Goal: Obtain resource: Obtain resource

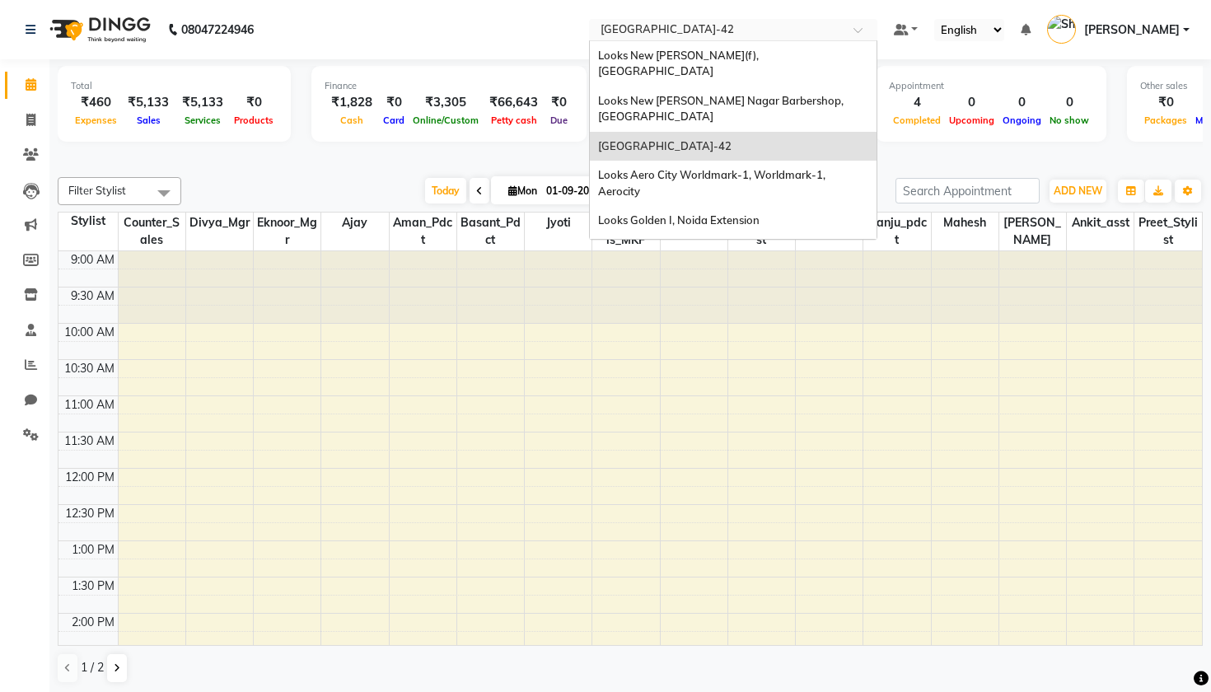
click at [627, 32] on input "text" at bounding box center [716, 31] width 239 height 16
click at [367, 170] on div "Filter Stylist Select All Ajay Aman_Pdct Amjad_asst Ankit_asst Asif_BRB Basant_…" at bounding box center [630, 430] width 1145 height 520
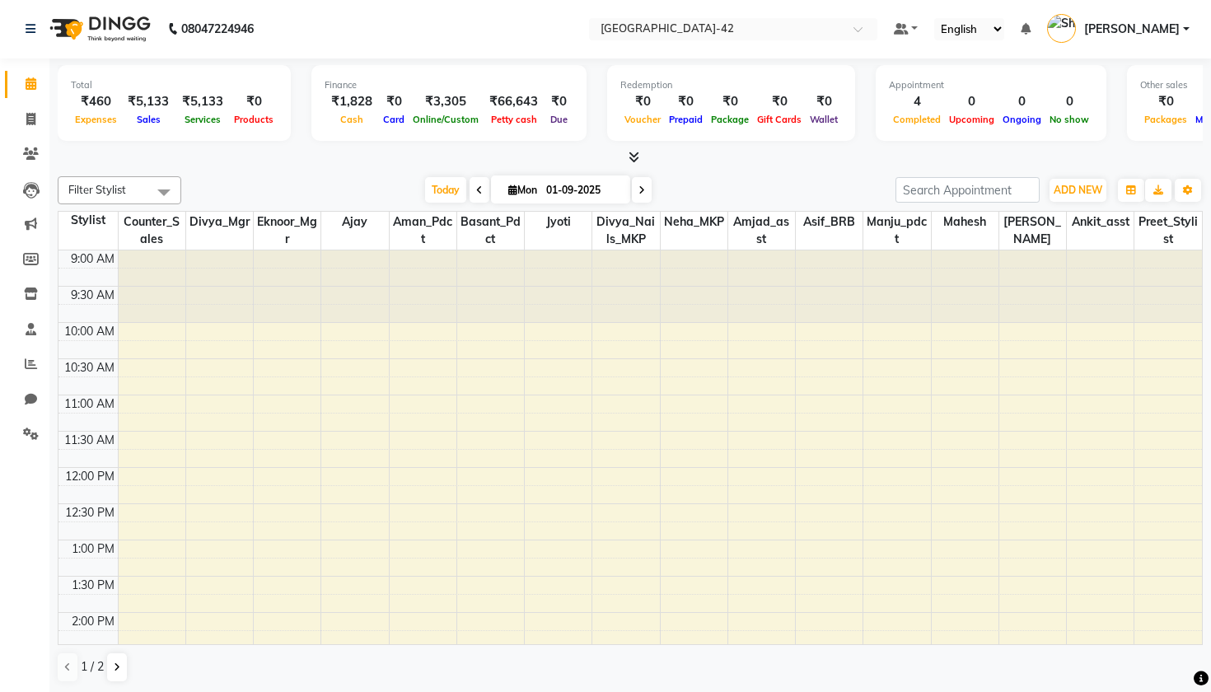
click at [1180, 29] on span "[PERSON_NAME]" at bounding box center [1132, 29] width 96 height 17
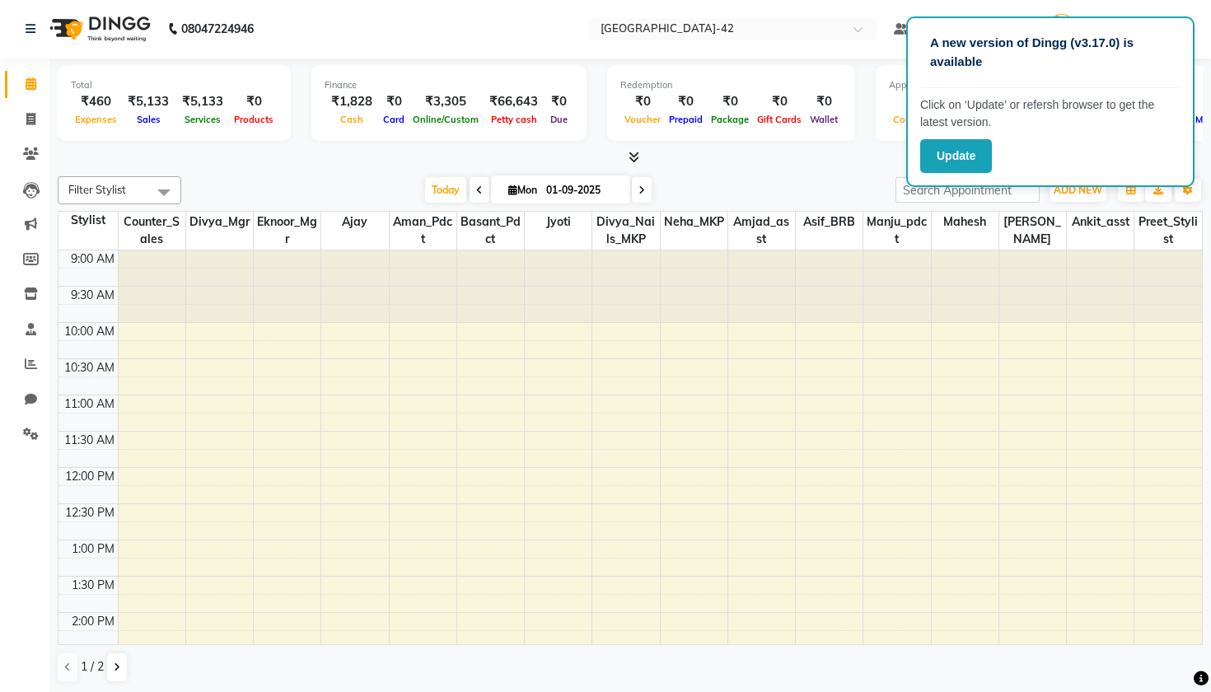
click at [1122, 250] on div at bounding box center [1100, 286] width 67 height 73
click at [947, 147] on button "Update" at bounding box center [956, 156] width 72 height 34
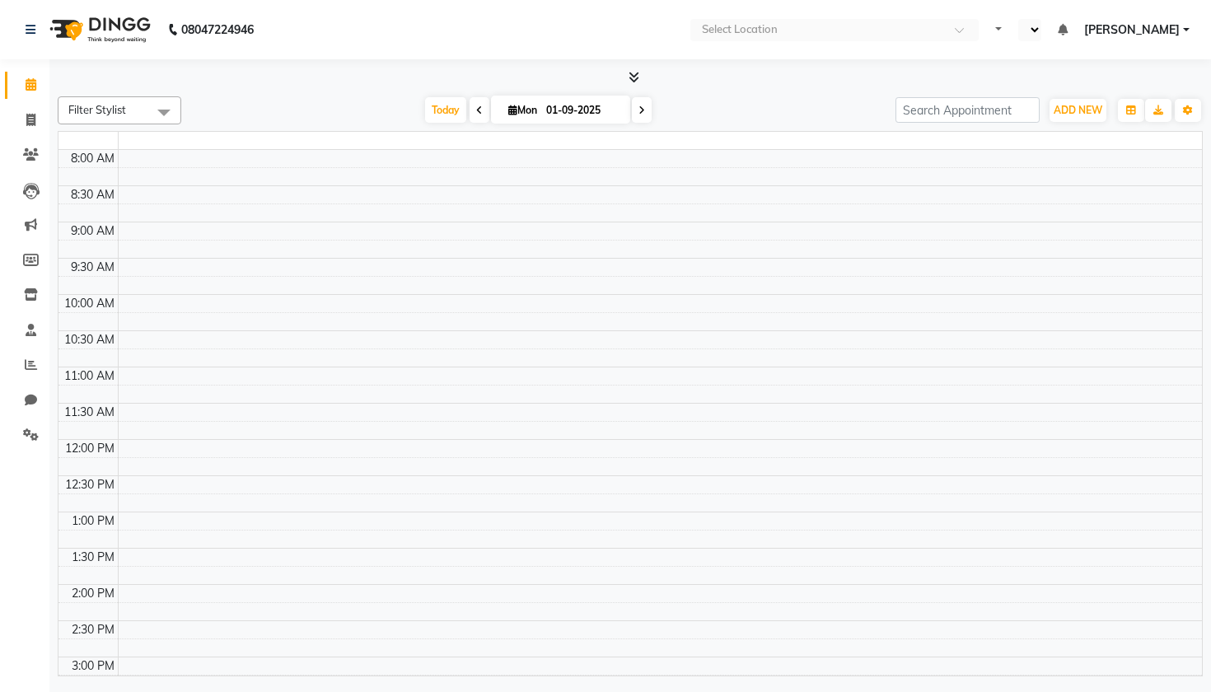
select select "en"
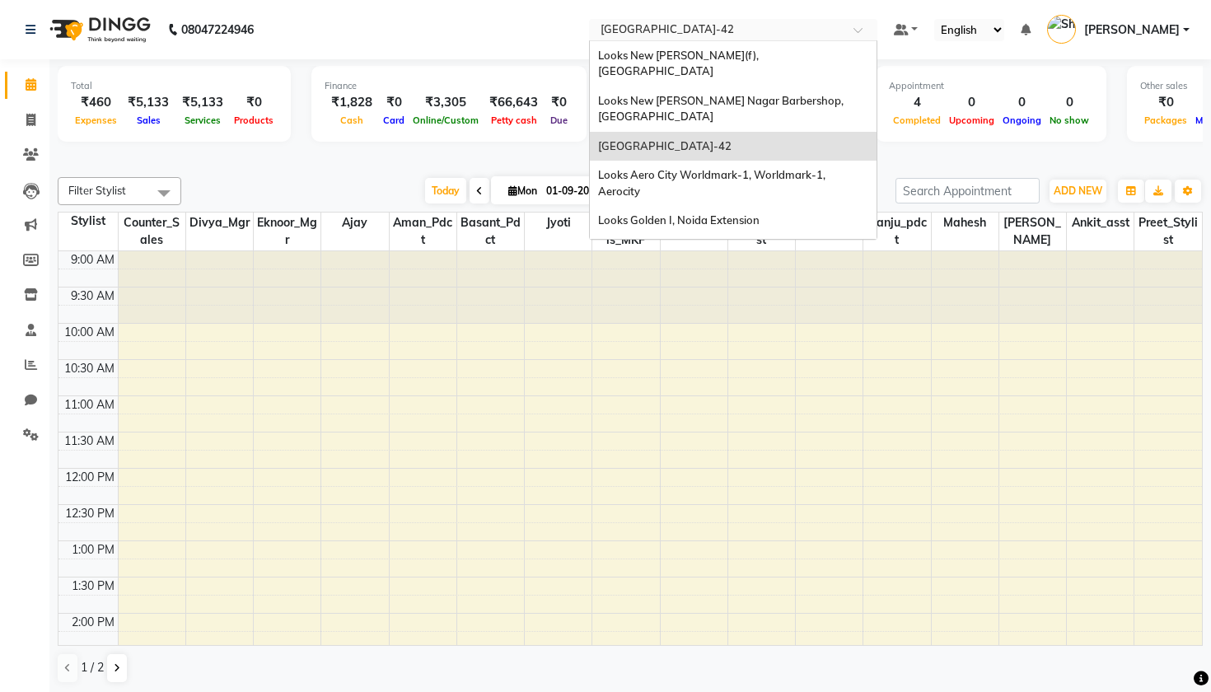
click at [854, 35] on span at bounding box center [864, 34] width 21 height 16
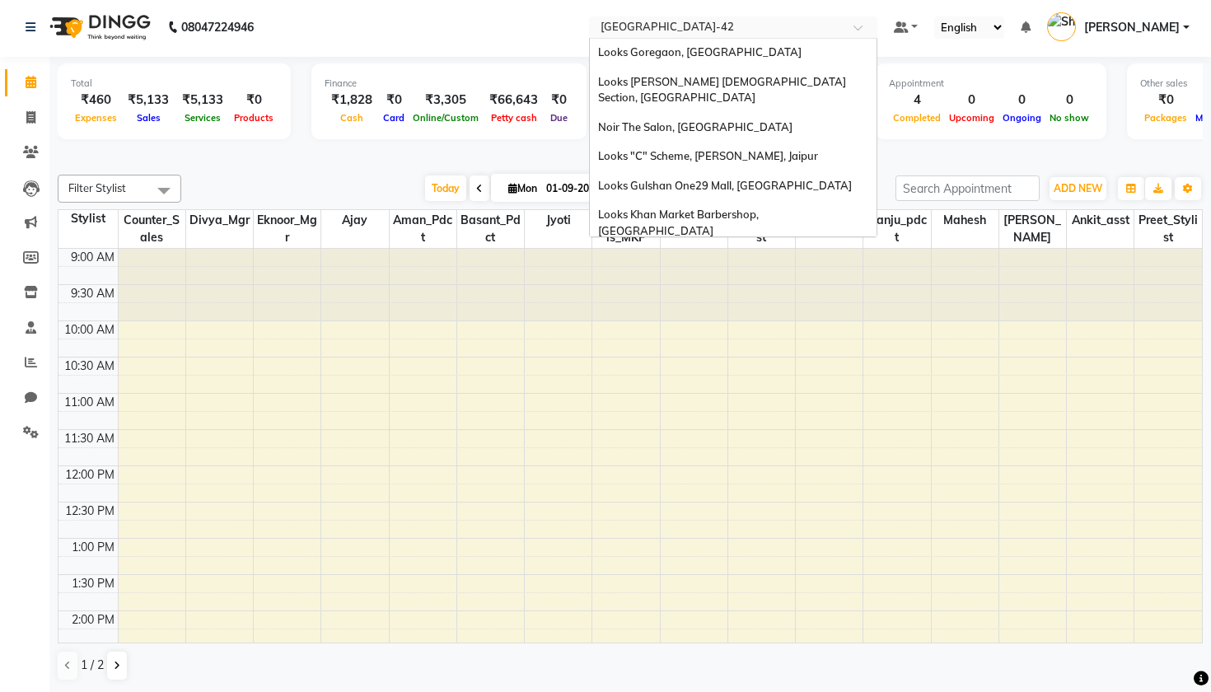
scroll to position [1, 0]
click at [598, 657] on span "Looks Vasant Kunj C9, [GEOGRAPHIC_DATA]" at bounding box center [712, 663] width 229 height 13
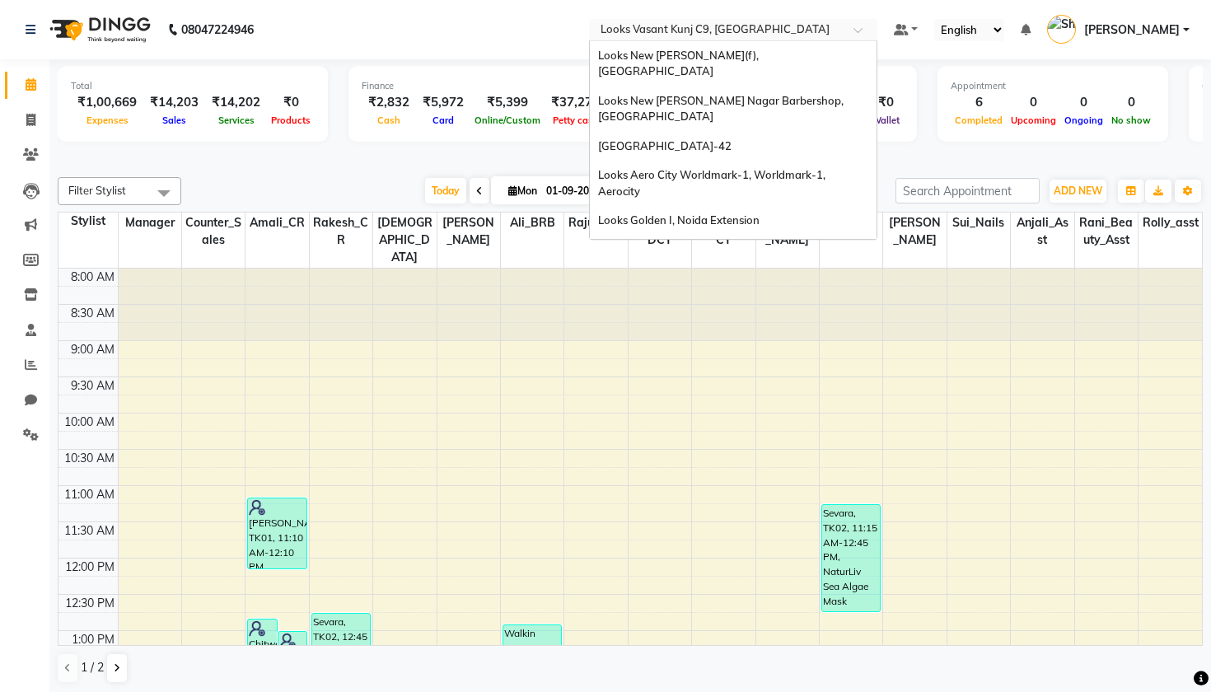
scroll to position [1417, 0]
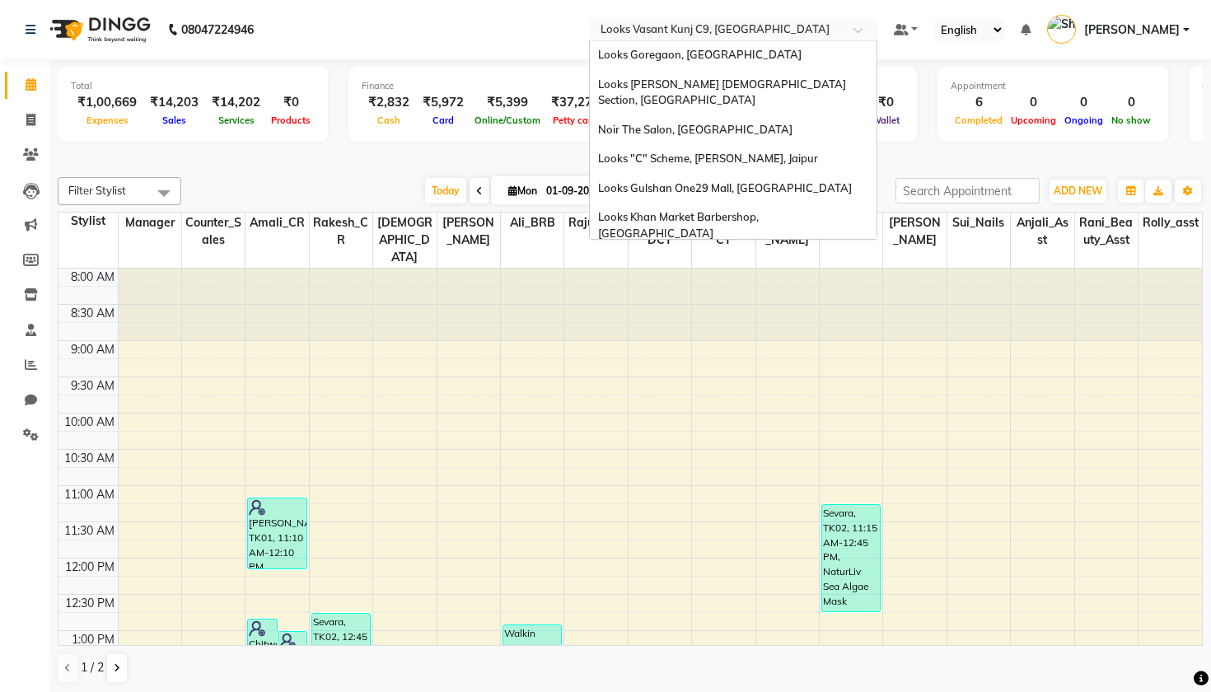
click at [597, 26] on input "text" at bounding box center [716, 31] width 239 height 16
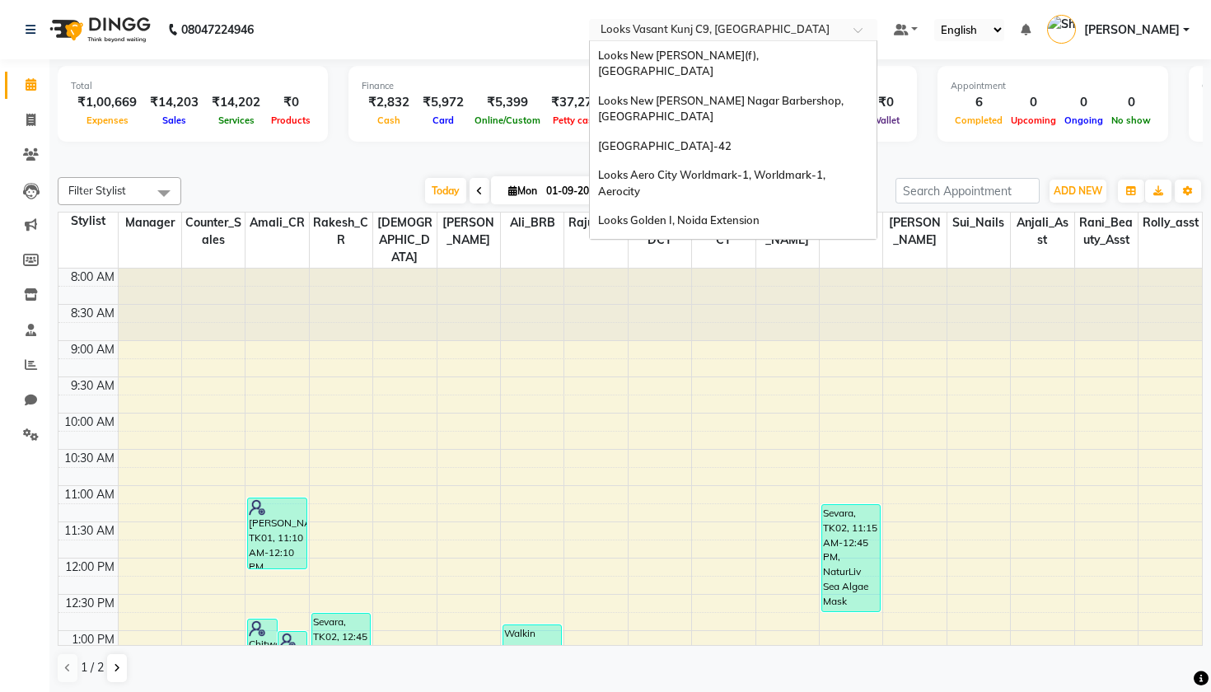
scroll to position [0, 0]
click at [598, 139] on span "[GEOGRAPHIC_DATA]-42" at bounding box center [664, 145] width 133 height 13
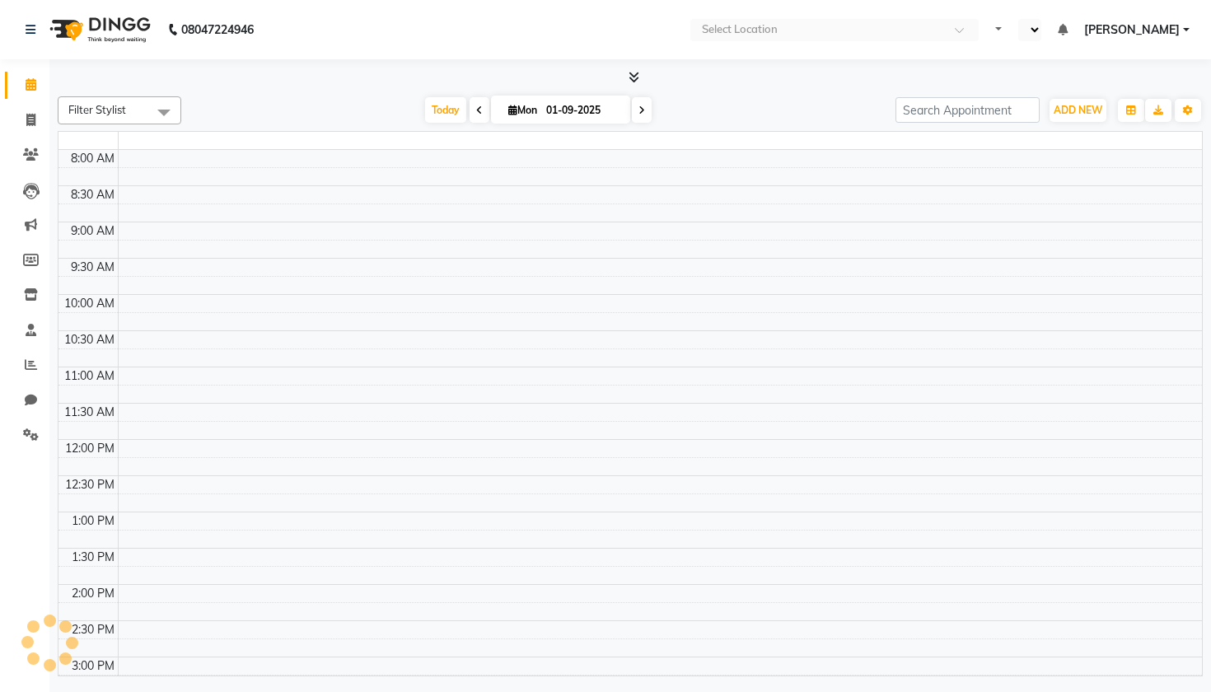
select select "en"
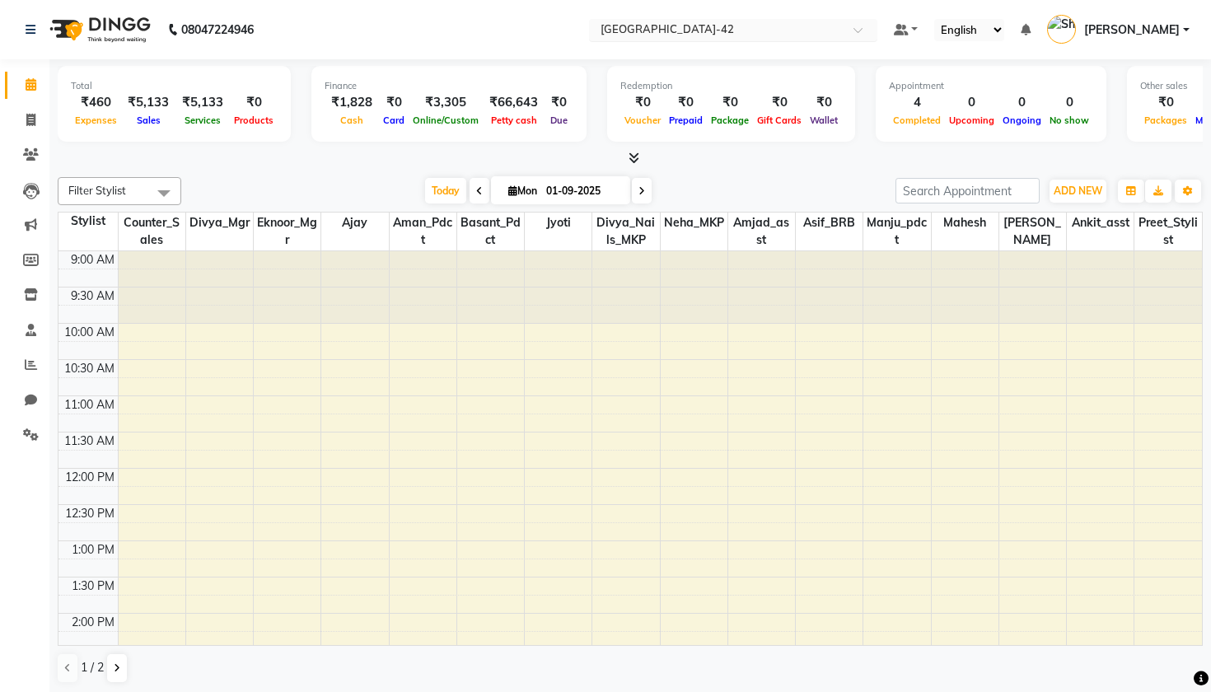
click at [597, 34] on input "text" at bounding box center [716, 31] width 239 height 16
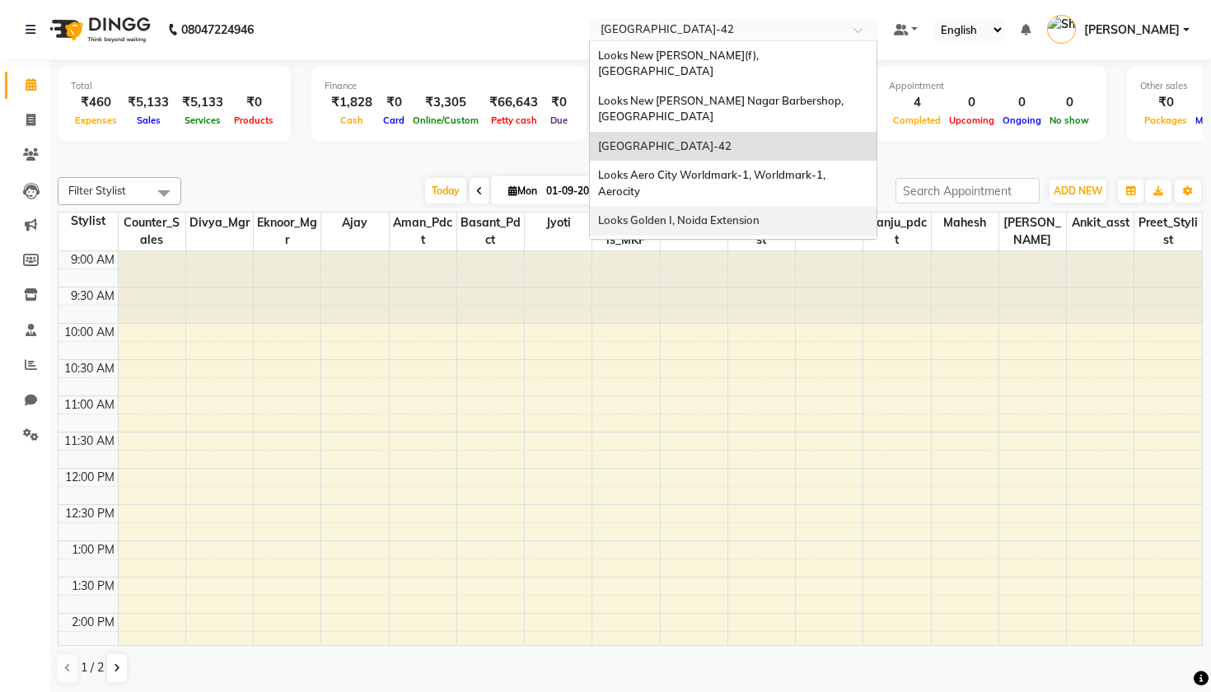
click at [598, 213] on span "Looks Golden I, Noida Extension" at bounding box center [678, 219] width 161 height 13
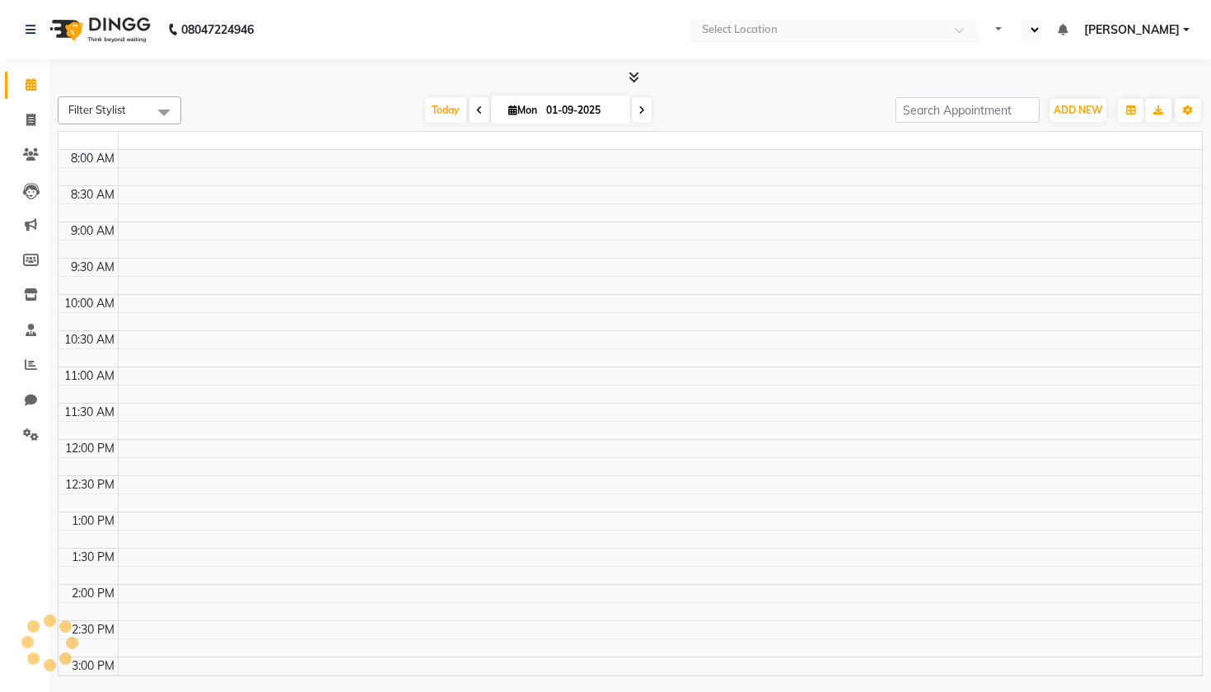
select select "en"
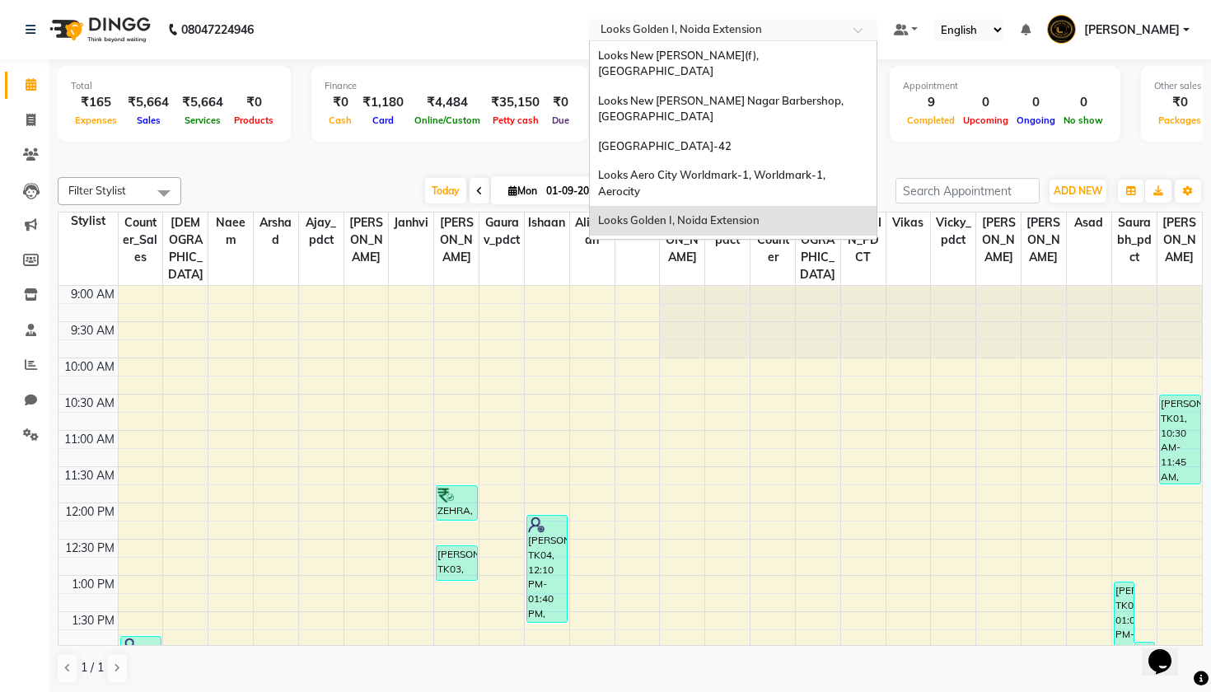
click at [597, 35] on input "text" at bounding box center [716, 31] width 239 height 16
click at [590, 132] on div "[GEOGRAPHIC_DATA]-42" at bounding box center [733, 147] width 287 height 30
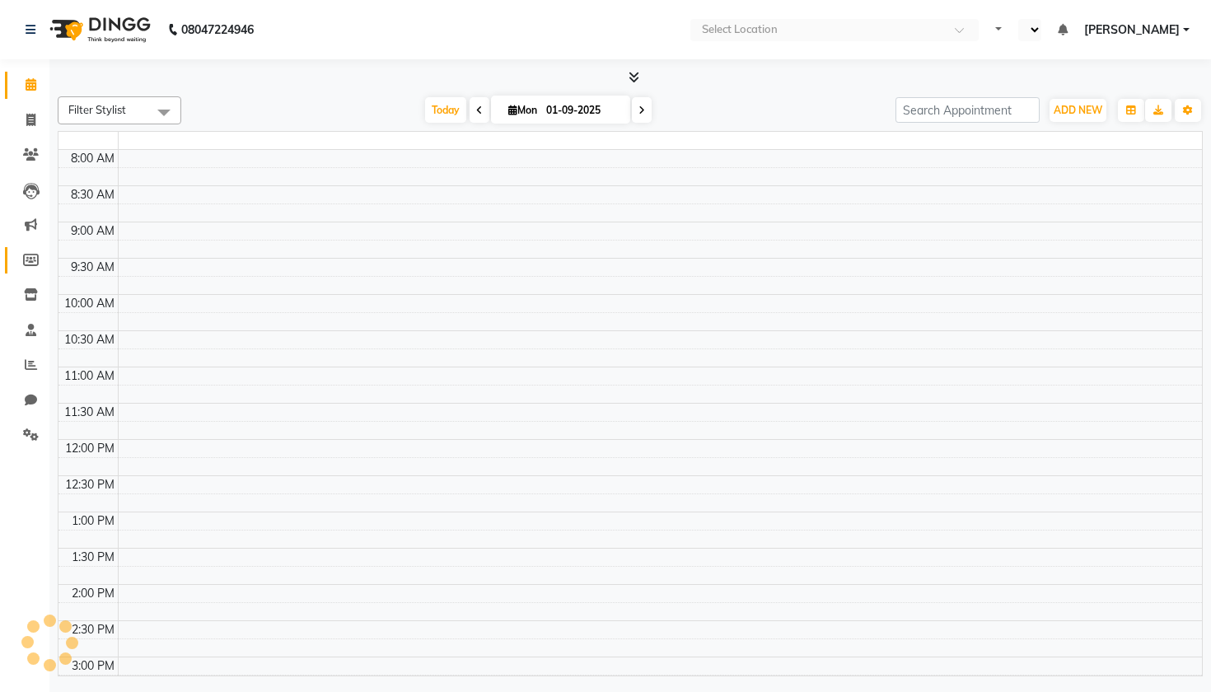
select select "en"
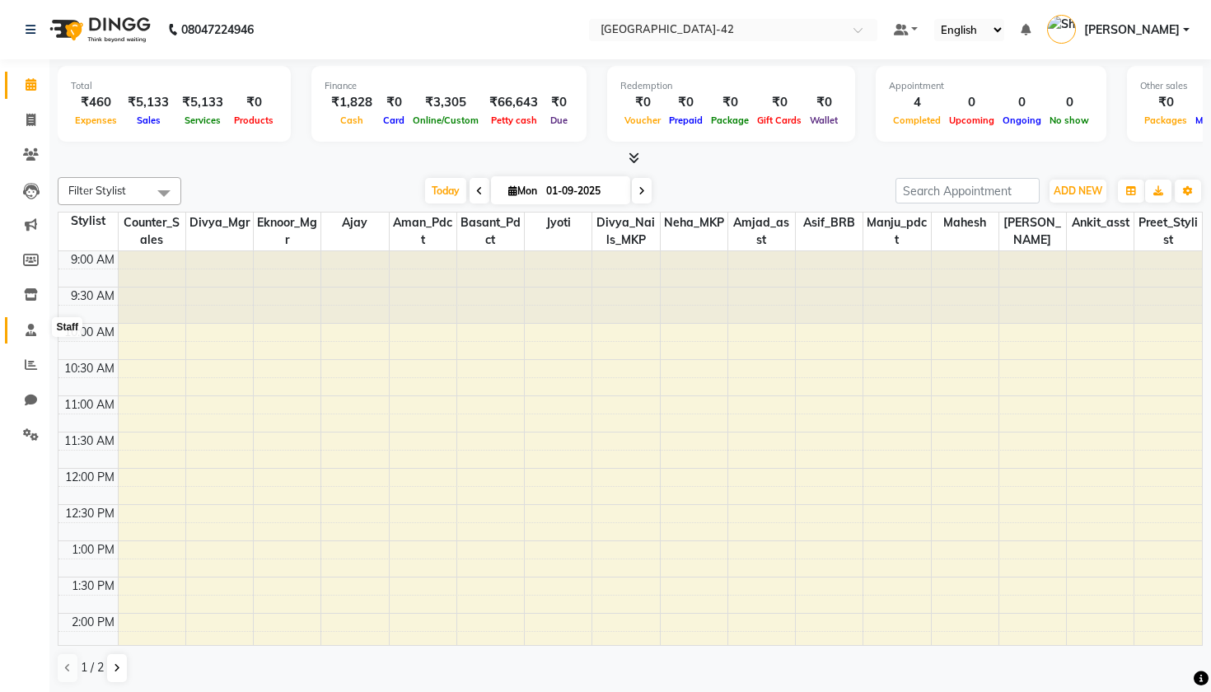
click at [28, 332] on icon at bounding box center [31, 330] width 11 height 12
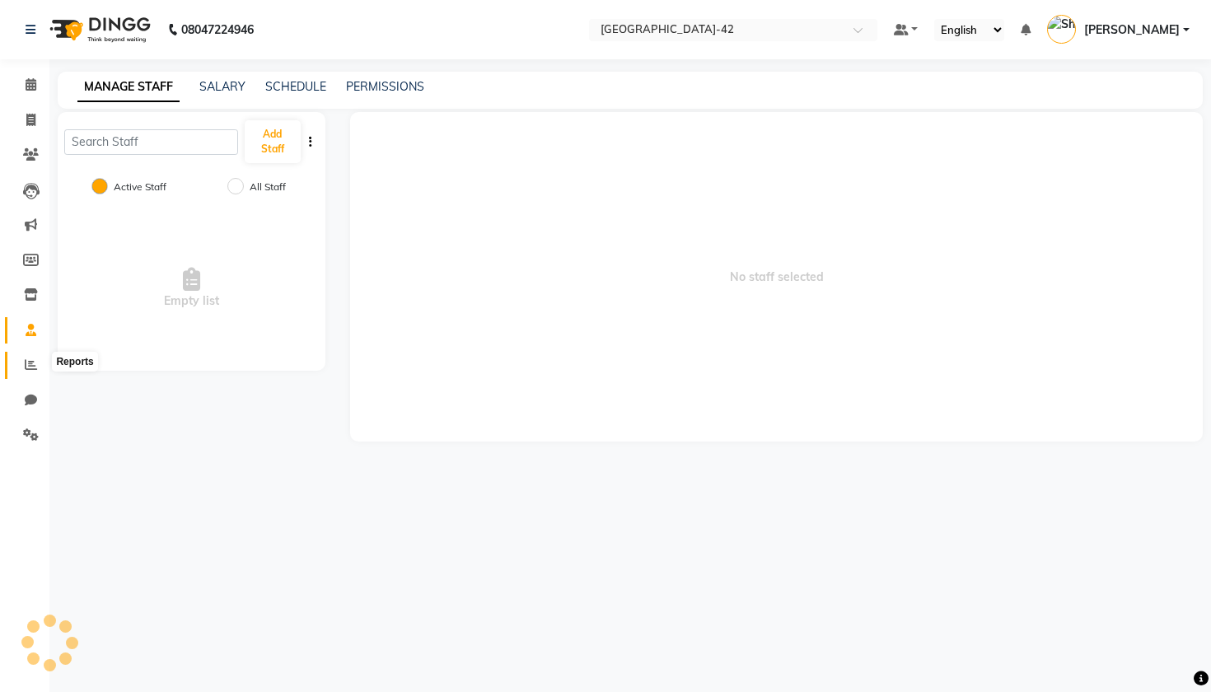
click at [29, 358] on icon at bounding box center [31, 364] width 12 height 12
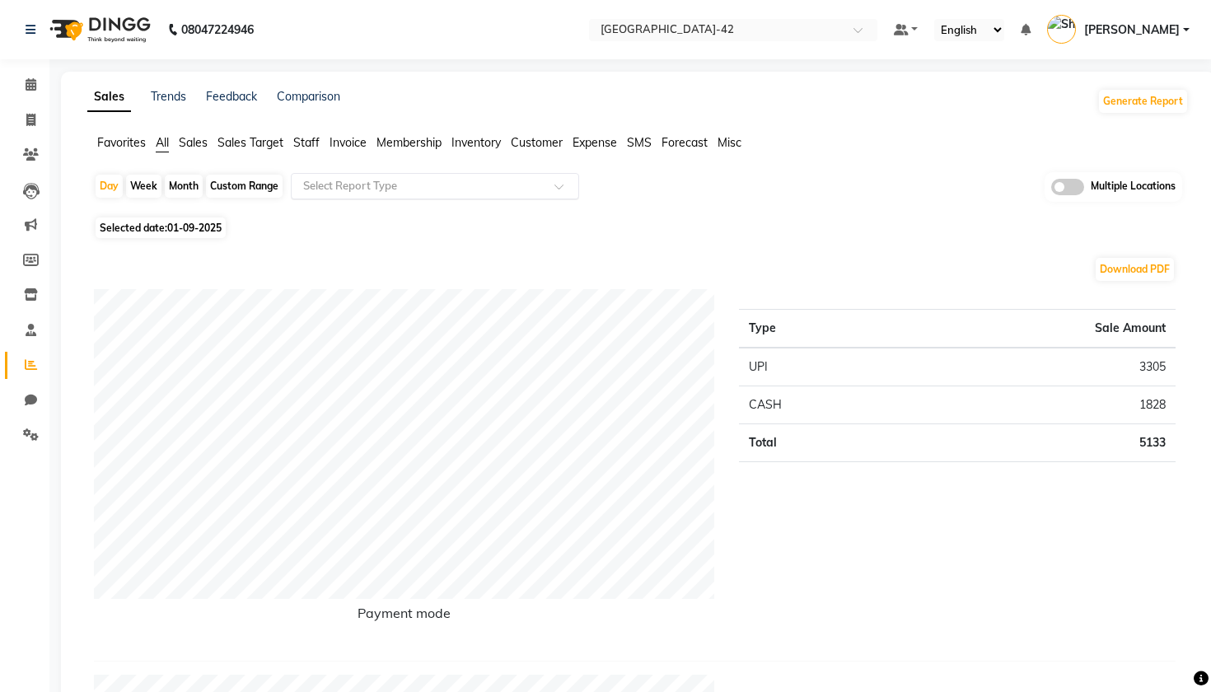
click at [365, 185] on input "text" at bounding box center [418, 186] width 237 height 16
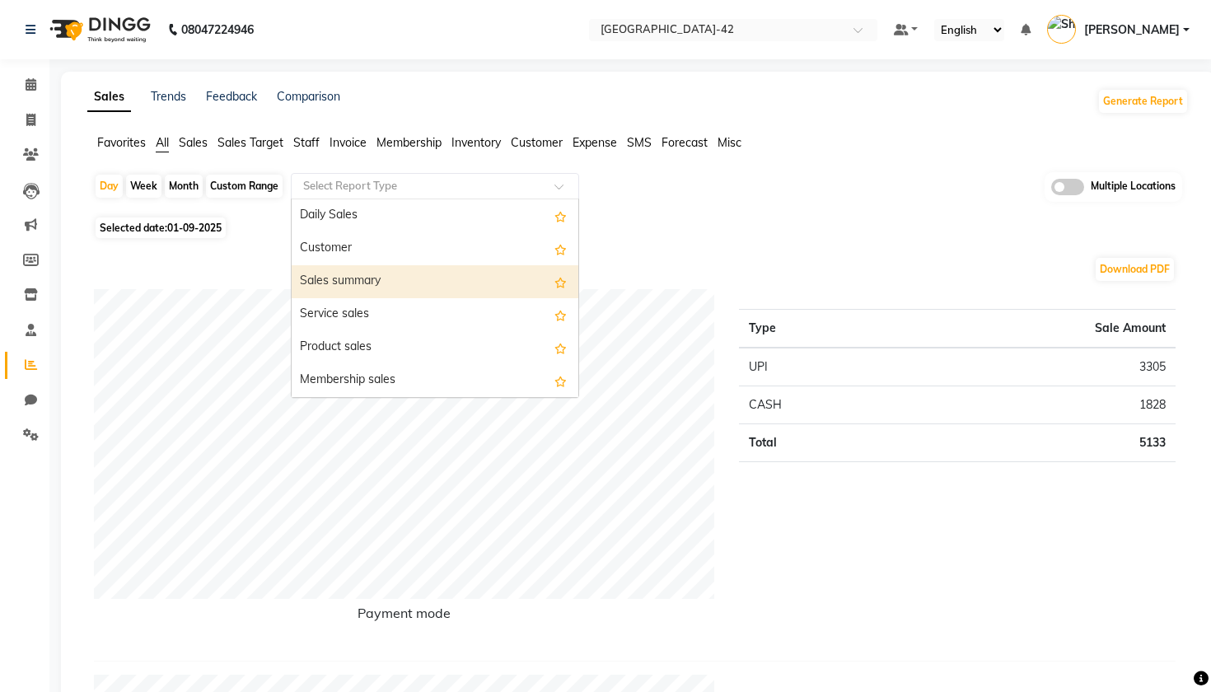
click at [359, 284] on div "Sales summary" at bounding box center [435, 281] width 287 height 33
select select "full_report"
select select "csv"
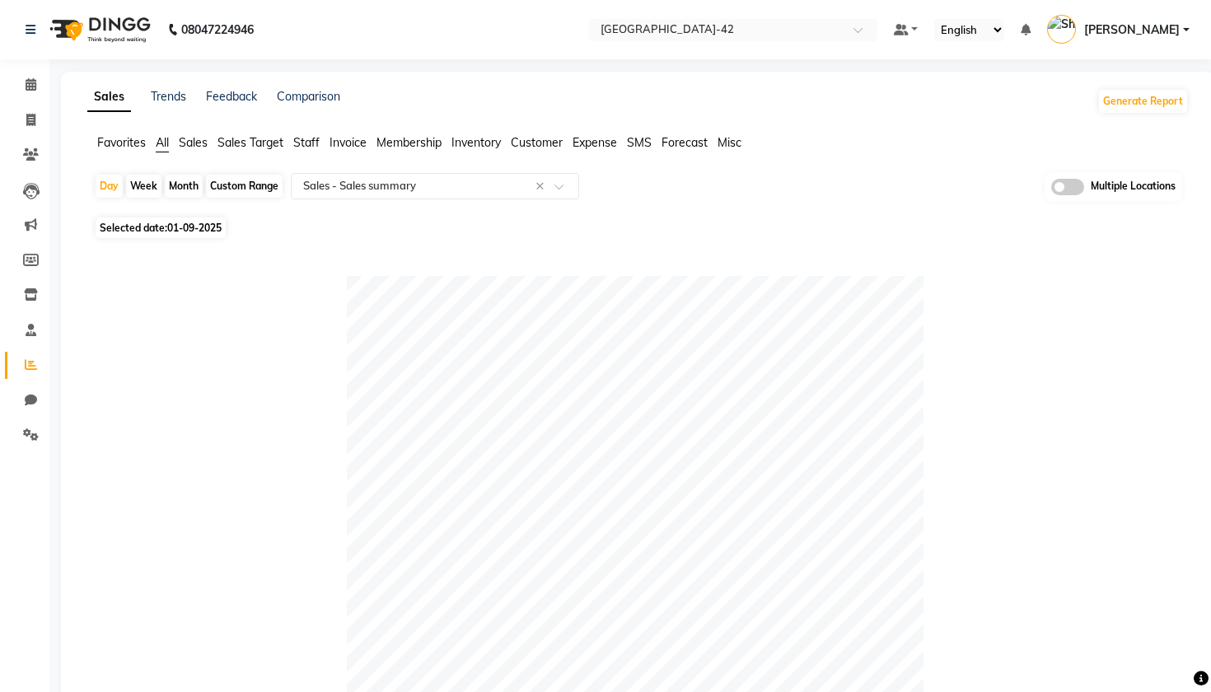
click at [188, 178] on div "Month" at bounding box center [184, 186] width 38 height 23
select select "9"
select select "2025"
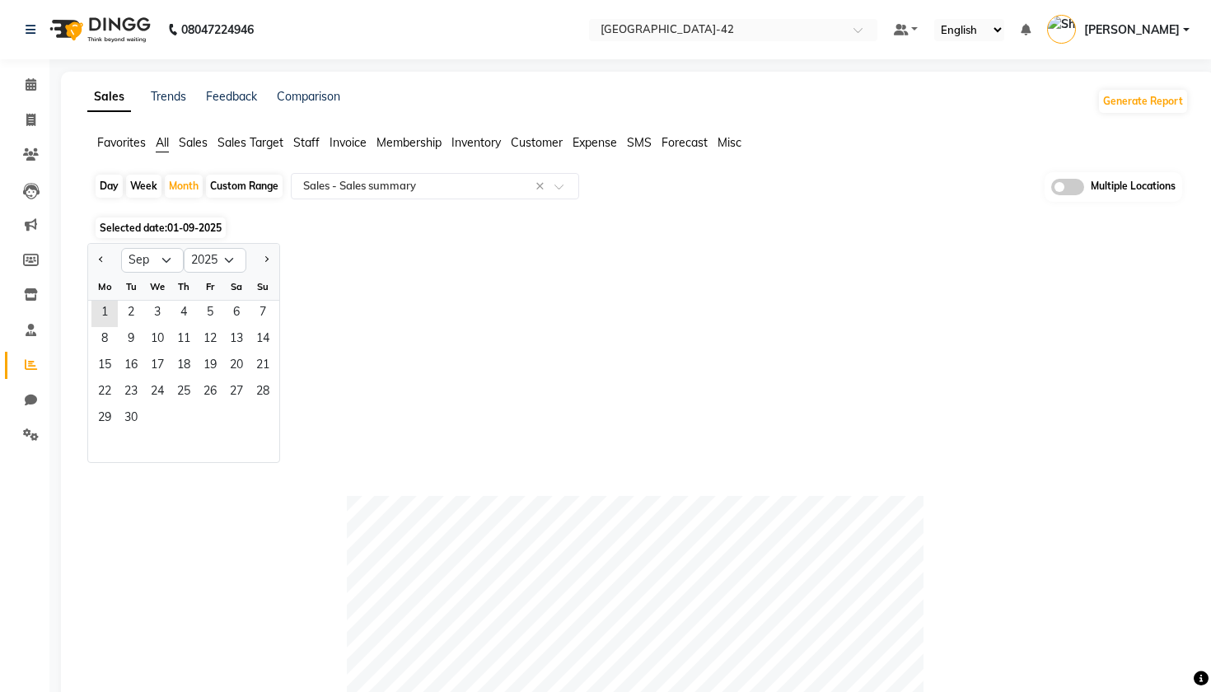
click at [190, 227] on span "01-09-2025" at bounding box center [194, 228] width 54 height 12
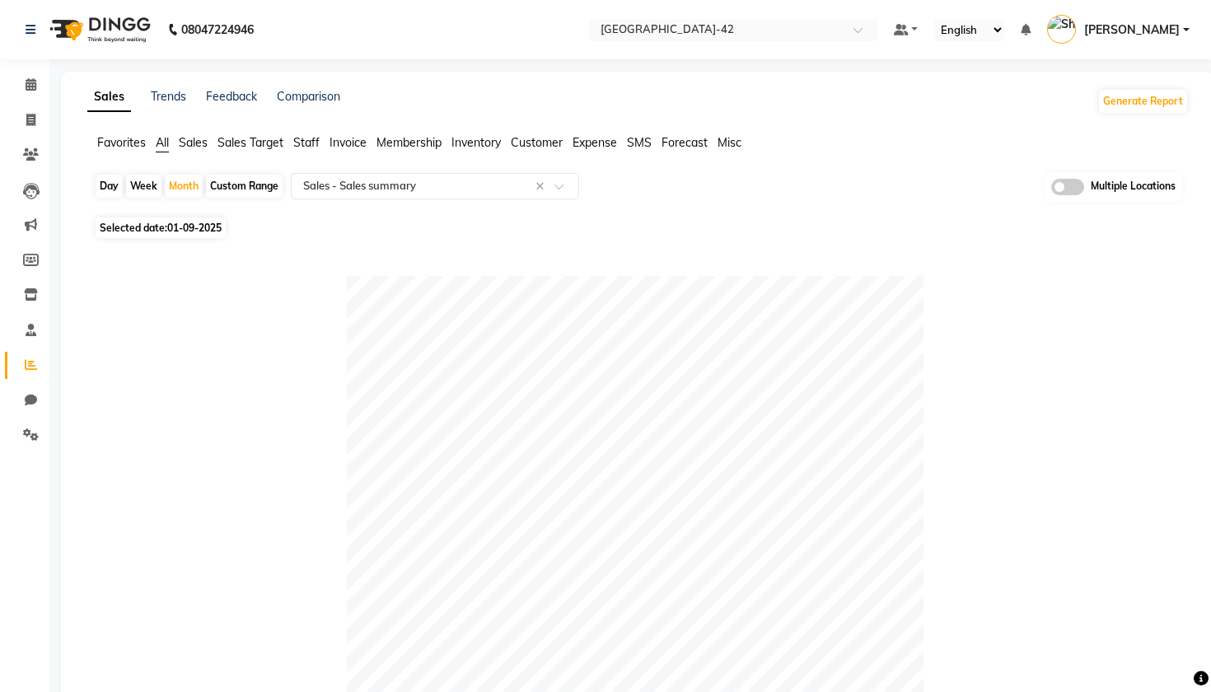
click at [190, 227] on span "01-09-2025" at bounding box center [194, 228] width 54 height 12
select select "9"
select select "2025"
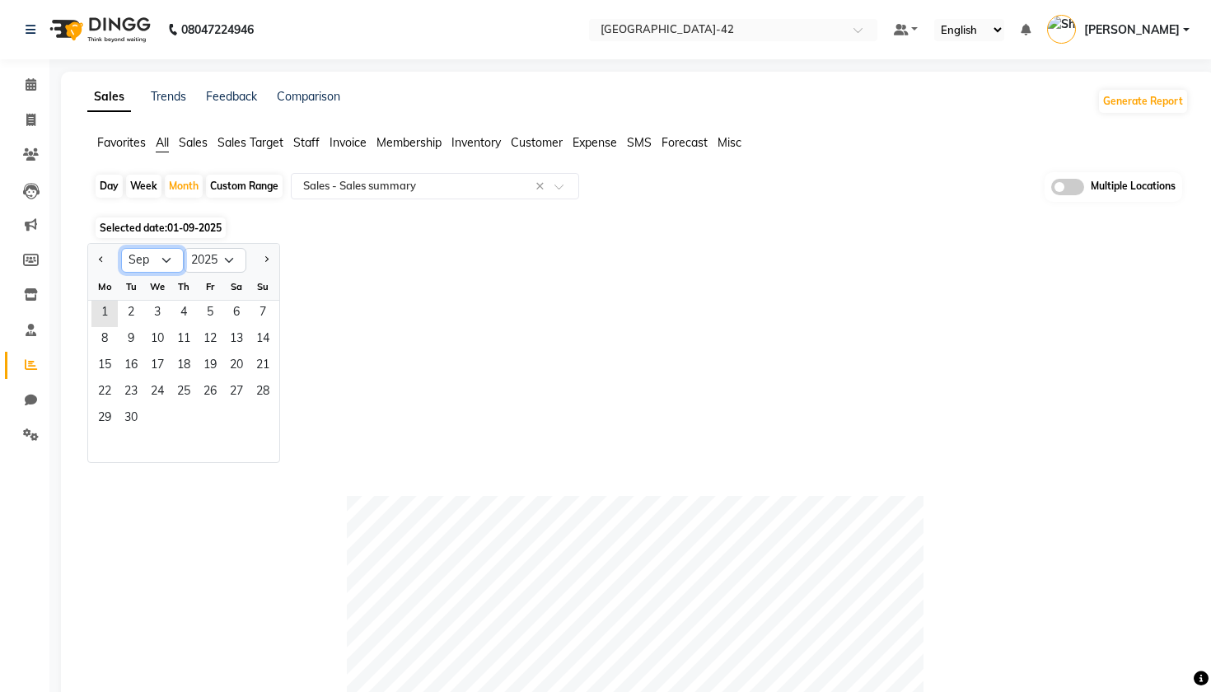
select select "8"
click at [213, 316] on span "1" at bounding box center [210, 314] width 26 height 26
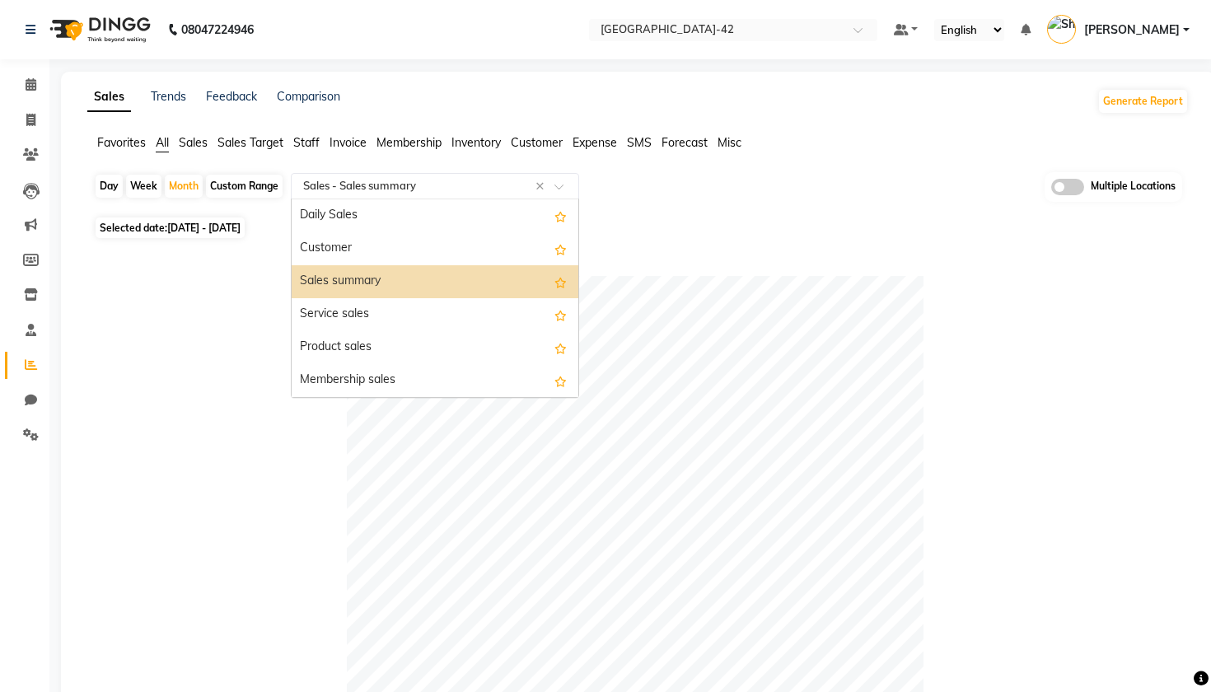
click at [349, 186] on input "text" at bounding box center [418, 186] width 237 height 16
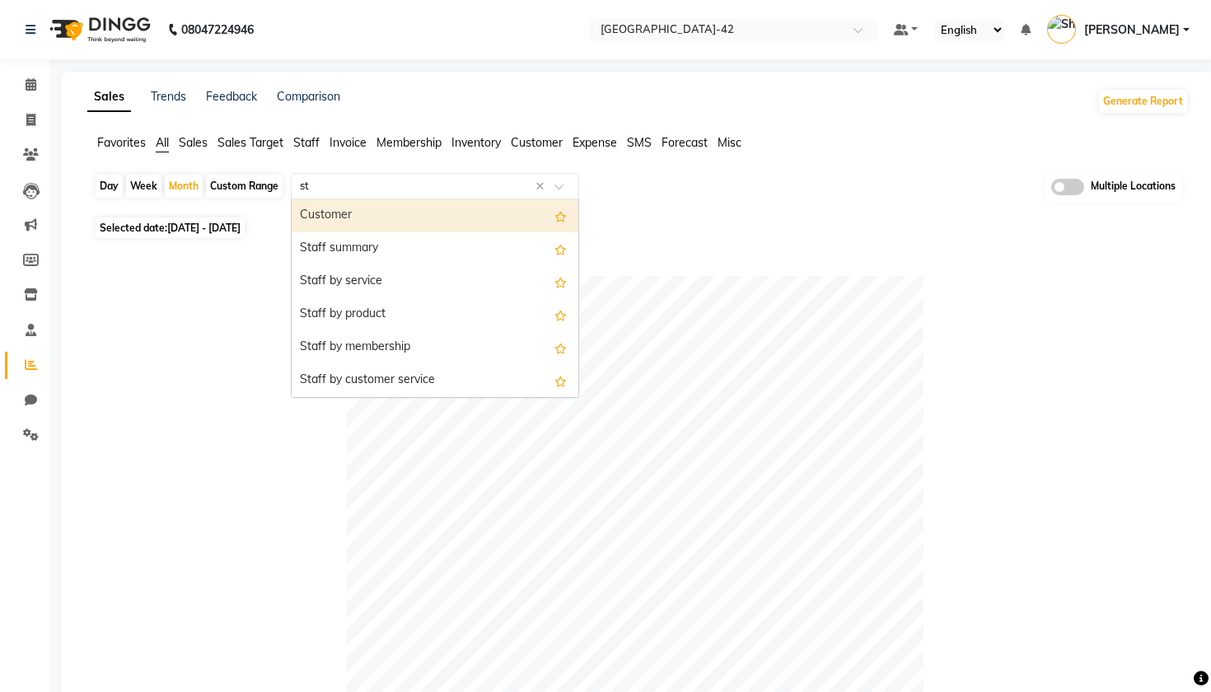
type input "sta"
click at [367, 215] on div "Staff summary" at bounding box center [435, 215] width 287 height 33
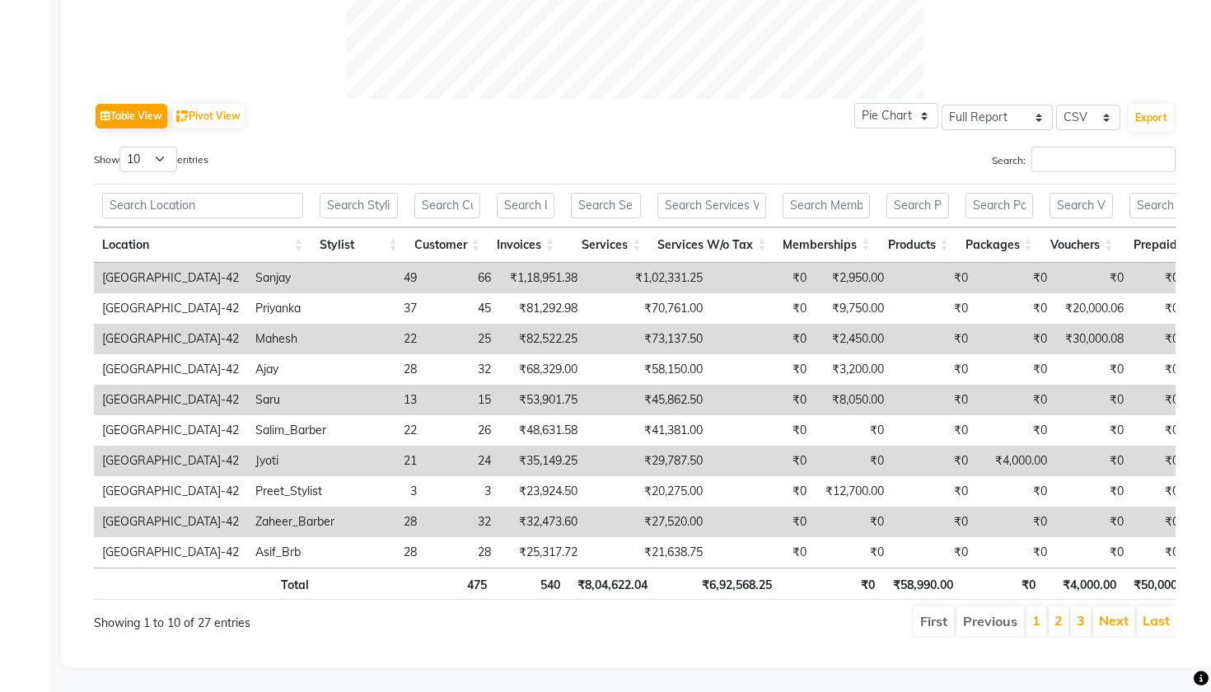
scroll to position [754, 0]
click at [1116, 620] on link "Next" at bounding box center [1114, 620] width 30 height 16
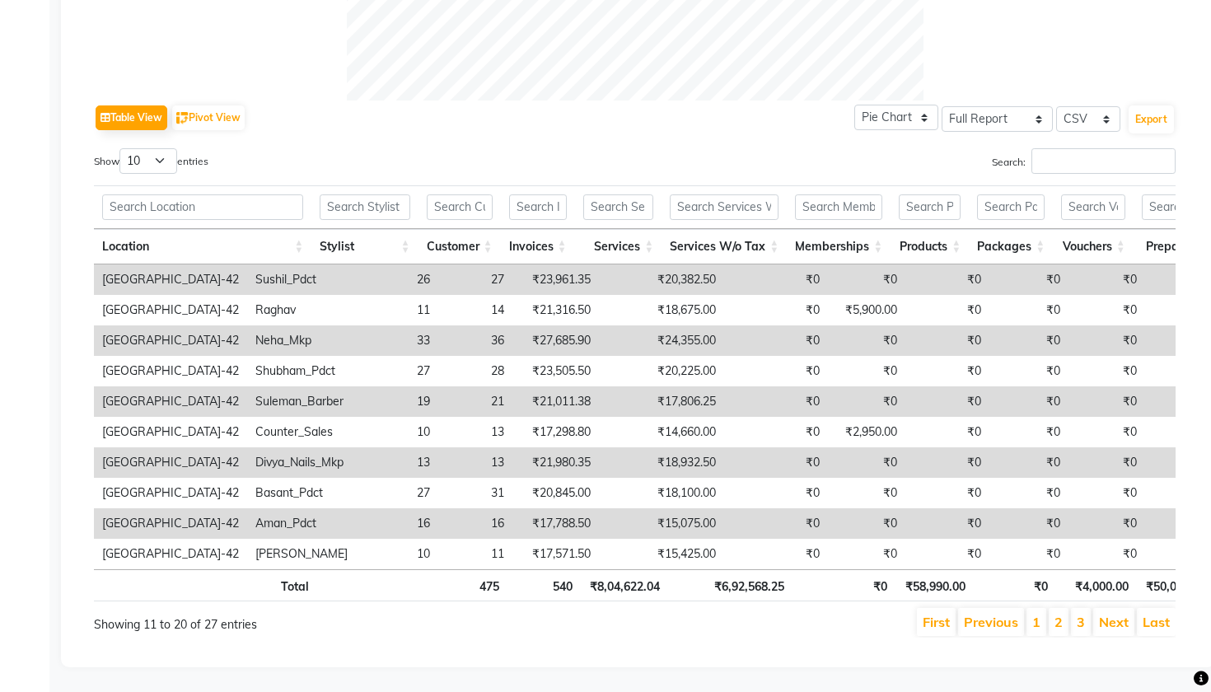
scroll to position [752, 0]
click at [1116, 620] on link "Next" at bounding box center [1114, 622] width 30 height 16
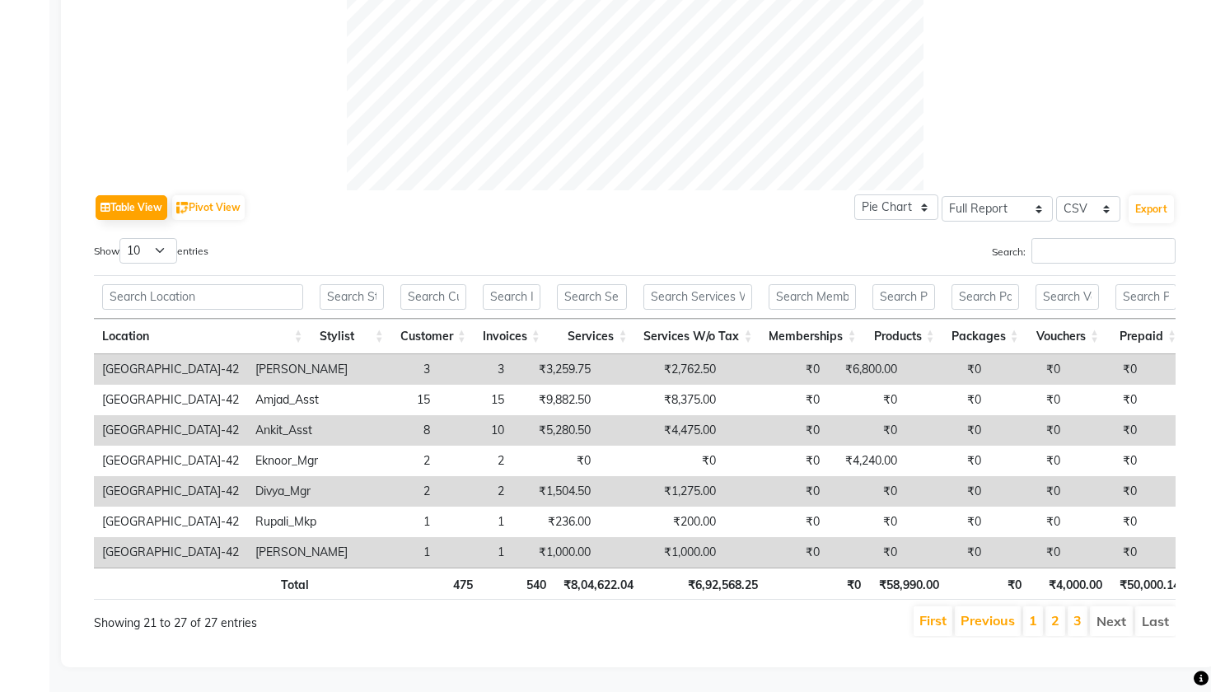
click at [1116, 620] on li "Next" at bounding box center [1111, 621] width 43 height 30
click at [1032, 623] on link "1" at bounding box center [1033, 620] width 8 height 16
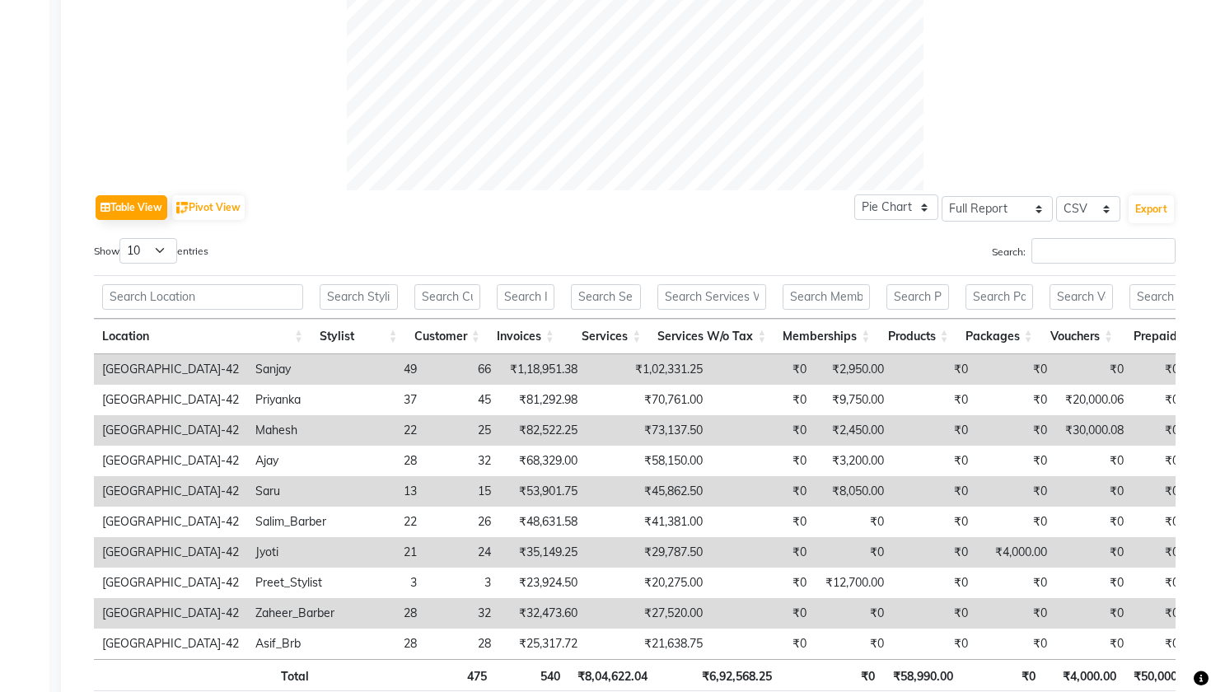
click at [976, 623] on td "₹0" at bounding box center [934, 613] width 84 height 30
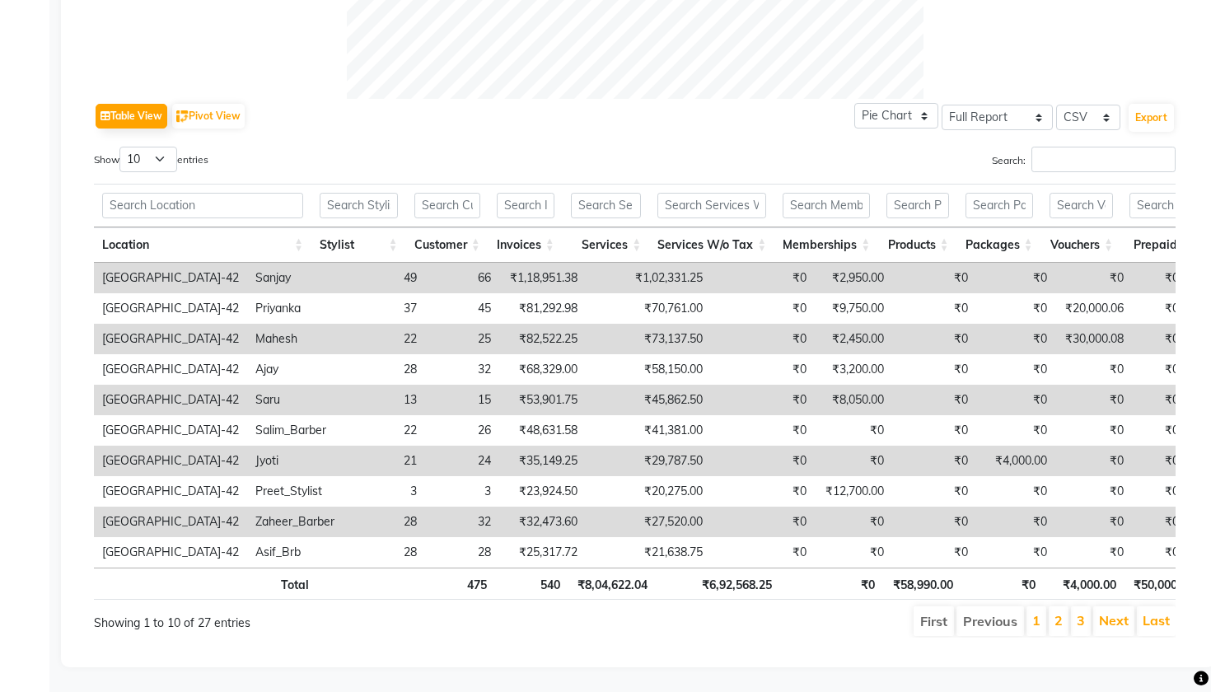
scroll to position [754, 0]
click at [1037, 626] on link "1" at bounding box center [1036, 620] width 8 height 16
click at [1060, 622] on link "2" at bounding box center [1059, 620] width 8 height 16
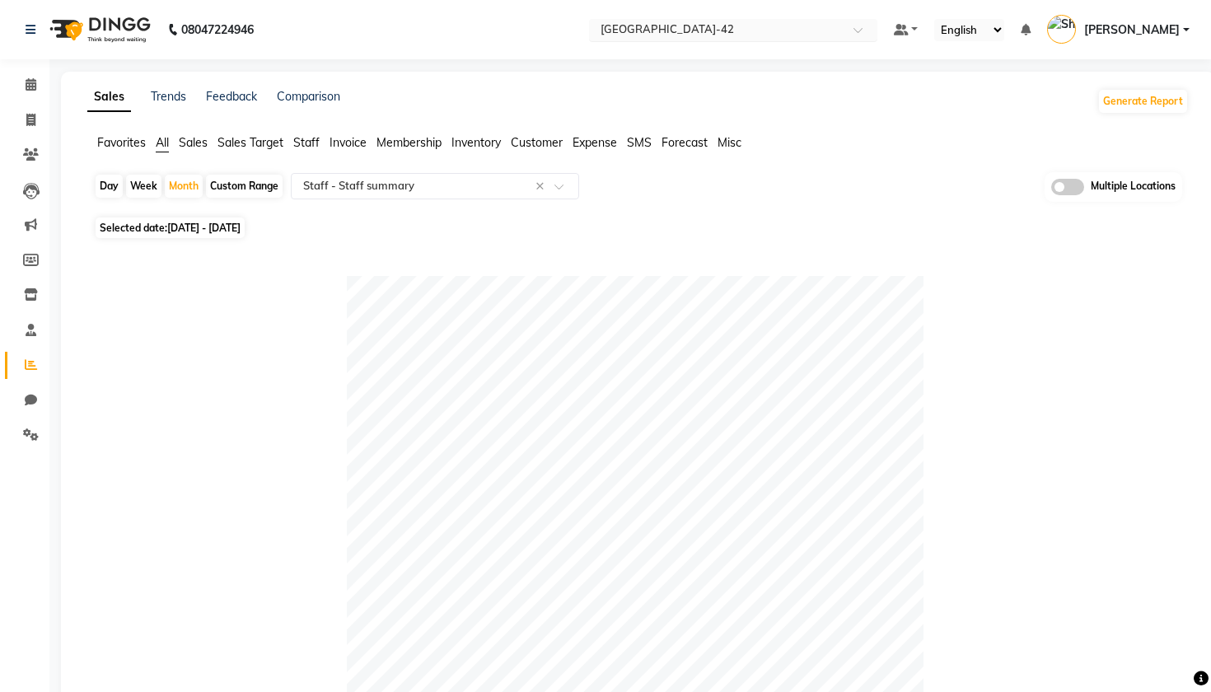
scroll to position [0, 0]
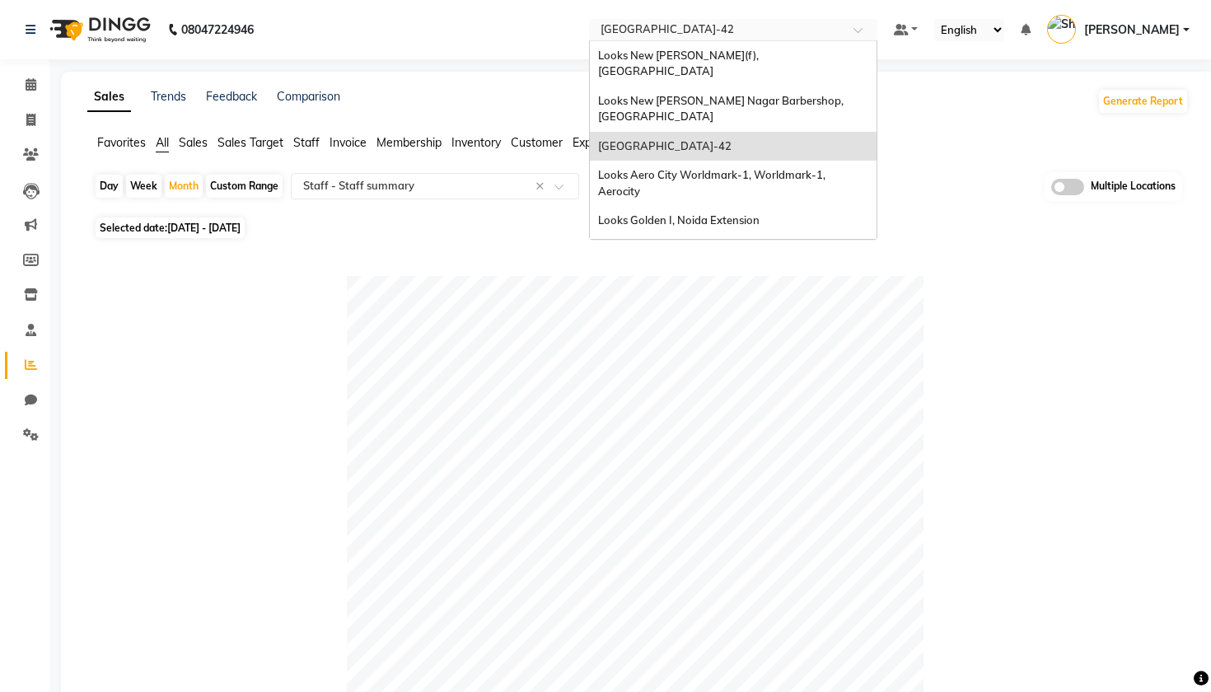
click at [589, 40] on ng-select "Select Location × Looks Golf Avenue, Gurgaon Sector-42 Looks New Rajinder Nagar…" at bounding box center [733, 30] width 288 height 22
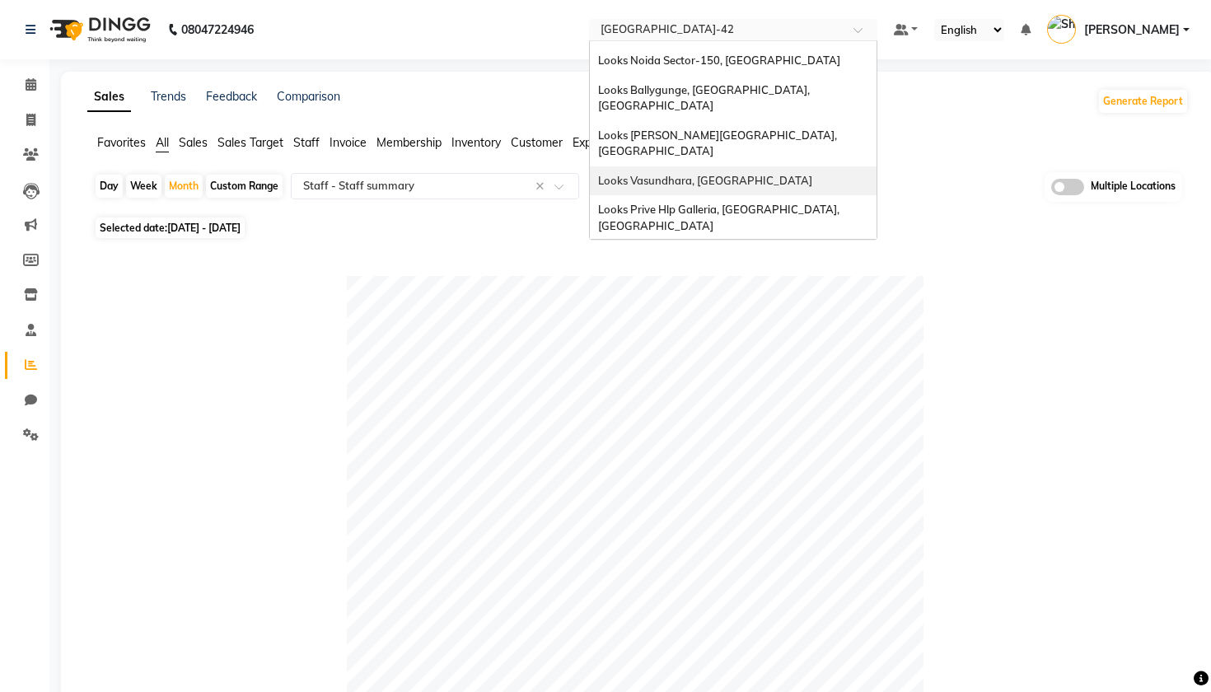
scroll to position [220, 0]
click at [598, 246] on span "[GEOGRAPHIC_DATA]" at bounding box center [655, 252] width 115 height 13
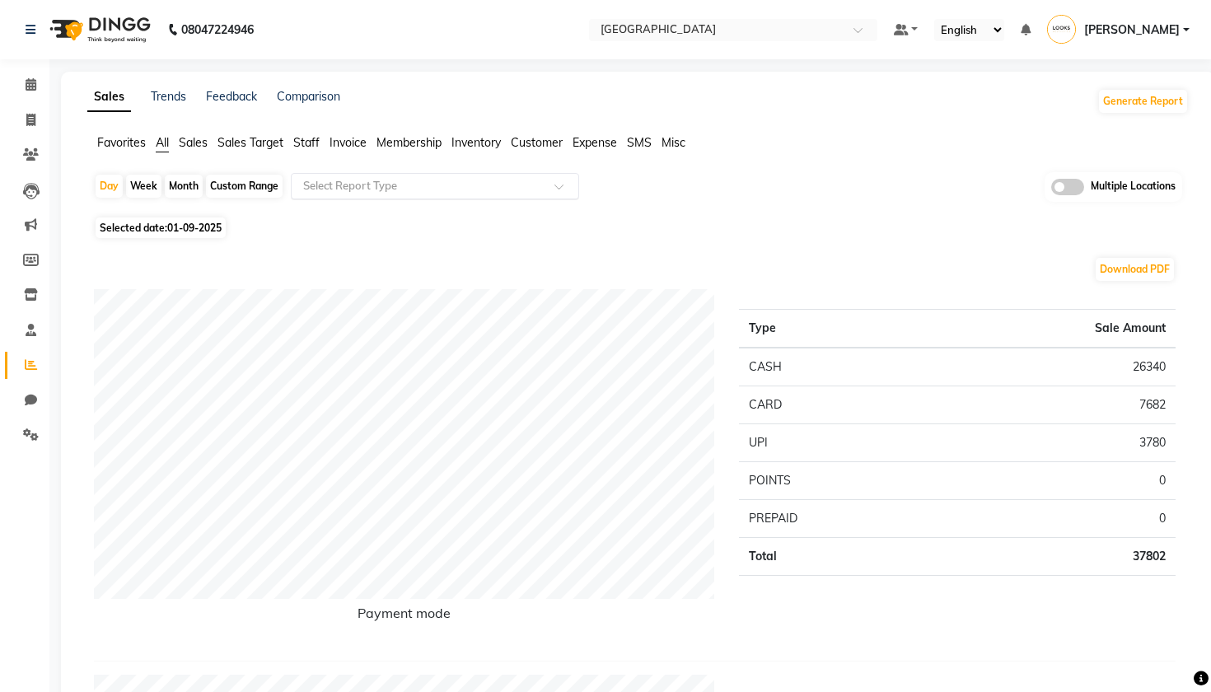
click at [330, 196] on div "Select Report Type" at bounding box center [435, 186] width 288 height 26
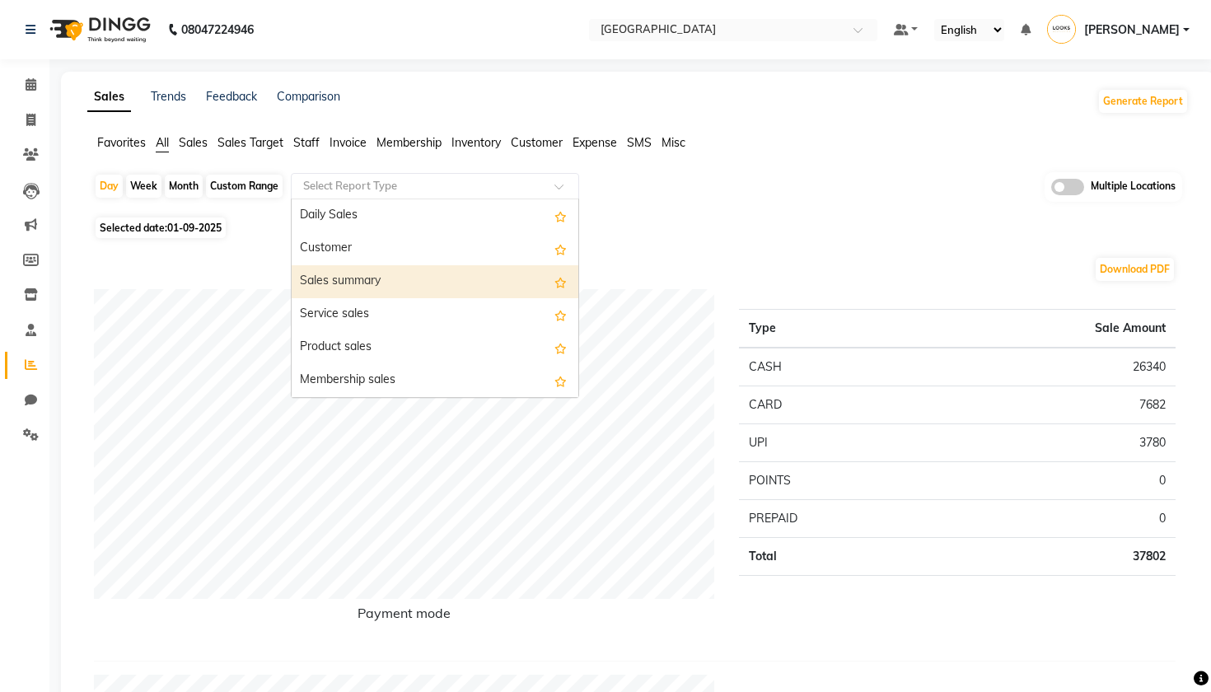
click at [345, 267] on div "Sales summary" at bounding box center [435, 281] width 287 height 33
select select "full_report"
select select "csv"
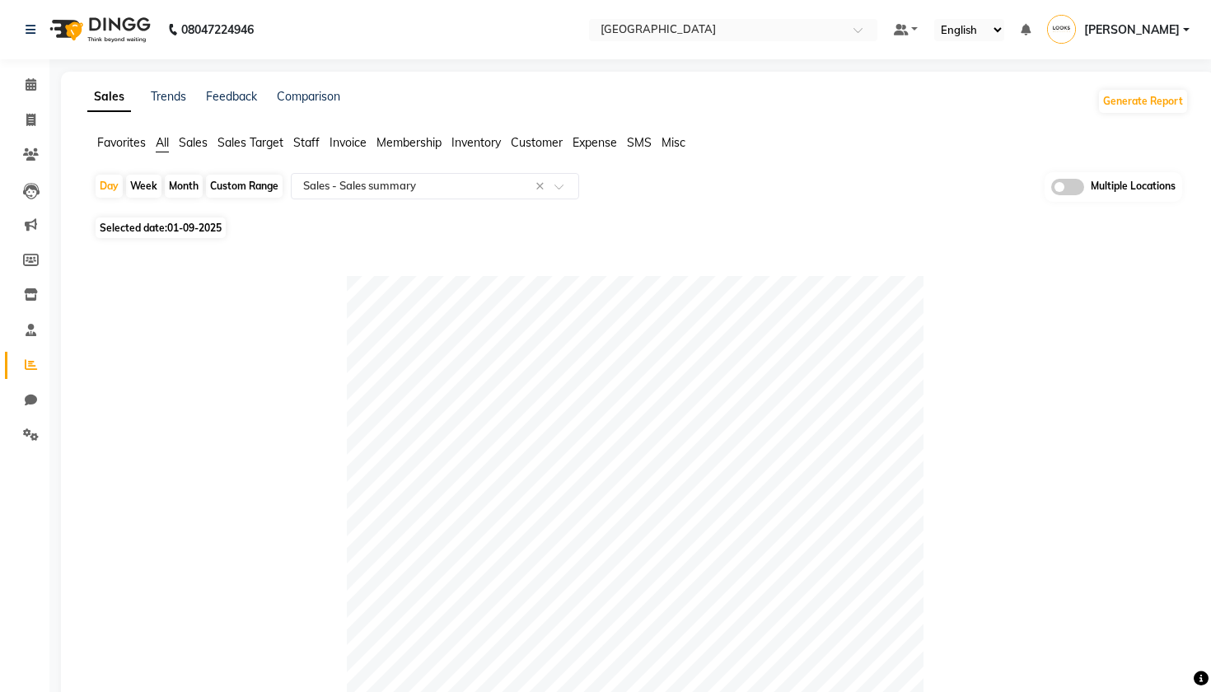
click at [177, 183] on div "Month" at bounding box center [184, 186] width 38 height 23
select select "9"
select select "2025"
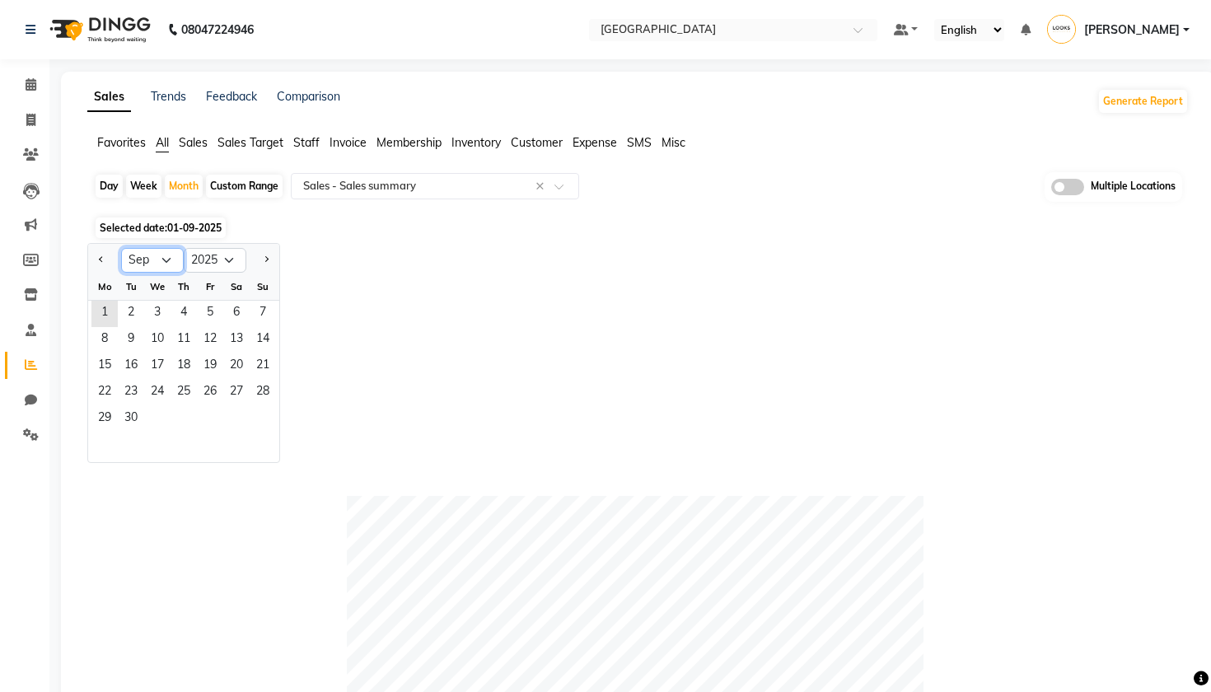
select select "8"
click at [206, 309] on span "1" at bounding box center [210, 314] width 26 height 26
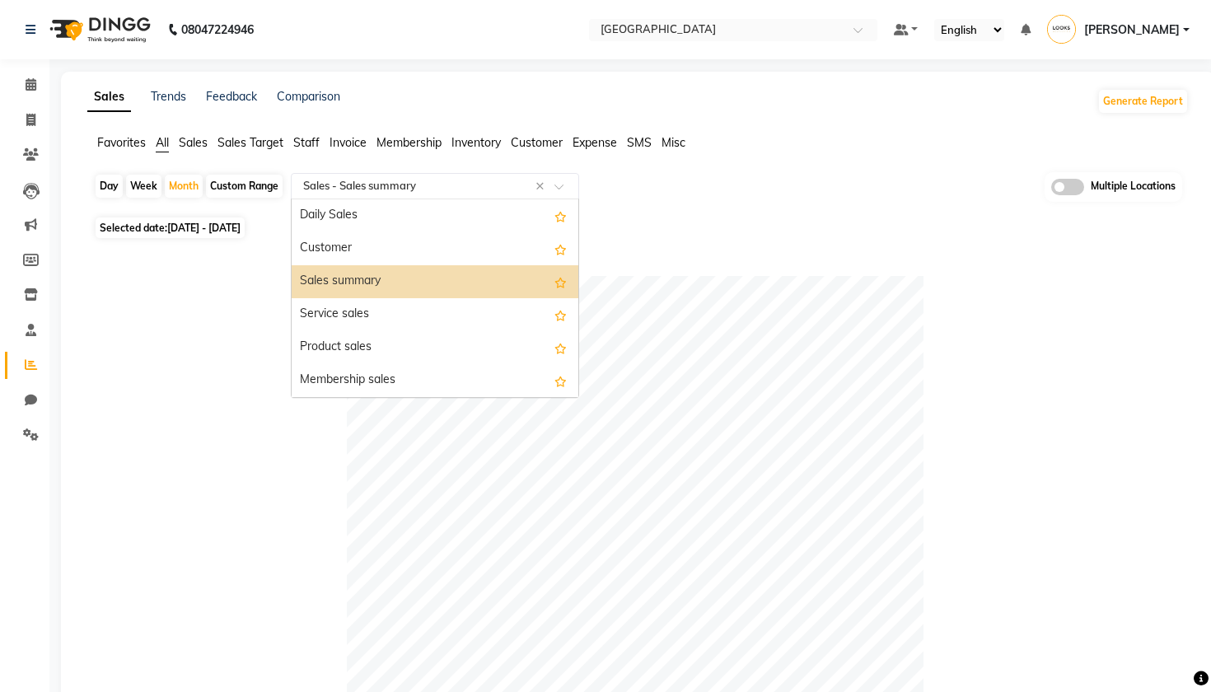
click at [347, 189] on input "text" at bounding box center [418, 186] width 237 height 16
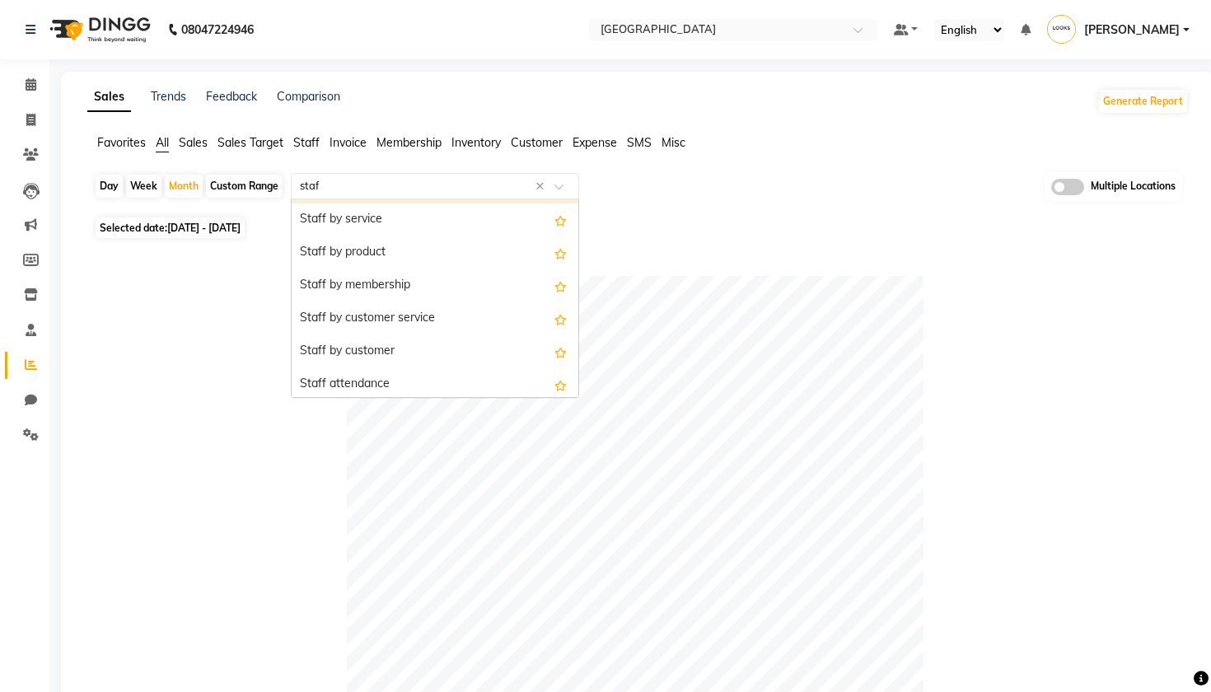
type input "staff"
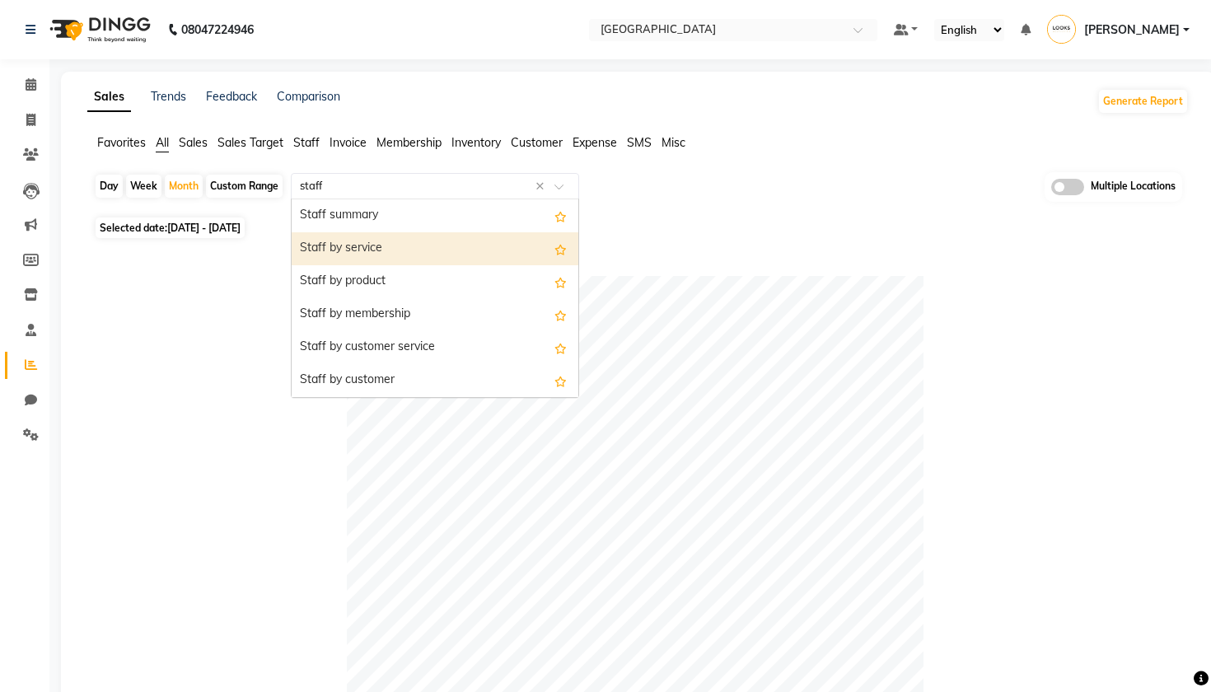
scroll to position [0, 0]
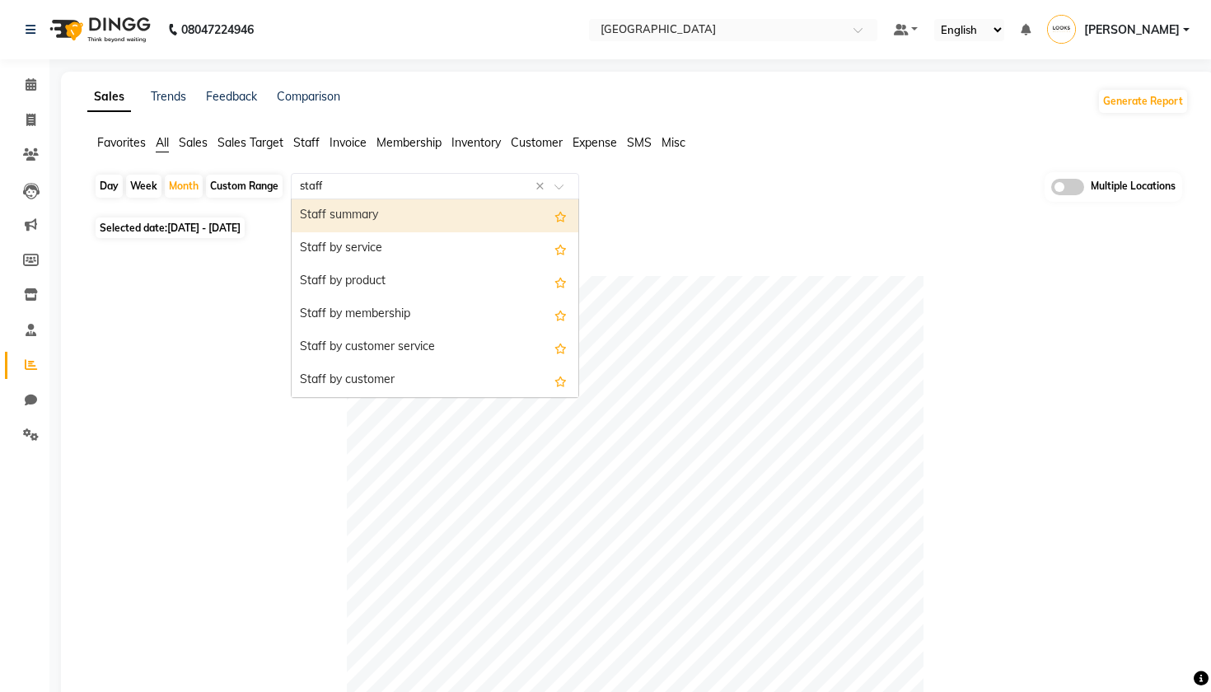
click at [386, 213] on div "Staff summary" at bounding box center [435, 215] width 287 height 33
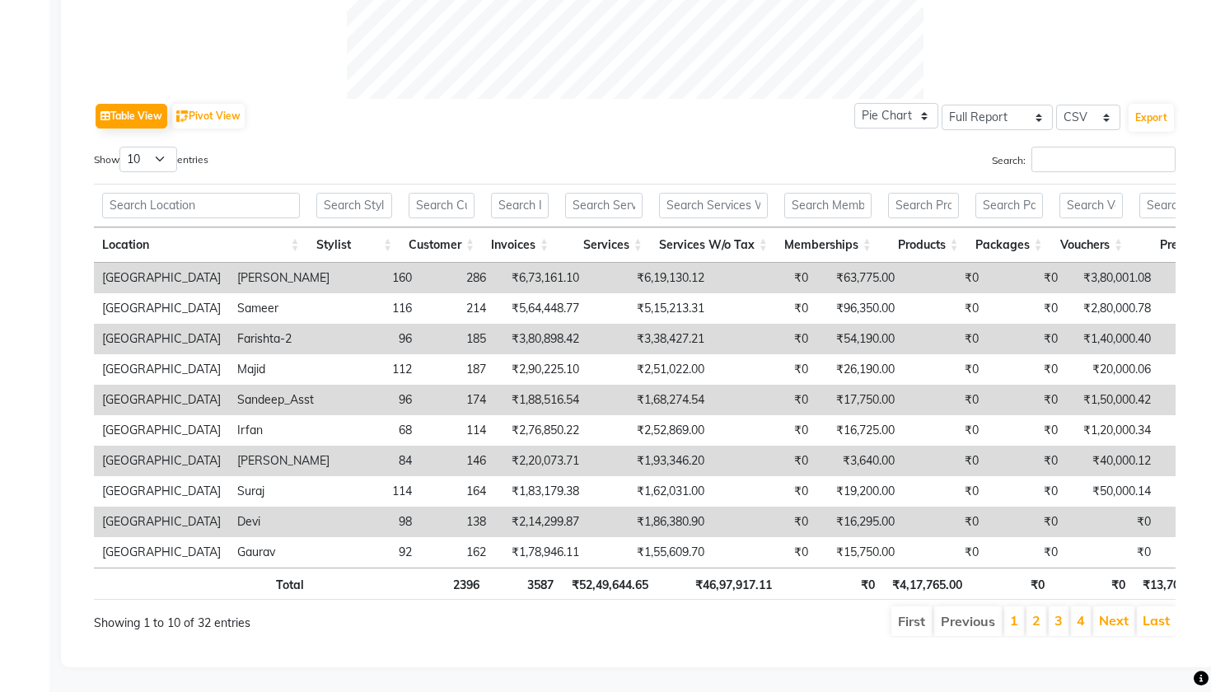
scroll to position [754, 0]
click at [1041, 620] on link "2" at bounding box center [1036, 620] width 8 height 16
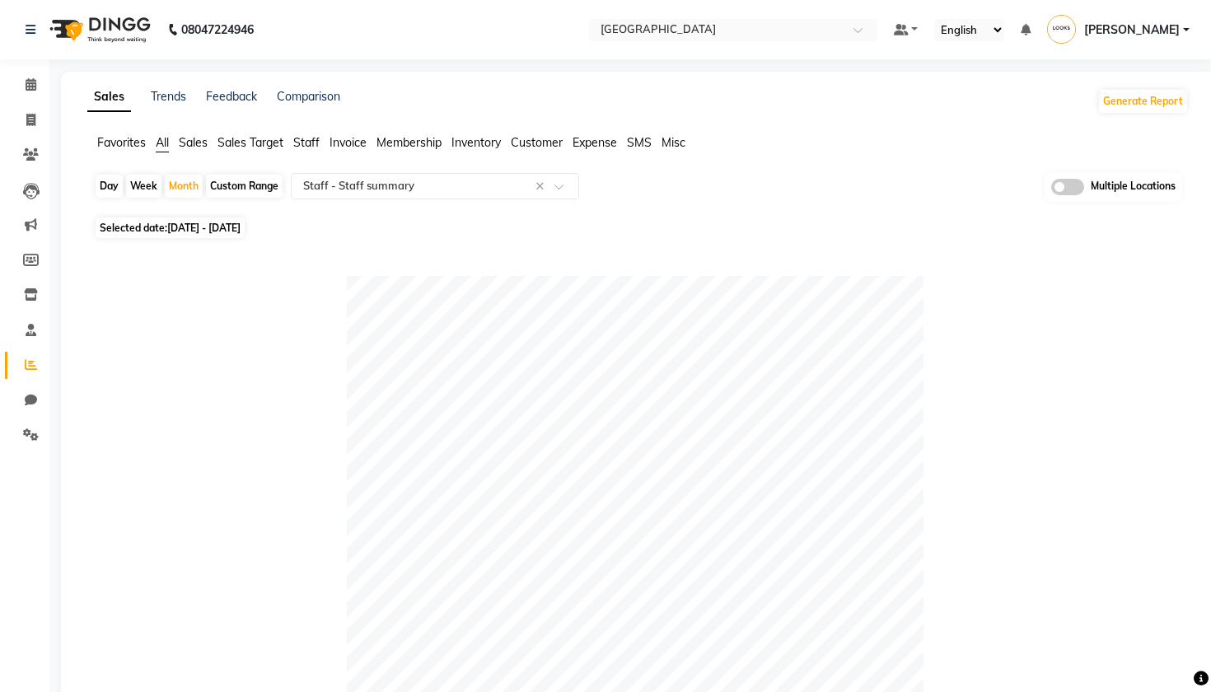
scroll to position [0, 0]
click at [597, 27] on input "text" at bounding box center [716, 31] width 239 height 16
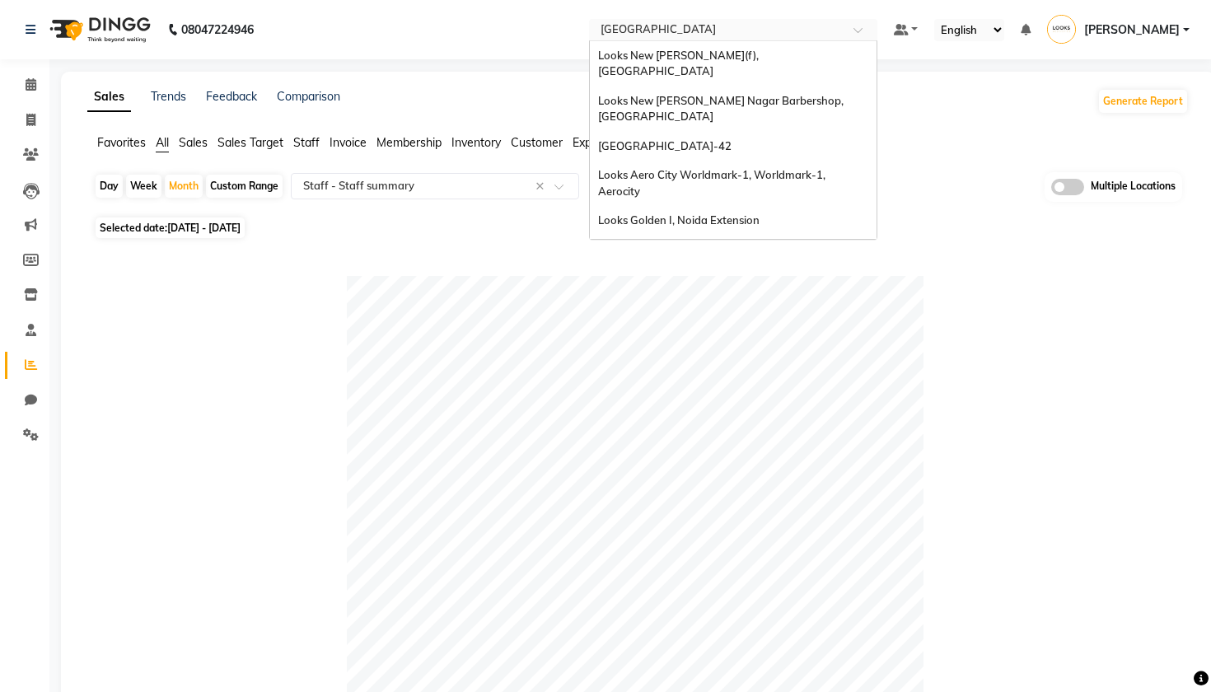
scroll to position [317, 0]
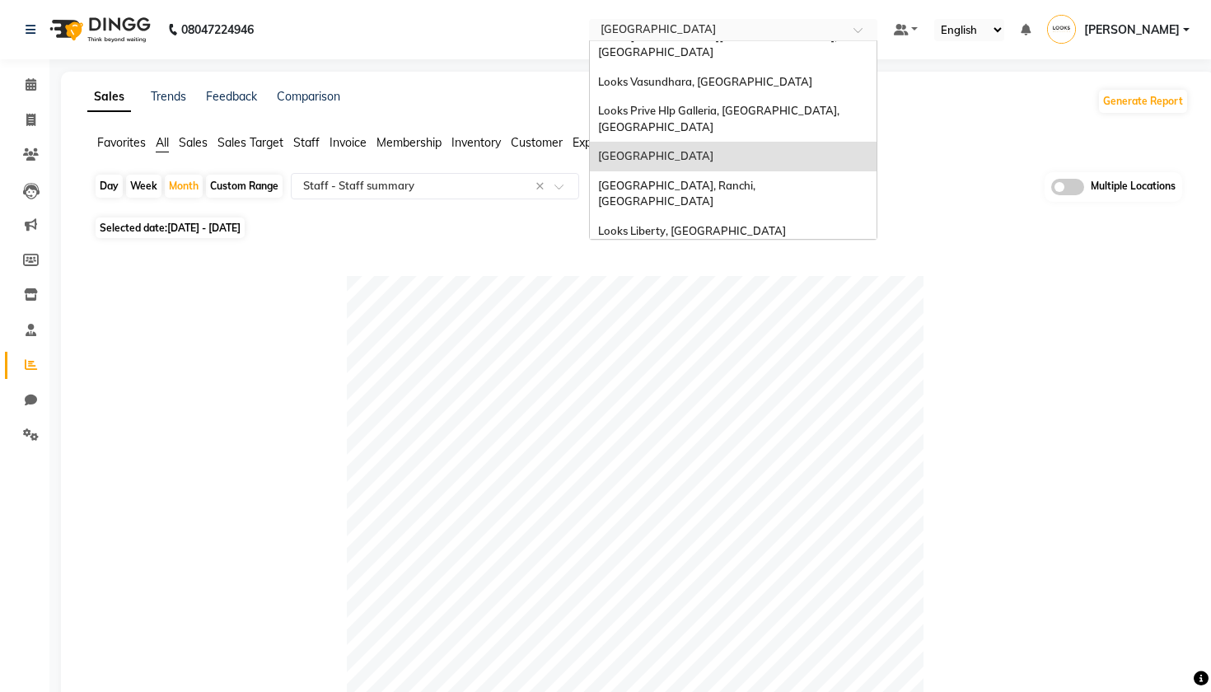
click at [598, 253] on span "Looks Prive Priya Pvr, Vasant Vihar, [GEOGRAPHIC_DATA]" at bounding box center [688, 268] width 181 height 30
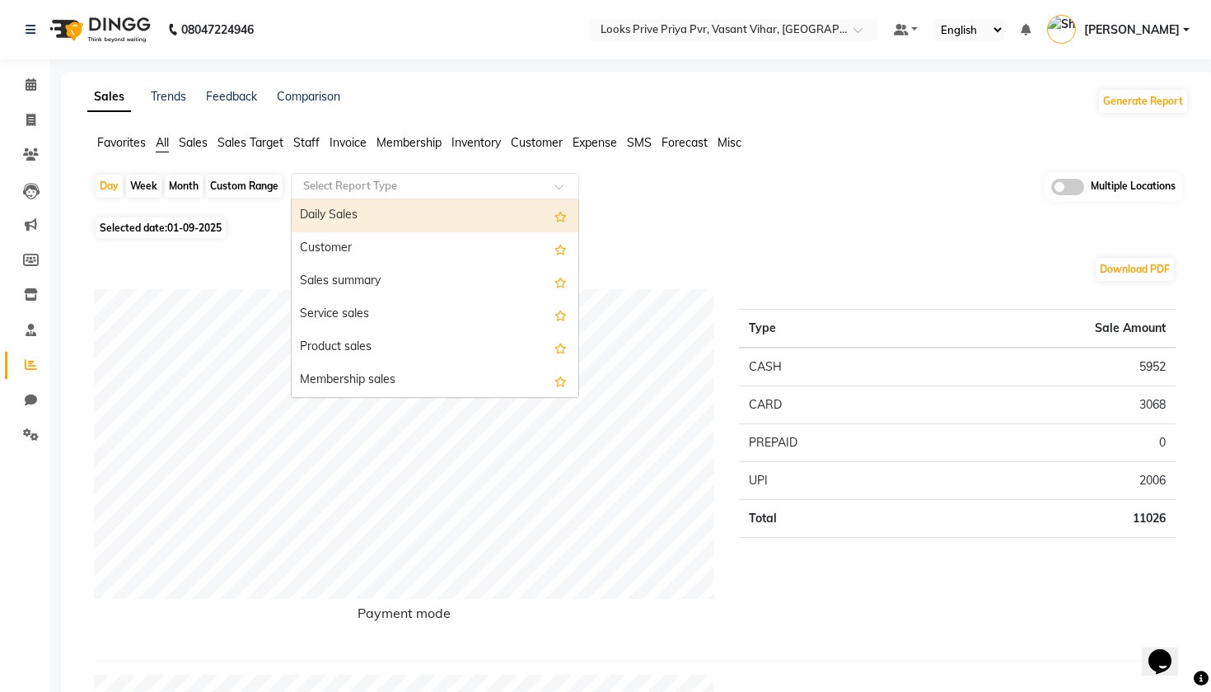
click at [362, 187] on input "text" at bounding box center [418, 186] width 237 height 16
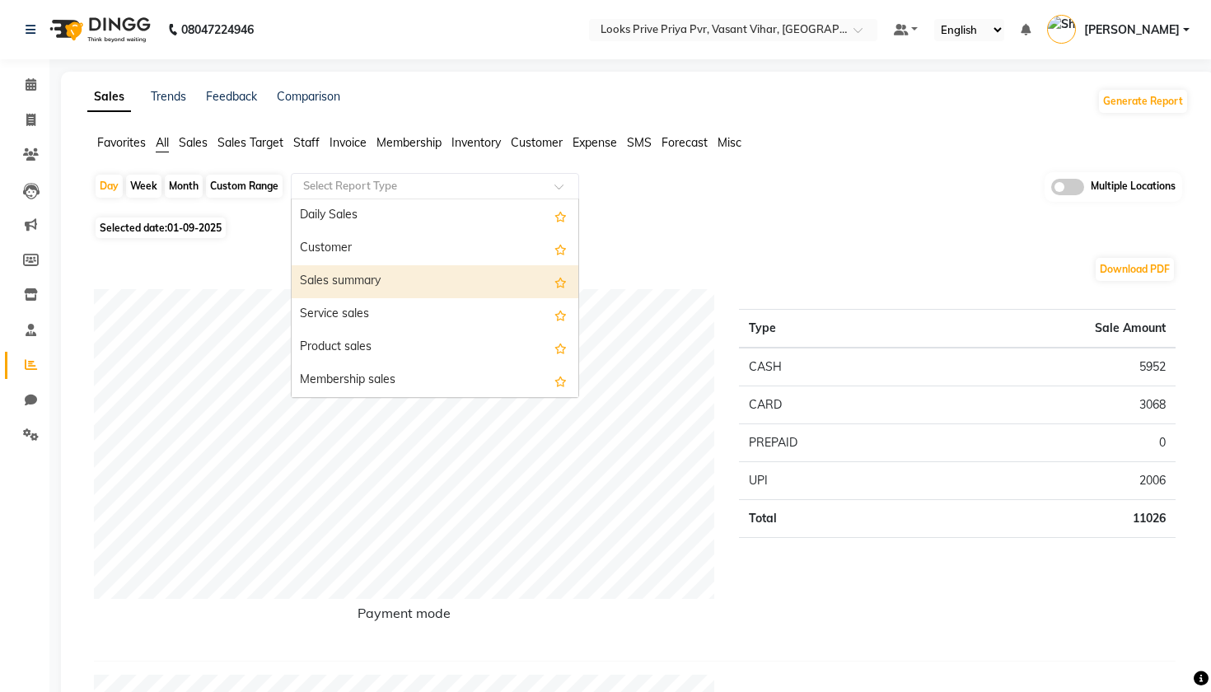
click at [339, 279] on div "Sales summary" at bounding box center [435, 281] width 287 height 33
select select "full_report"
select select "csv"
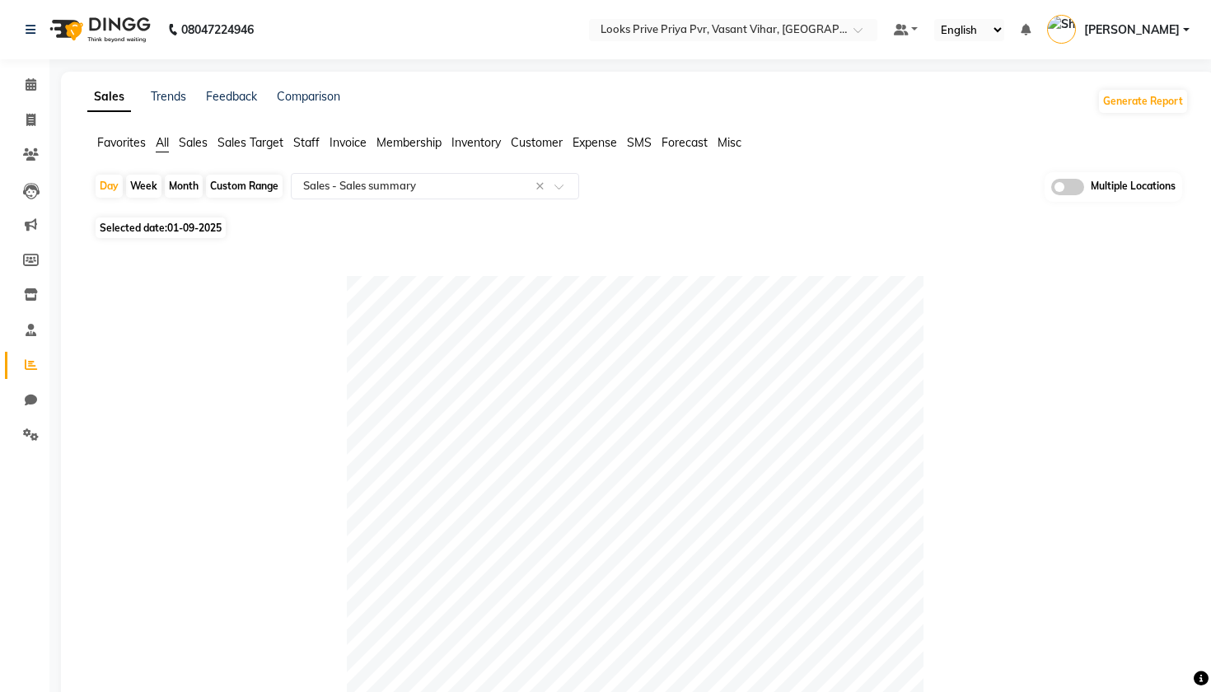
click at [194, 183] on div "Month" at bounding box center [184, 186] width 38 height 23
select select "9"
select select "2025"
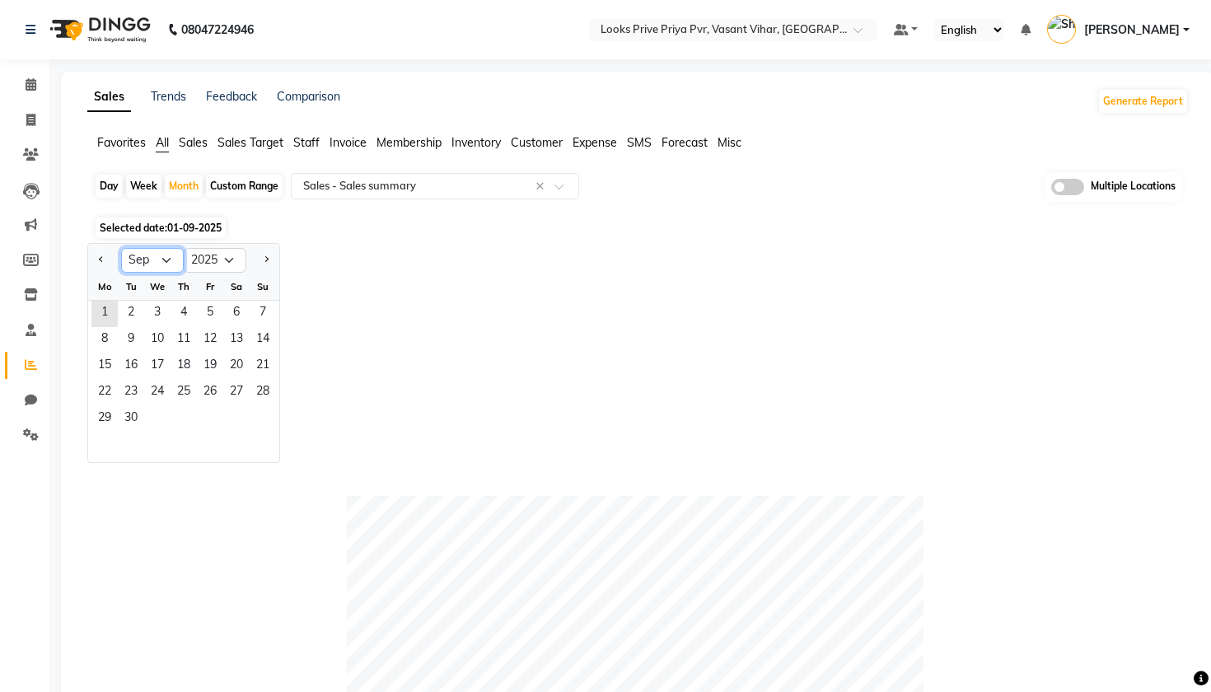
select select "8"
click at [213, 306] on span "1" at bounding box center [210, 314] width 26 height 26
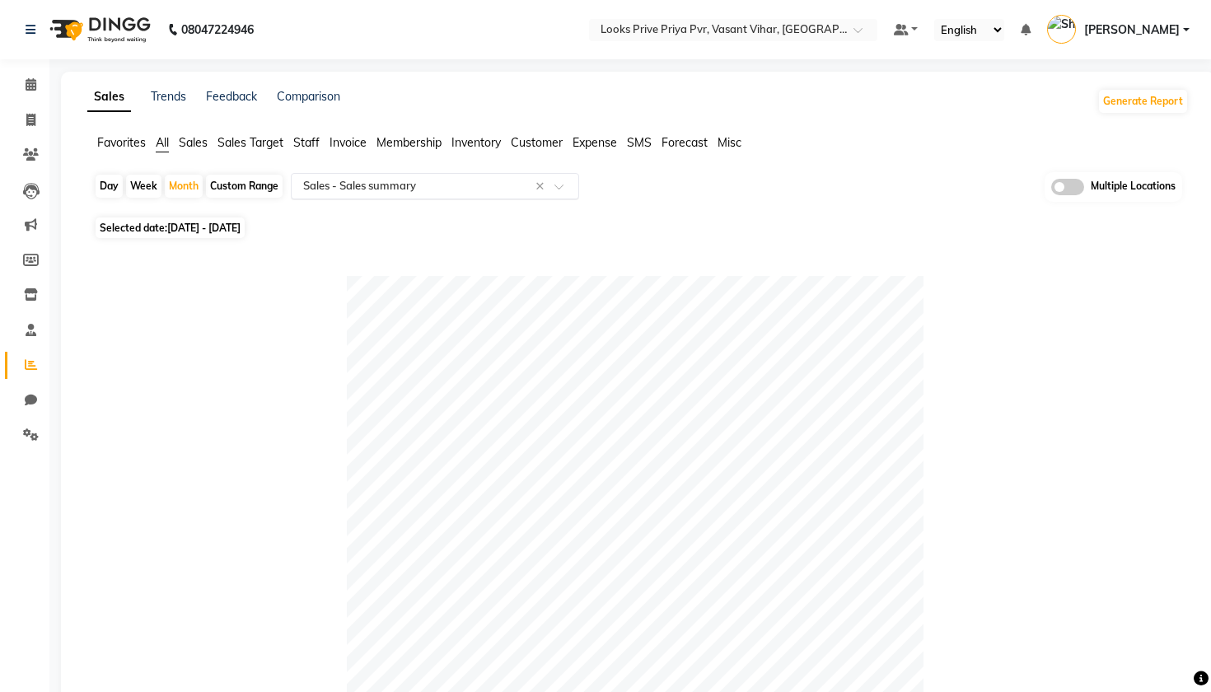
click at [417, 184] on input "text" at bounding box center [418, 186] width 237 height 16
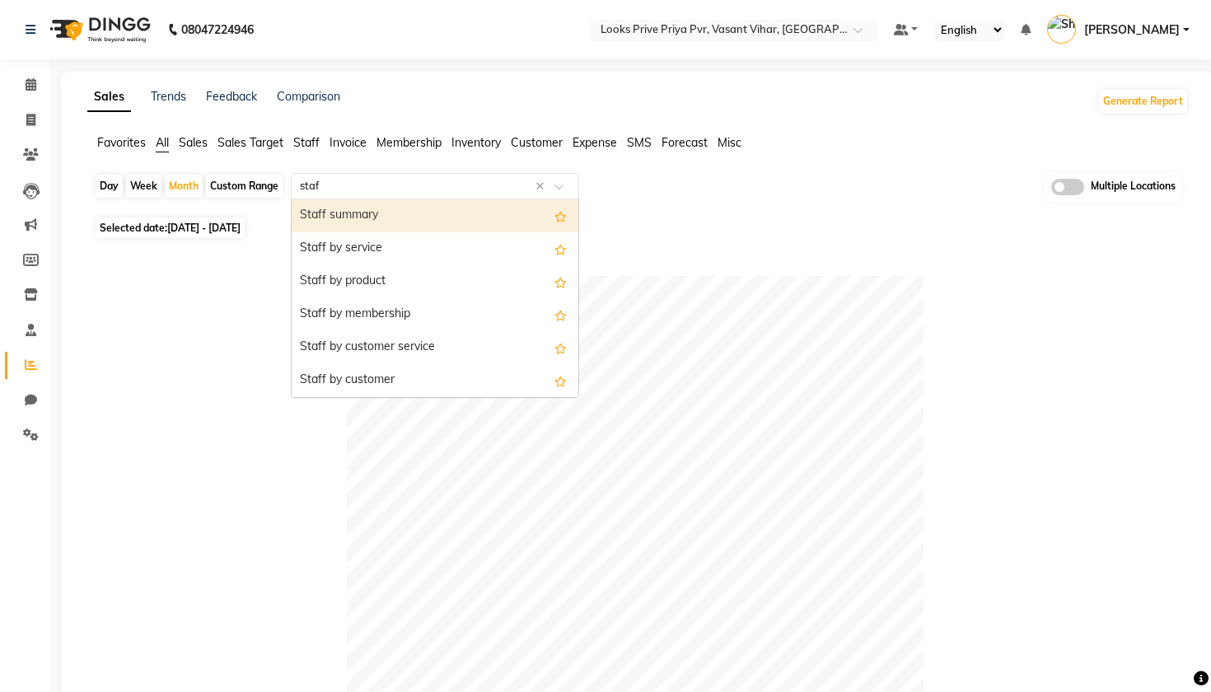
type input "staff"
click at [383, 220] on div "Staff summary" at bounding box center [435, 215] width 287 height 33
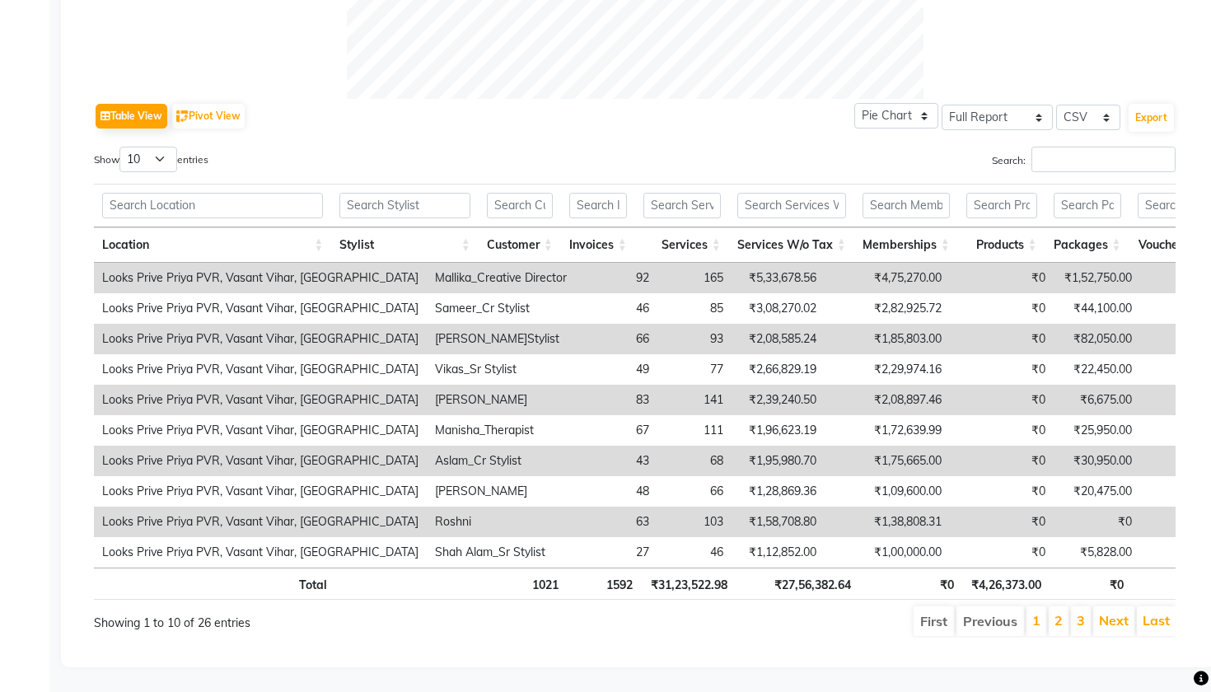
scroll to position [754, 0]
click at [1112, 621] on link "Next" at bounding box center [1114, 620] width 30 height 16
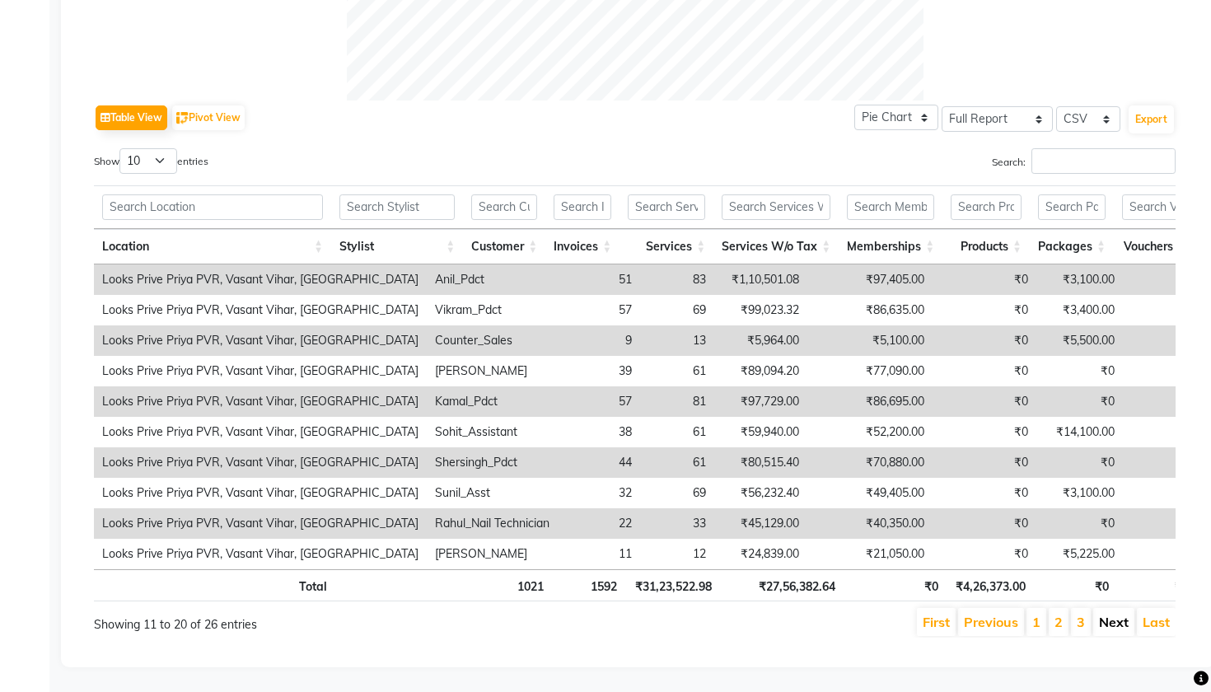
click at [1112, 621] on link "Next" at bounding box center [1114, 622] width 30 height 16
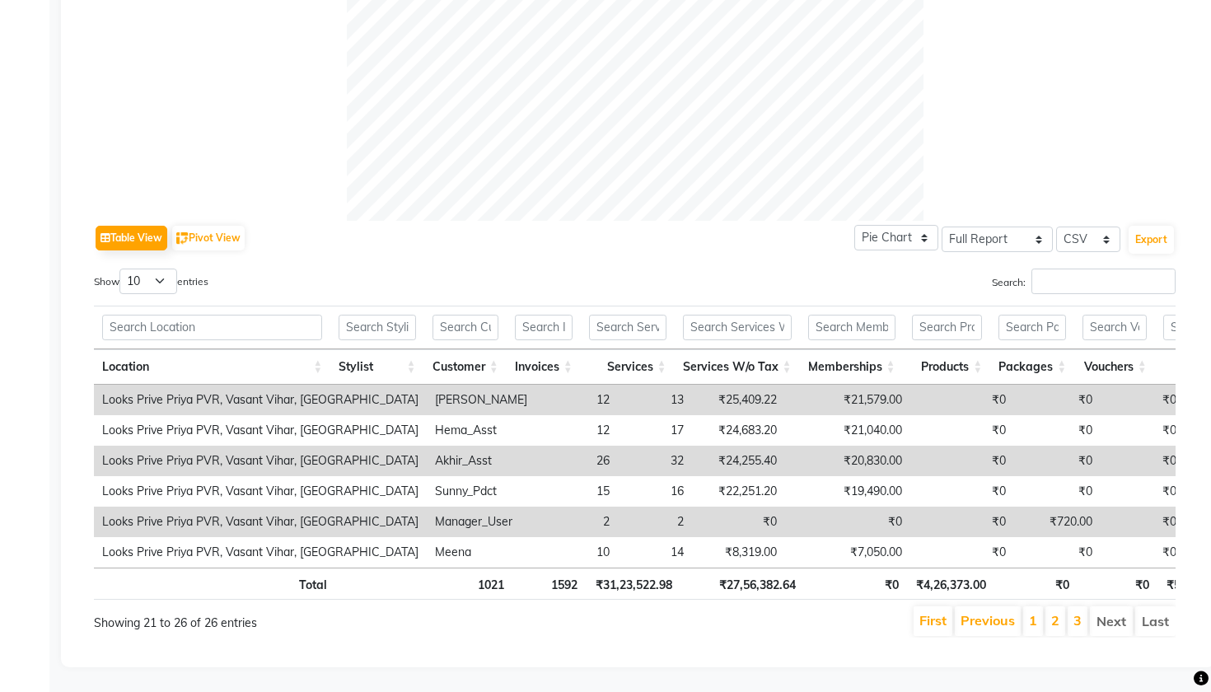
click at [1112, 621] on li "Next" at bounding box center [1111, 621] width 43 height 30
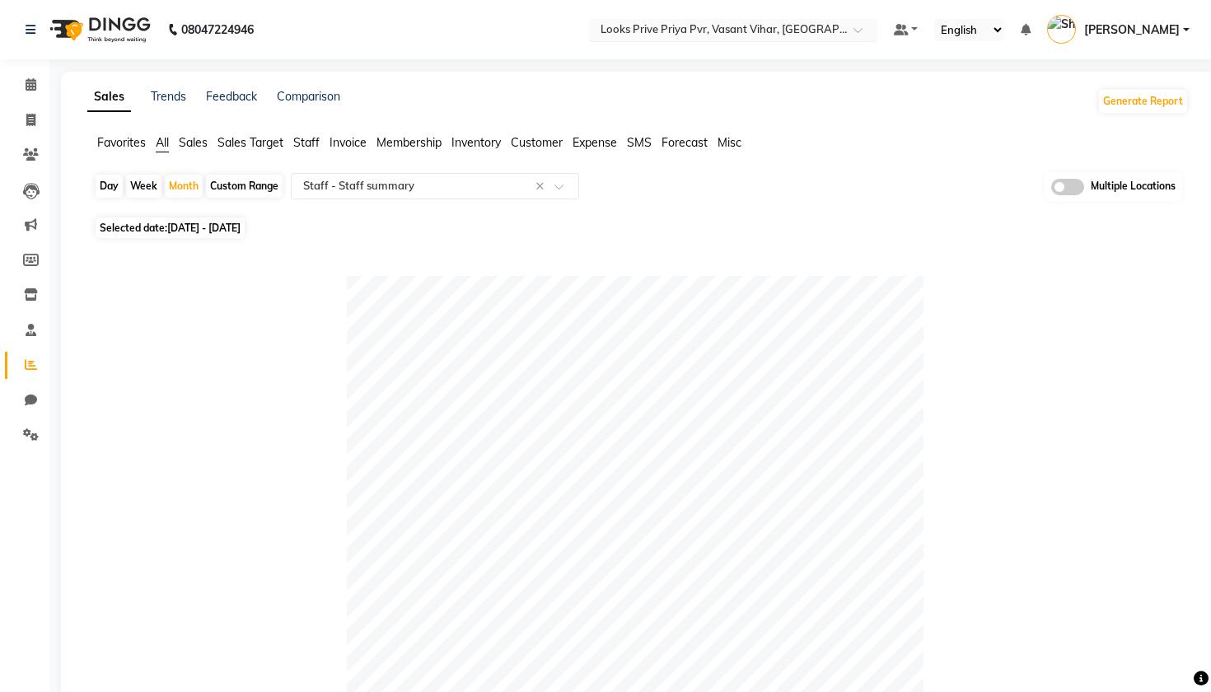
scroll to position [0, 0]
click at [615, 40] on ng-select "Select Location × Looks Prive Priya Pvr, Vasant Vihar, Delhi" at bounding box center [733, 30] width 288 height 22
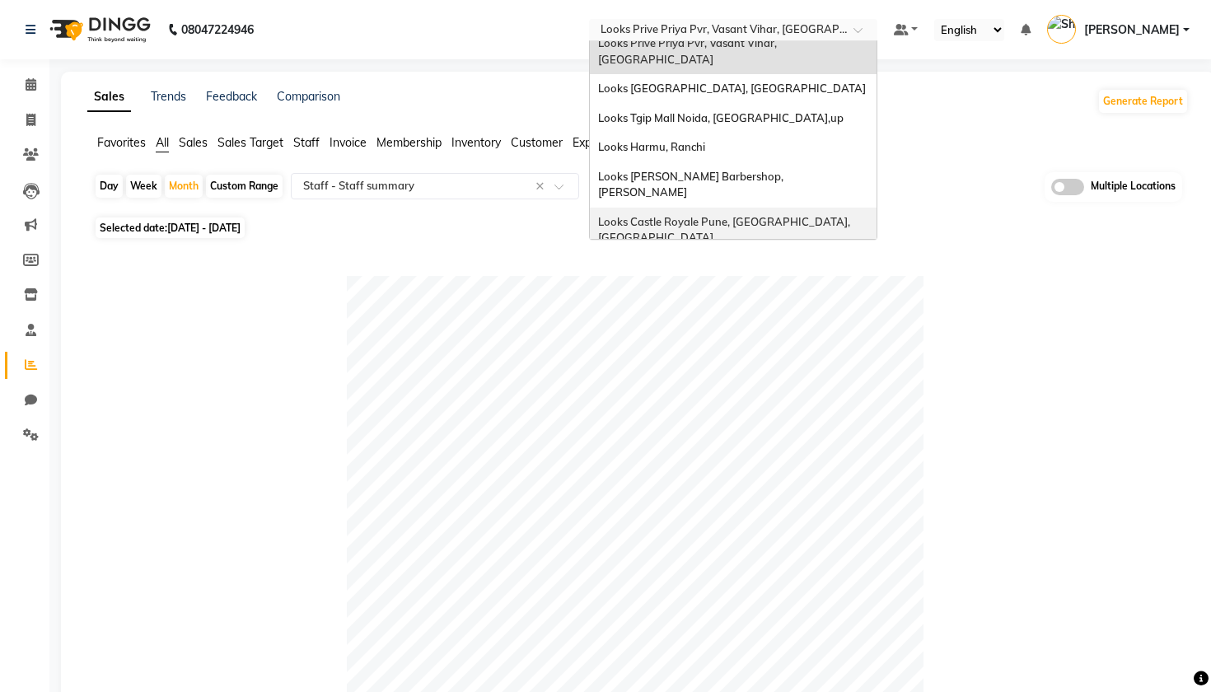
scroll to position [533, 0]
click at [598, 352] on span "Looks Prive Aerocity, [GEOGRAPHIC_DATA]" at bounding box center [709, 358] width 222 height 13
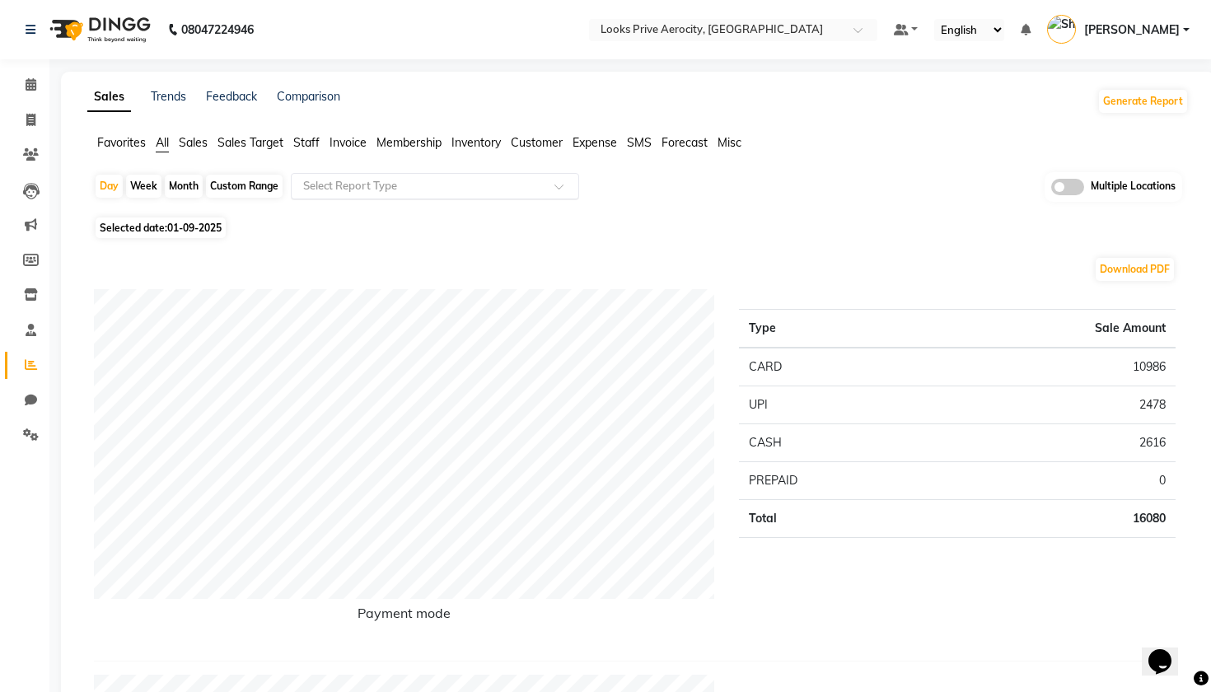
click at [467, 186] on input "text" at bounding box center [418, 186] width 237 height 16
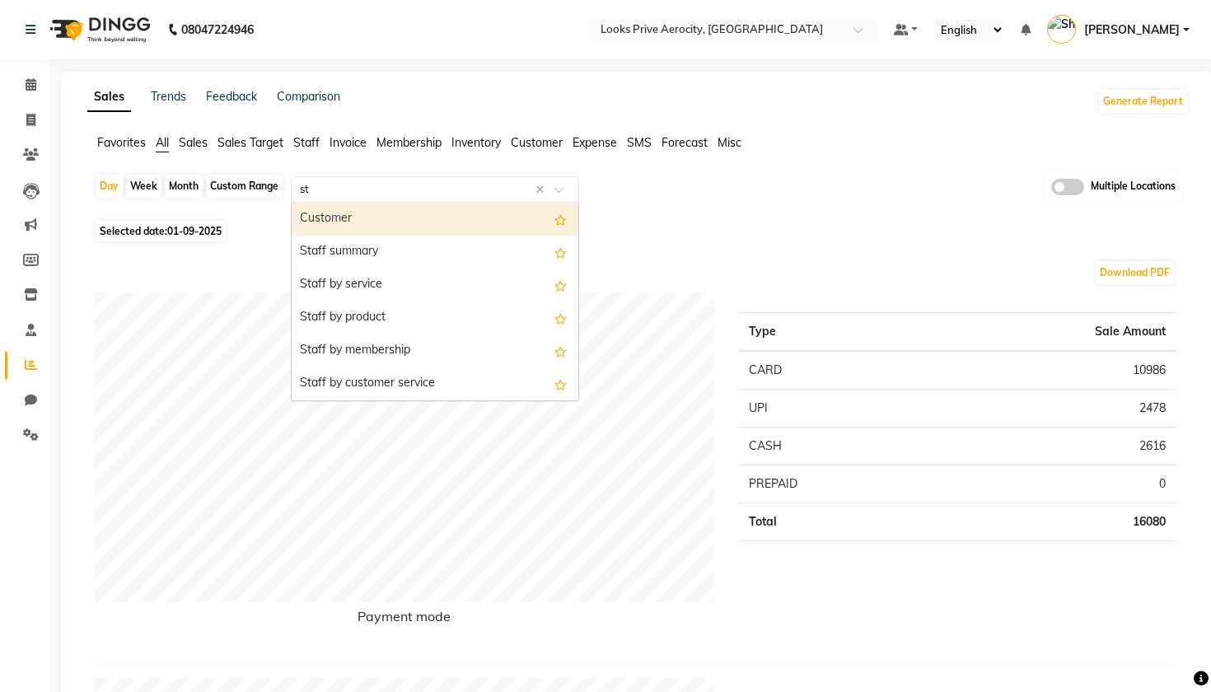
type input "sta"
click at [438, 224] on div "Staff summary" at bounding box center [435, 219] width 287 height 33
select select "full_report"
select select "csv"
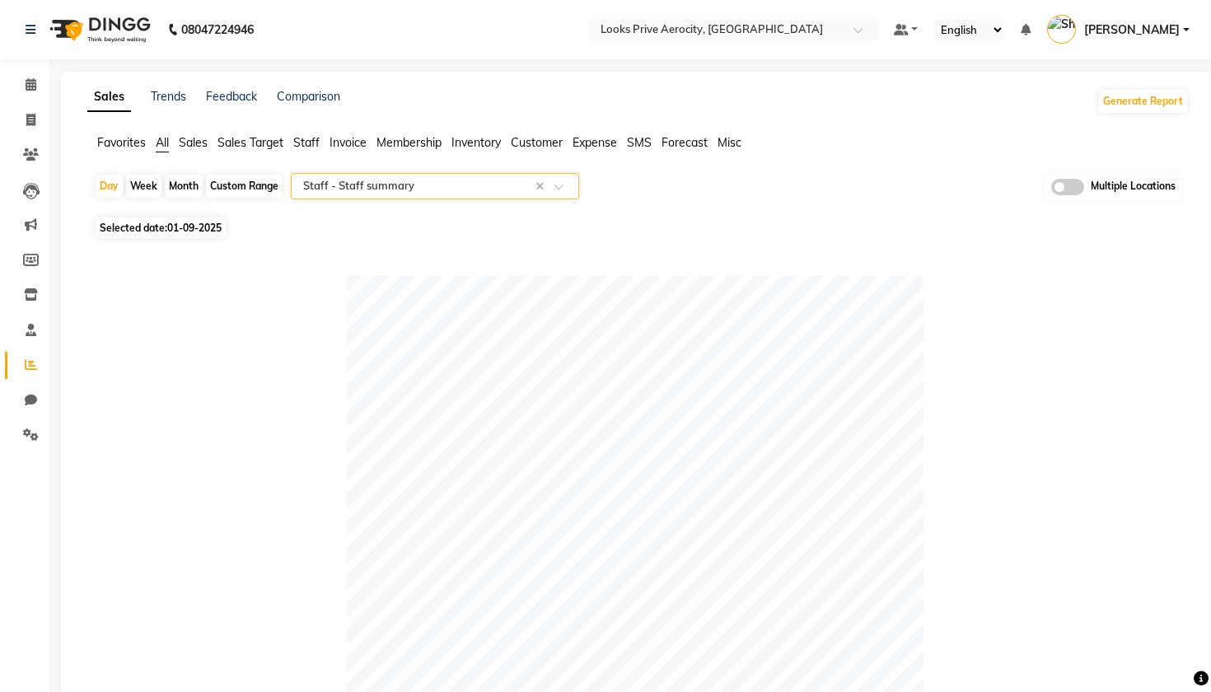
click at [180, 185] on div "Month" at bounding box center [184, 186] width 38 height 23
select select "9"
select select "2025"
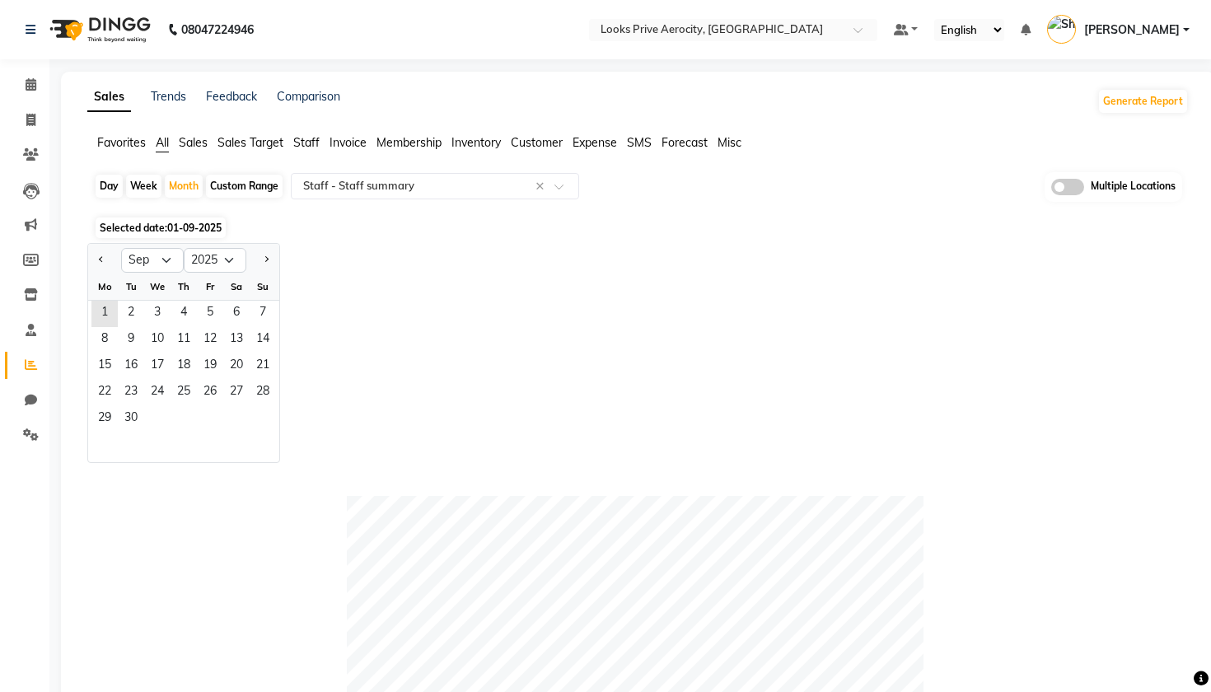
click at [179, 232] on span "01-09-2025" at bounding box center [194, 228] width 54 height 12
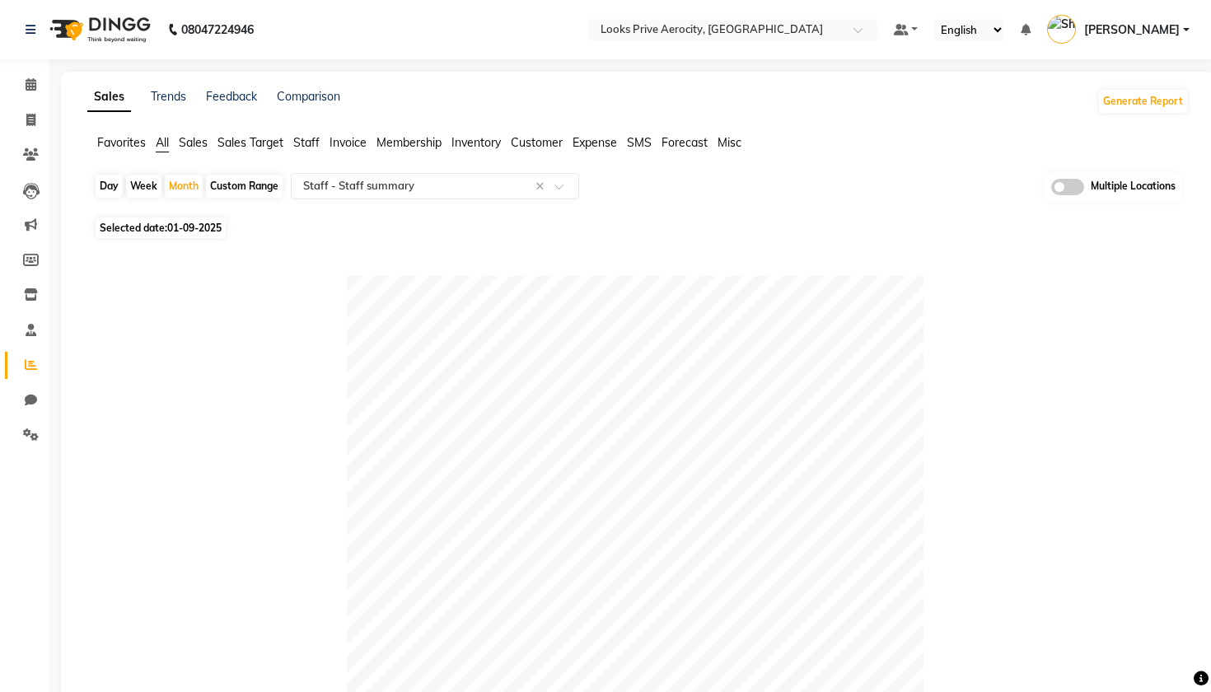
click at [182, 230] on span "01-09-2025" at bounding box center [194, 228] width 54 height 12
select select "9"
select select "2025"
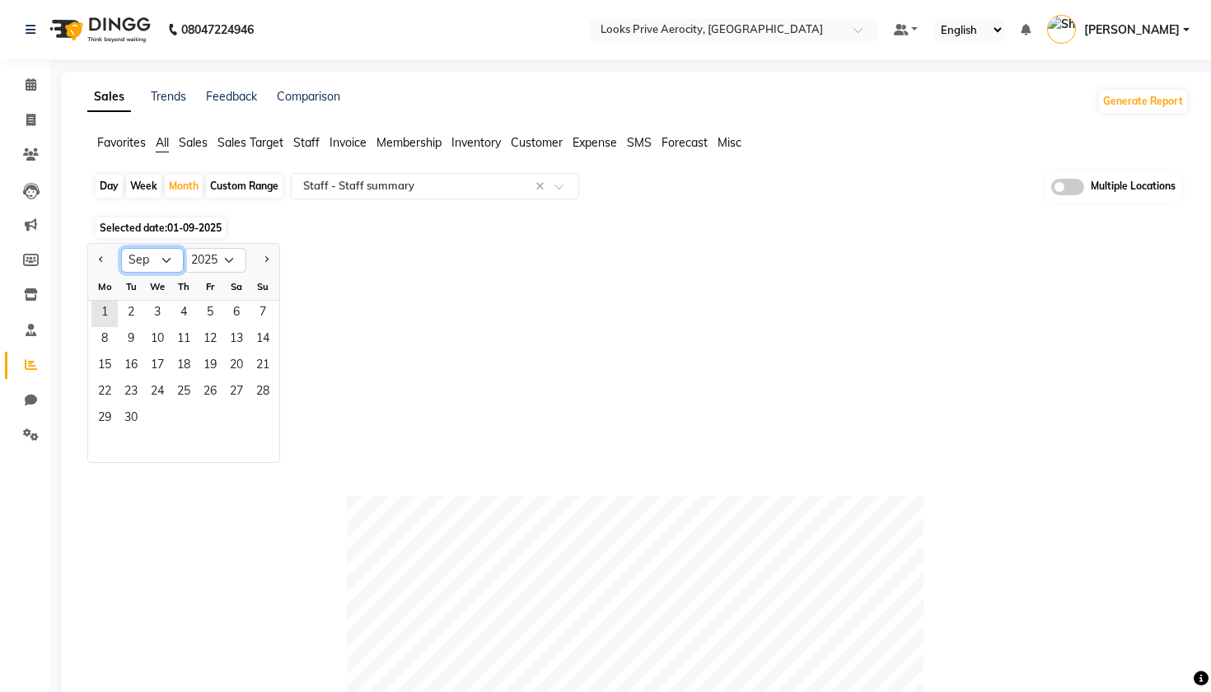
select select "8"
click at [206, 302] on span "1" at bounding box center [210, 314] width 26 height 26
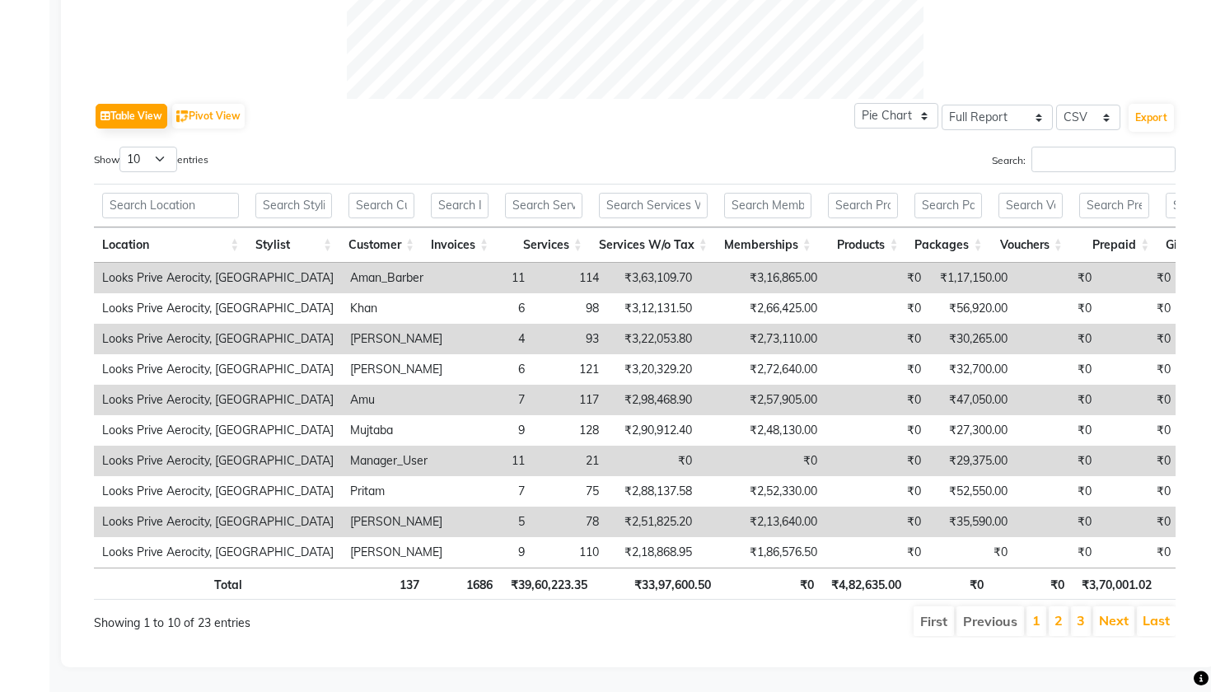
scroll to position [754, 0]
click at [1112, 619] on link "Next" at bounding box center [1114, 620] width 30 height 16
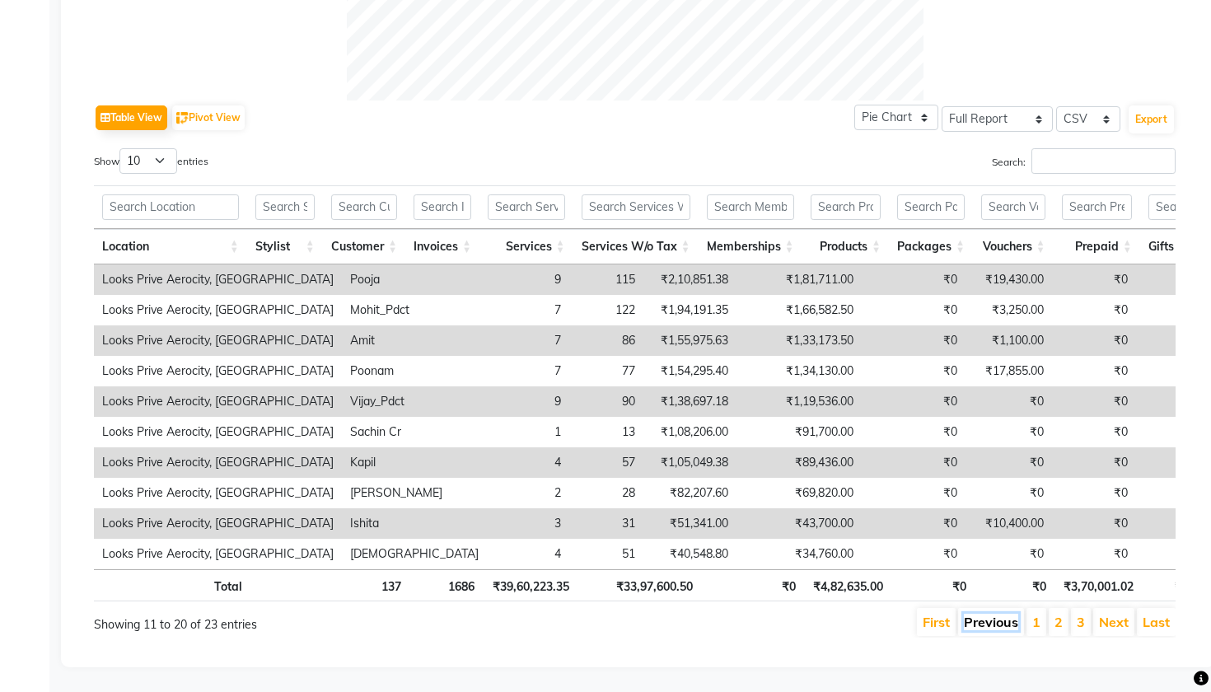
click at [1001, 623] on link "Previous" at bounding box center [991, 622] width 54 height 16
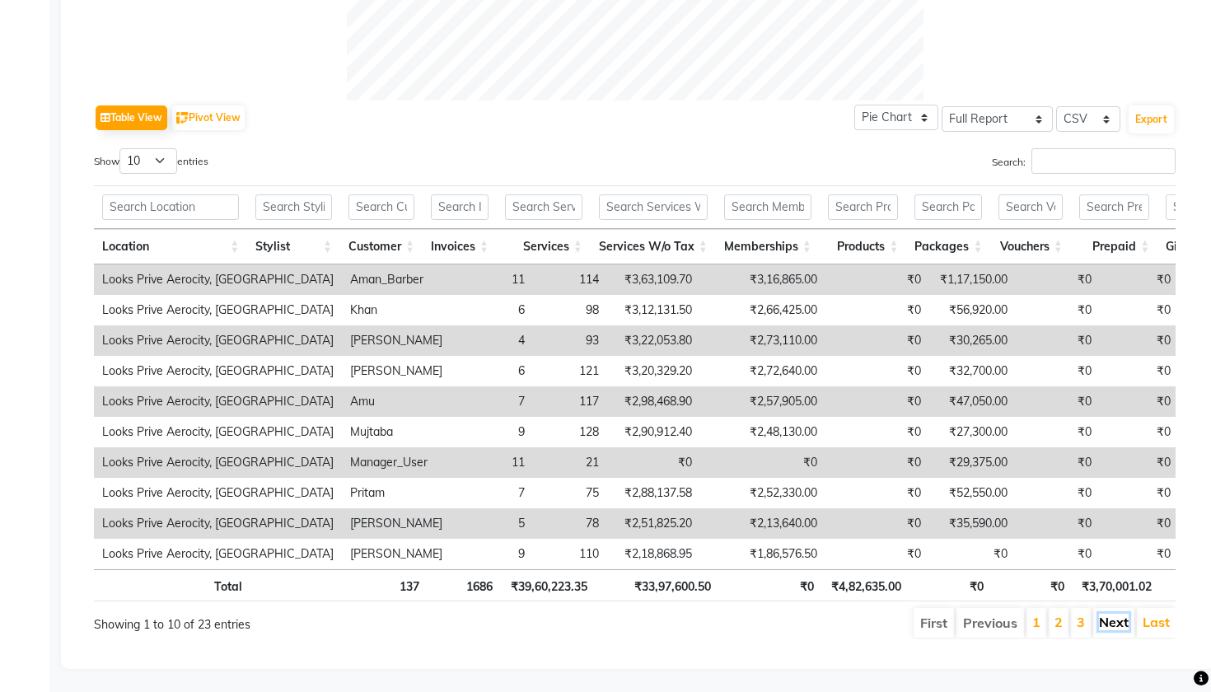
click at [1111, 622] on link "Next" at bounding box center [1114, 622] width 30 height 16
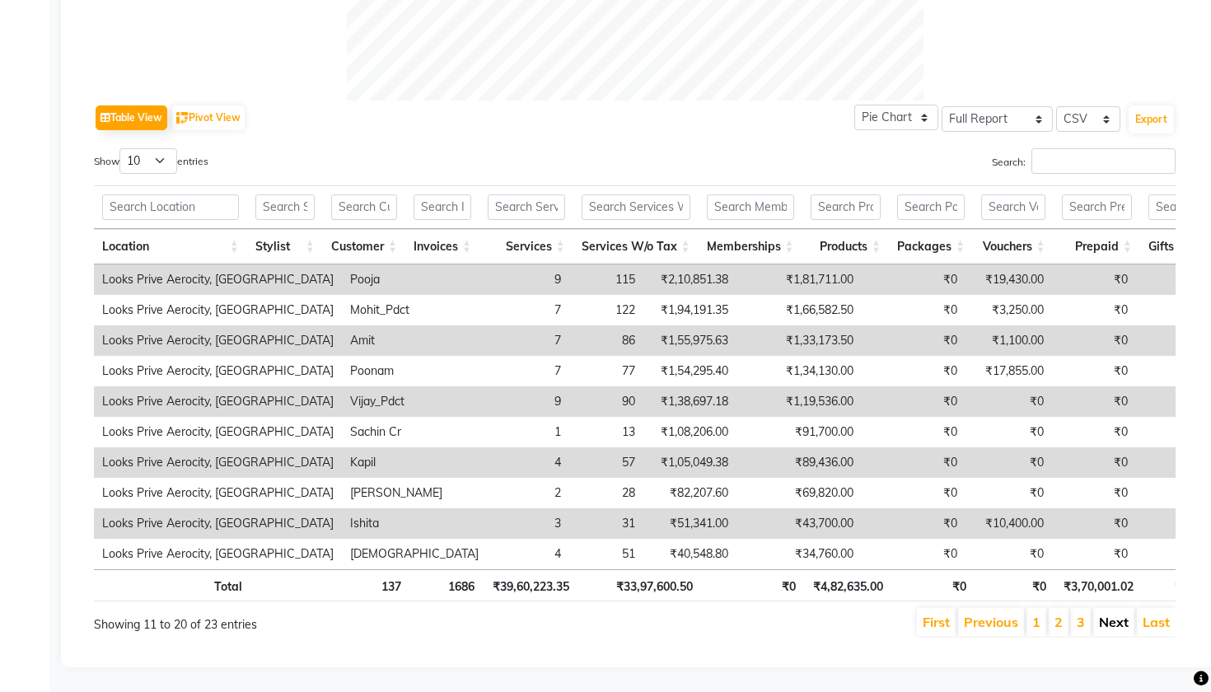
click at [1112, 629] on link "Next" at bounding box center [1114, 622] width 30 height 16
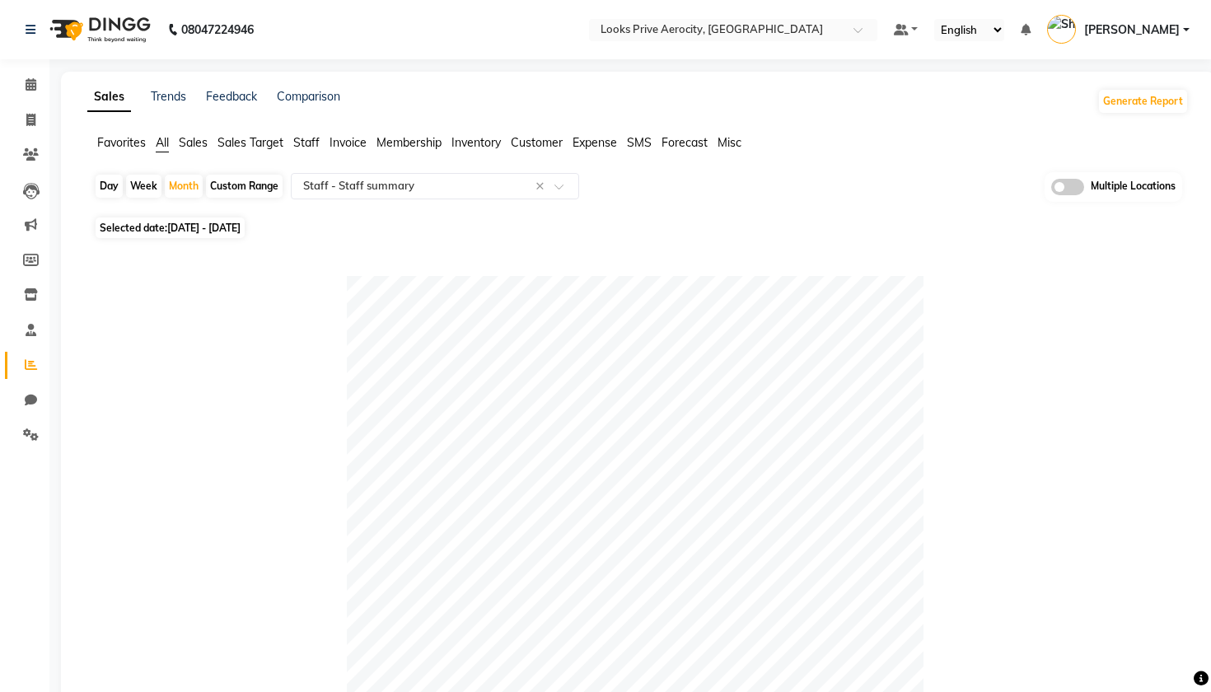
scroll to position [0, 0]
click at [597, 38] on input "text" at bounding box center [716, 31] width 239 height 16
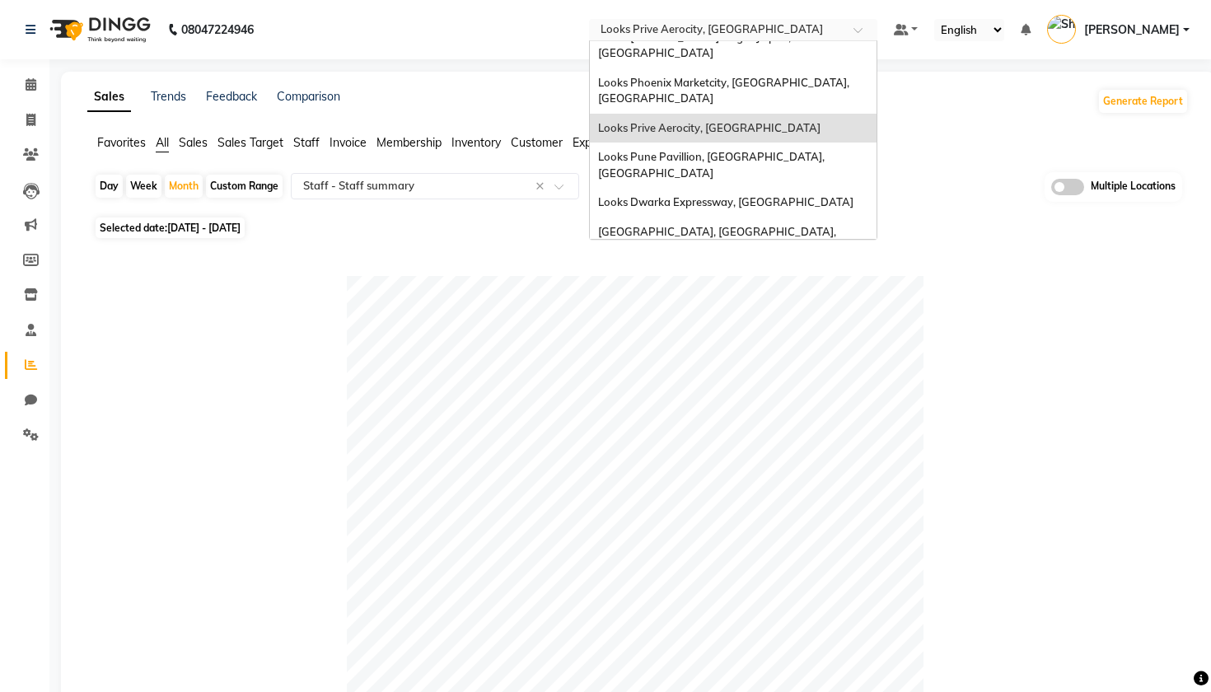
scroll to position [765, 0]
click at [598, 373] on span "Looks Aipl [GEOGRAPHIC_DATA], [GEOGRAPHIC_DATA]" at bounding box center [685, 388] width 175 height 30
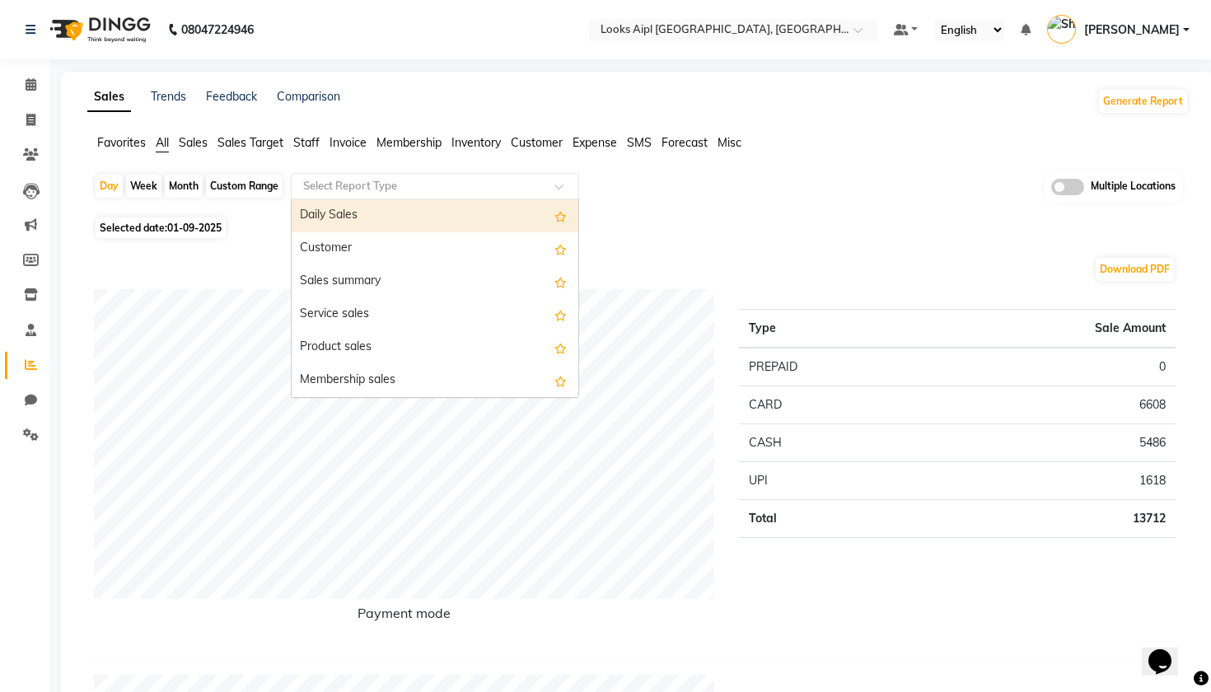
click at [466, 193] on input "text" at bounding box center [418, 186] width 237 height 16
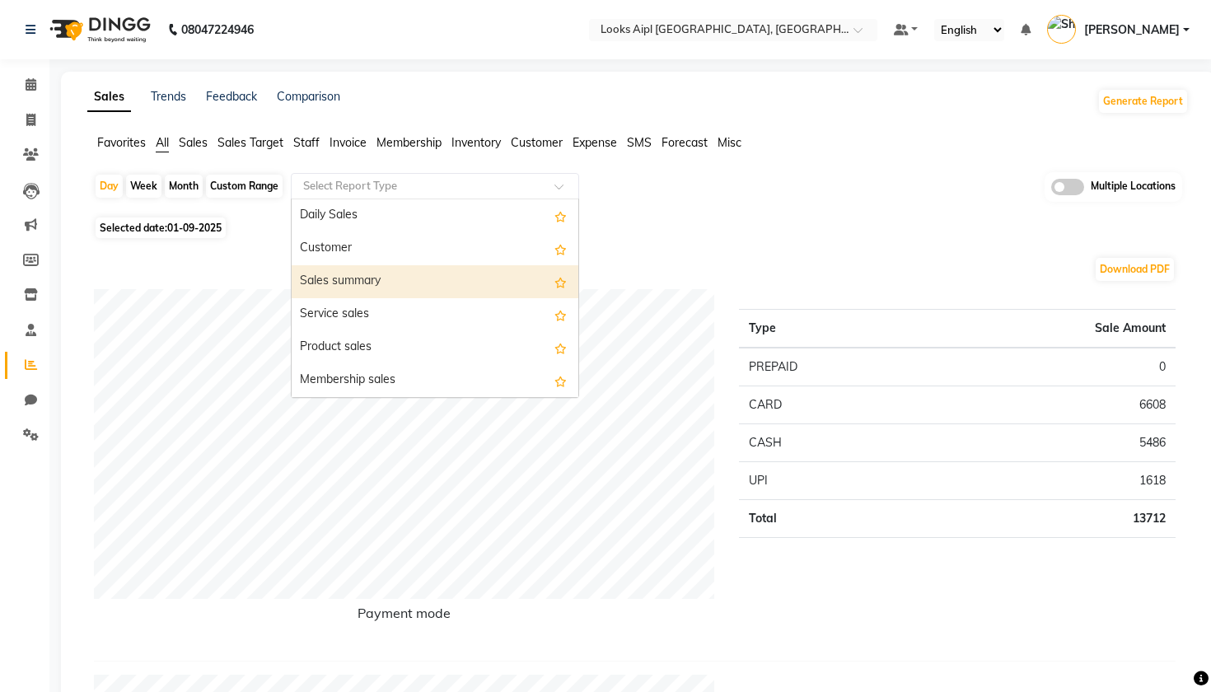
click at [434, 276] on div "Sales summary" at bounding box center [435, 281] width 287 height 33
select select "full_report"
select select "csv"
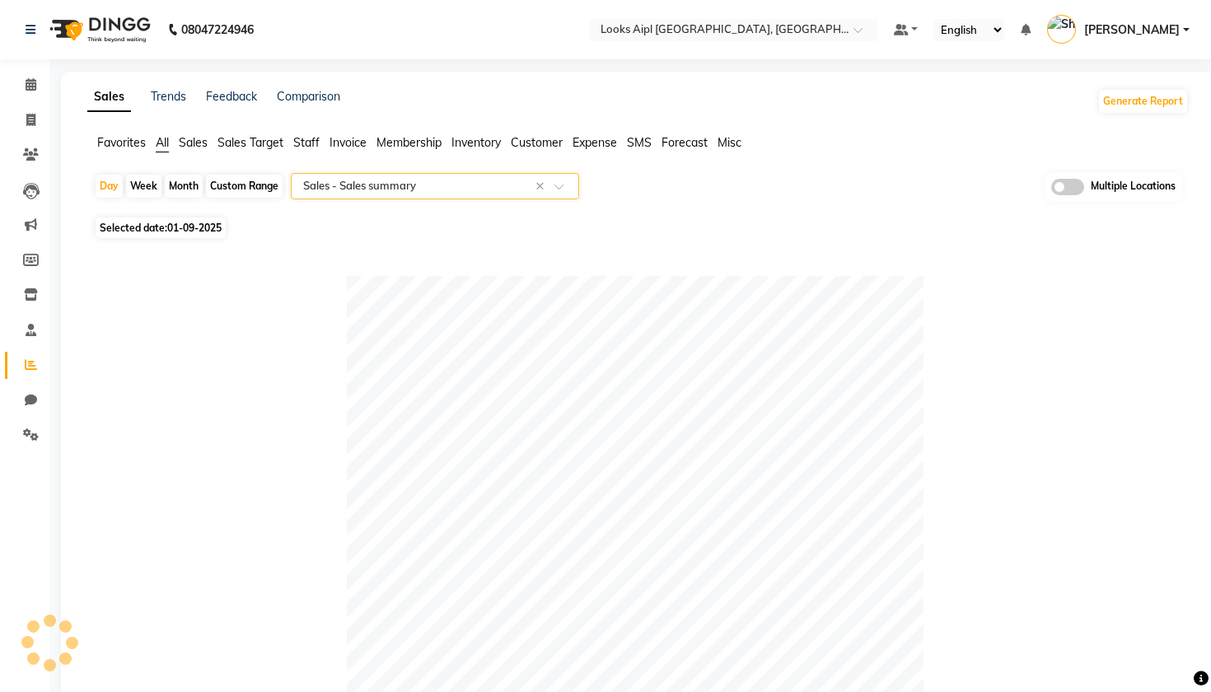
click at [182, 185] on div "Month" at bounding box center [184, 186] width 38 height 23
select select "9"
select select "2025"
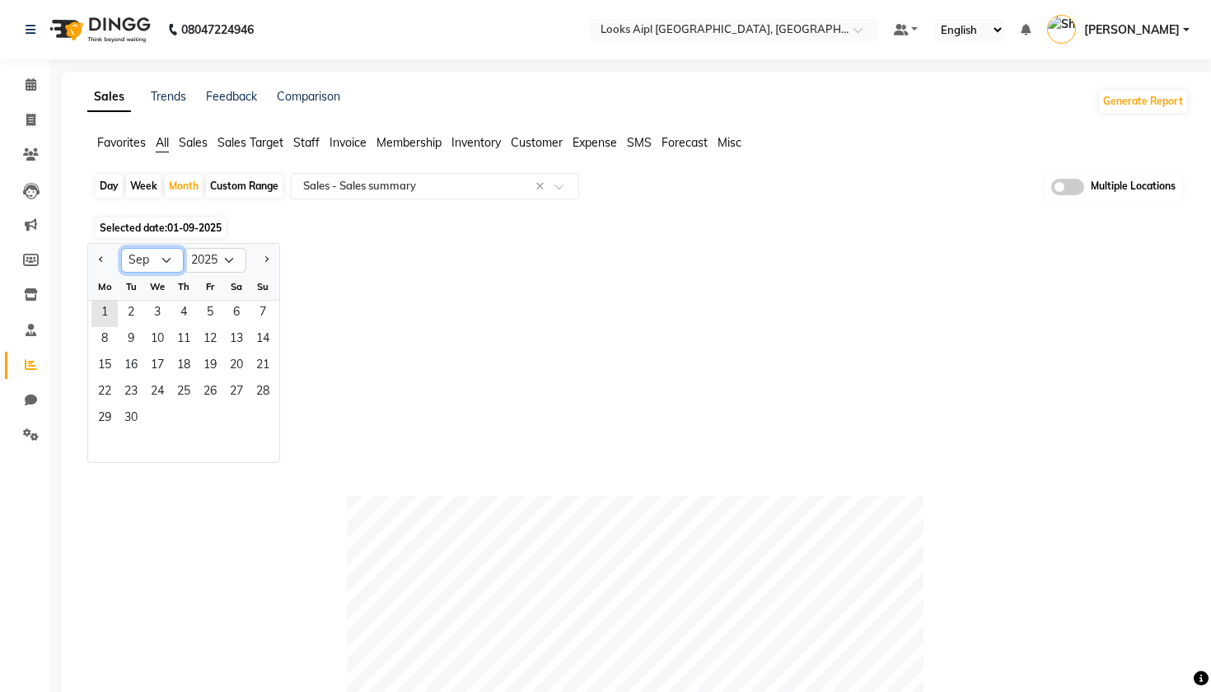
select select "8"
click at [204, 304] on span "1" at bounding box center [210, 314] width 26 height 26
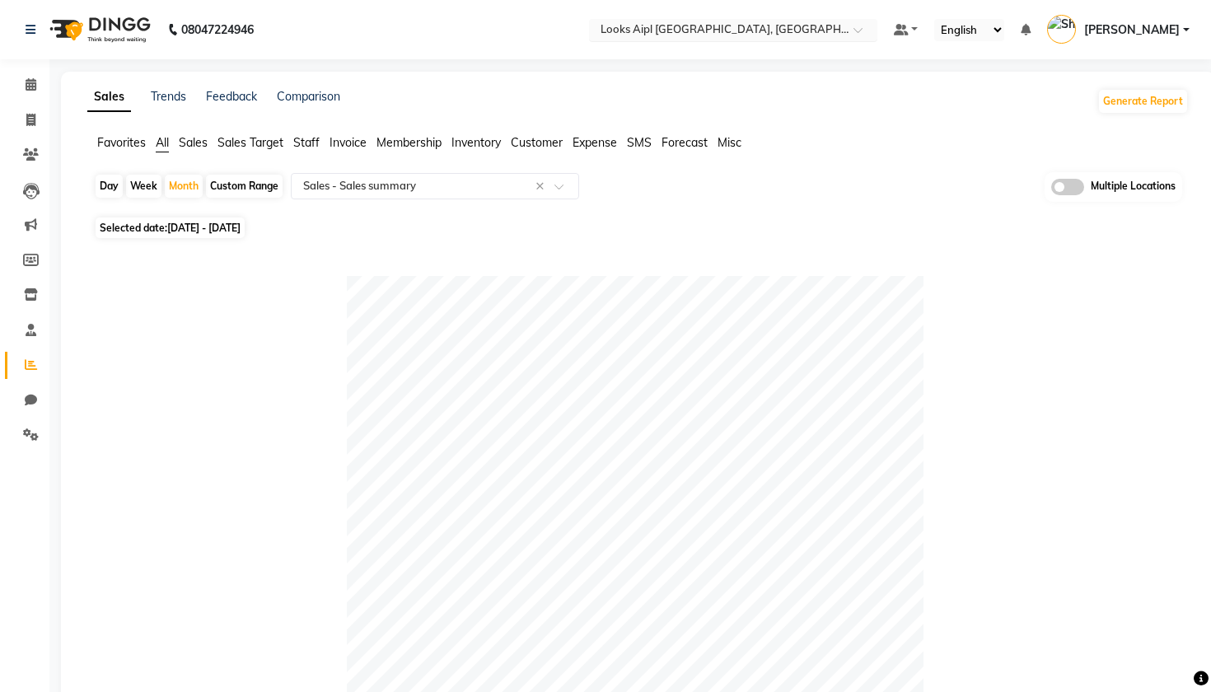
click at [597, 31] on input "text" at bounding box center [716, 31] width 239 height 16
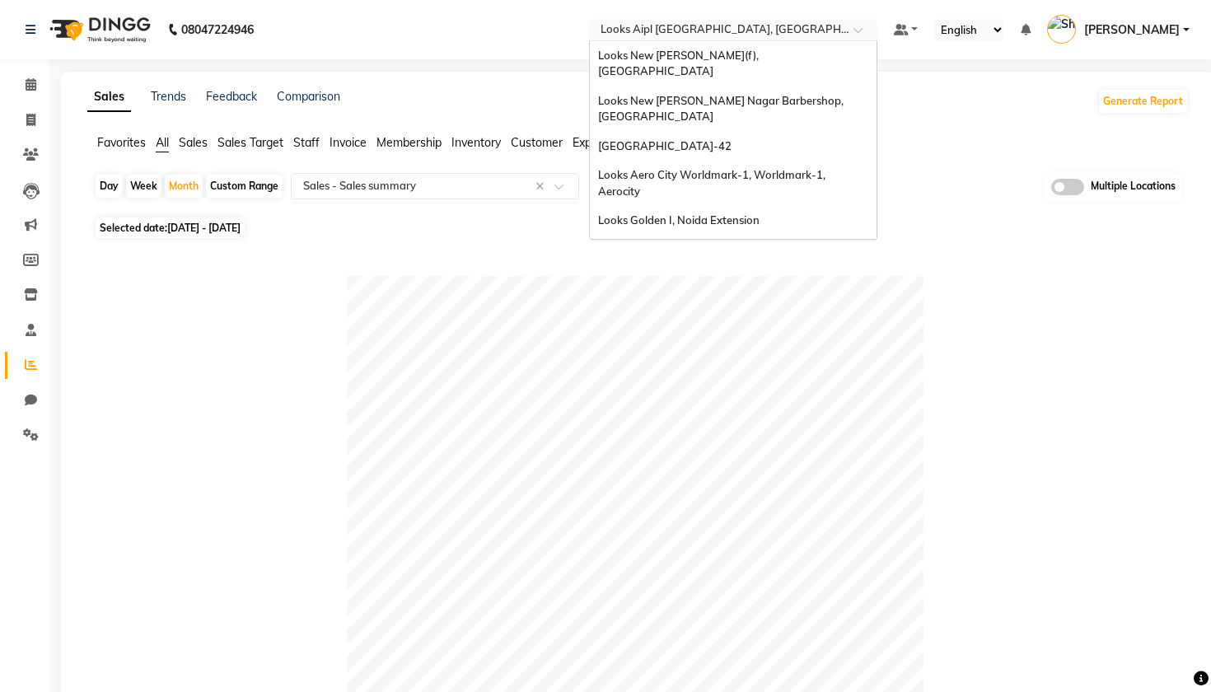
scroll to position [836, 0]
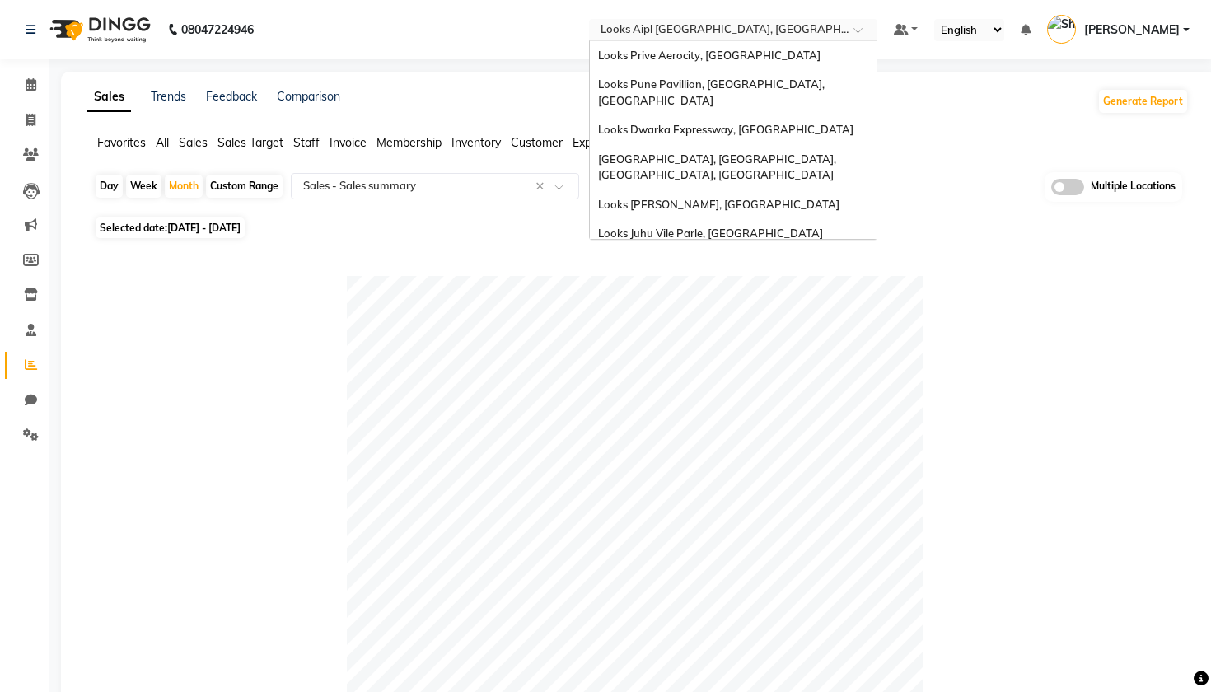
click at [598, 376] on span "Looks Prive Malcha Marg, [GEOGRAPHIC_DATA]" at bounding box center [721, 382] width 246 height 13
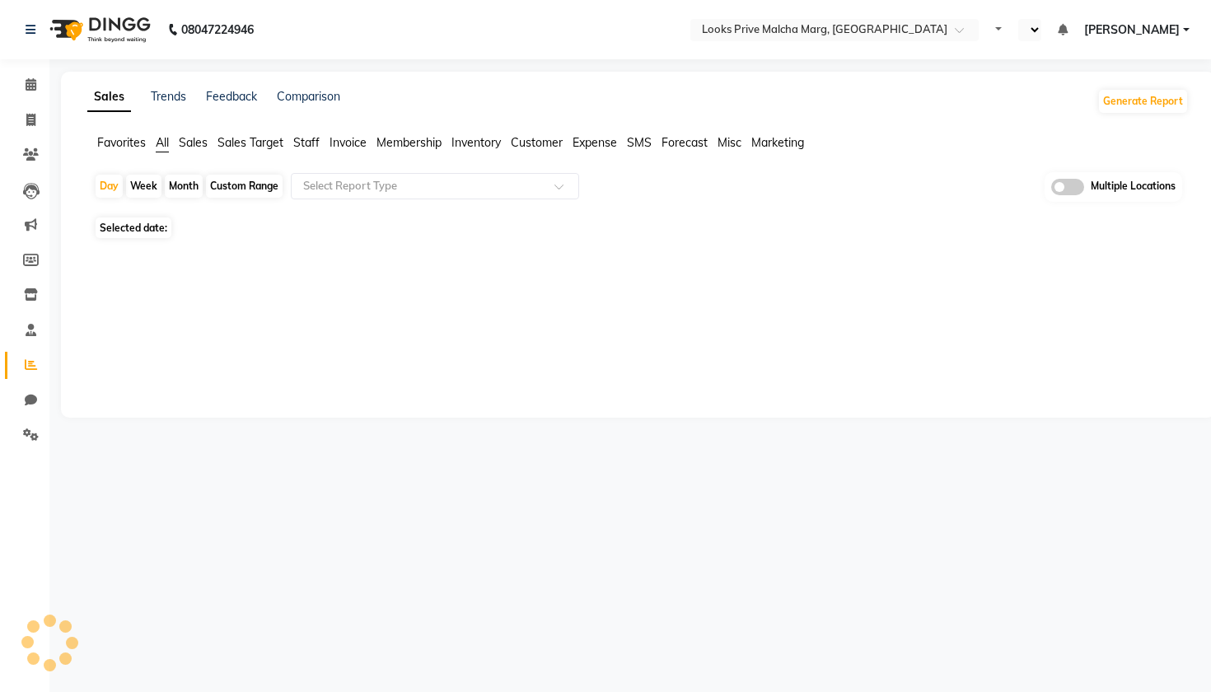
select select "en"
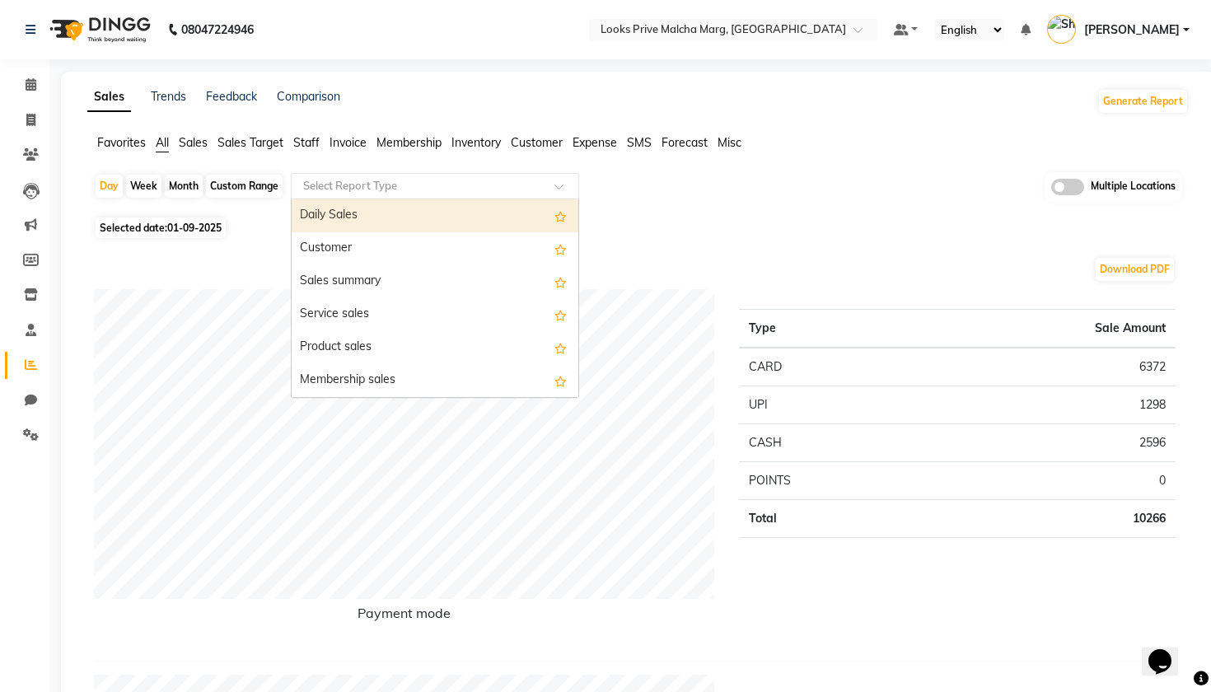
click at [362, 180] on input "text" at bounding box center [418, 186] width 237 height 16
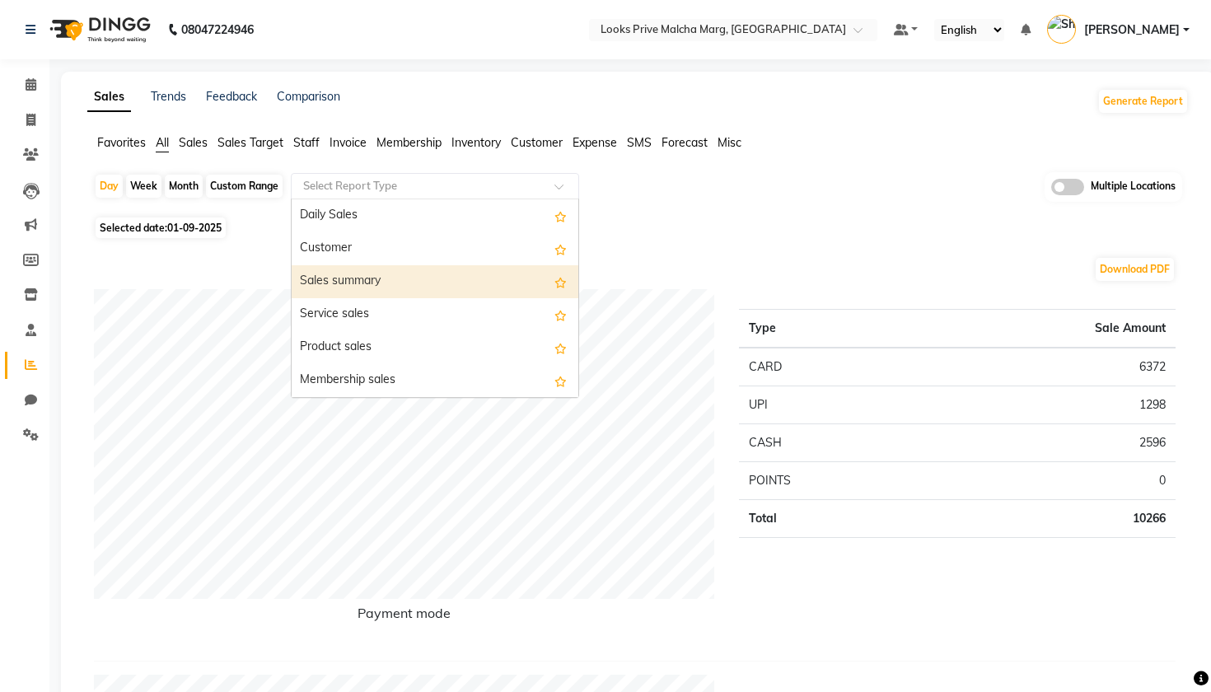
click at [358, 268] on div "Sales summary" at bounding box center [435, 281] width 287 height 33
select select "full_report"
select select "csv"
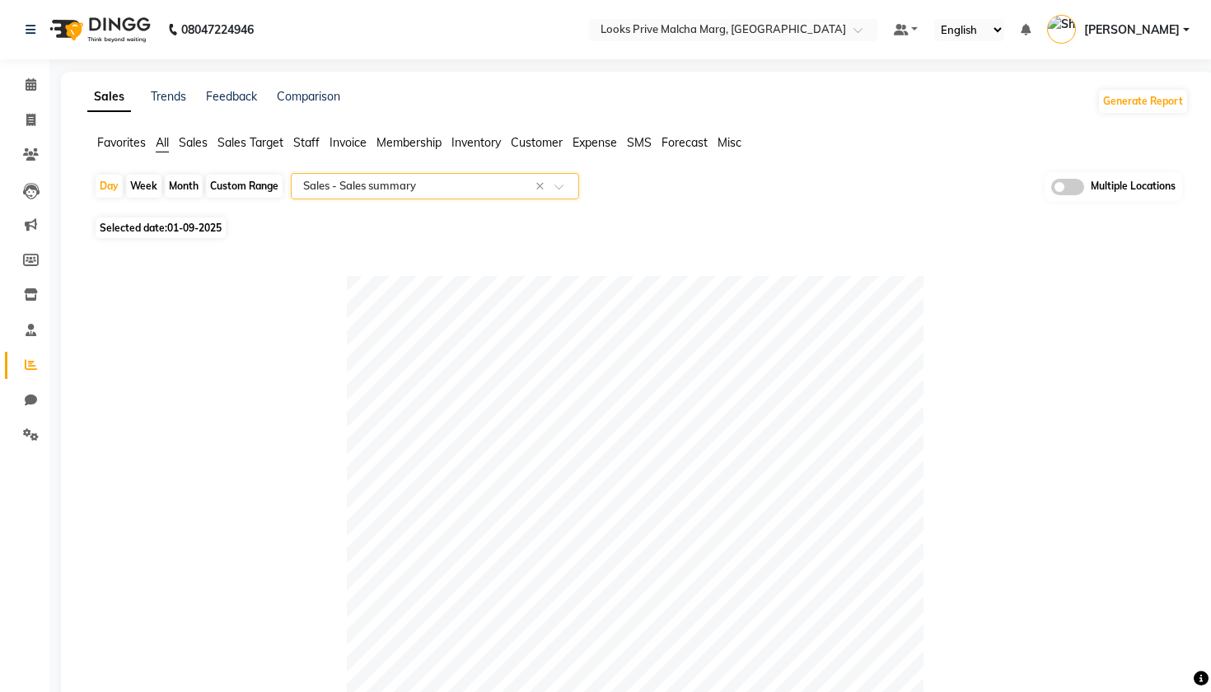
click at [190, 190] on div "Month" at bounding box center [184, 186] width 38 height 23
select select "9"
select select "2025"
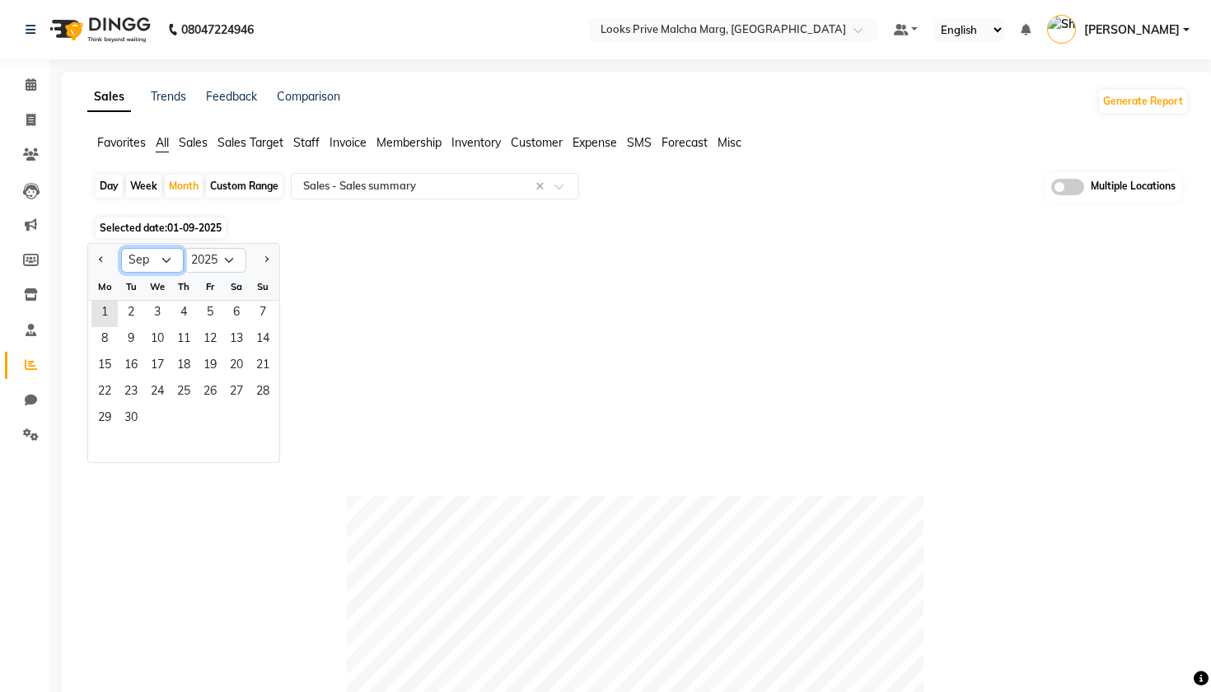
select select "8"
click at [211, 311] on span "1" at bounding box center [210, 314] width 26 height 26
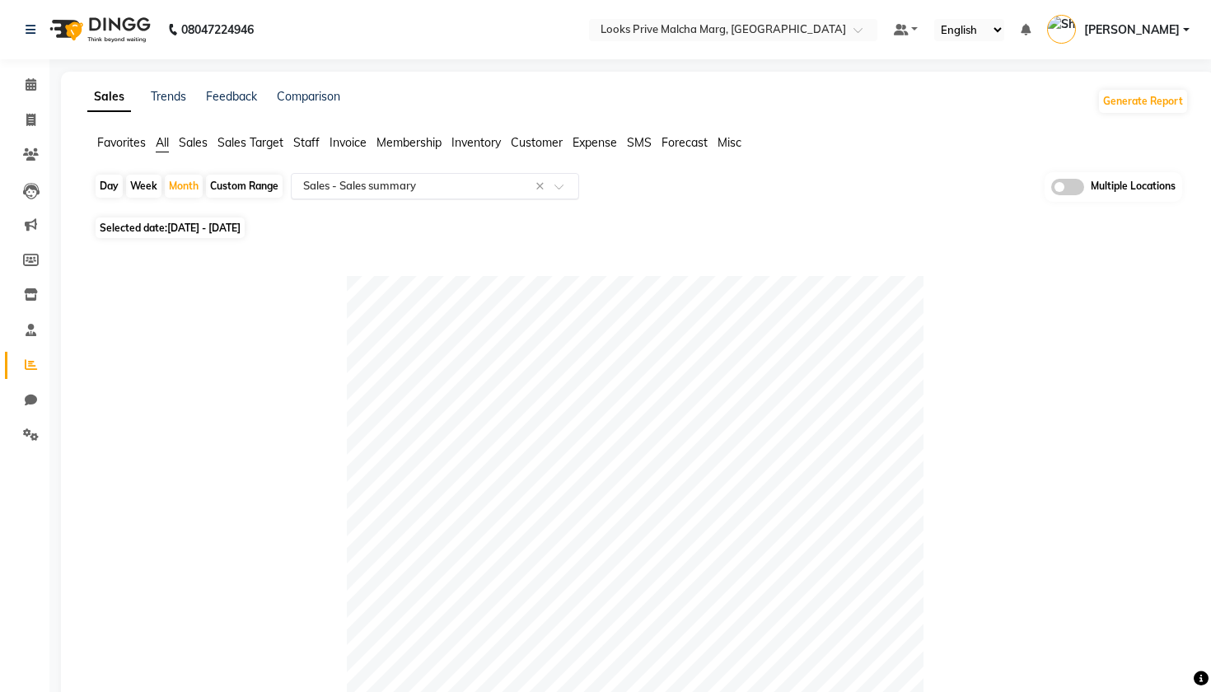
click at [421, 174] on div "Select Report Type × Sales - Sales summary ×" at bounding box center [435, 186] width 288 height 26
click at [208, 302] on div at bounding box center [635, 564] width 1082 height 577
click at [354, 180] on input "text" at bounding box center [418, 186] width 237 height 16
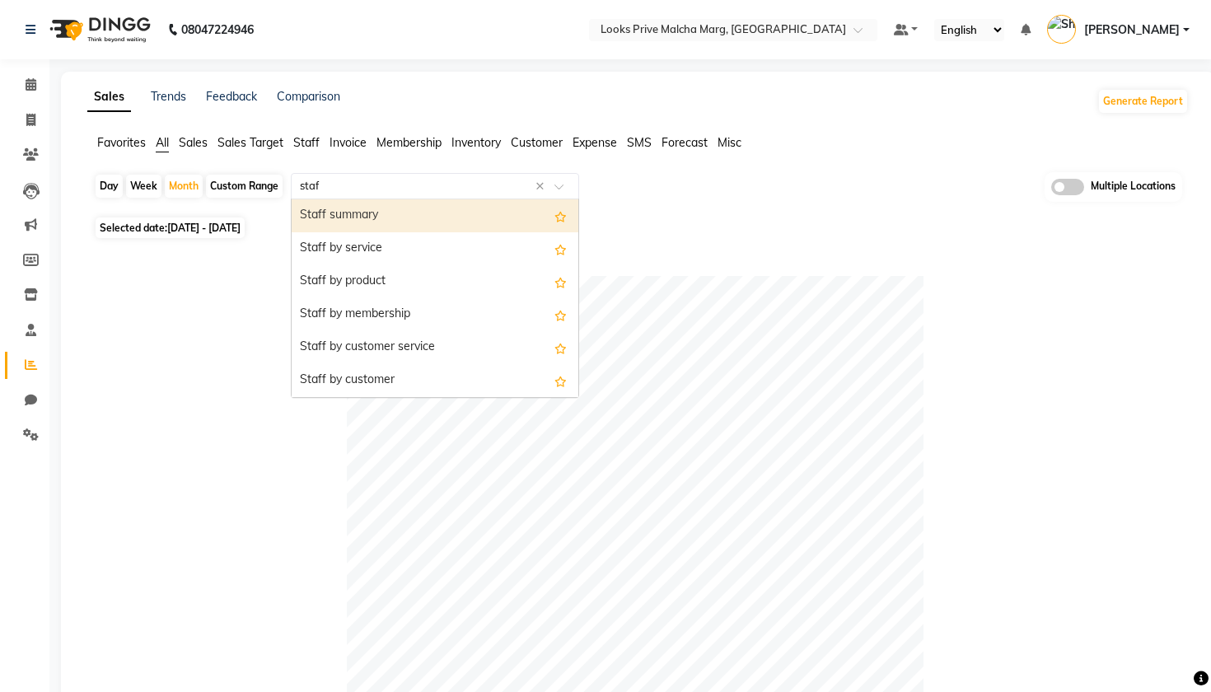
type input "staff"
click at [412, 215] on div "Staff summary" at bounding box center [435, 215] width 287 height 33
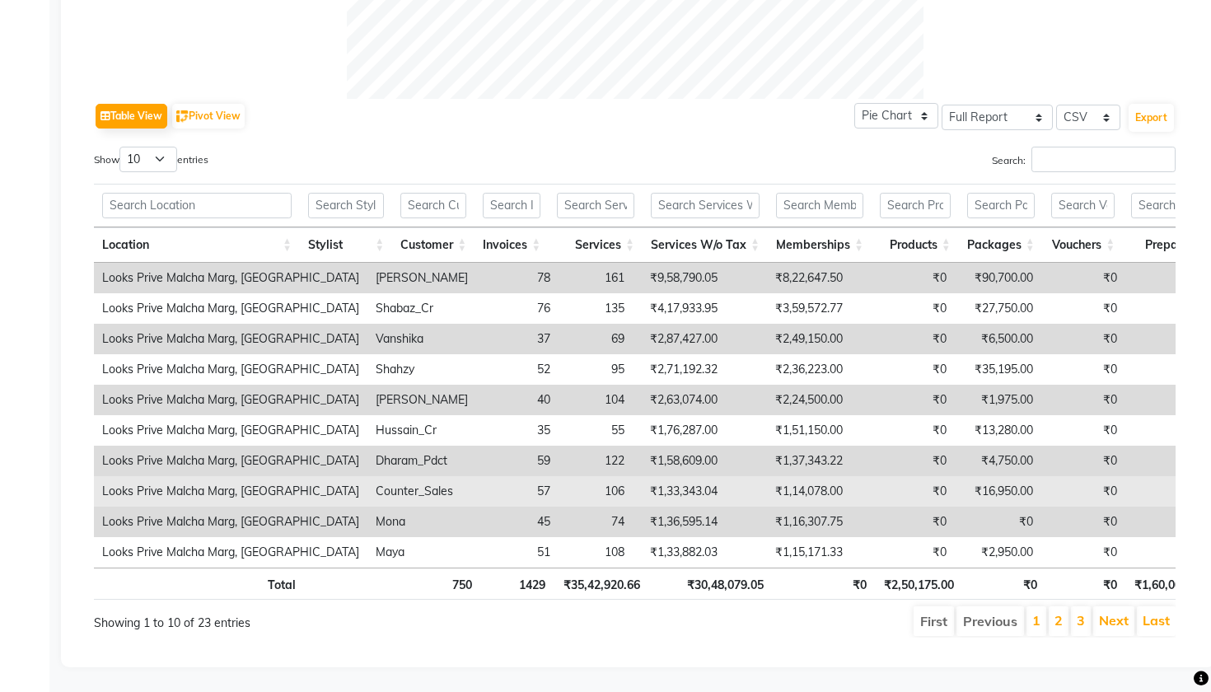
scroll to position [754, 0]
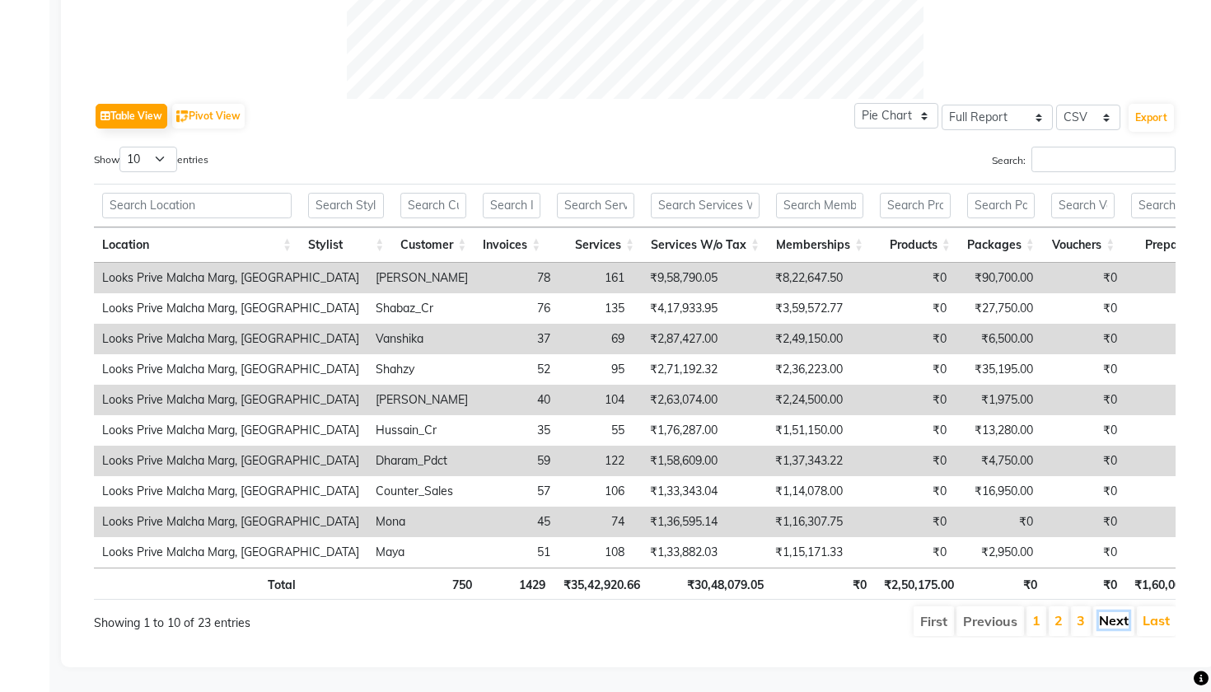
click at [1121, 614] on link "Next" at bounding box center [1114, 620] width 30 height 16
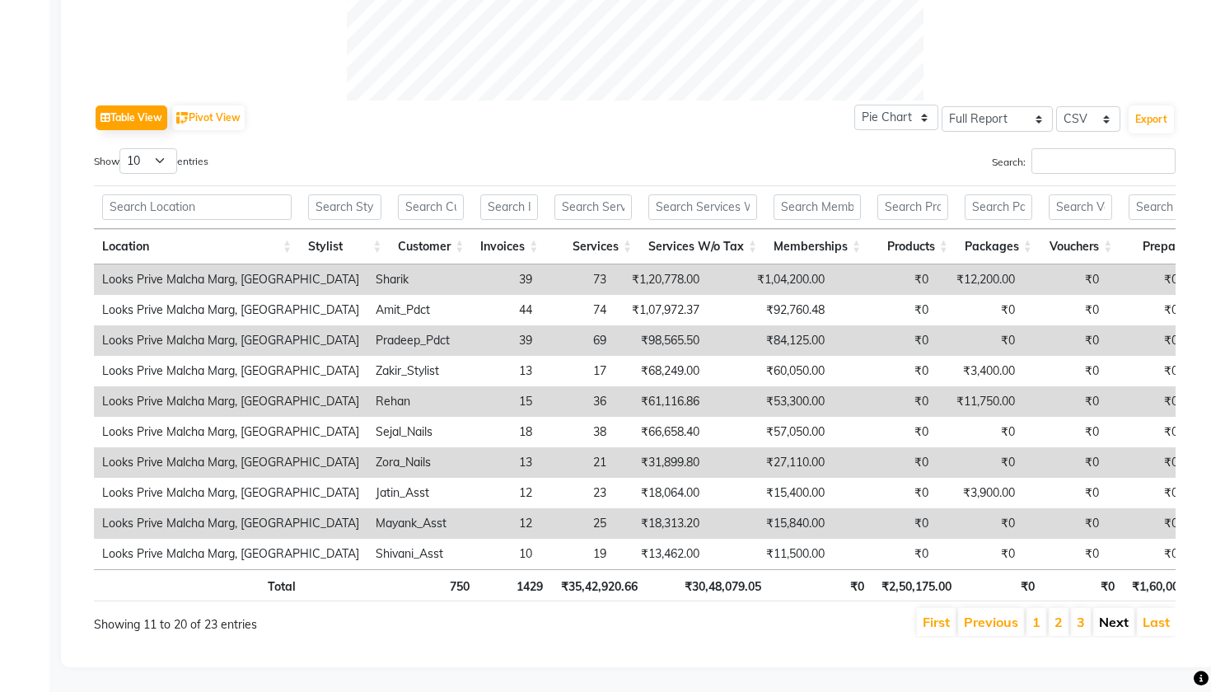
click at [1121, 614] on link "Next" at bounding box center [1114, 622] width 30 height 16
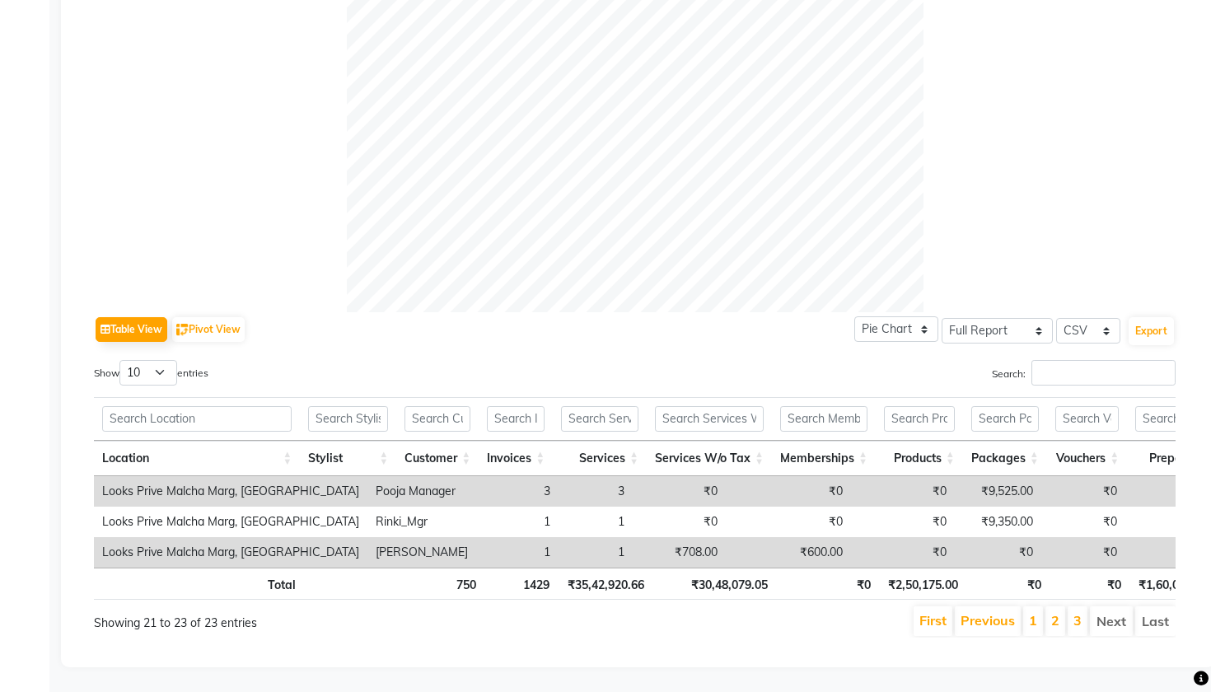
scroll to position [541, 0]
click at [947, 617] on link "First" at bounding box center [933, 620] width 27 height 16
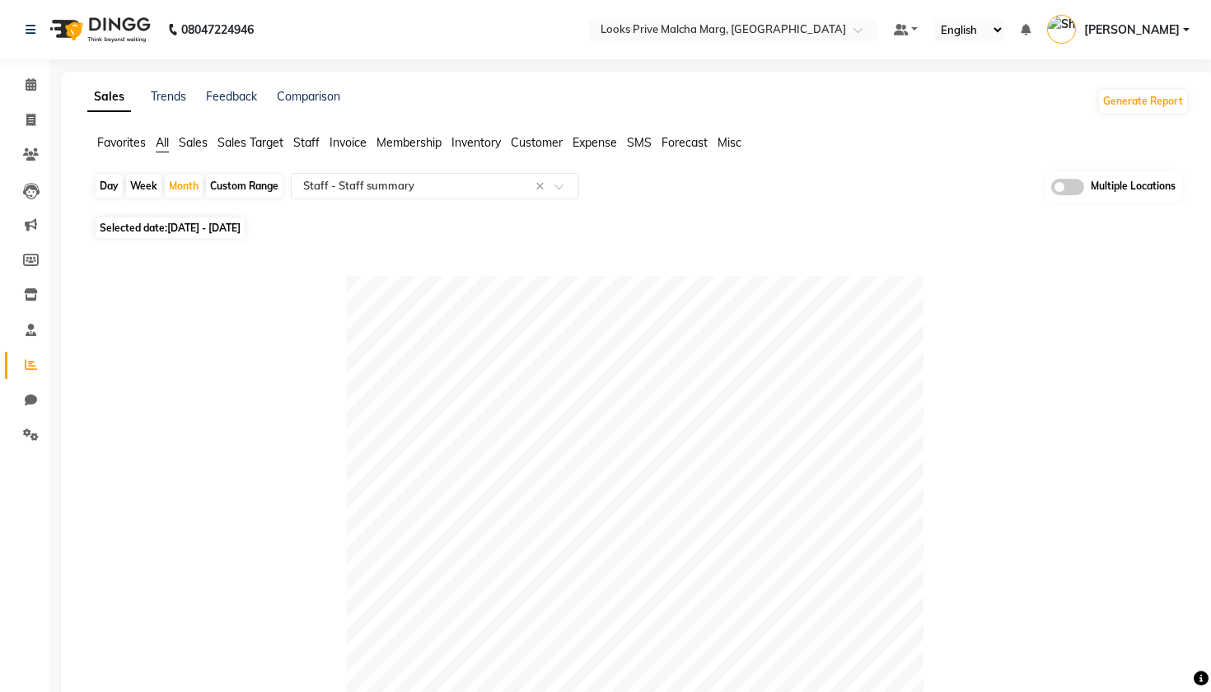
scroll to position [0, 0]
click at [608, 35] on input "text" at bounding box center [716, 31] width 239 height 16
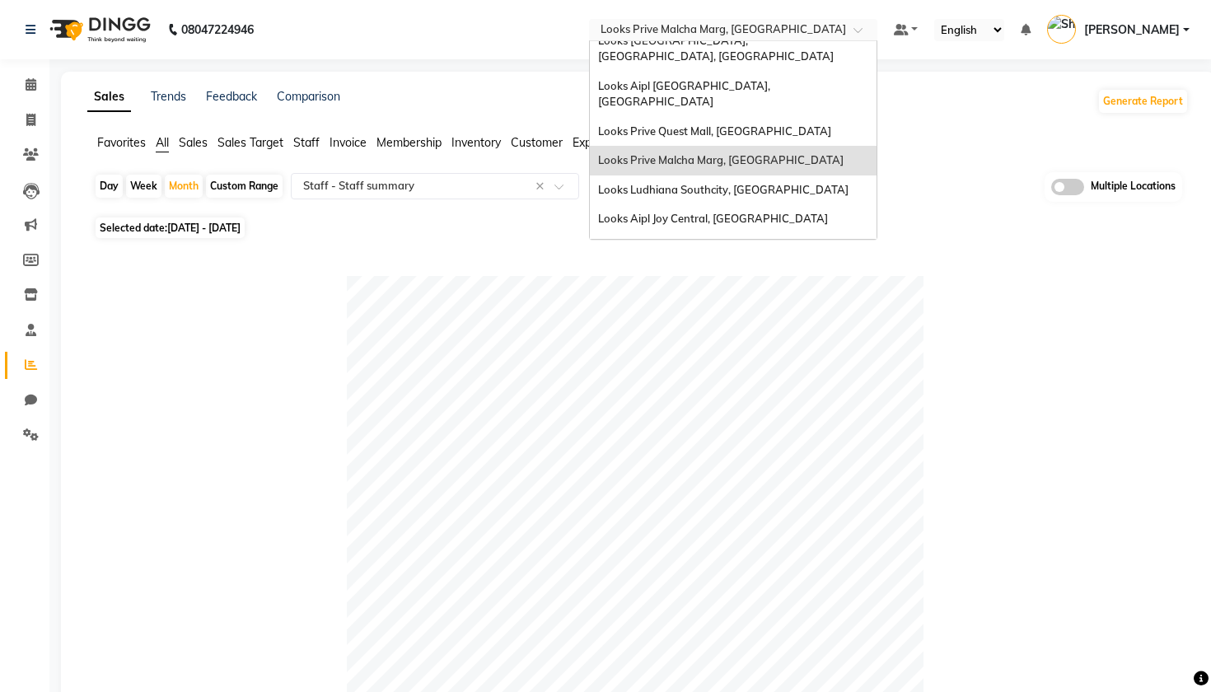
scroll to position [1060, 0]
click at [590, 473] on div "Noir The Salon, [GEOGRAPHIC_DATA]" at bounding box center [733, 488] width 287 height 30
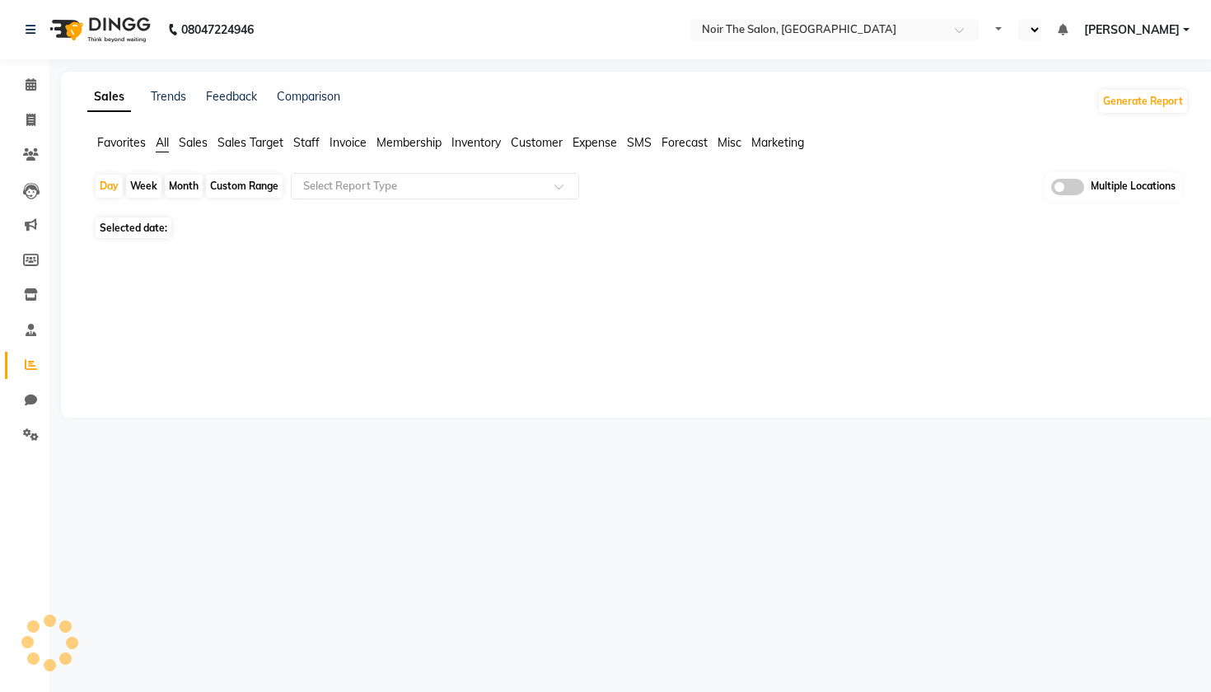
select select "en"
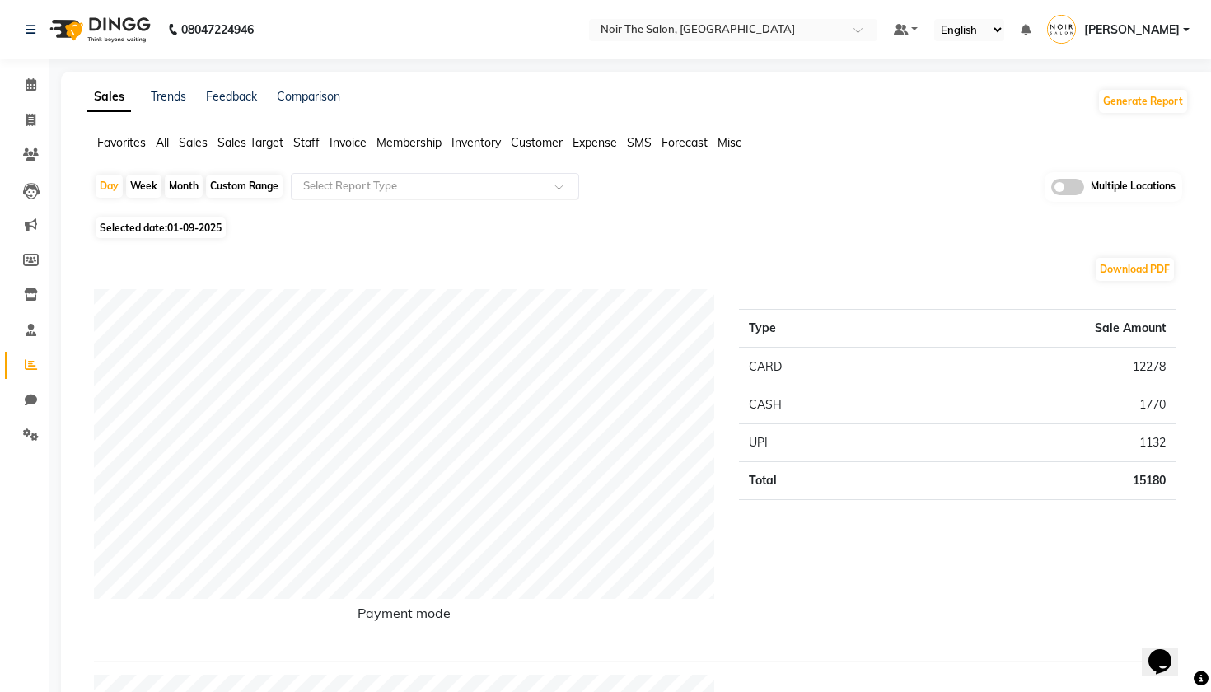
click at [455, 187] on input "text" at bounding box center [418, 186] width 237 height 16
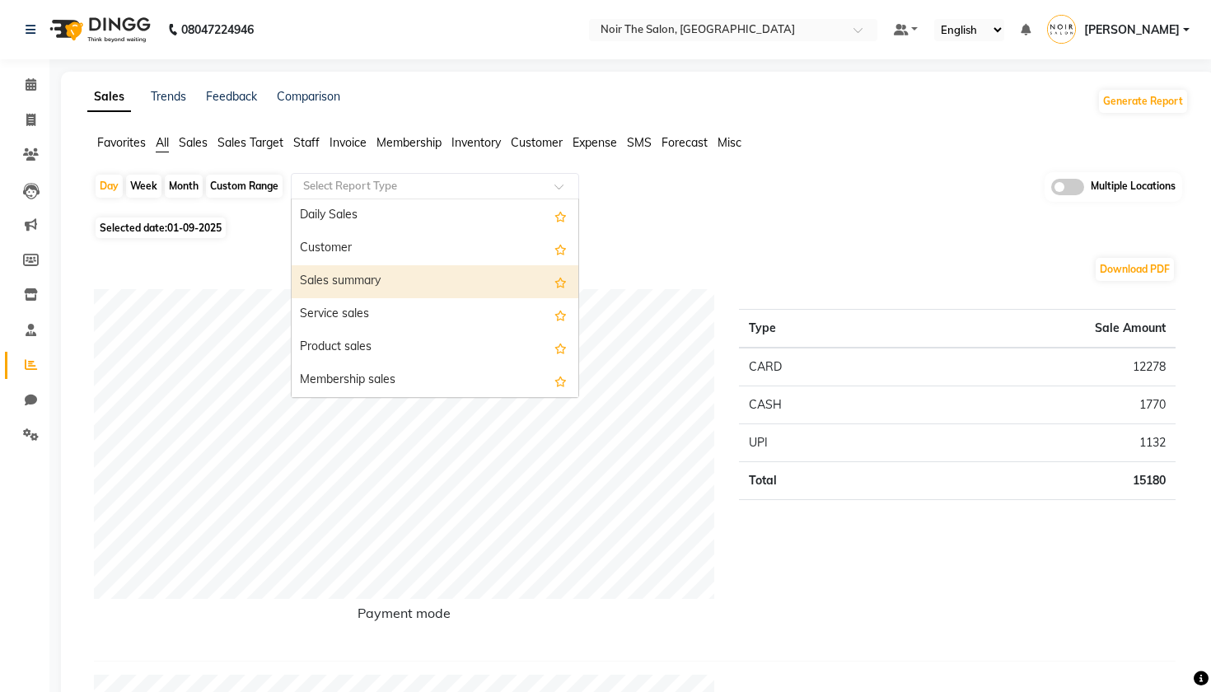
click at [420, 271] on div "Sales summary" at bounding box center [435, 281] width 287 height 33
select select "full_report"
select select "csv"
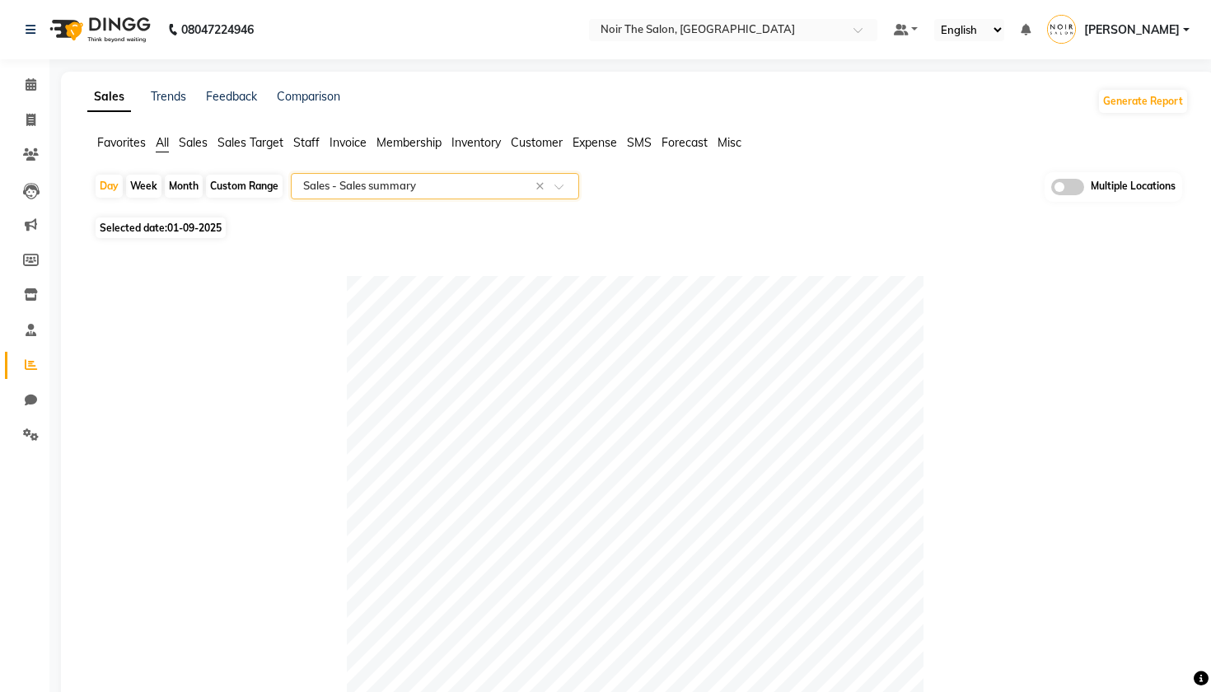
click at [192, 139] on span "Sales" at bounding box center [193, 142] width 29 height 15
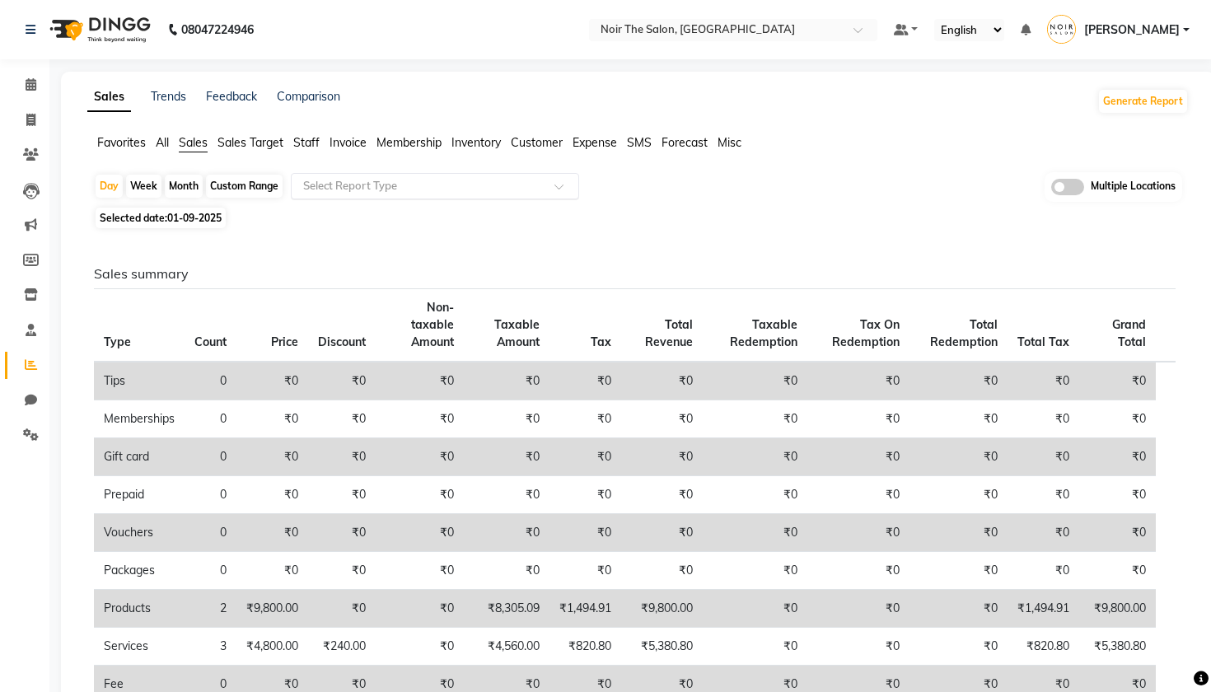
click at [367, 186] on input "text" at bounding box center [418, 186] width 237 height 16
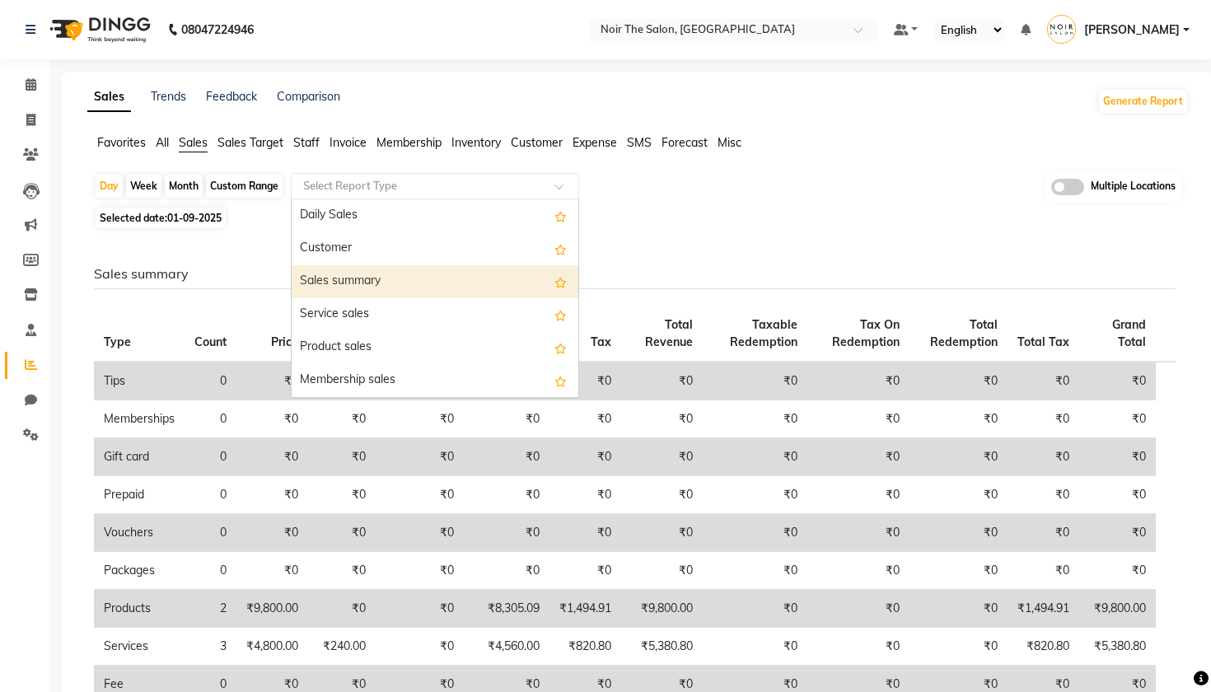
click at [349, 285] on div "Sales summary" at bounding box center [435, 281] width 287 height 33
select select "full_report"
select select "csv"
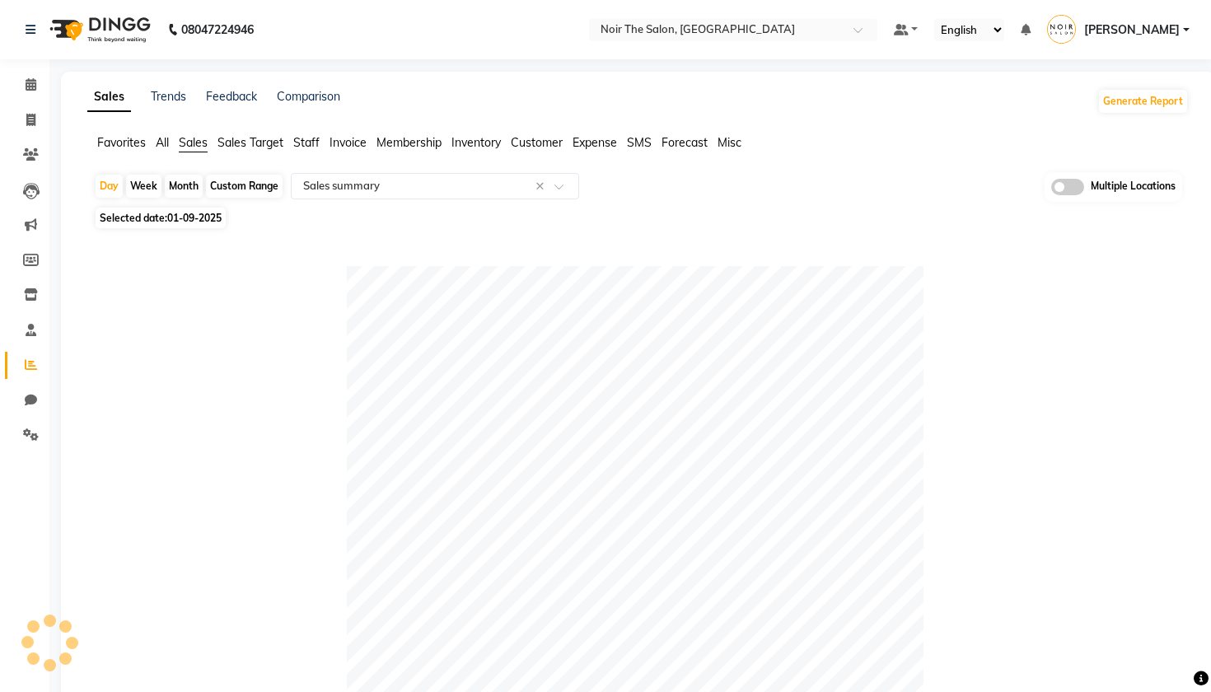
click at [177, 193] on div "Month" at bounding box center [184, 186] width 38 height 23
select select "9"
select select "2025"
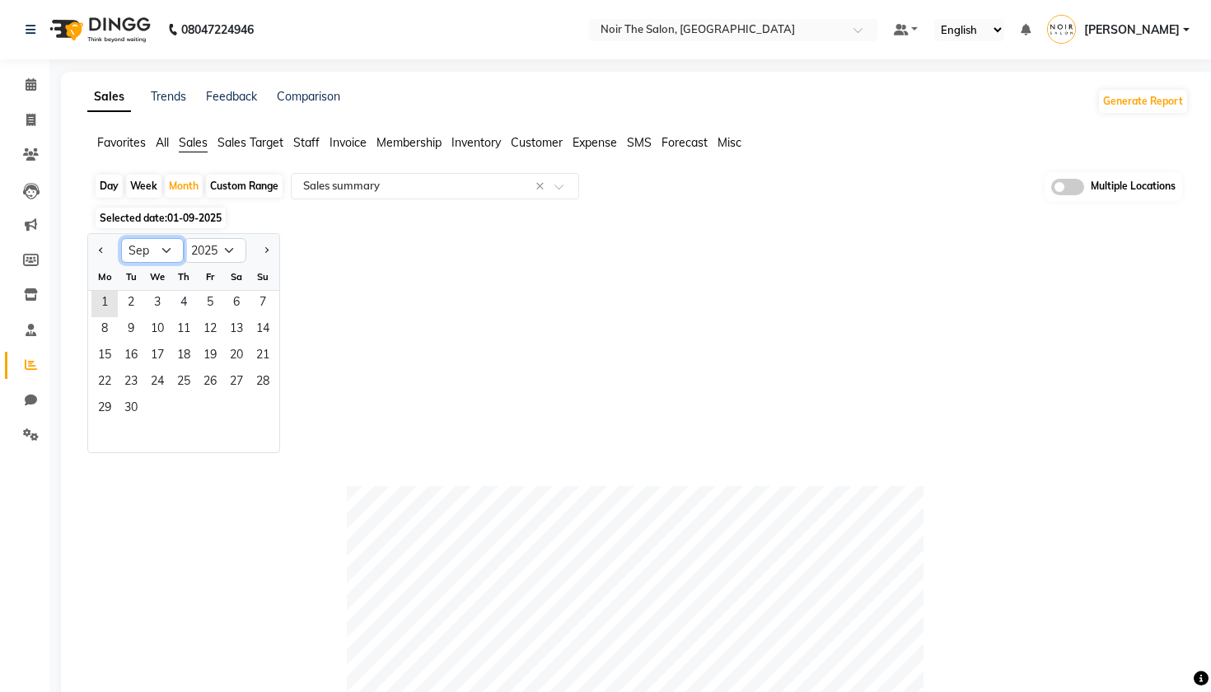
select select "8"
click at [210, 298] on span "1" at bounding box center [210, 304] width 26 height 26
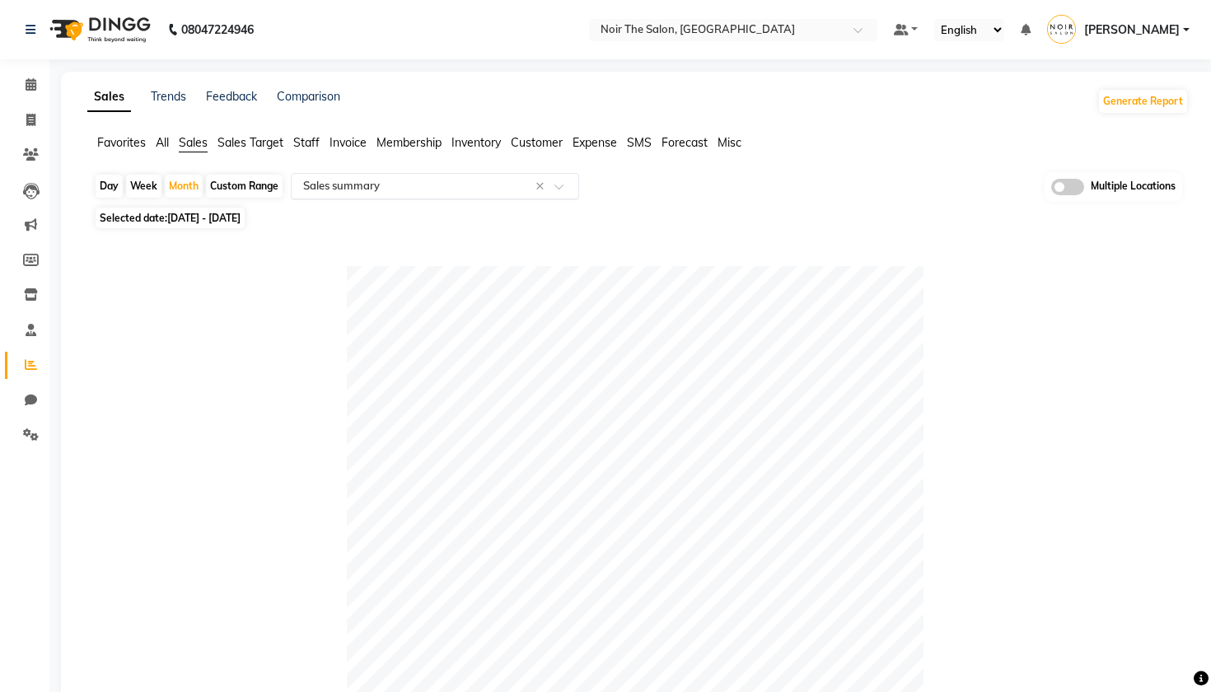
click at [363, 188] on input "text" at bounding box center [418, 186] width 237 height 16
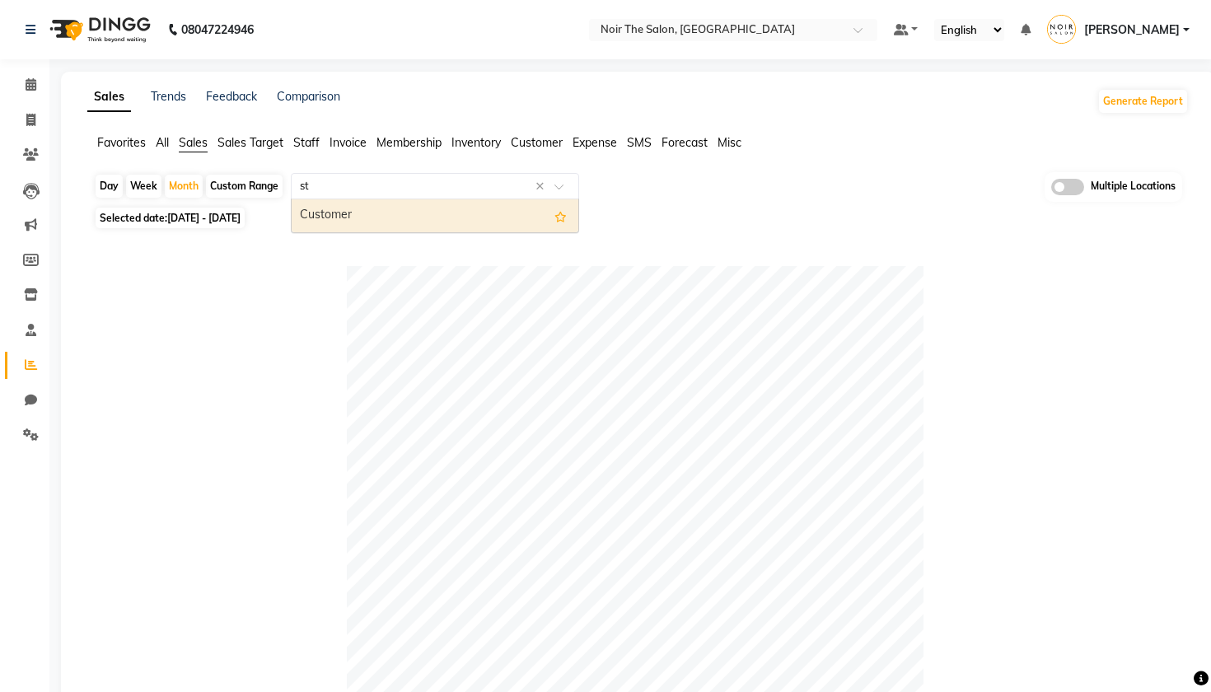
type input "s"
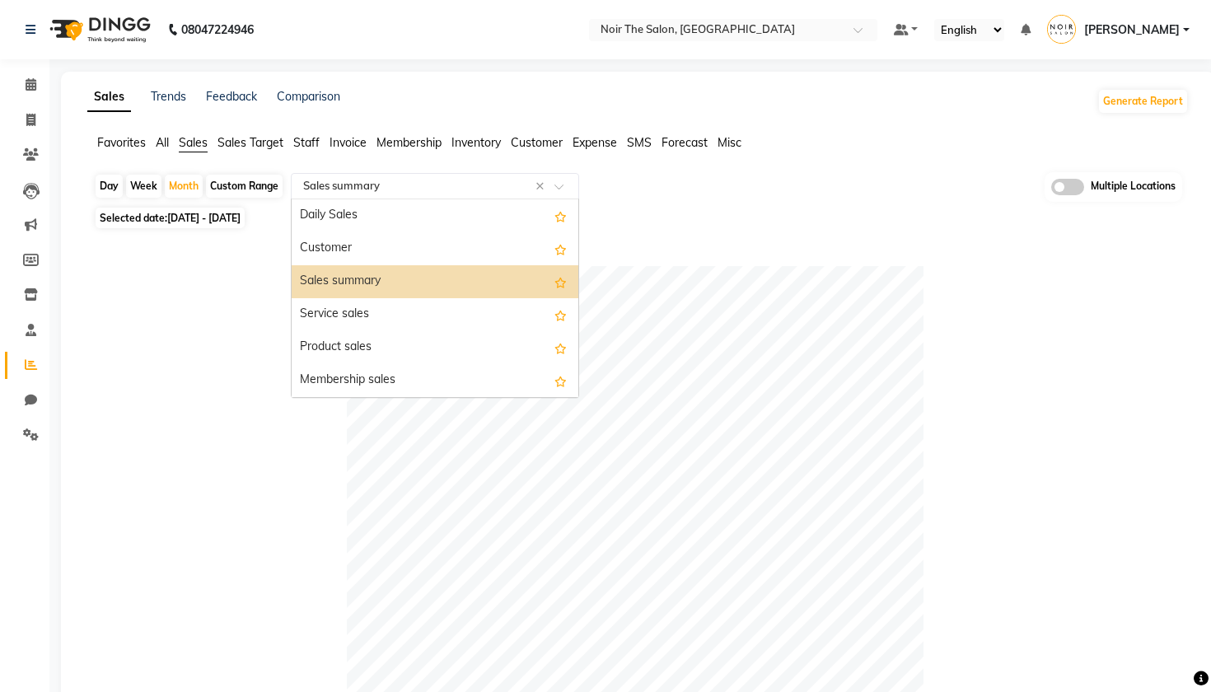
click at [166, 142] on span "All" at bounding box center [162, 142] width 13 height 15
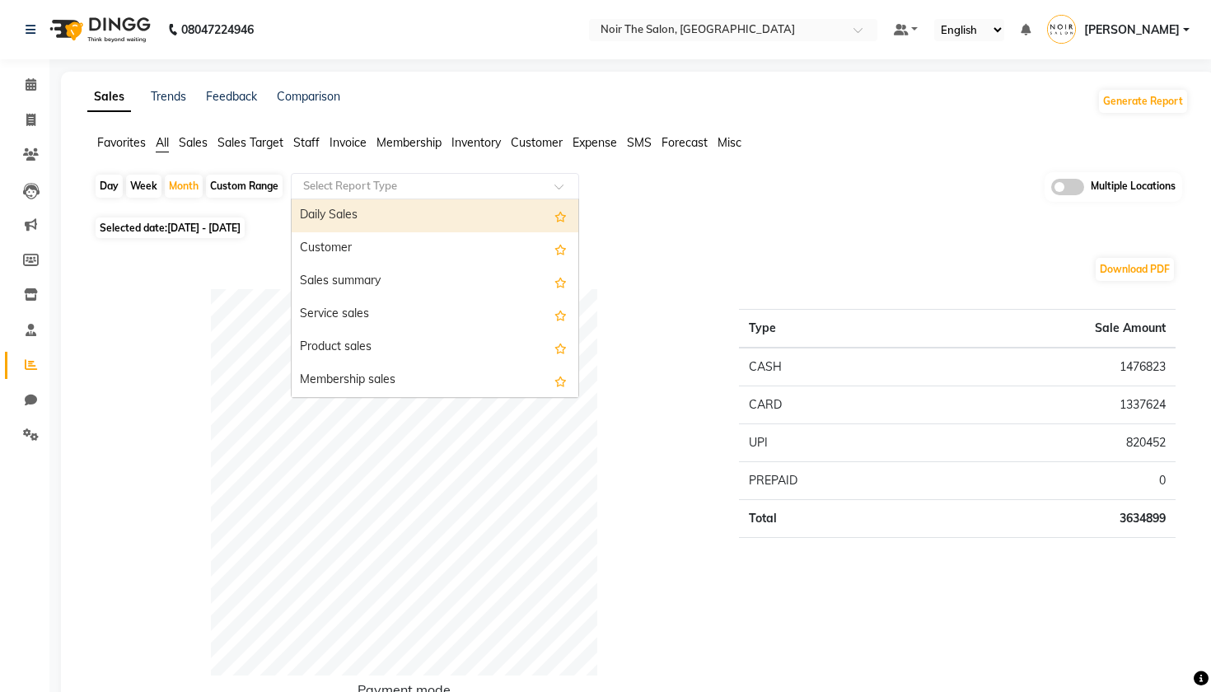
click at [344, 175] on div "Select Report Type" at bounding box center [435, 186] width 288 height 26
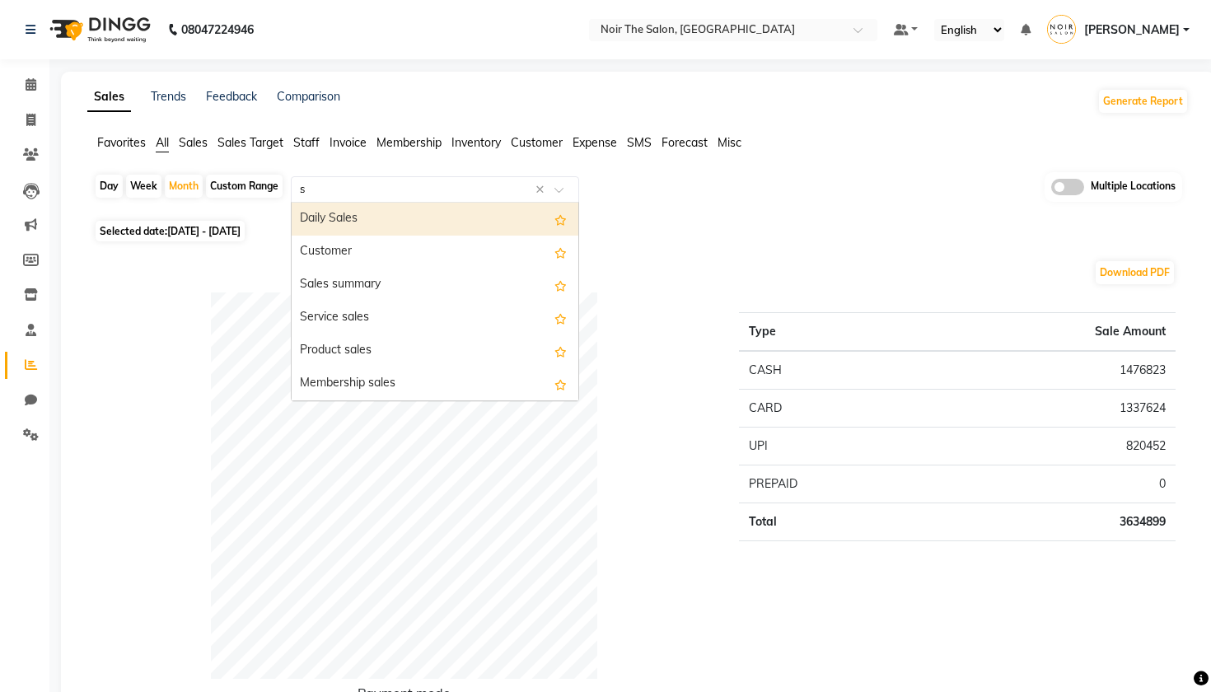
type input "st"
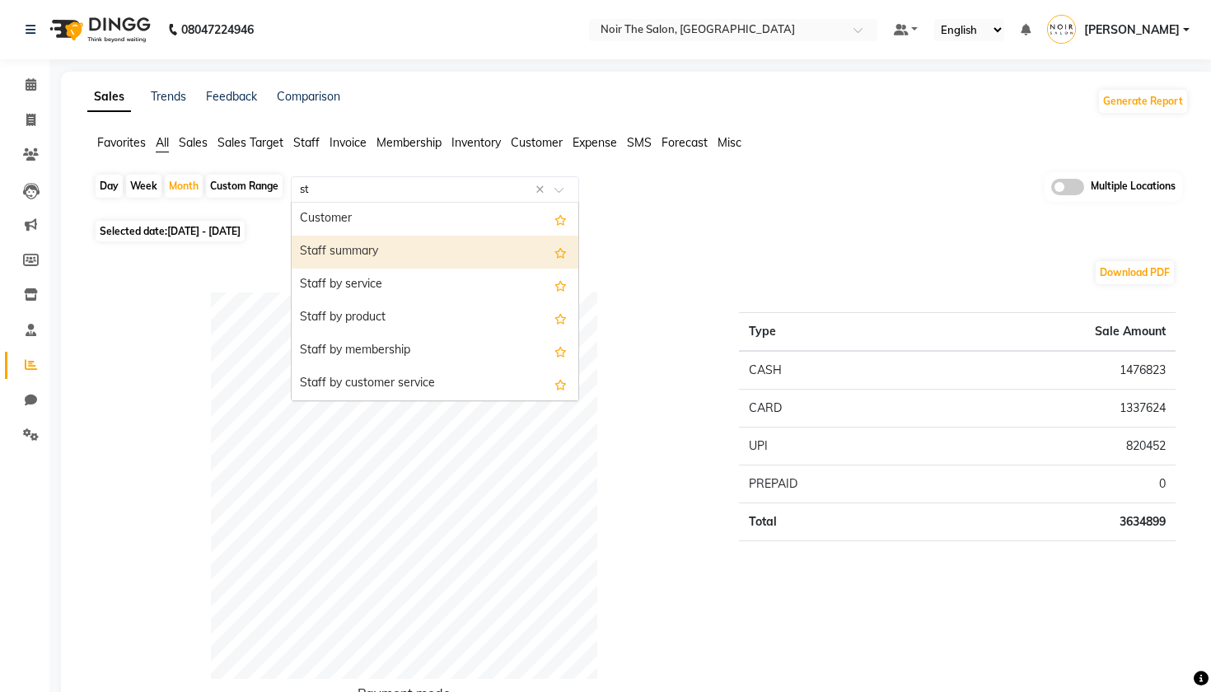
click at [363, 251] on div "Staff summary" at bounding box center [435, 252] width 287 height 33
select select "full_report"
select select "csv"
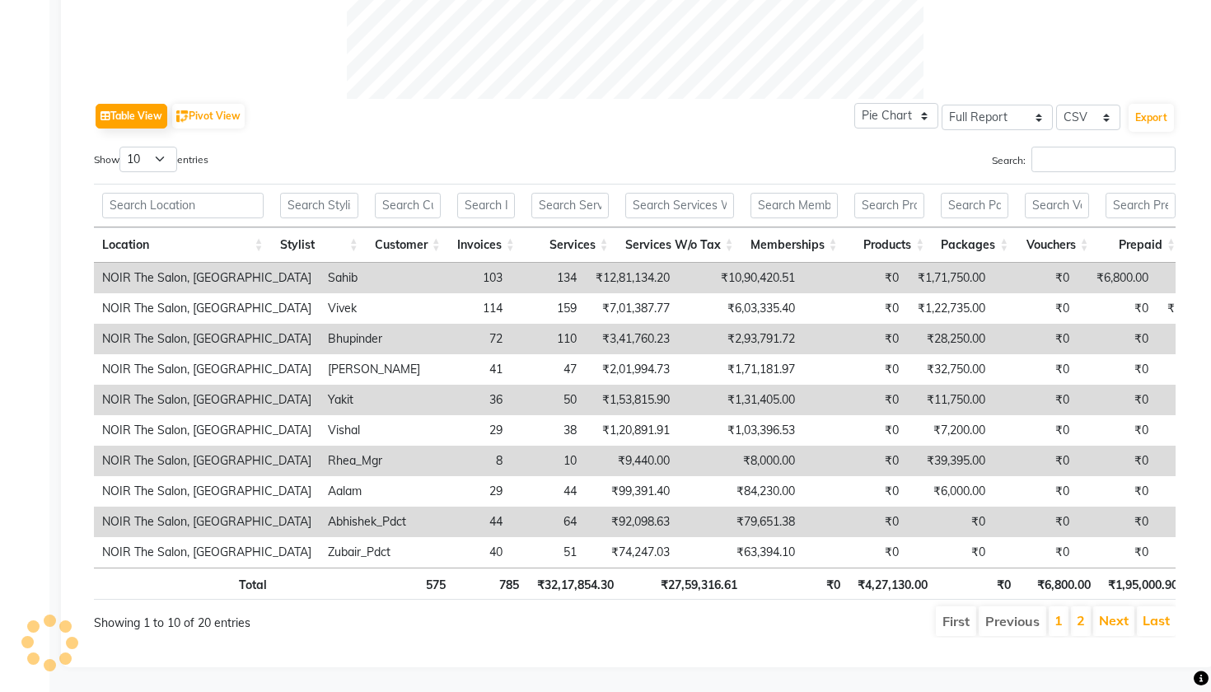
scroll to position [754, 0]
click at [1088, 626] on li "2" at bounding box center [1081, 621] width 20 height 30
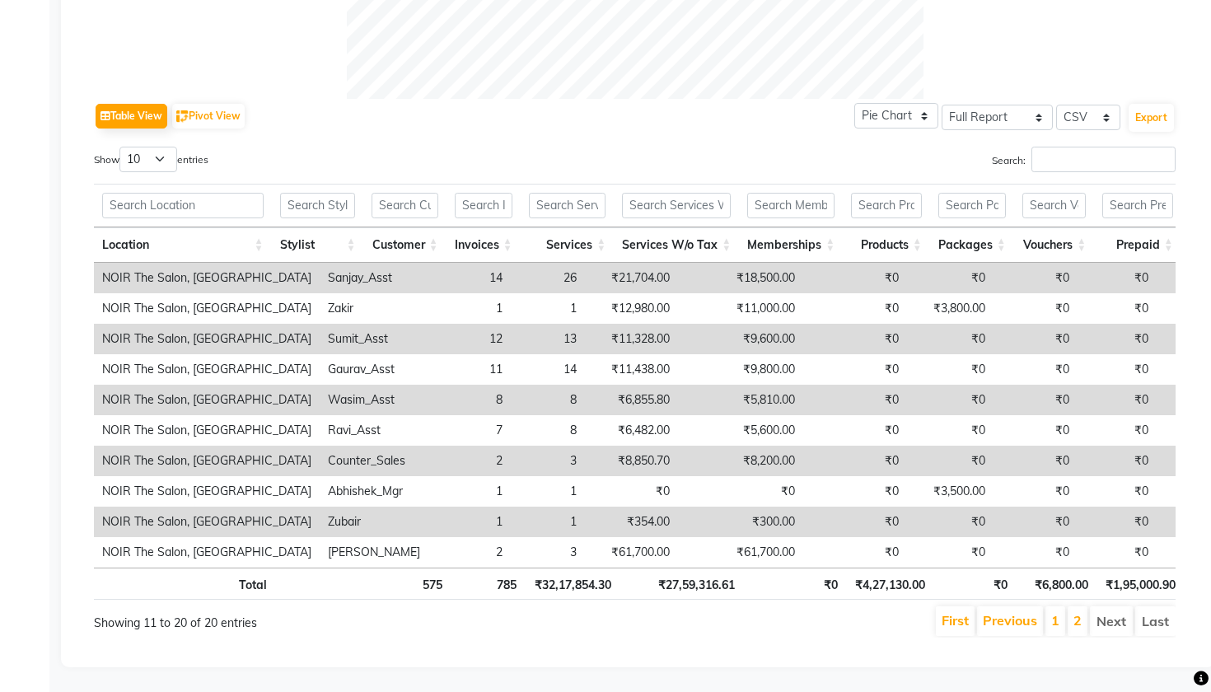
click at [1051, 620] on li "1" at bounding box center [1056, 621] width 20 height 30
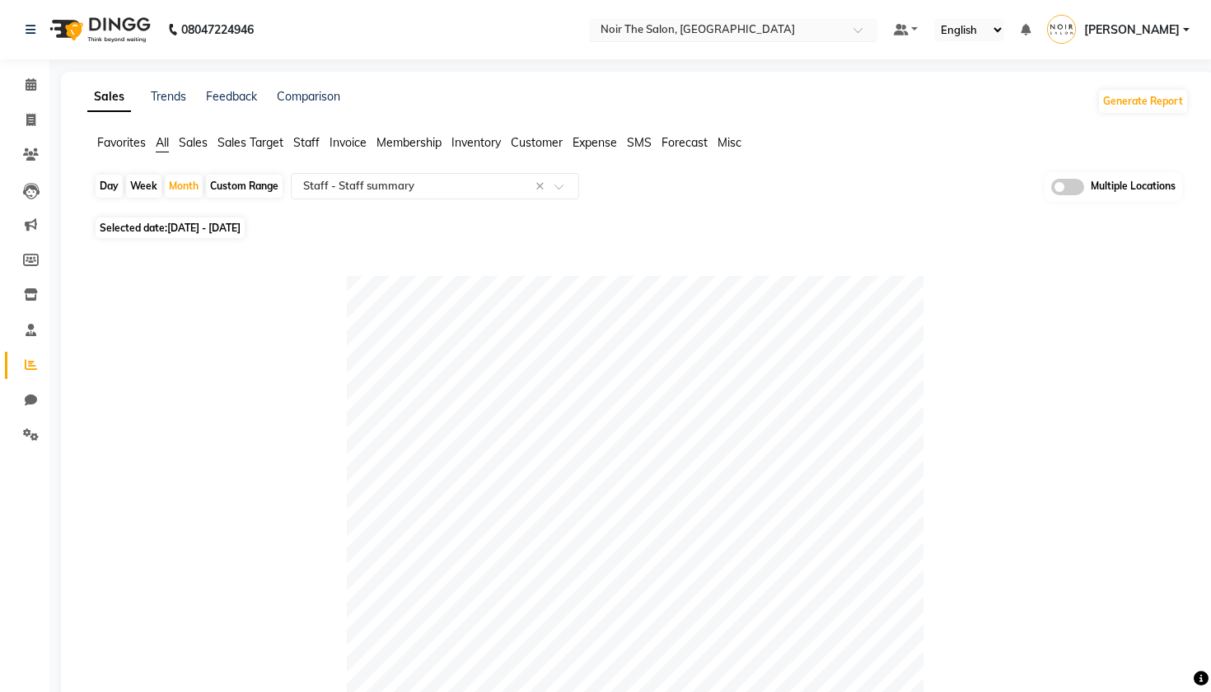
scroll to position [0, 0]
click at [597, 33] on input "text" at bounding box center [716, 31] width 239 height 16
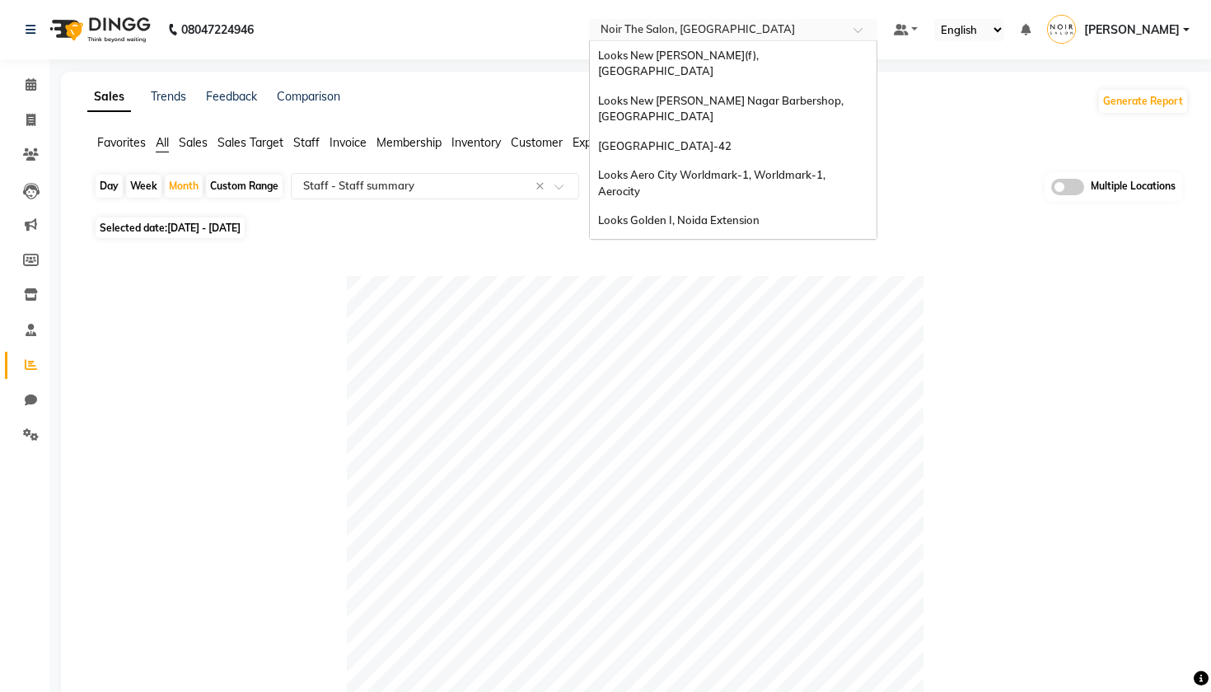
scroll to position [1154, 0]
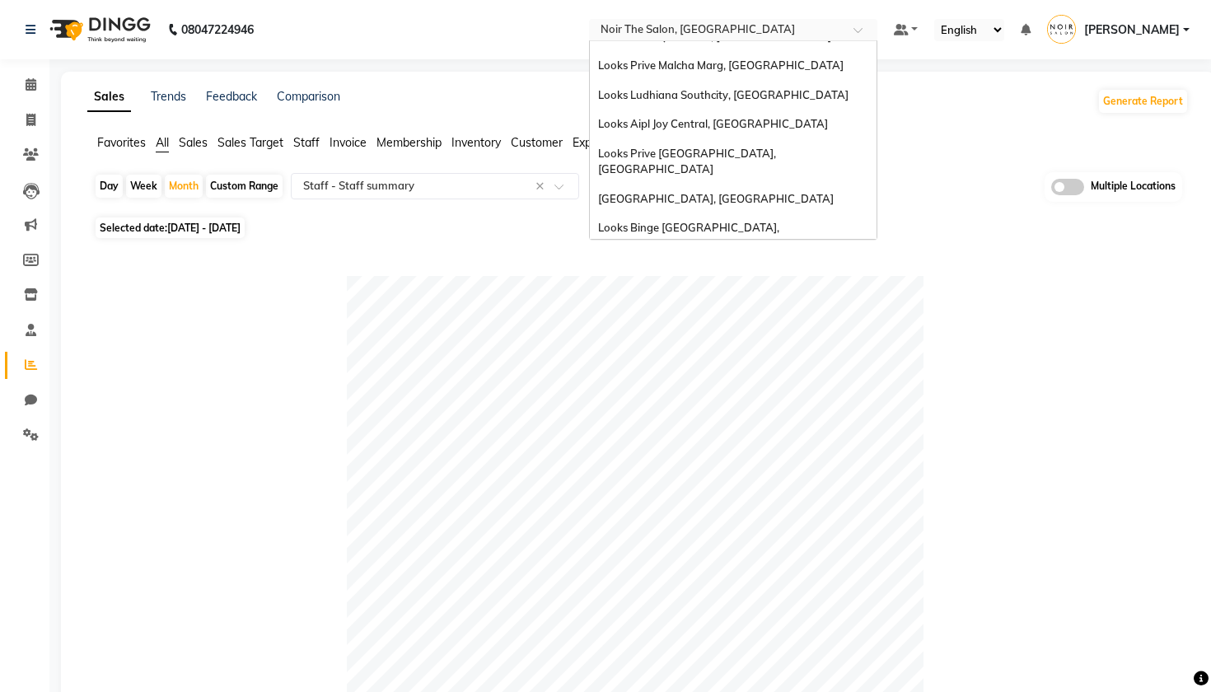
click at [598, 474] on span "Looks Khan Market Barbershop, [GEOGRAPHIC_DATA]" at bounding box center [679, 489] width 163 height 30
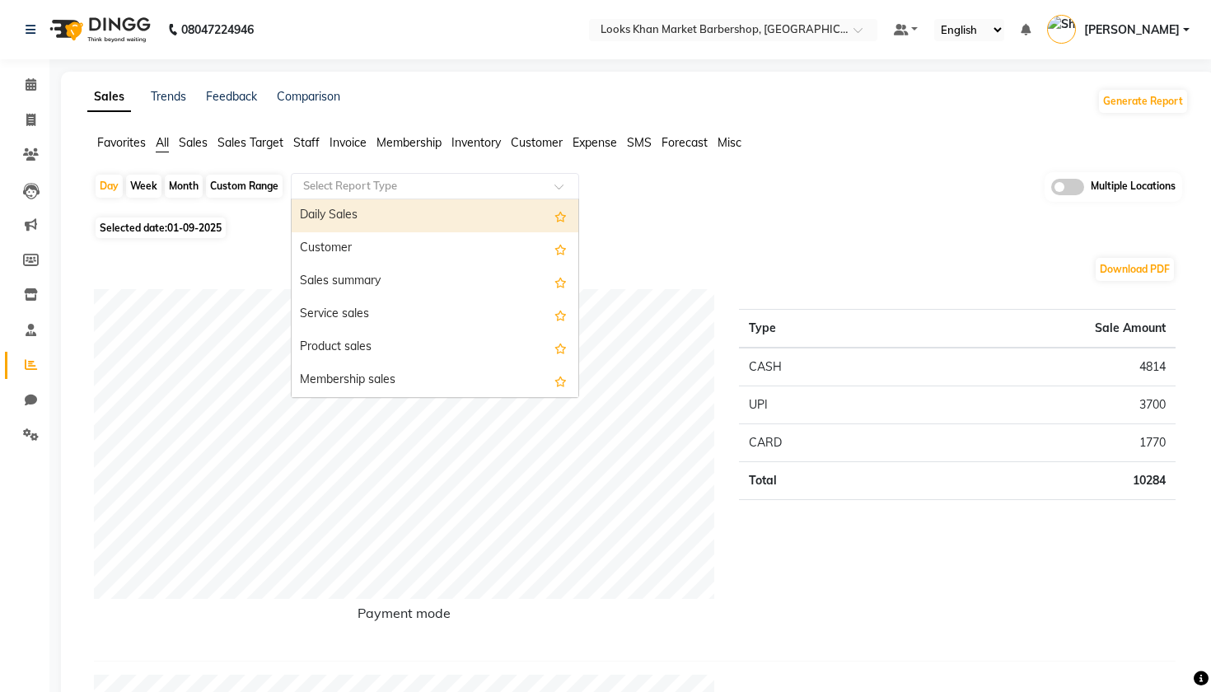
click at [355, 186] on input "text" at bounding box center [418, 186] width 237 height 16
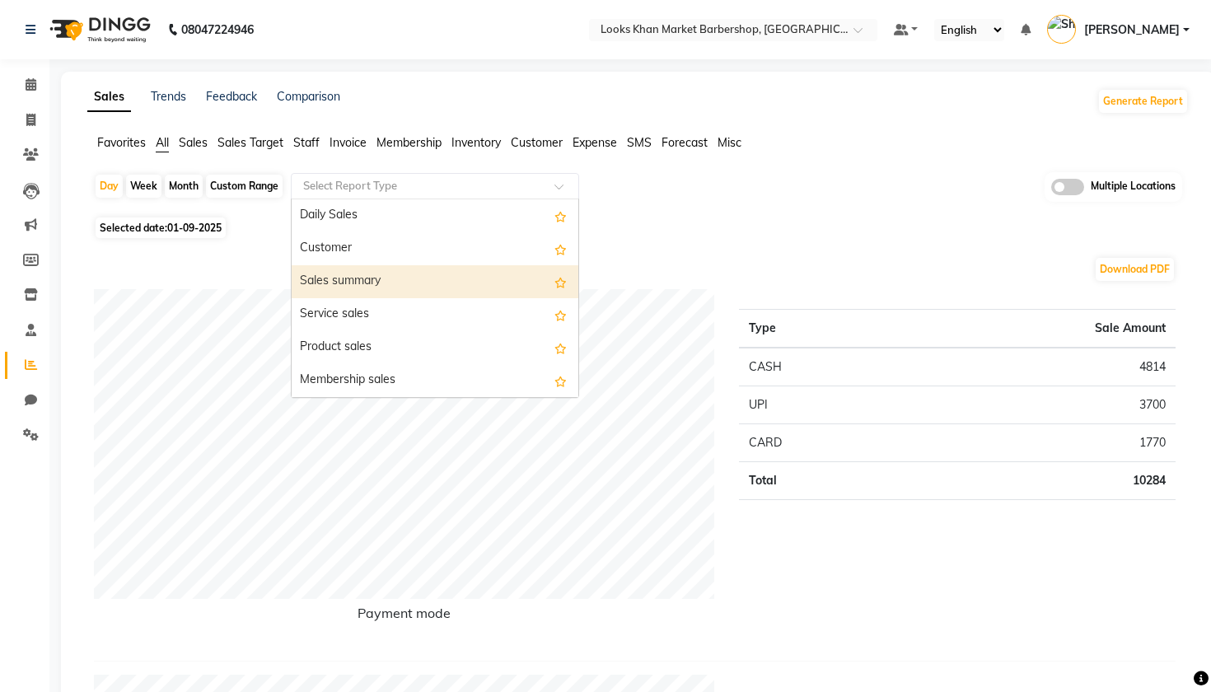
click at [349, 274] on div "Sales summary" at bounding box center [435, 281] width 287 height 33
select select "full_report"
select select "pdf"
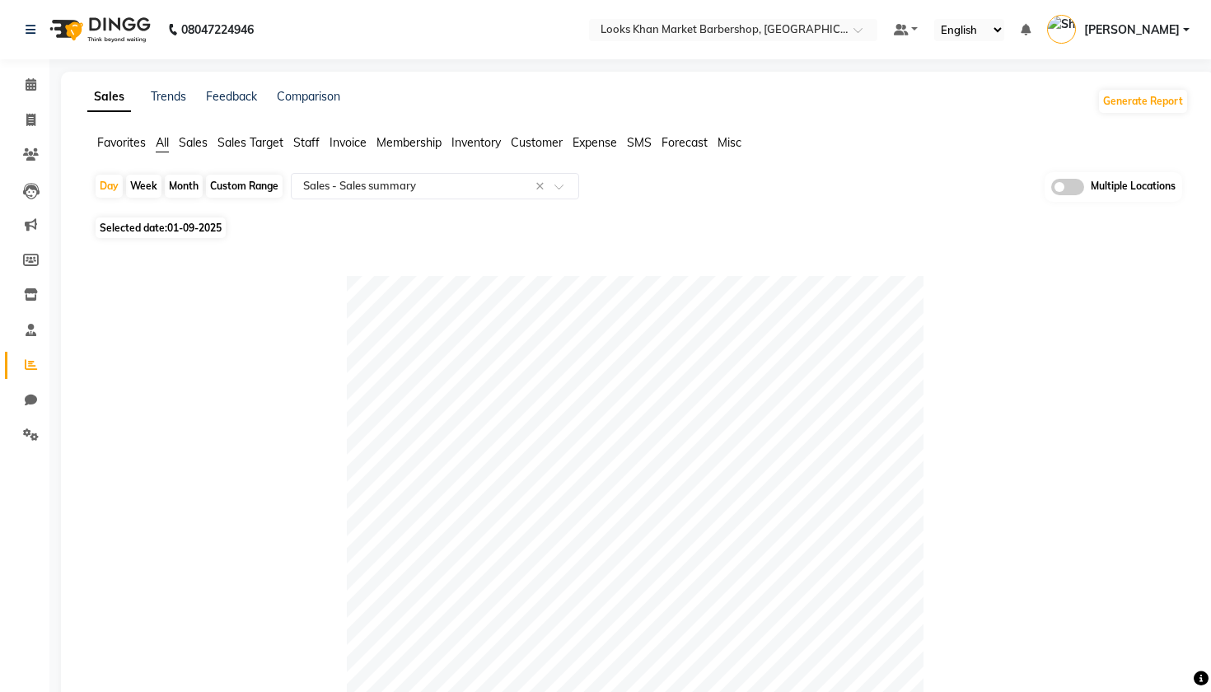
click at [190, 185] on div "Month" at bounding box center [184, 186] width 38 height 23
select select "9"
select select "2025"
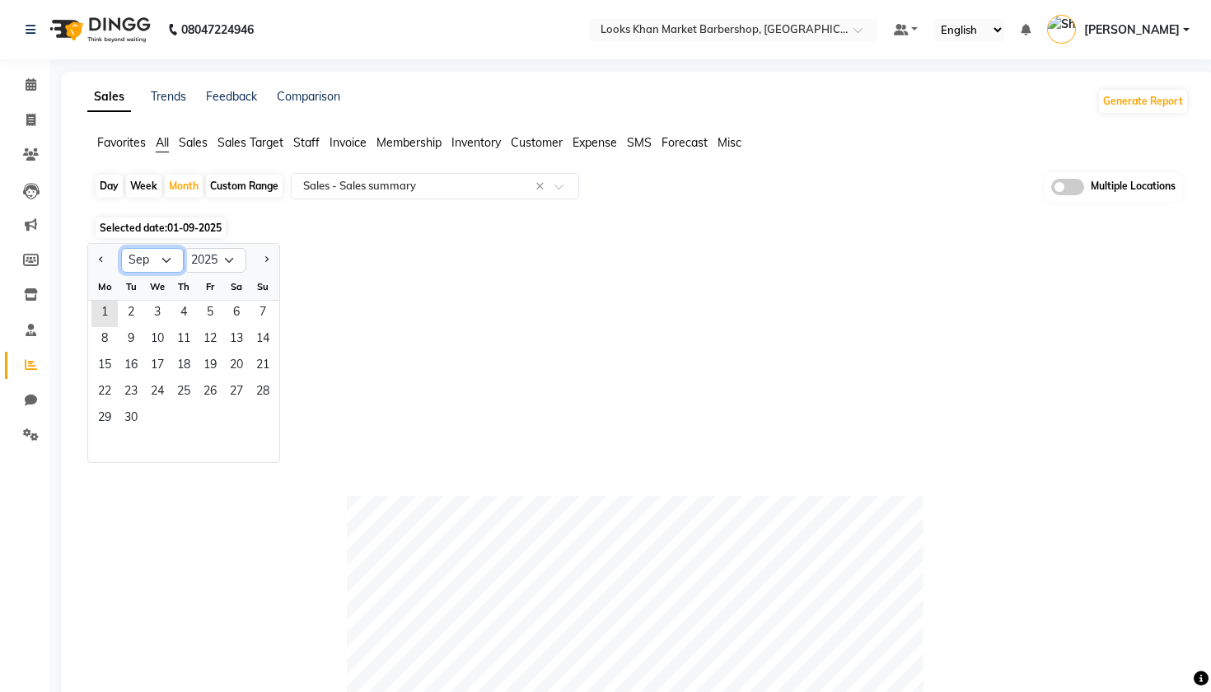
select select "8"
click at [218, 307] on span "1" at bounding box center [210, 314] width 26 height 26
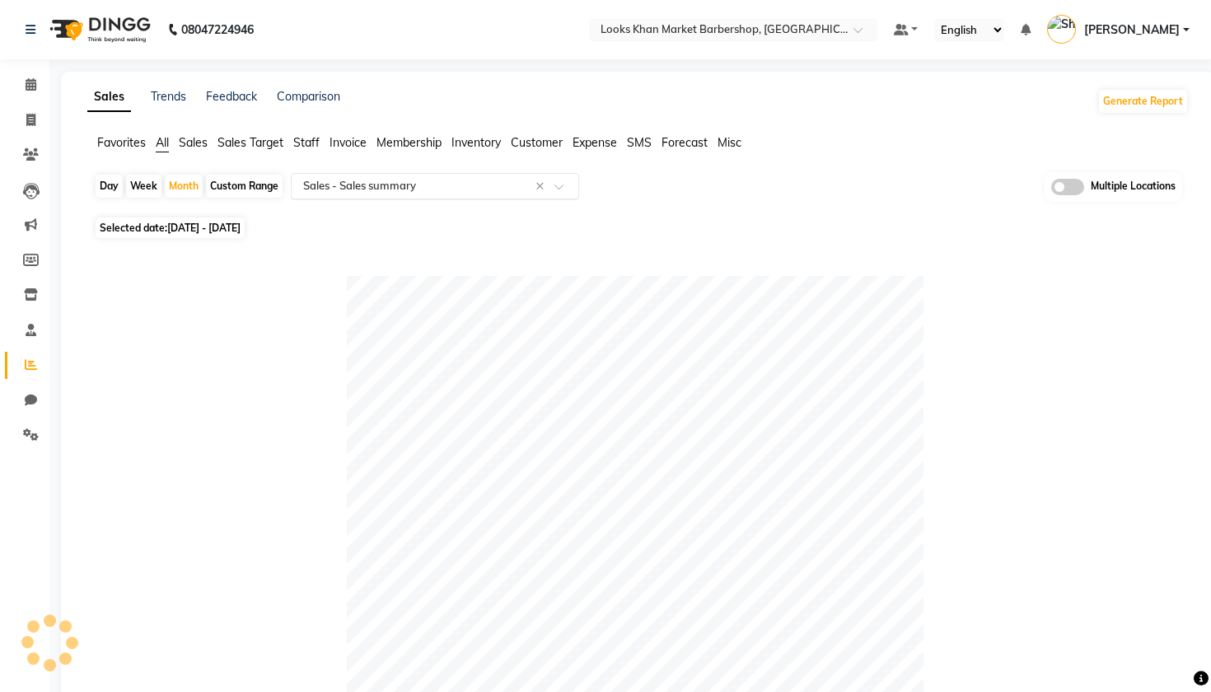
click at [367, 193] on input "text" at bounding box center [418, 186] width 237 height 16
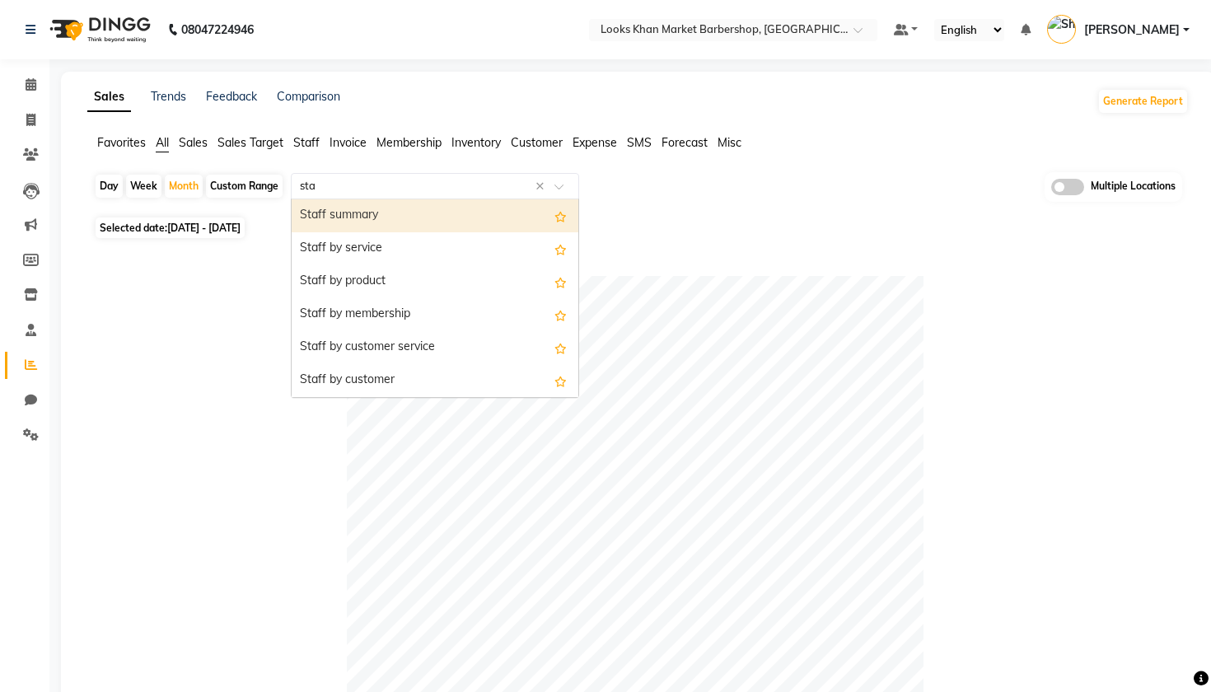
type input "staf"
click at [363, 203] on div "Staff summary" at bounding box center [435, 215] width 287 height 33
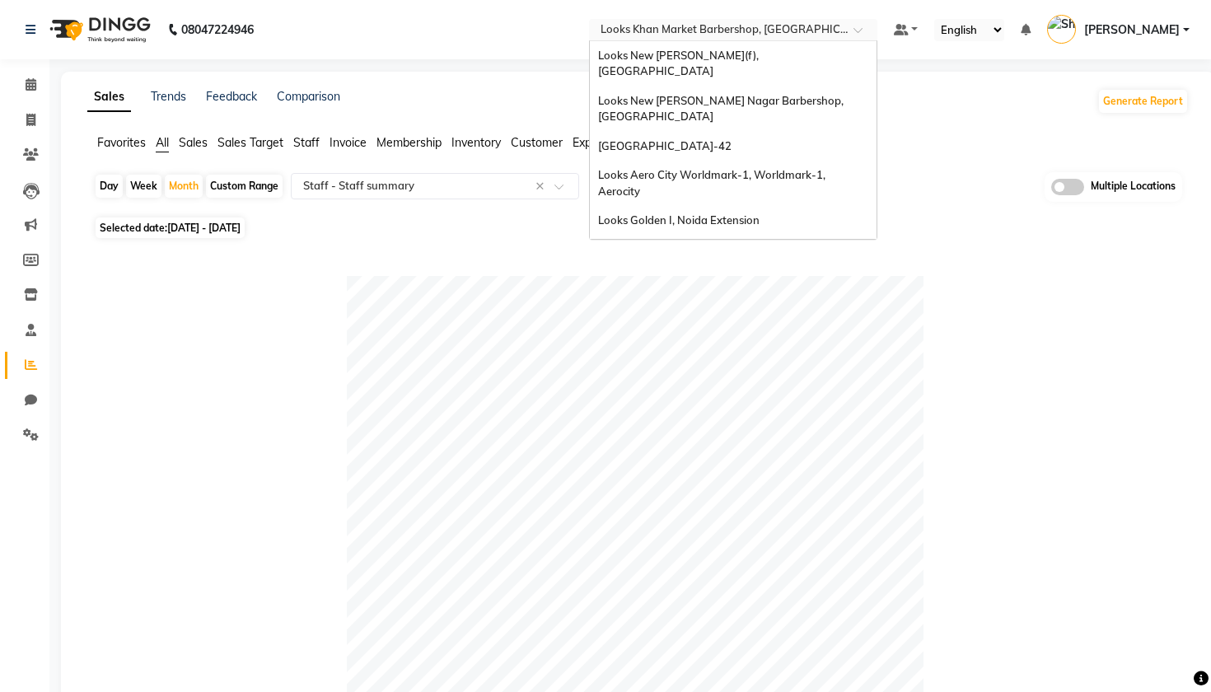
click at [652, 26] on input "text" at bounding box center [716, 31] width 239 height 16
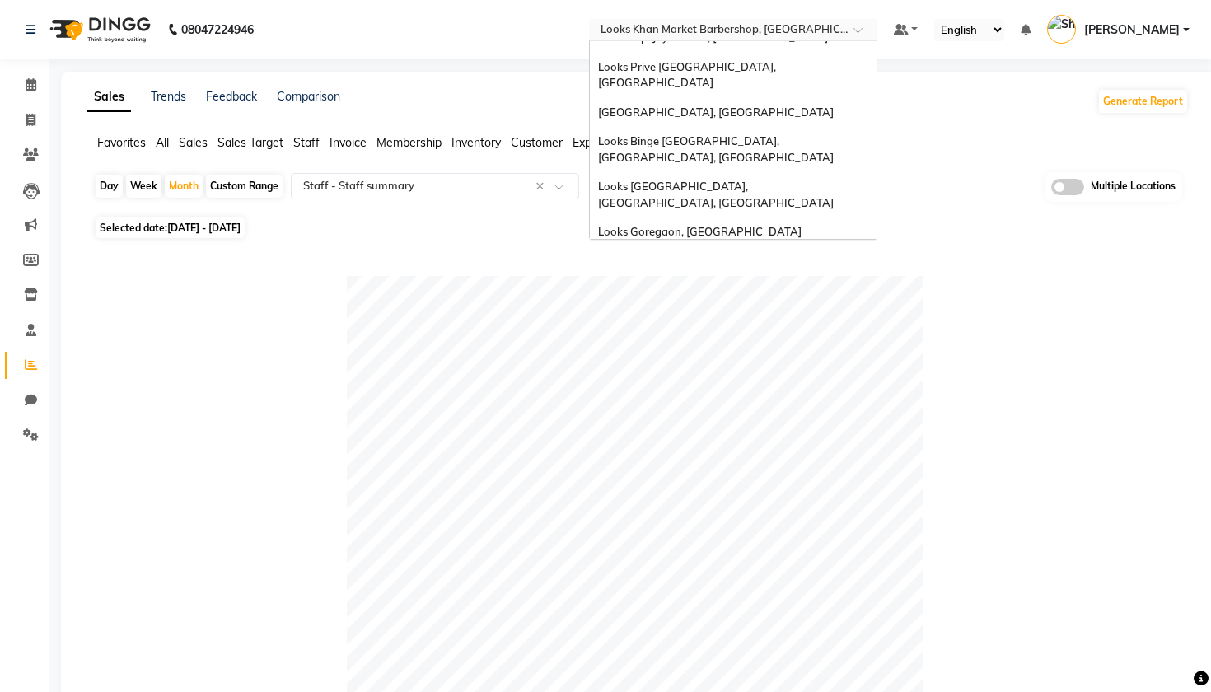
click at [598, 508] on span "Looks Prive [GEOGRAPHIC_DATA], [GEOGRAPHIC_DATA]" at bounding box center [688, 523] width 180 height 30
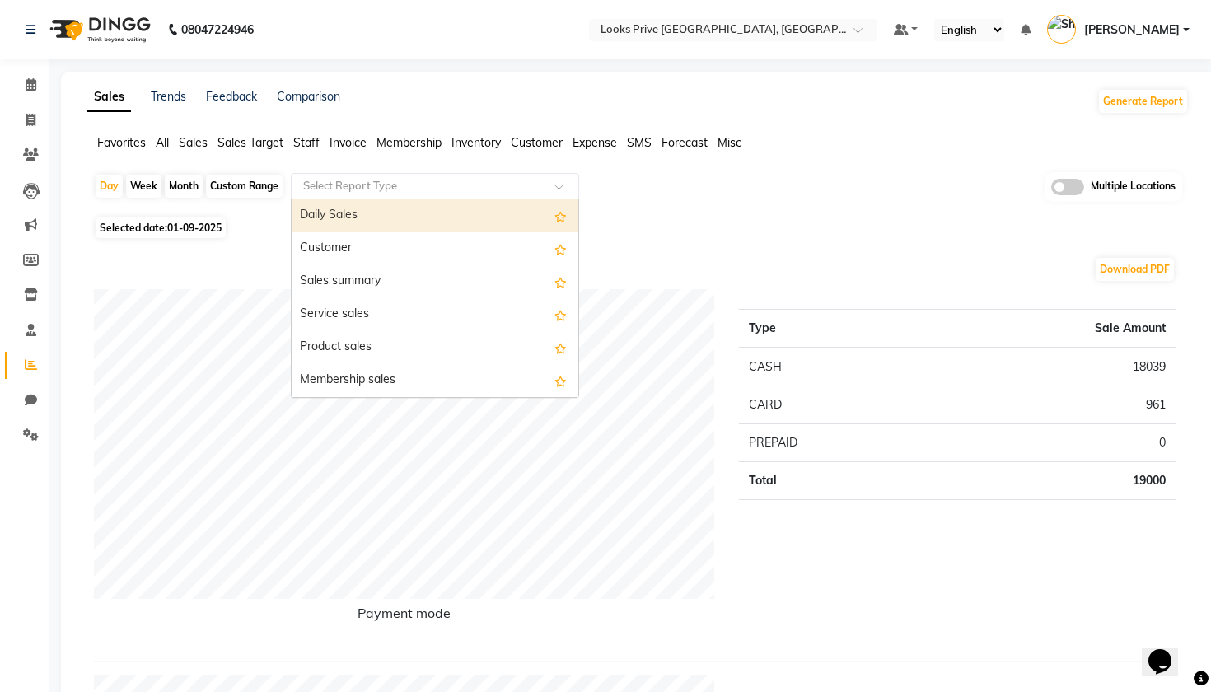
click at [383, 180] on input "text" at bounding box center [418, 186] width 237 height 16
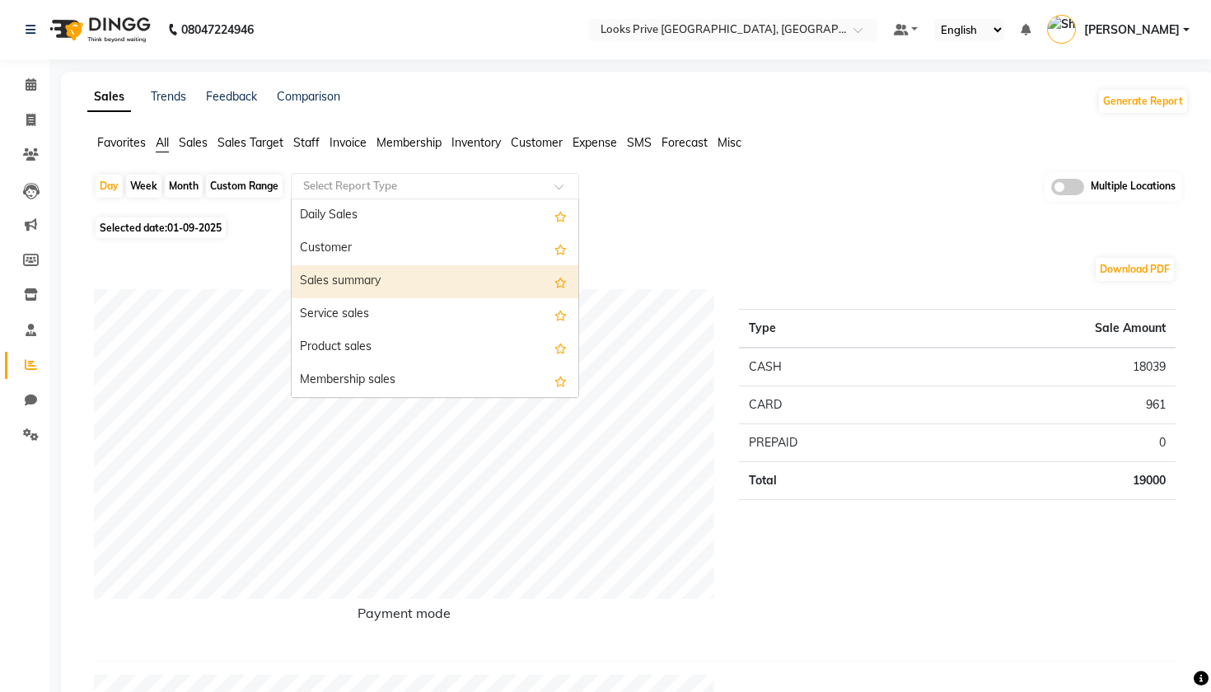
click at [356, 273] on div "Sales summary" at bounding box center [435, 281] width 287 height 33
select select "full_report"
select select "pdf"
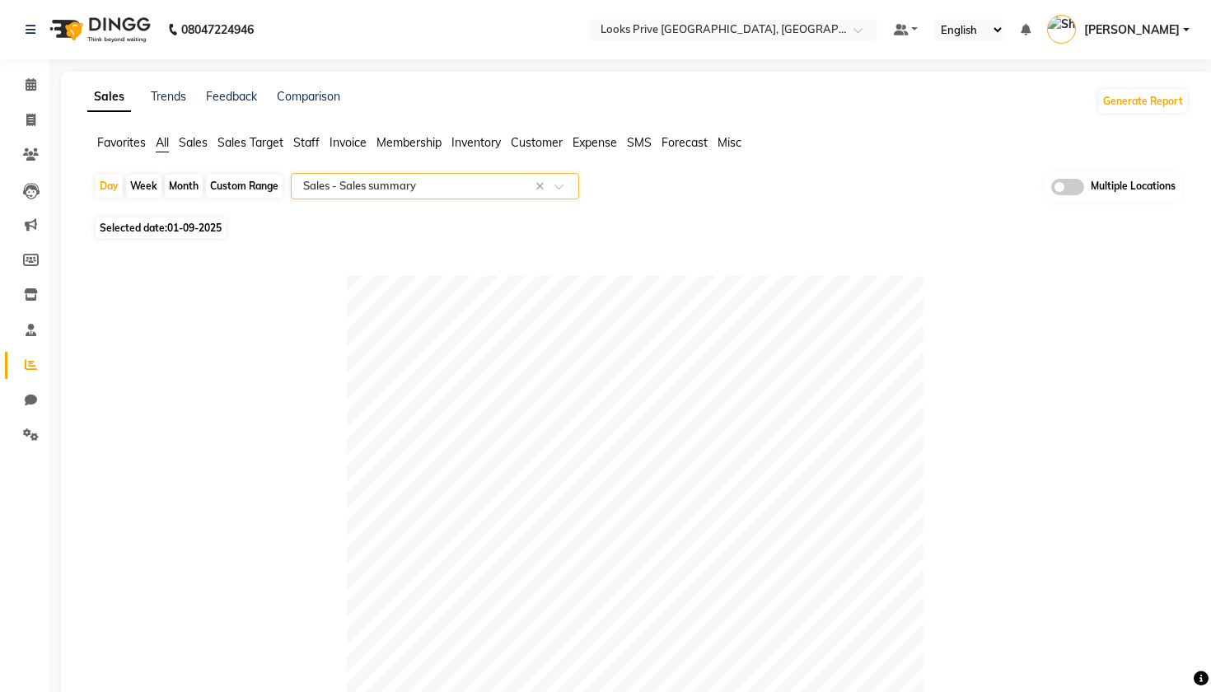
click at [185, 183] on div "Month" at bounding box center [184, 186] width 38 height 23
select select "9"
select select "2025"
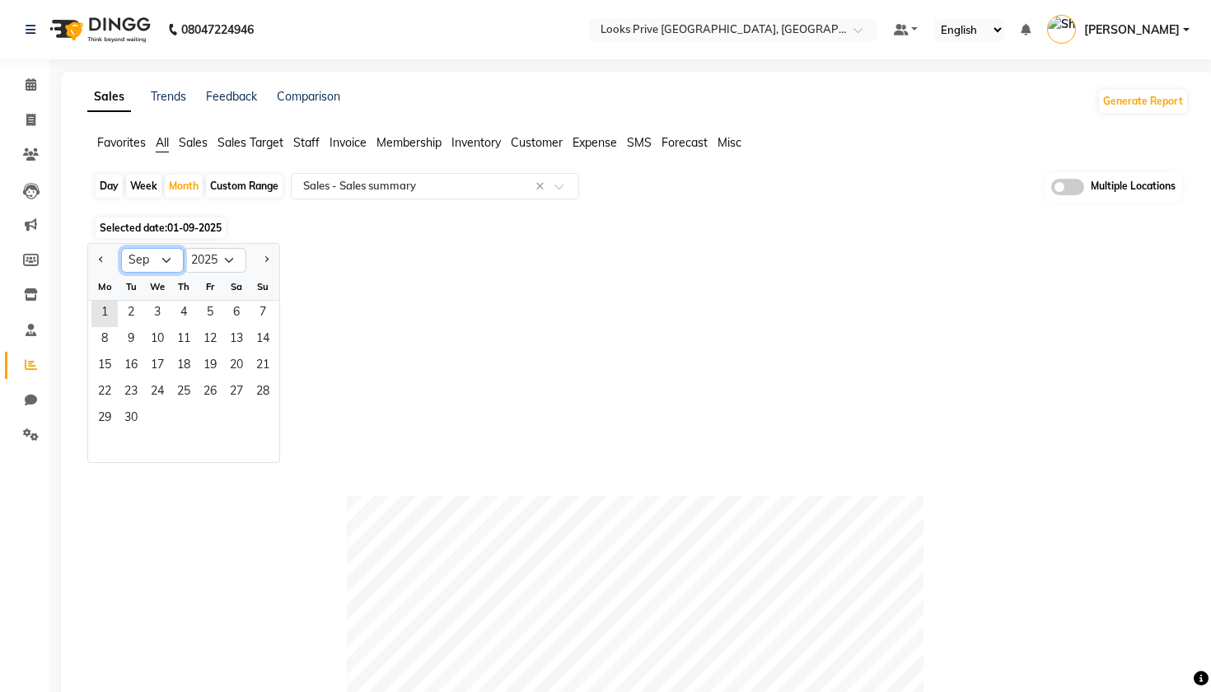
select select "8"
click at [209, 308] on span "1" at bounding box center [210, 314] width 26 height 26
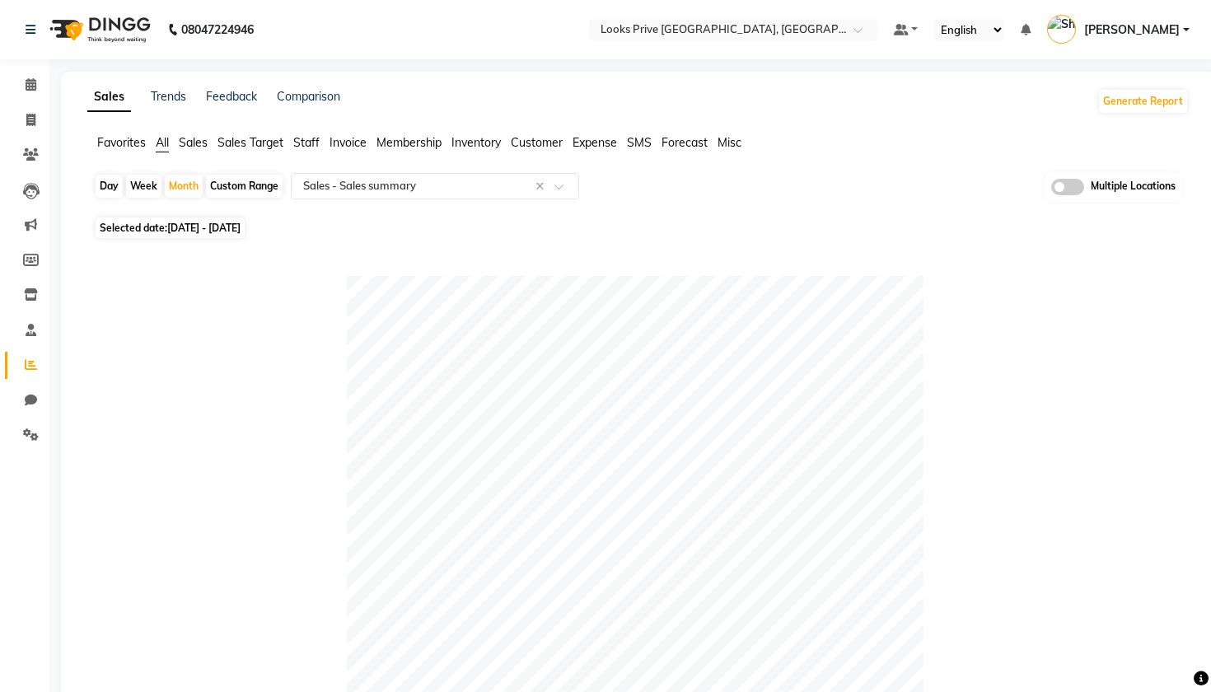
click at [459, 201] on div "Day Week Month Custom Range Select Report Type × Sales - Sales summary × Multip…" at bounding box center [638, 192] width 1088 height 40
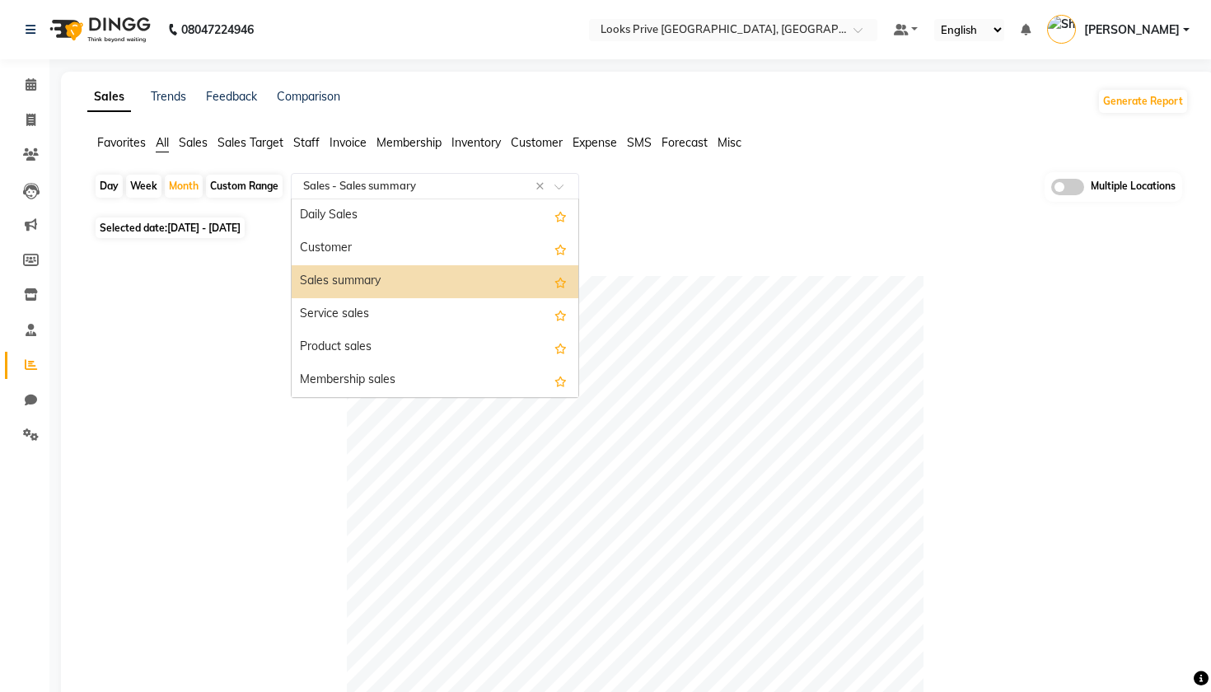
click at [463, 195] on div "Select Report Type × Sales - Sales summary ×" at bounding box center [435, 186] width 288 height 26
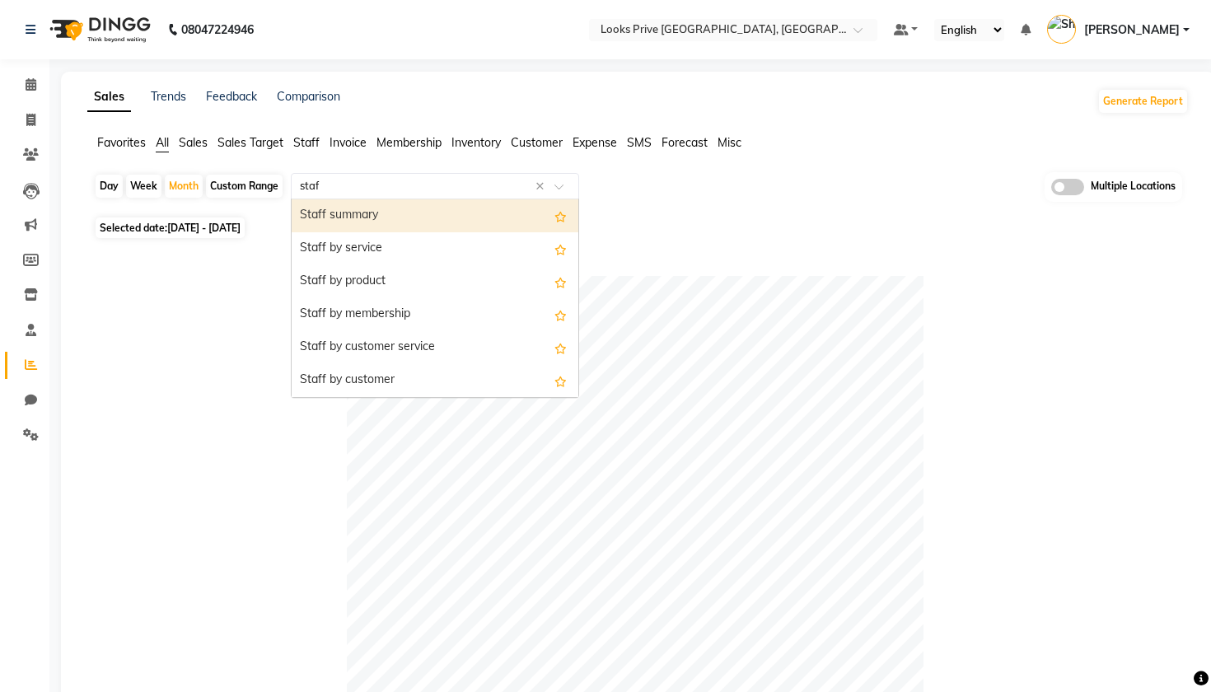
type input "staff"
click at [407, 210] on div "Staff summary" at bounding box center [435, 215] width 287 height 33
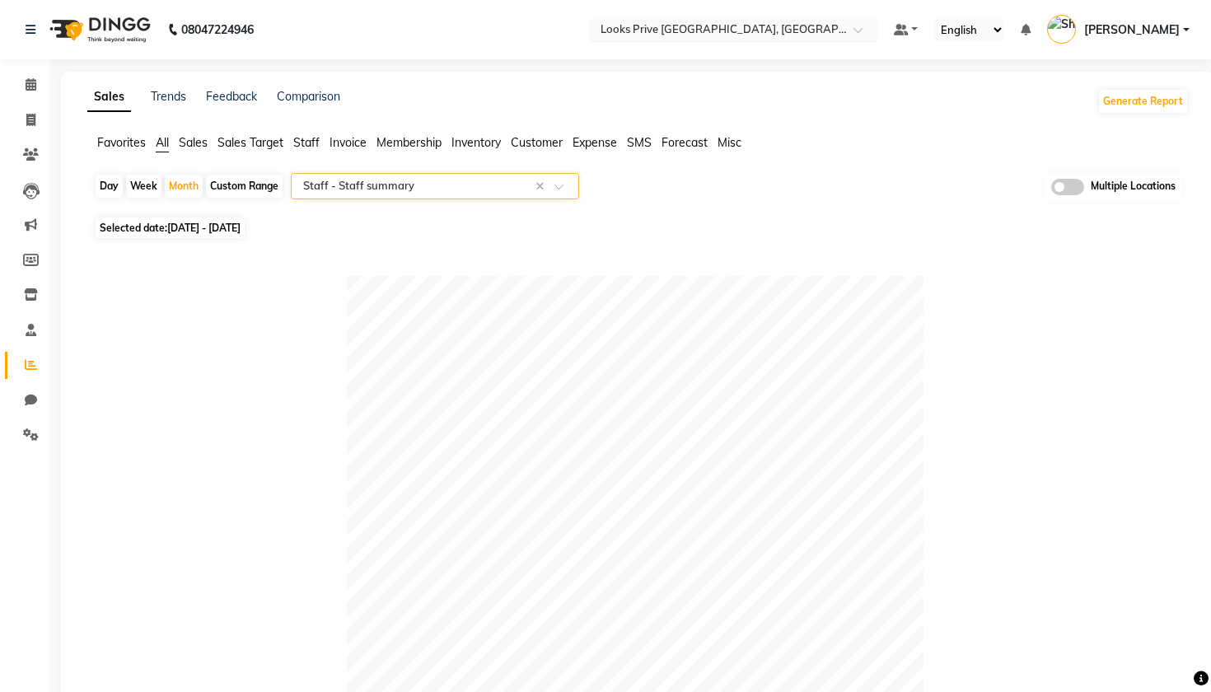
click at [597, 34] on input "text" at bounding box center [716, 31] width 239 height 16
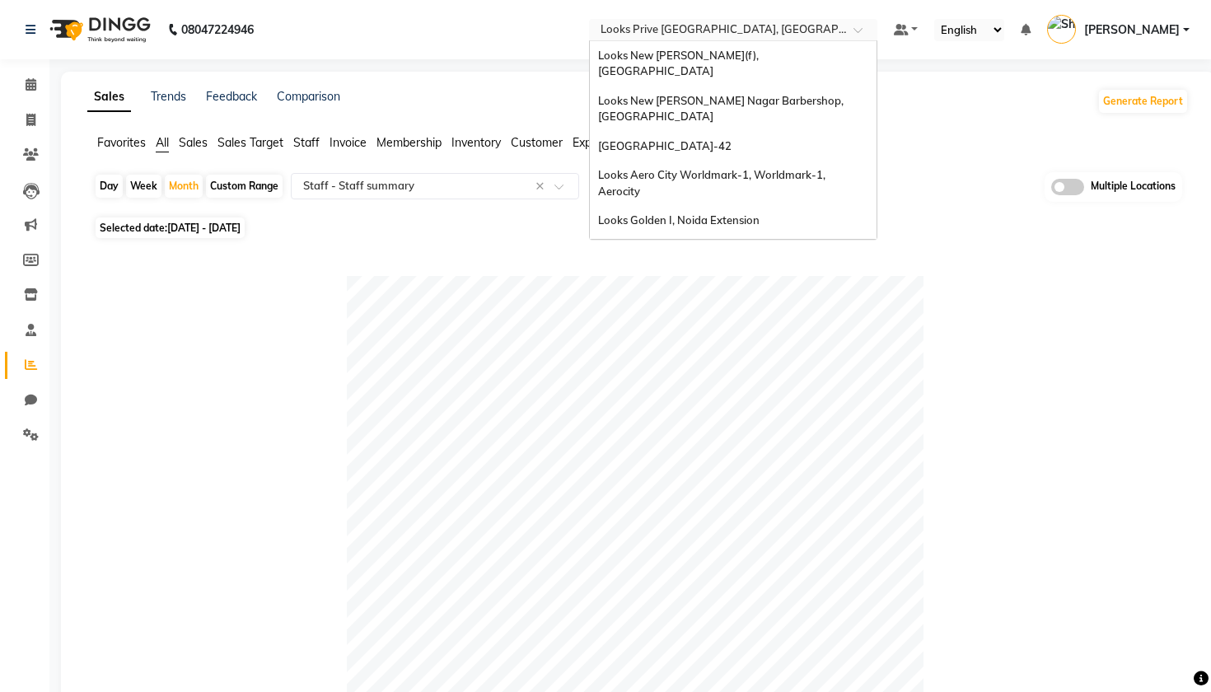
scroll to position [1327, 0]
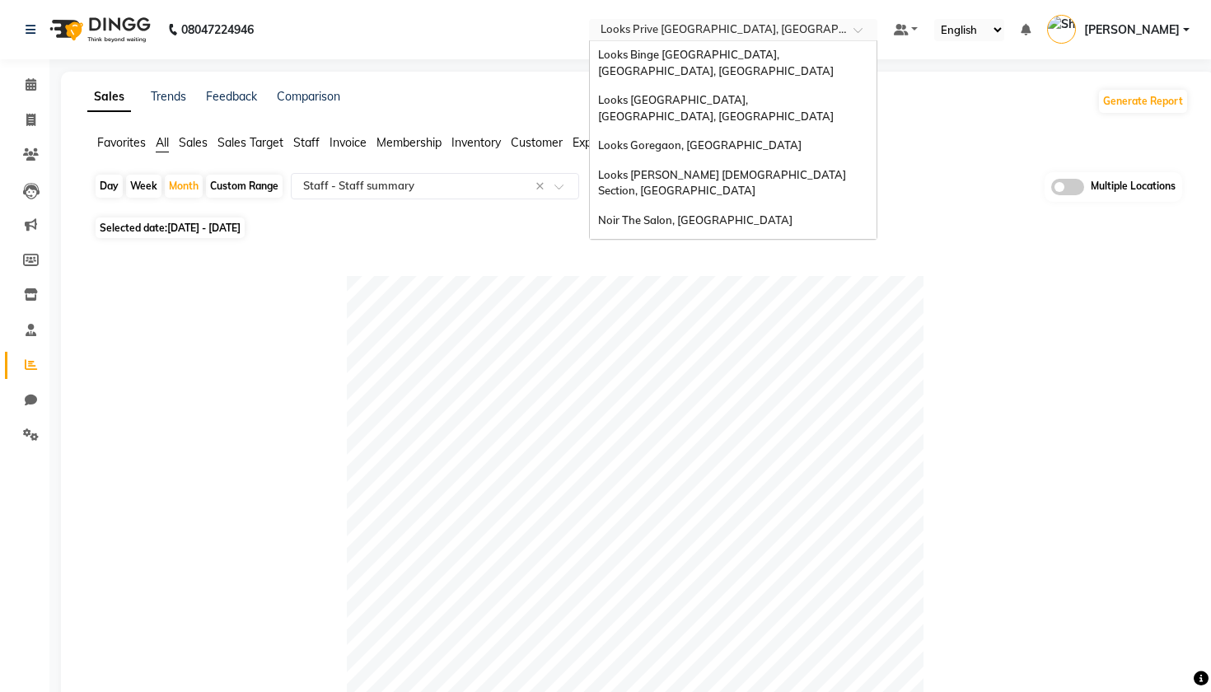
click at [598, 466] on span "Looks Salon, [GEOGRAPHIC_DATA]" at bounding box center [688, 472] width 181 height 13
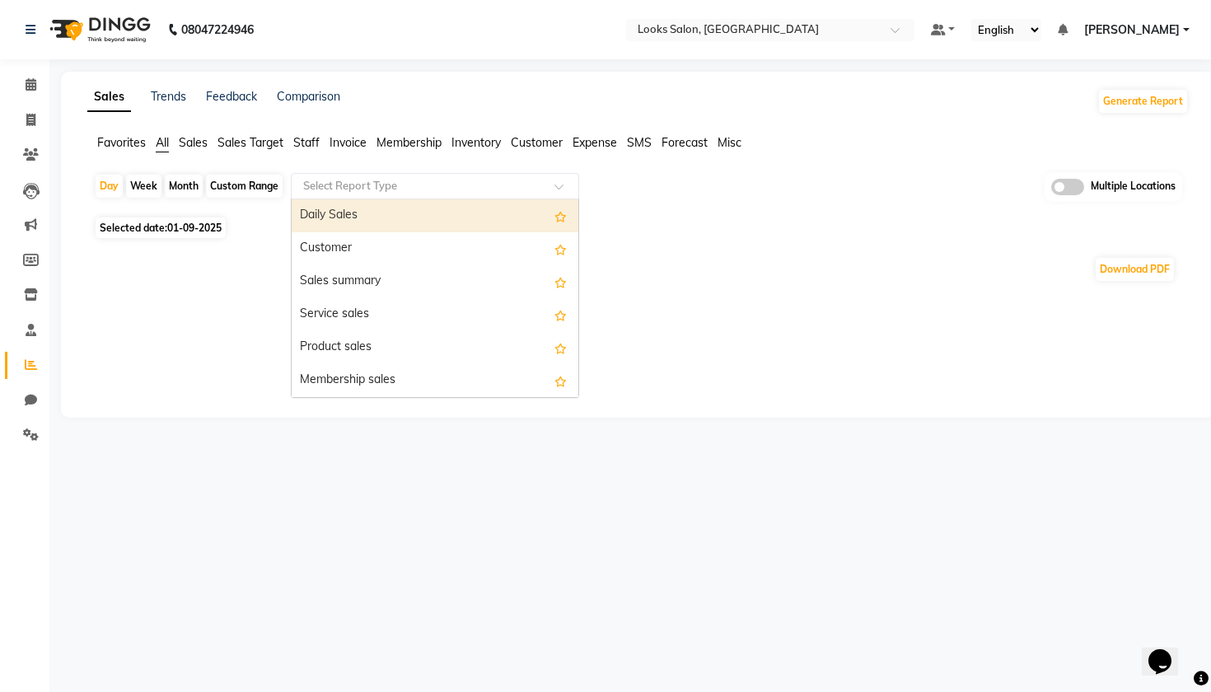
click at [402, 198] on div "Select Report Type" at bounding box center [435, 186] width 288 height 26
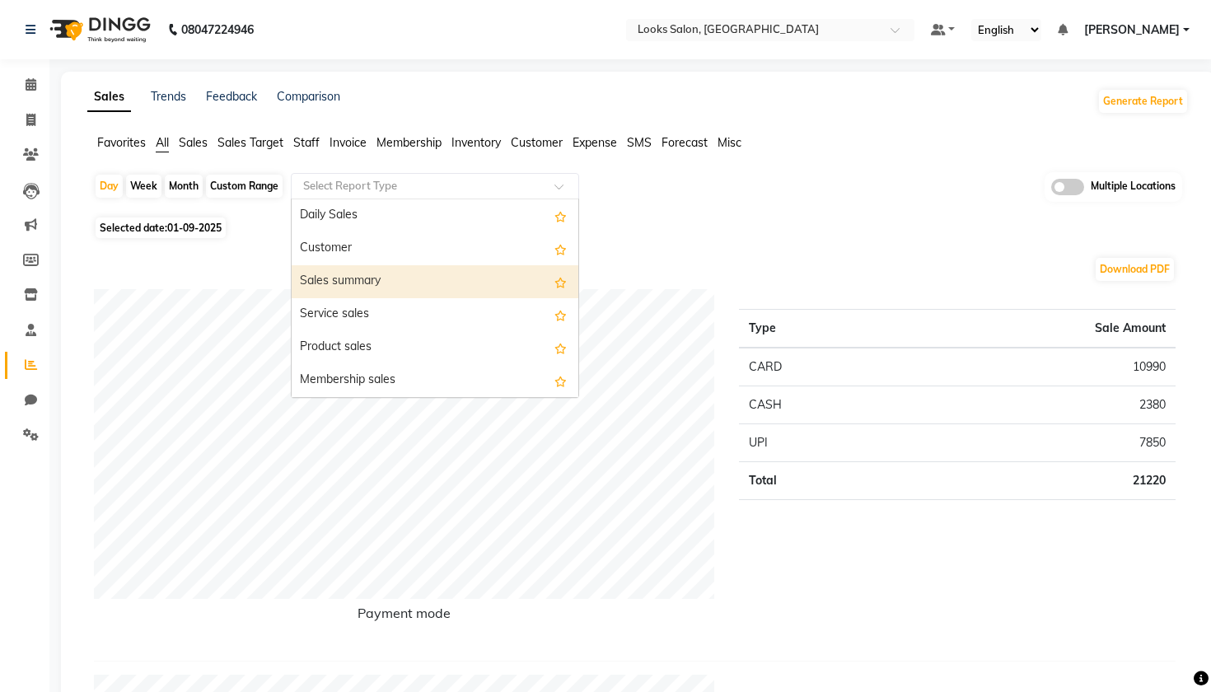
click at [377, 289] on div "Sales summary" at bounding box center [435, 281] width 287 height 33
select select "full_report"
select select "csv"
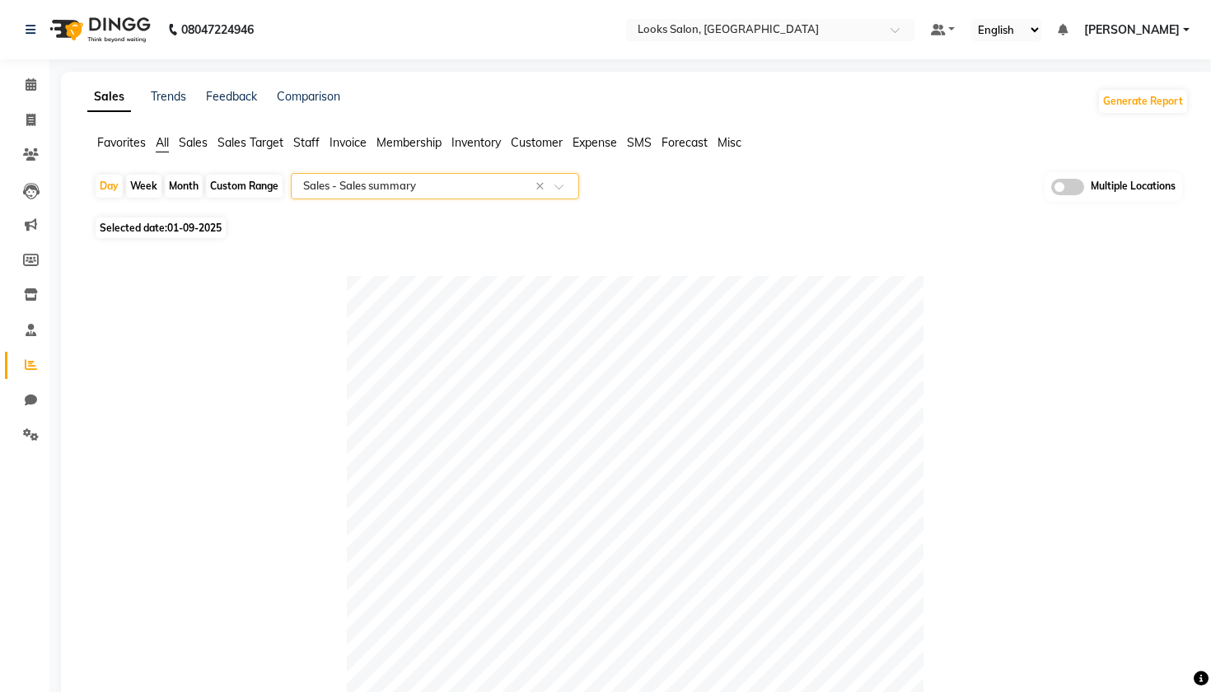
click at [188, 180] on div "Month" at bounding box center [184, 186] width 38 height 23
select select "9"
select select "2025"
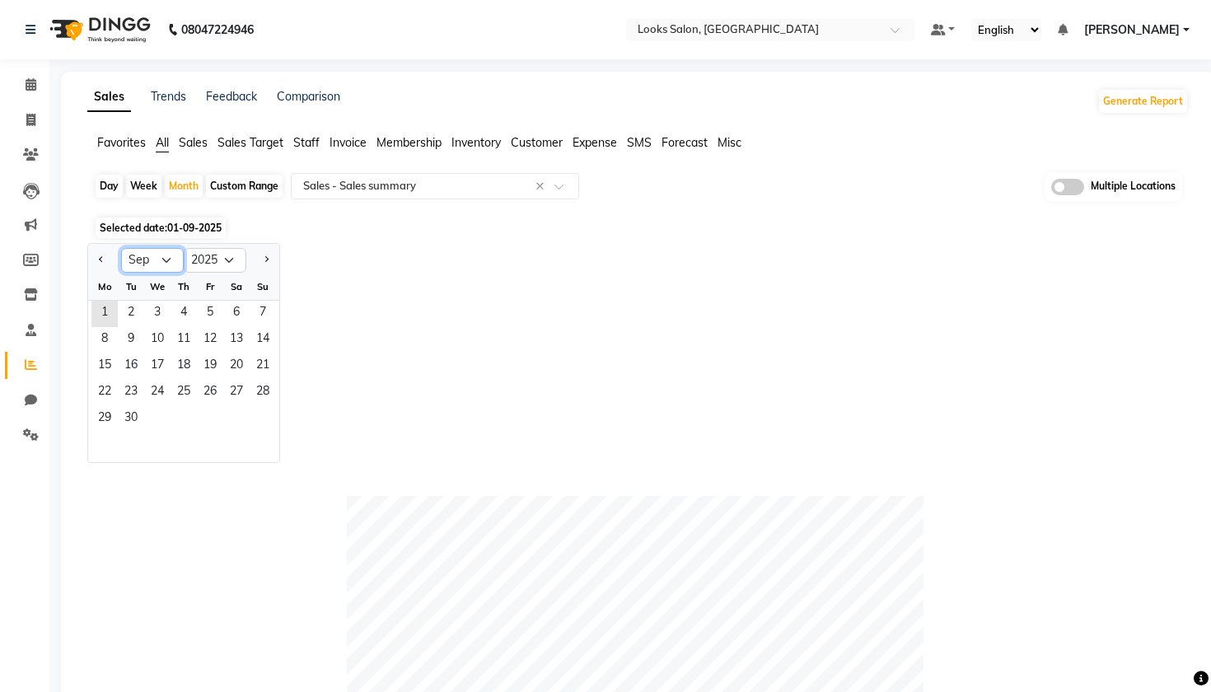
select select "8"
click at [213, 307] on span "1" at bounding box center [210, 314] width 26 height 26
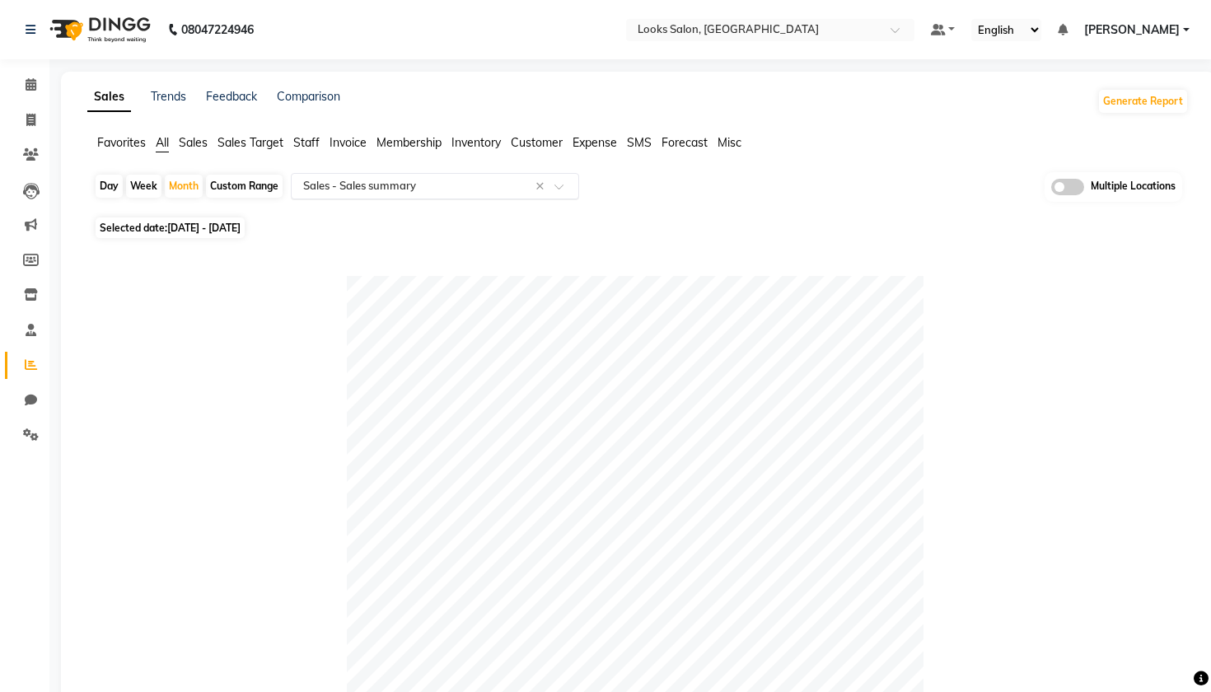
click at [346, 177] on div "Select Report Type × Sales - Sales summary ×" at bounding box center [435, 186] width 288 height 26
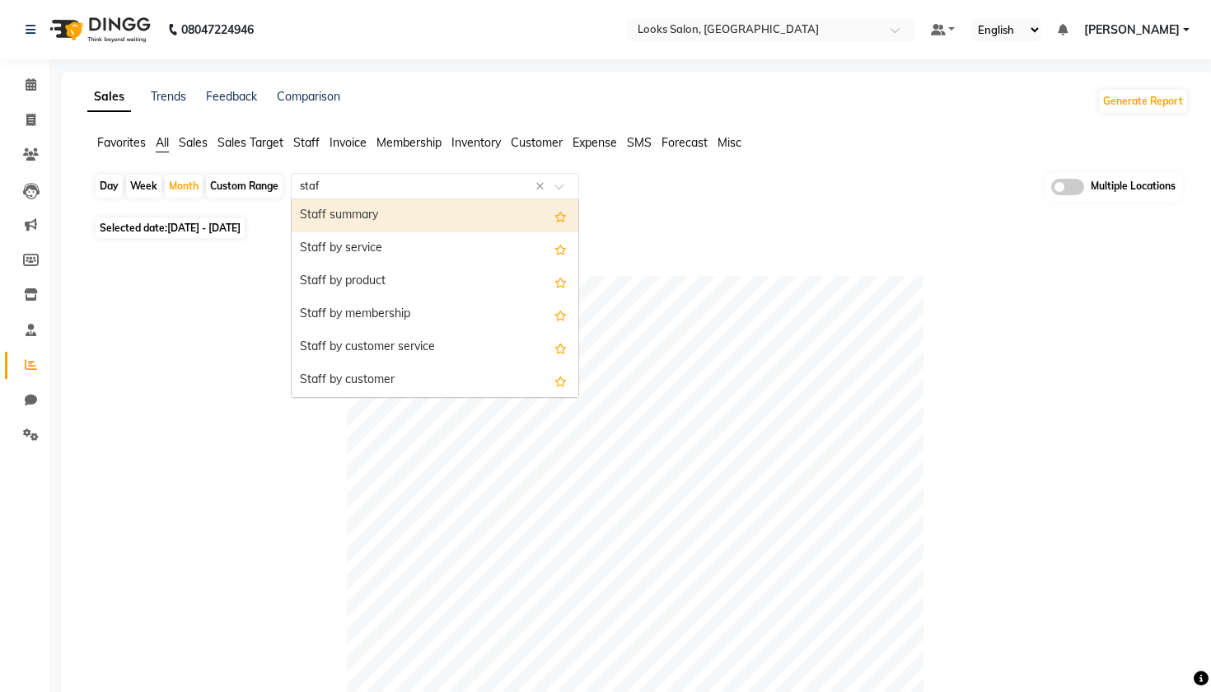
type input "staff"
click at [429, 222] on div "Staff summary" at bounding box center [435, 215] width 287 height 33
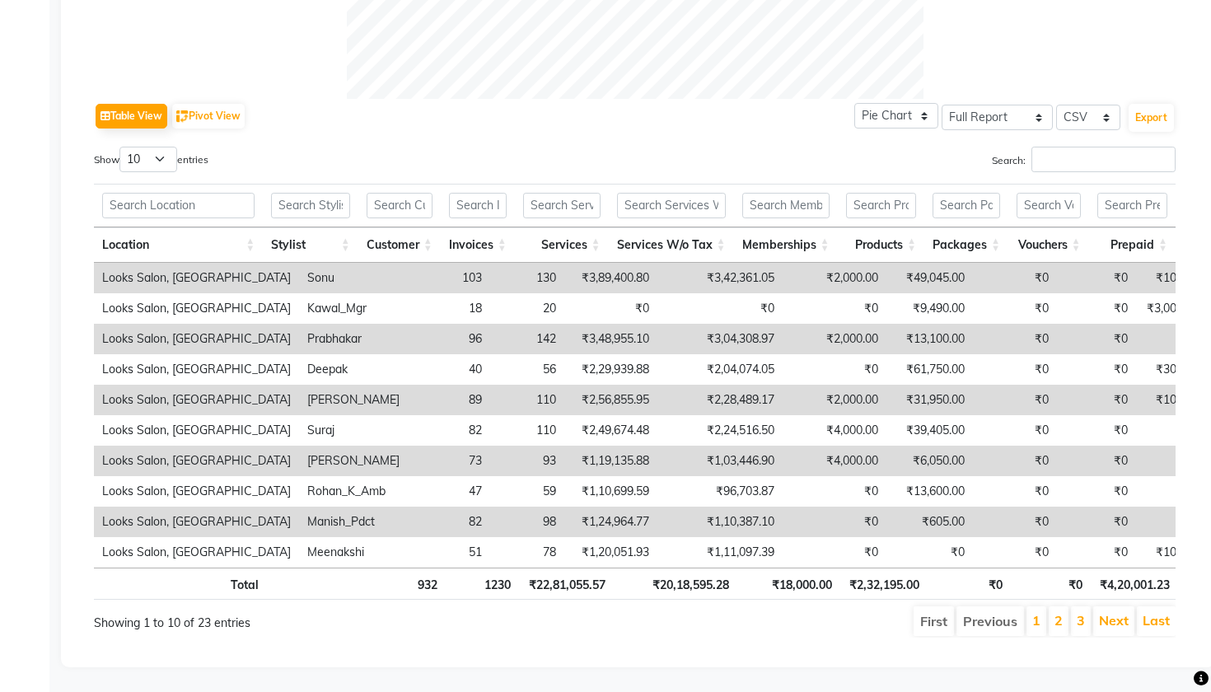
scroll to position [754, 0]
click at [1111, 622] on link "Next" at bounding box center [1114, 620] width 30 height 16
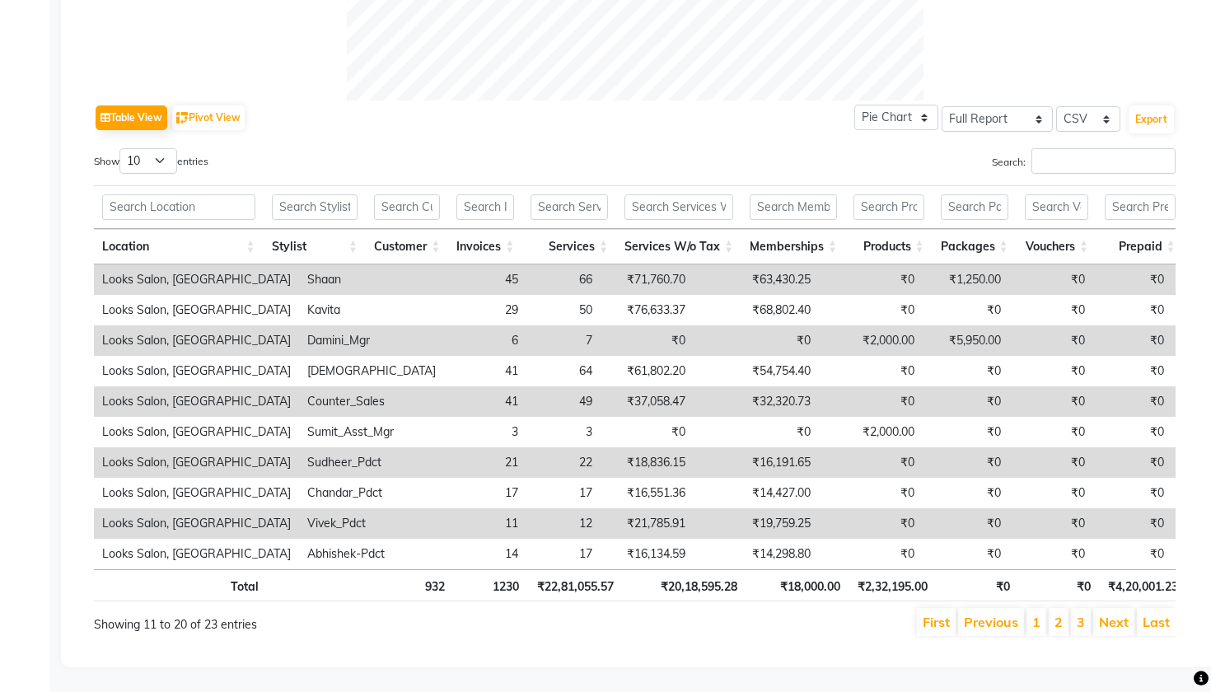
click at [1111, 622] on link "Next" at bounding box center [1114, 622] width 30 height 16
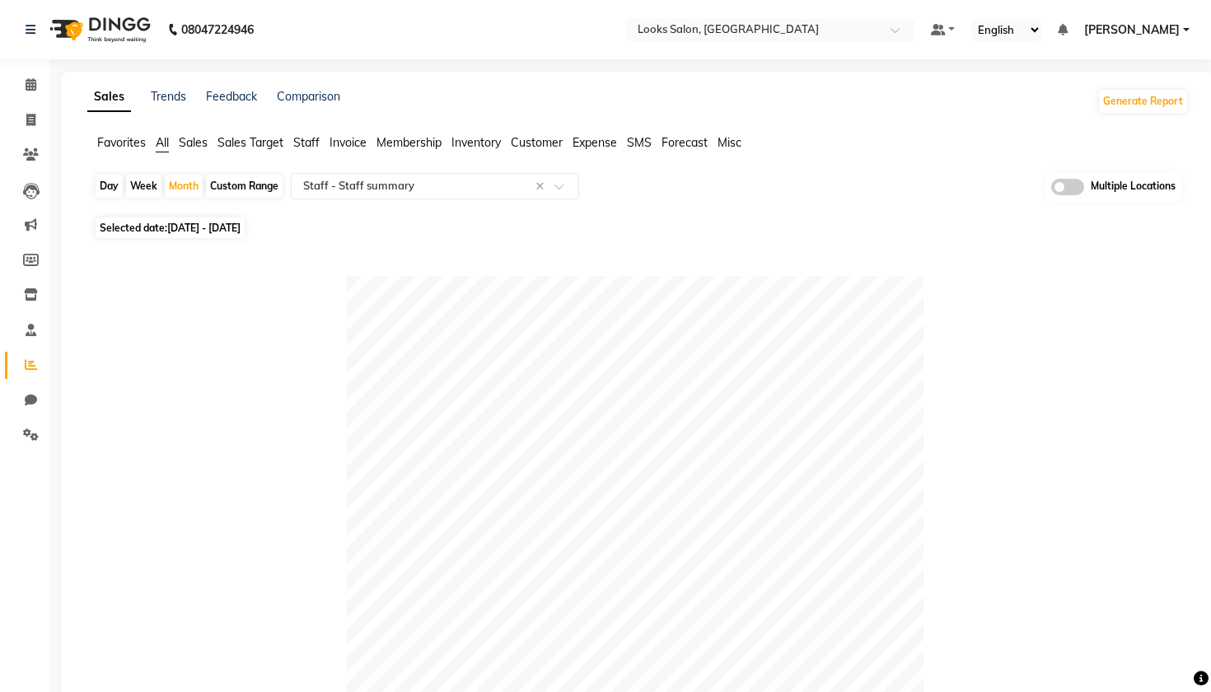
scroll to position [0, 0]
click at [634, 36] on input "text" at bounding box center [753, 31] width 239 height 16
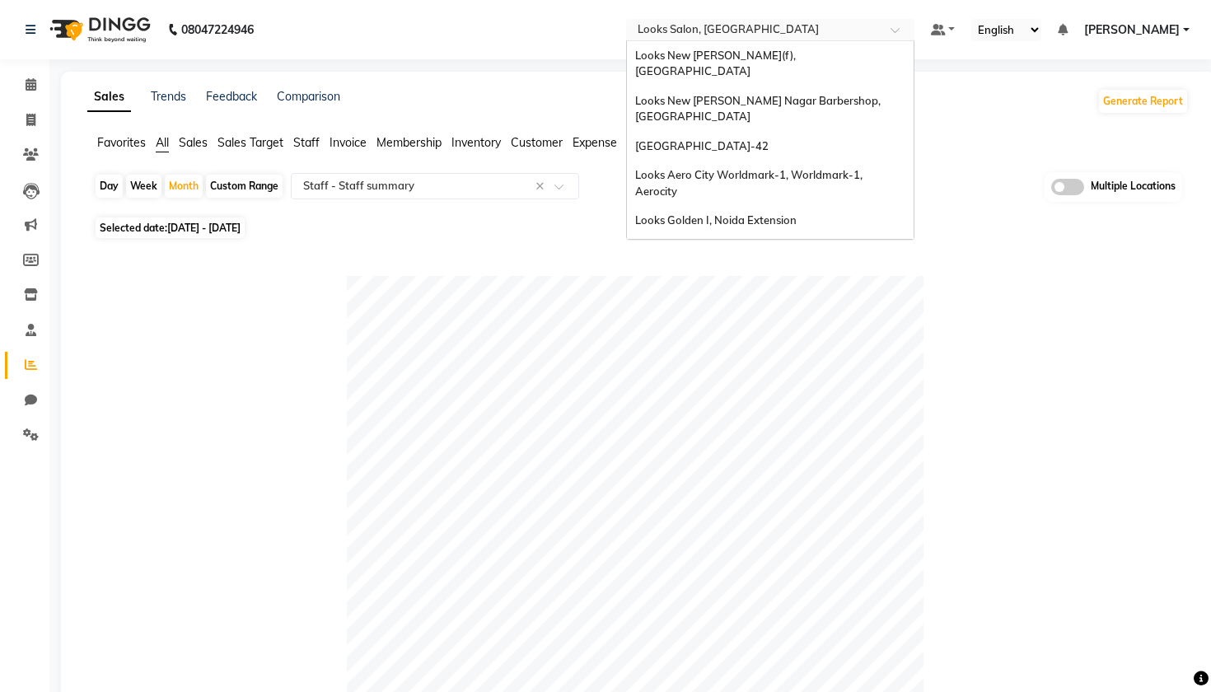
scroll to position [1355, 0]
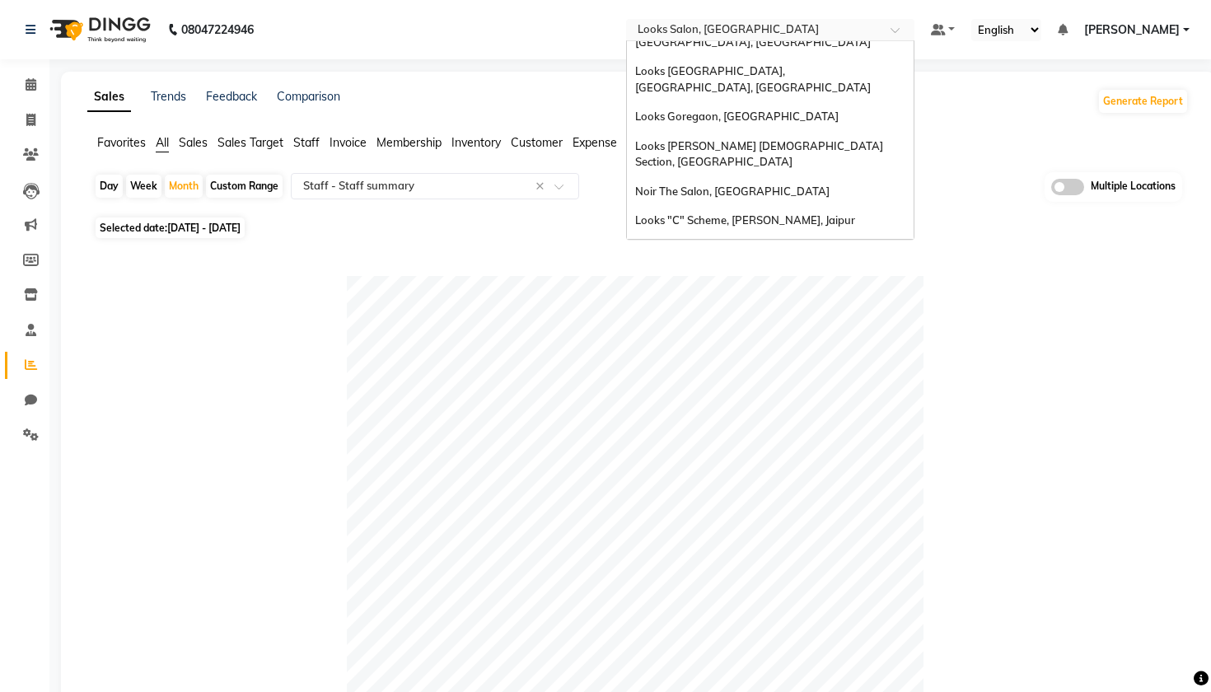
click at [635, 557] on span "Looks [PERSON_NAME], Gurgaon" at bounding box center [720, 563] width 171 height 13
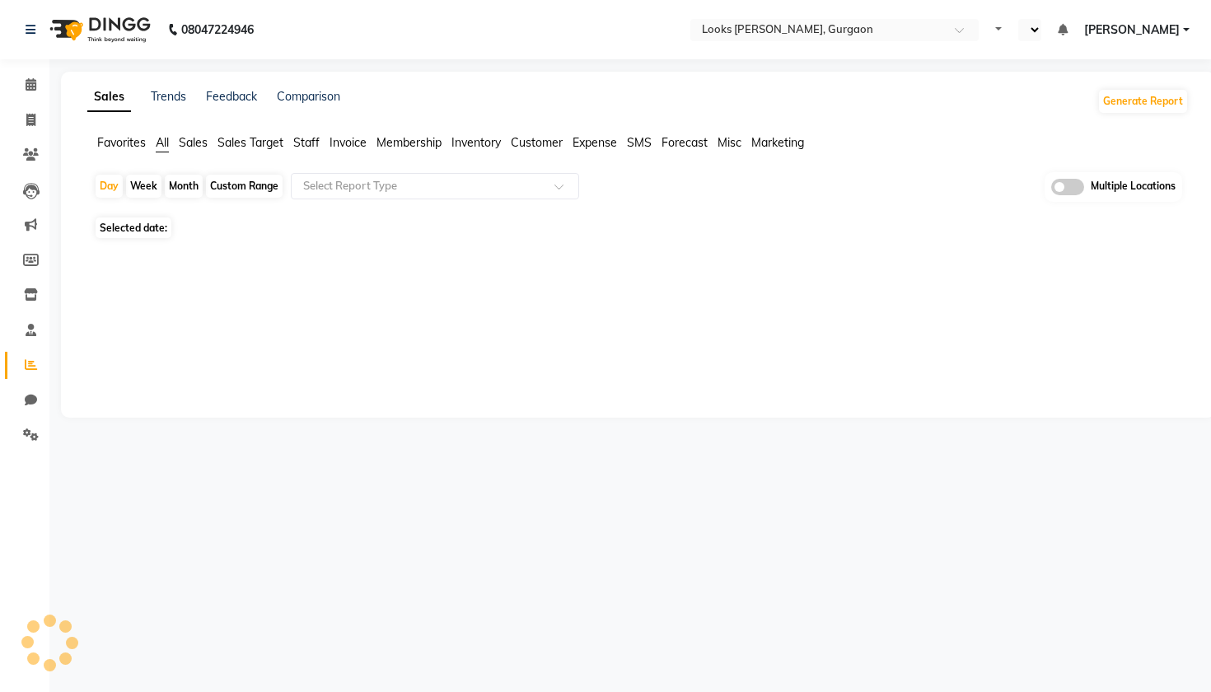
select select "en"
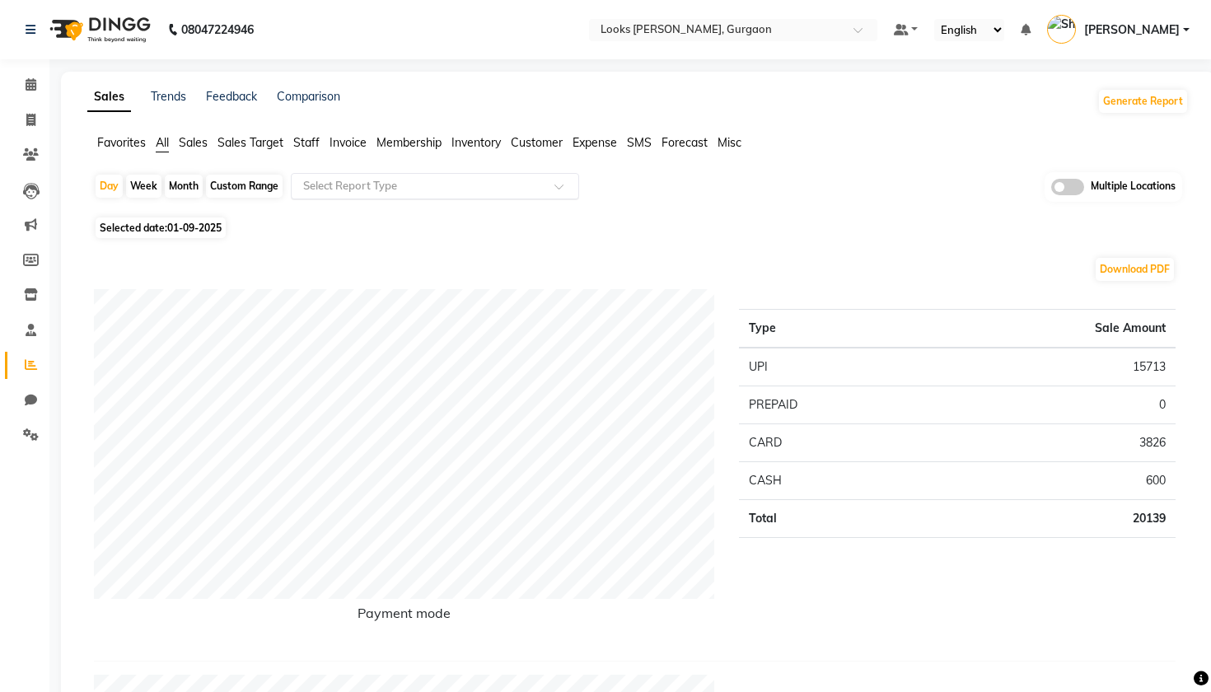
click at [374, 181] on input "text" at bounding box center [418, 186] width 237 height 16
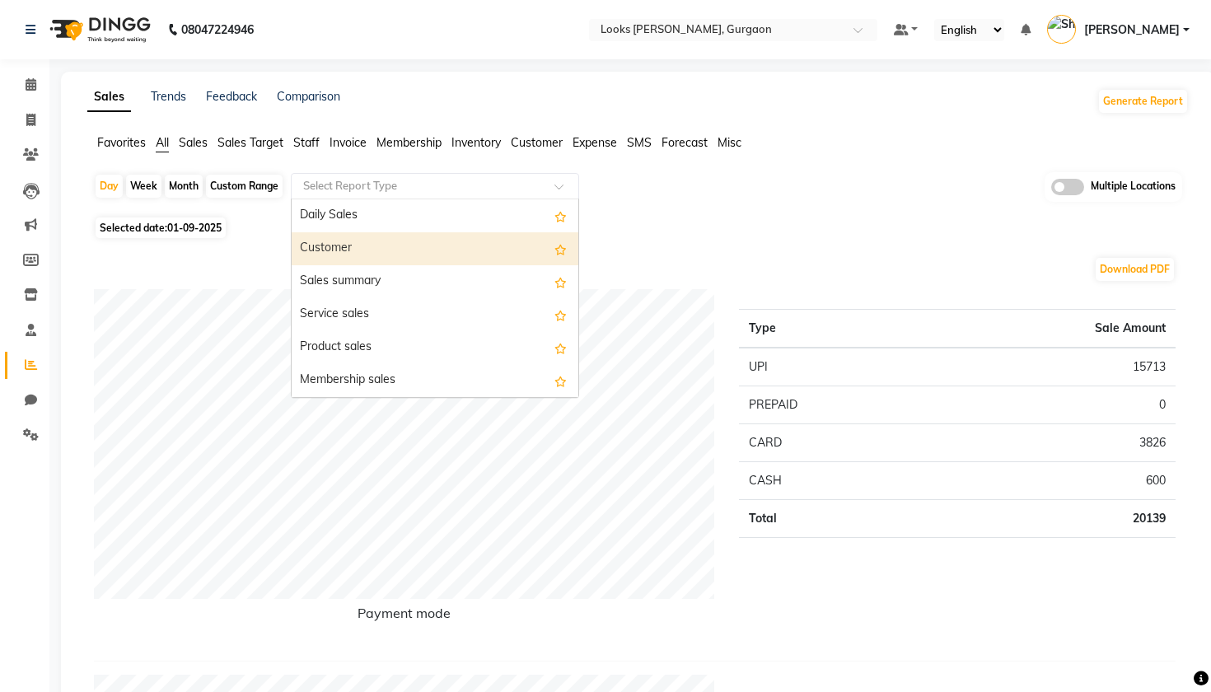
click at [367, 280] on div "Sales summary" at bounding box center [435, 281] width 287 height 33
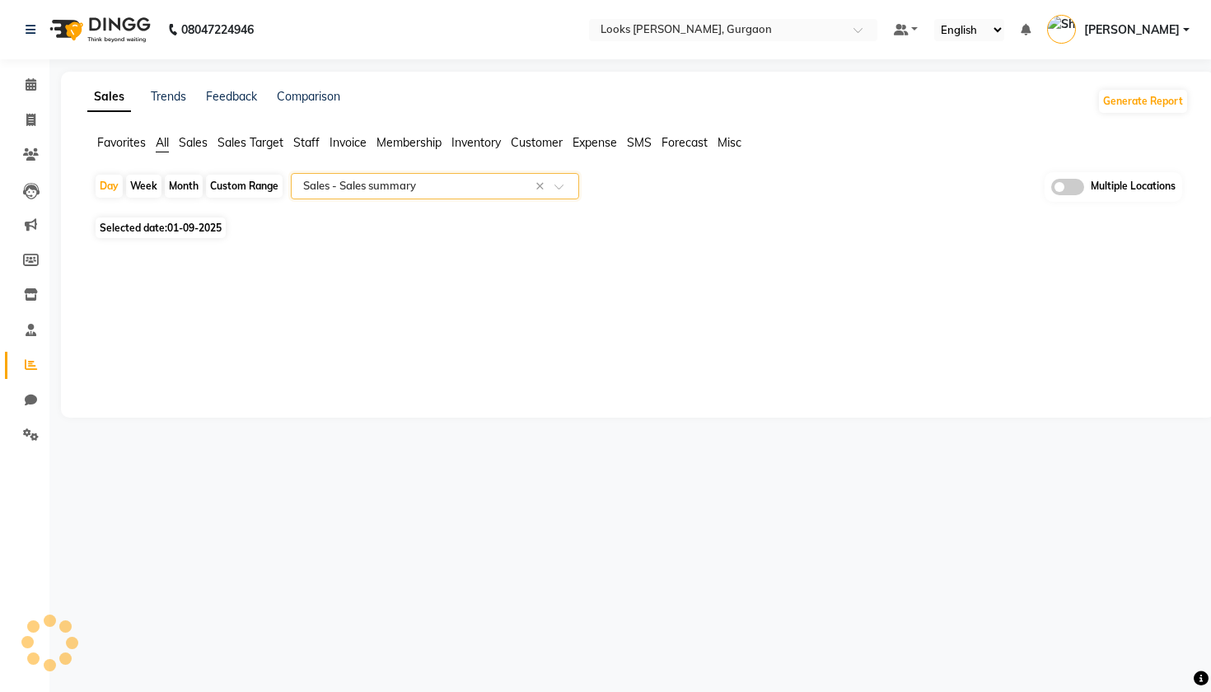
click at [190, 186] on div "Month" at bounding box center [184, 186] width 38 height 23
select select "9"
select select "2025"
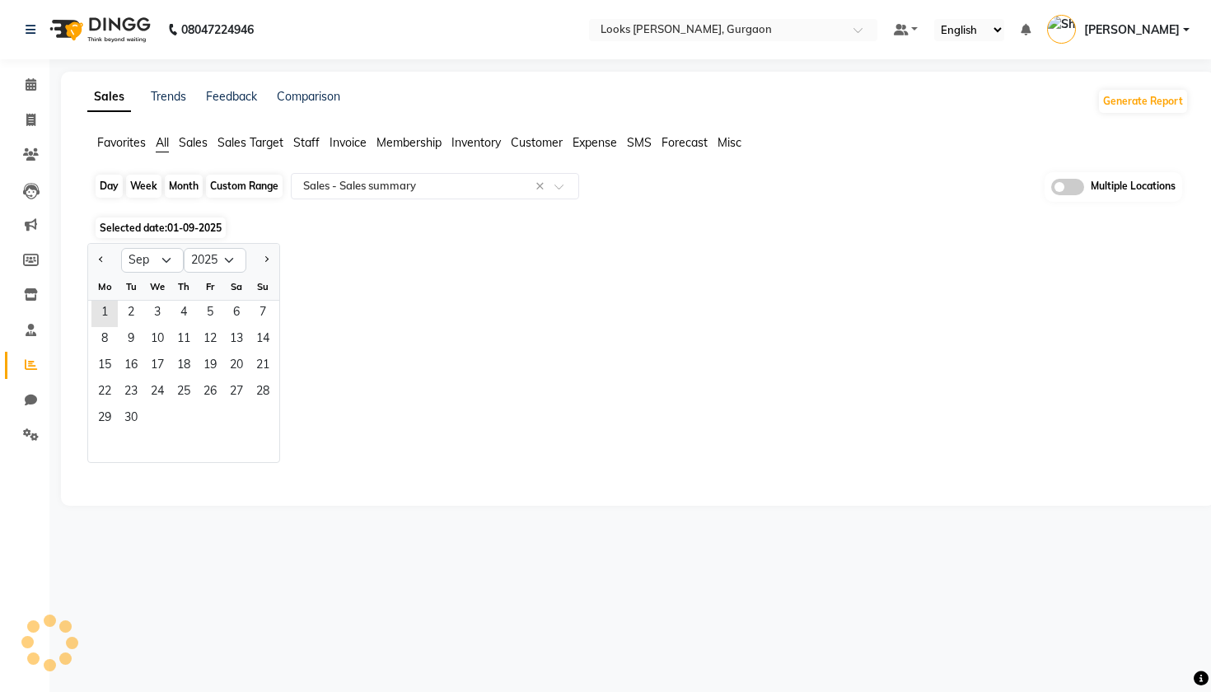
select select "filtered_report"
select select "csv"
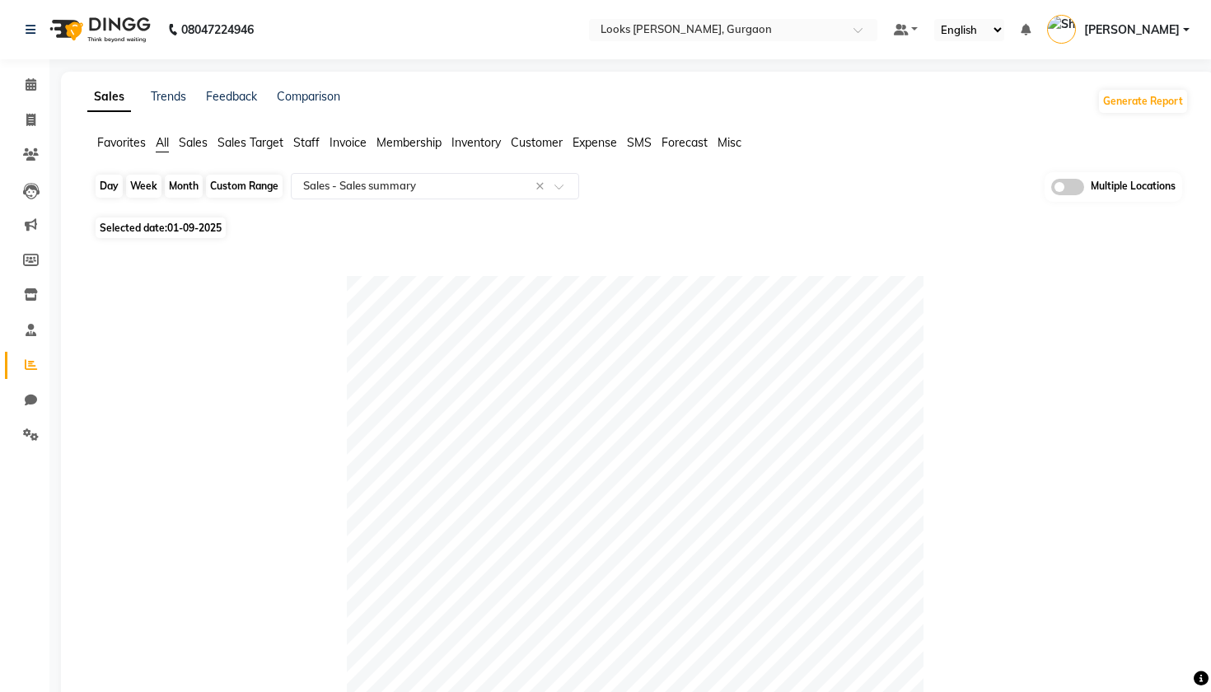
click at [179, 182] on div "Month" at bounding box center [184, 186] width 38 height 23
select select "9"
select select "2025"
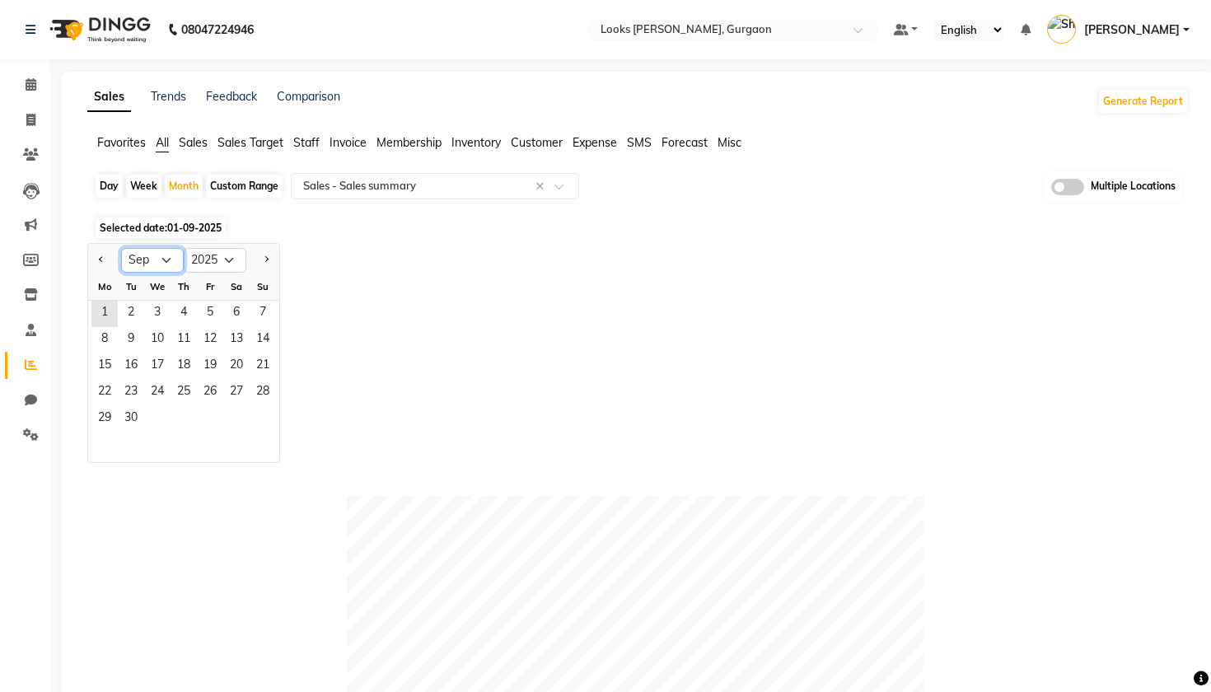
select select "8"
click at [445, 311] on div "Jan Feb Mar Apr May Jun [DATE] Aug Sep Oct Nov [DATE] 2016 2017 2018 2019 2020 …" at bounding box center [638, 353] width 1102 height 220
click at [217, 316] on span "1" at bounding box center [210, 314] width 26 height 26
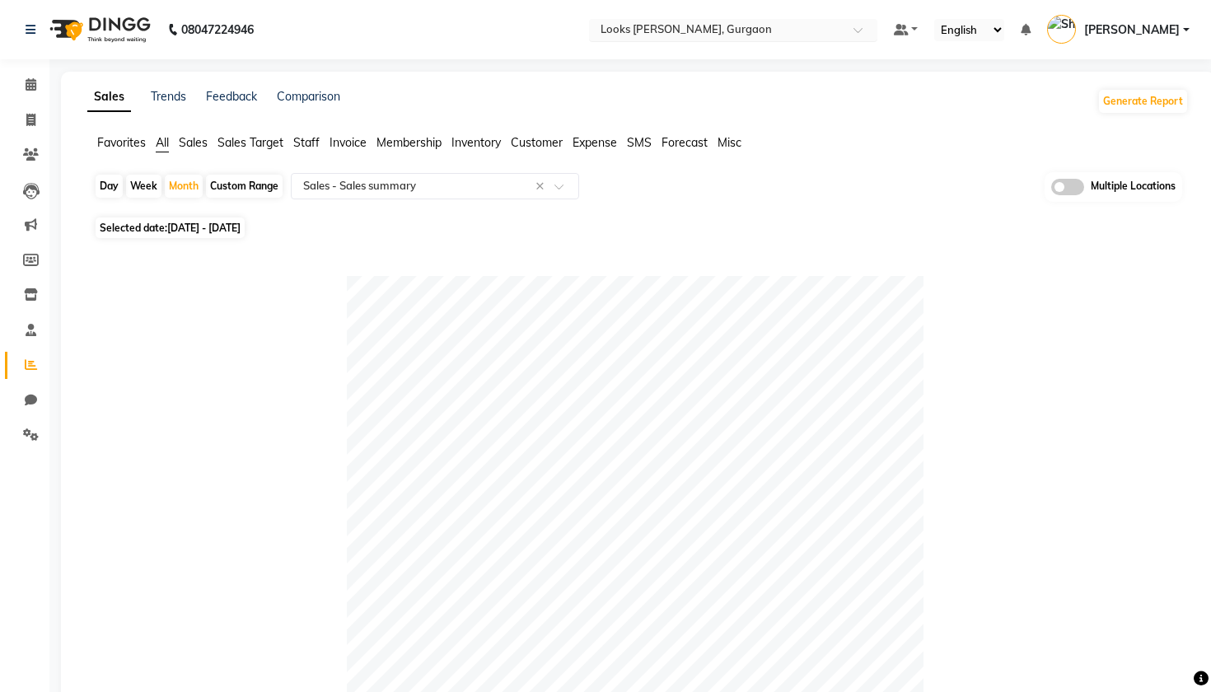
click at [597, 31] on input "text" at bounding box center [716, 31] width 239 height 16
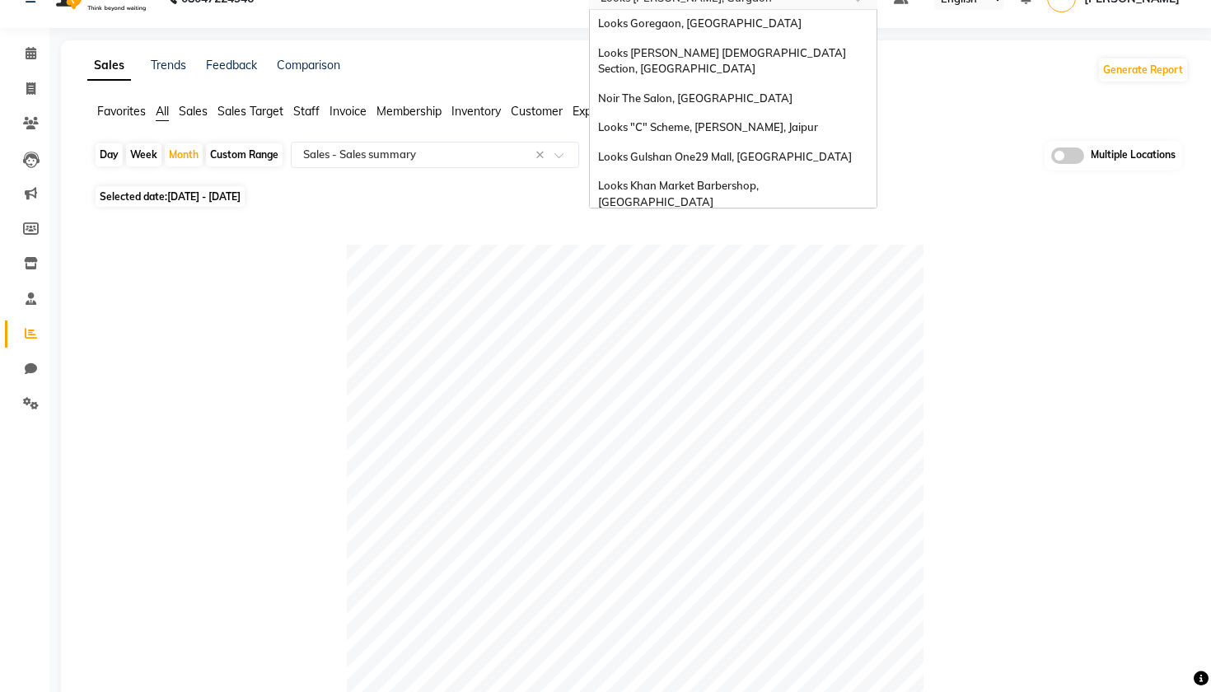
scroll to position [32, 0]
click at [590, 618] on div "Looks Vasant Kunj C9, [GEOGRAPHIC_DATA]" at bounding box center [733, 633] width 287 height 30
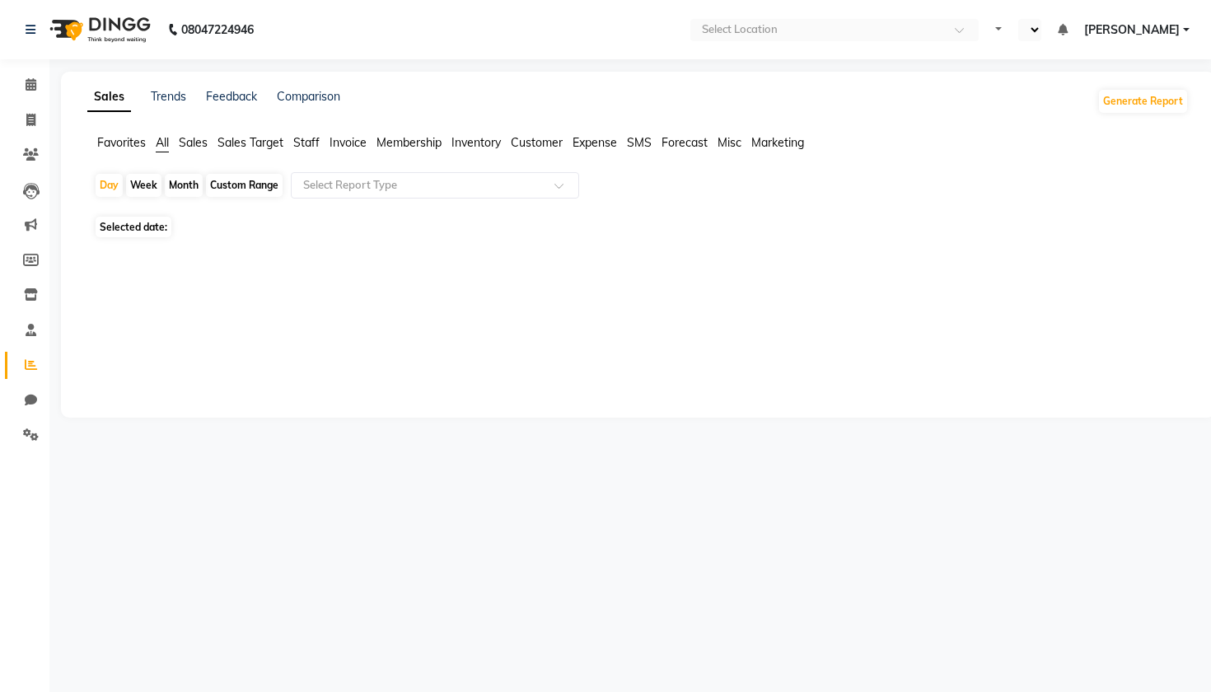
select select "en"
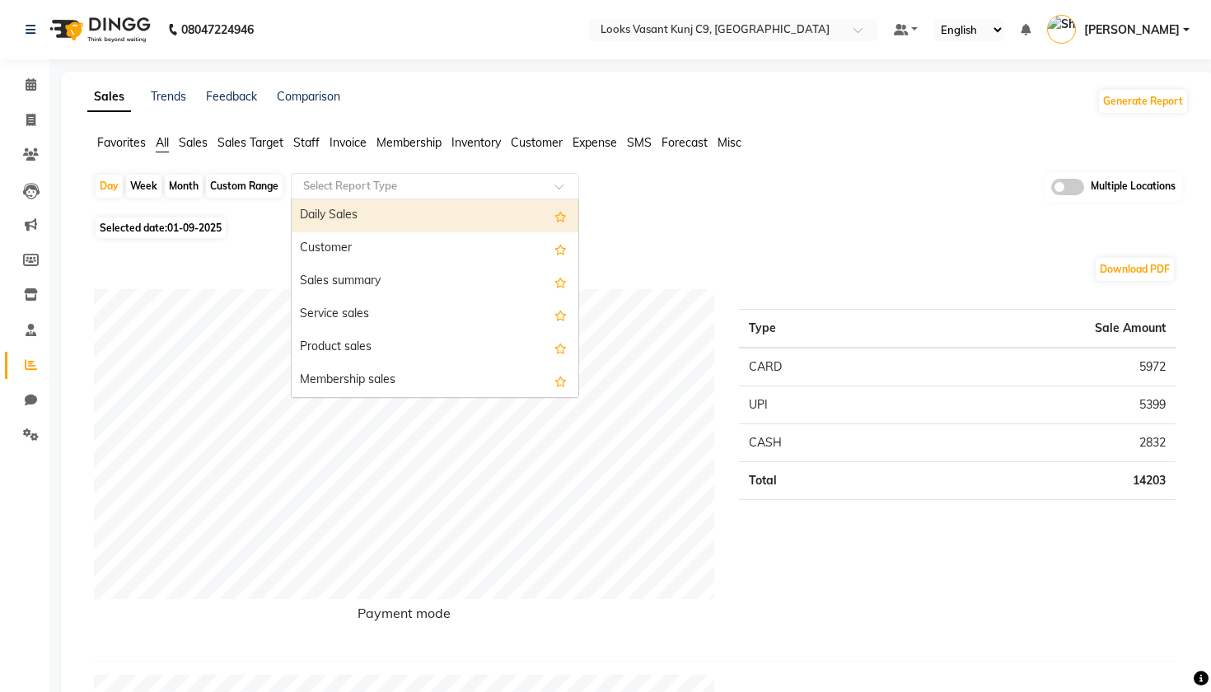
click at [438, 180] on input "text" at bounding box center [418, 186] width 237 height 16
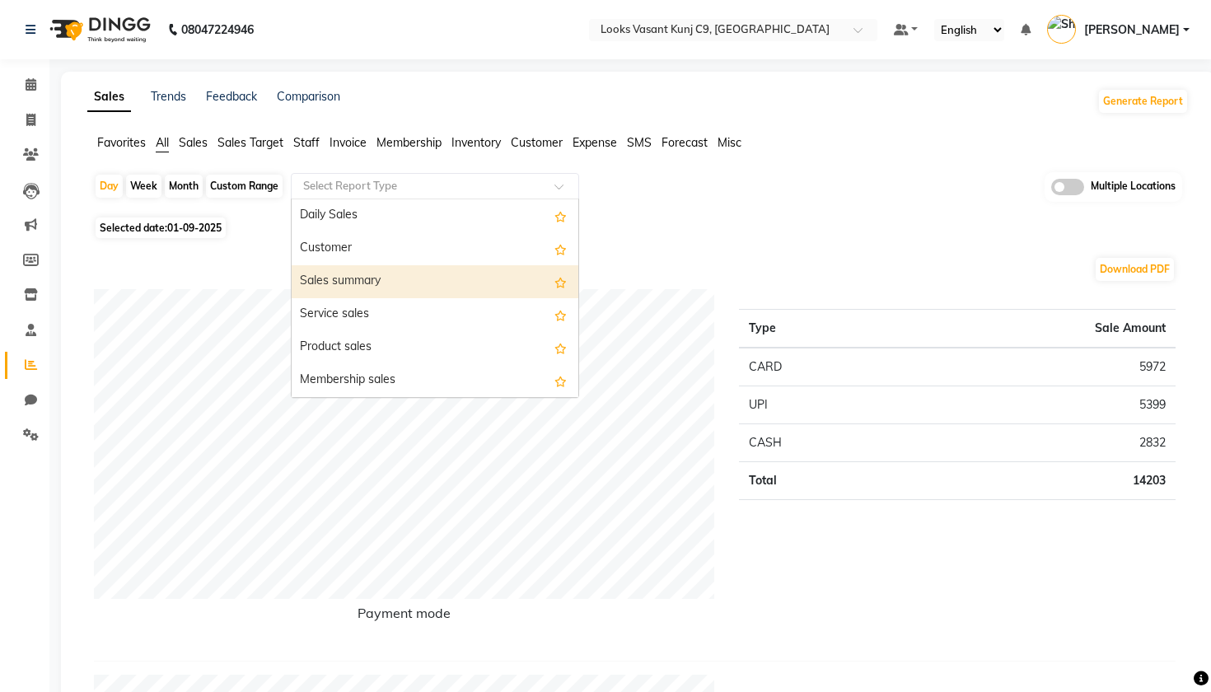
click at [396, 278] on div "Sales summary" at bounding box center [435, 281] width 287 height 33
select select "filtered_report"
select select "csv"
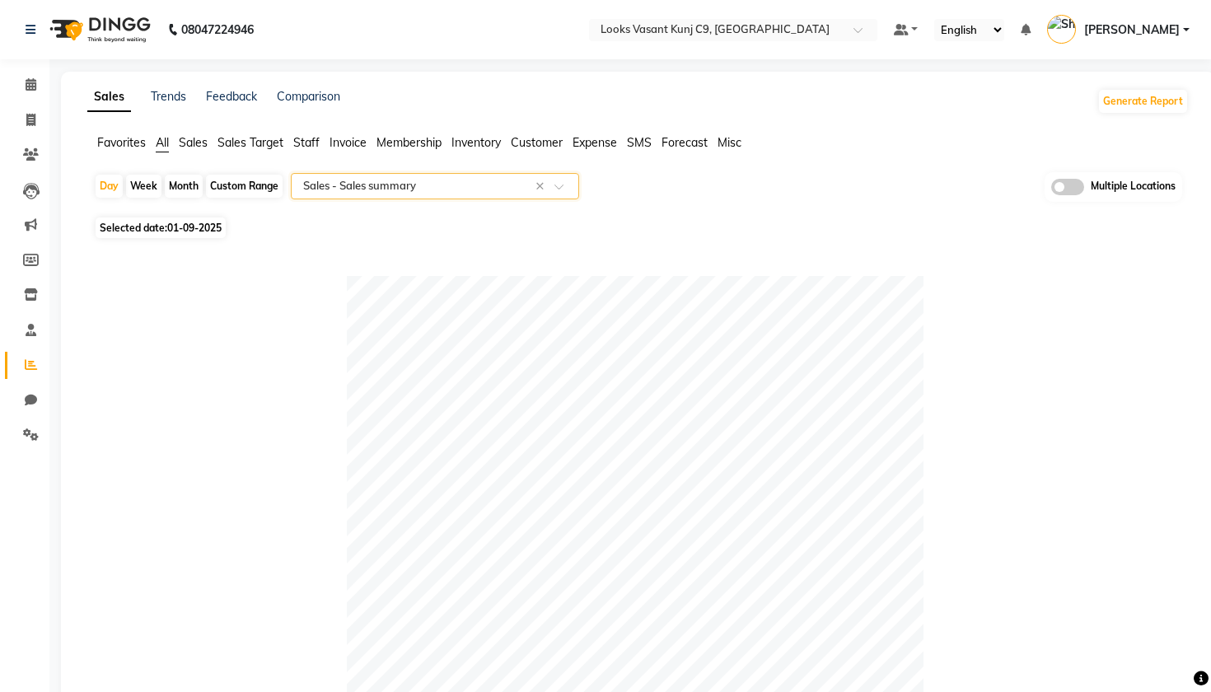
click at [176, 190] on div "Month" at bounding box center [184, 186] width 38 height 23
select select "9"
select select "2025"
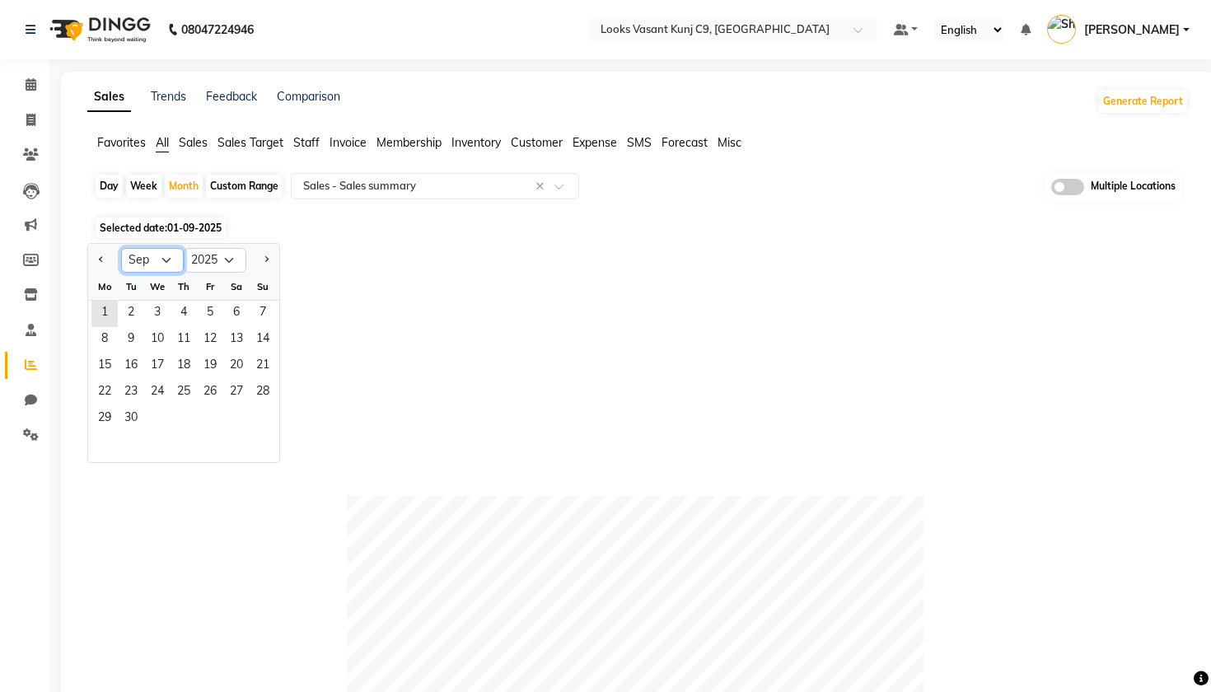
select select "8"
click at [206, 304] on span "1" at bounding box center [210, 314] width 26 height 26
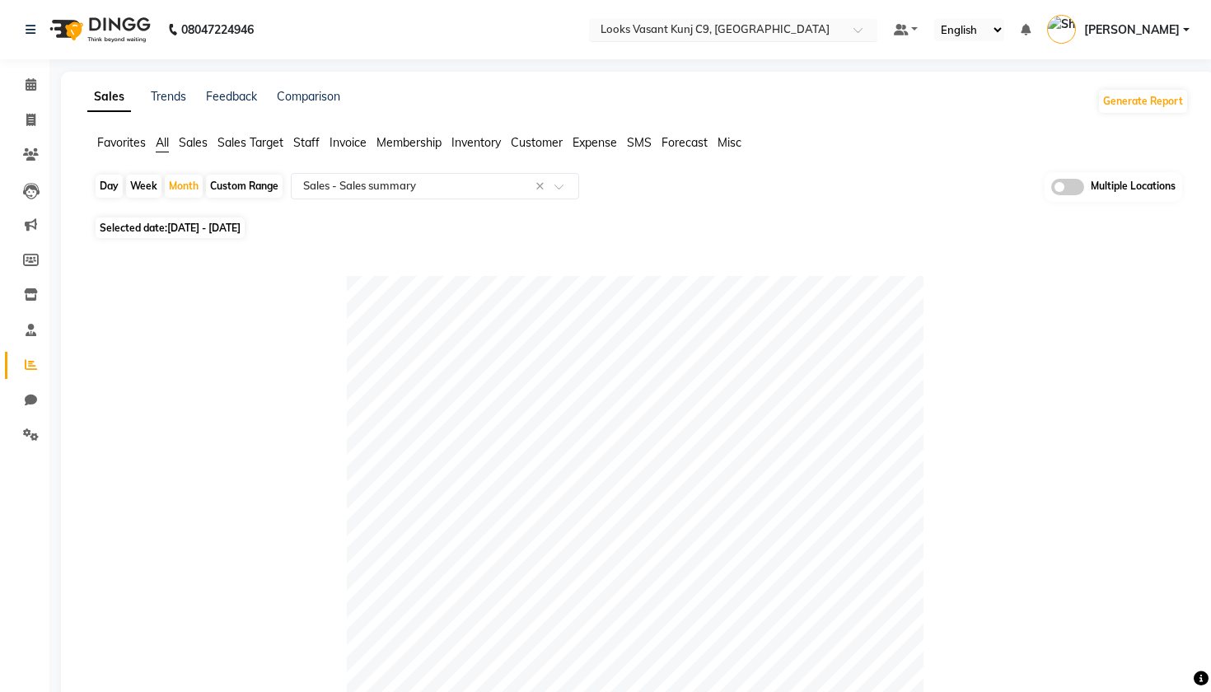
click at [597, 35] on input "text" at bounding box center [716, 31] width 239 height 16
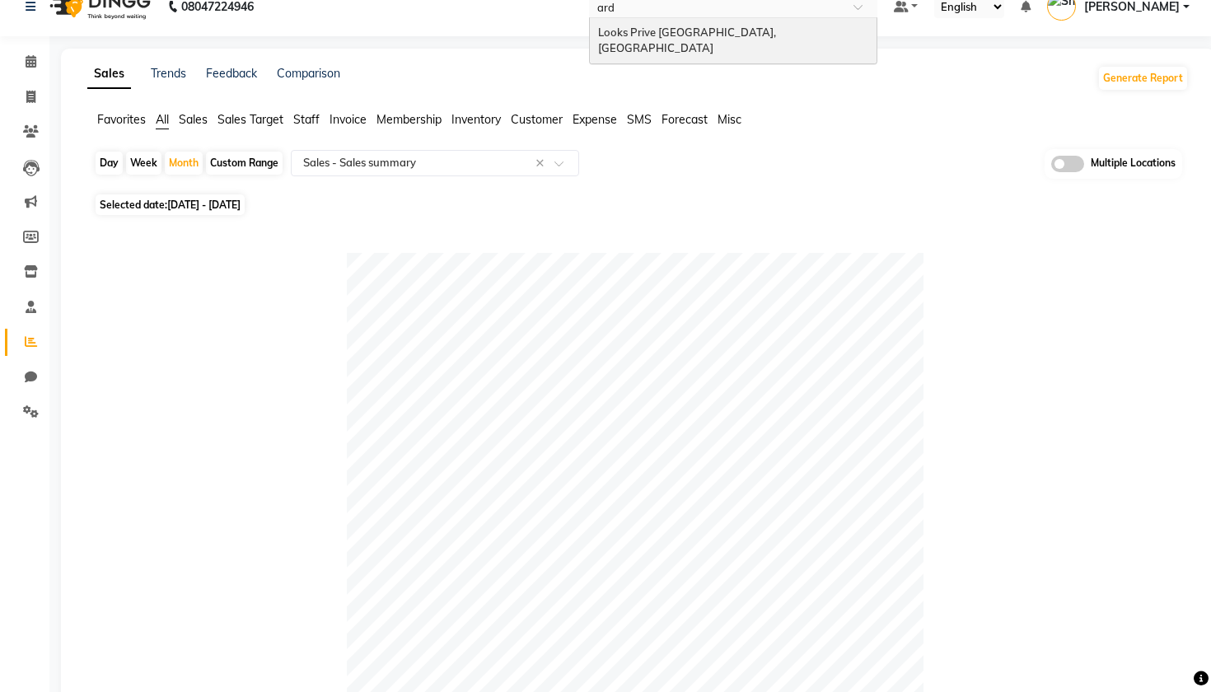
type input "arde"
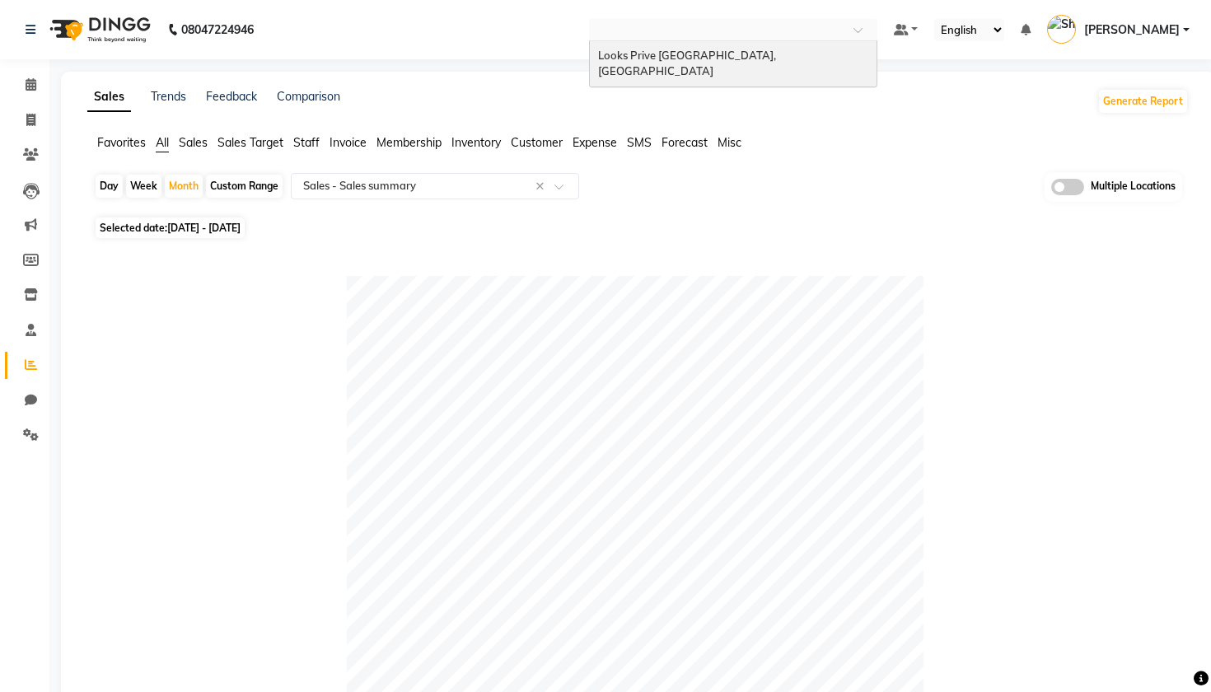
click at [504, 232] on div "Selected date: 01-08-2025 - 31-08-2025" at bounding box center [641, 227] width 1095 height 17
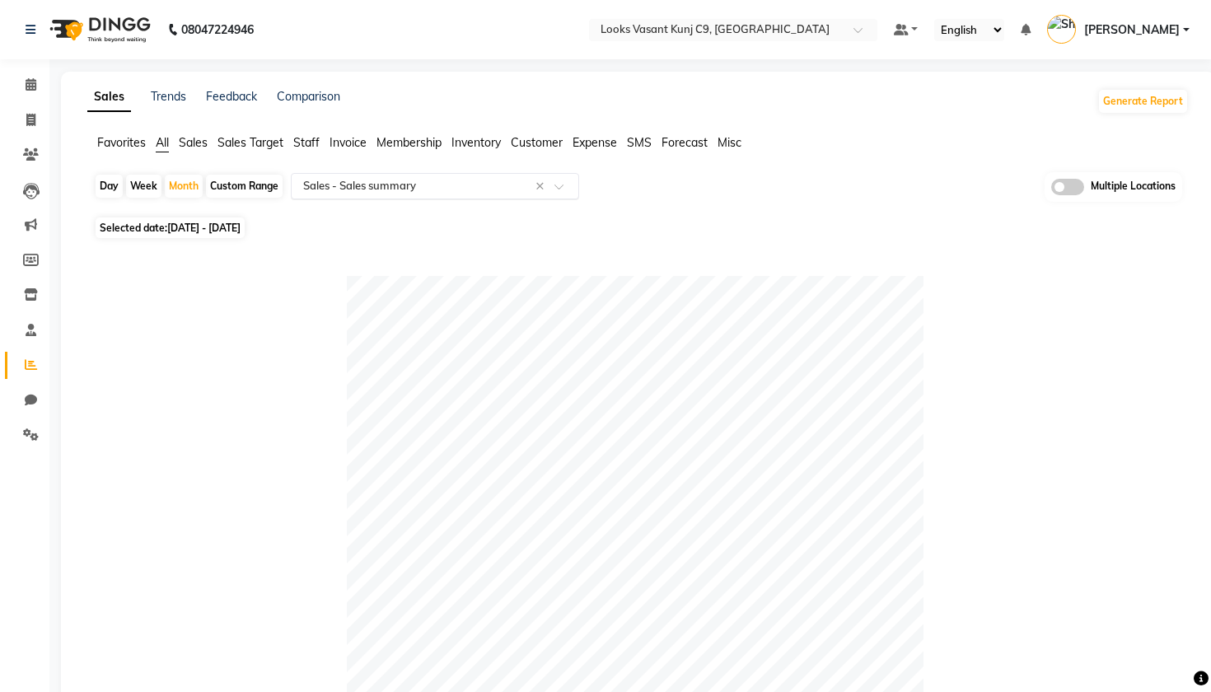
click at [423, 183] on input "text" at bounding box center [418, 186] width 237 height 16
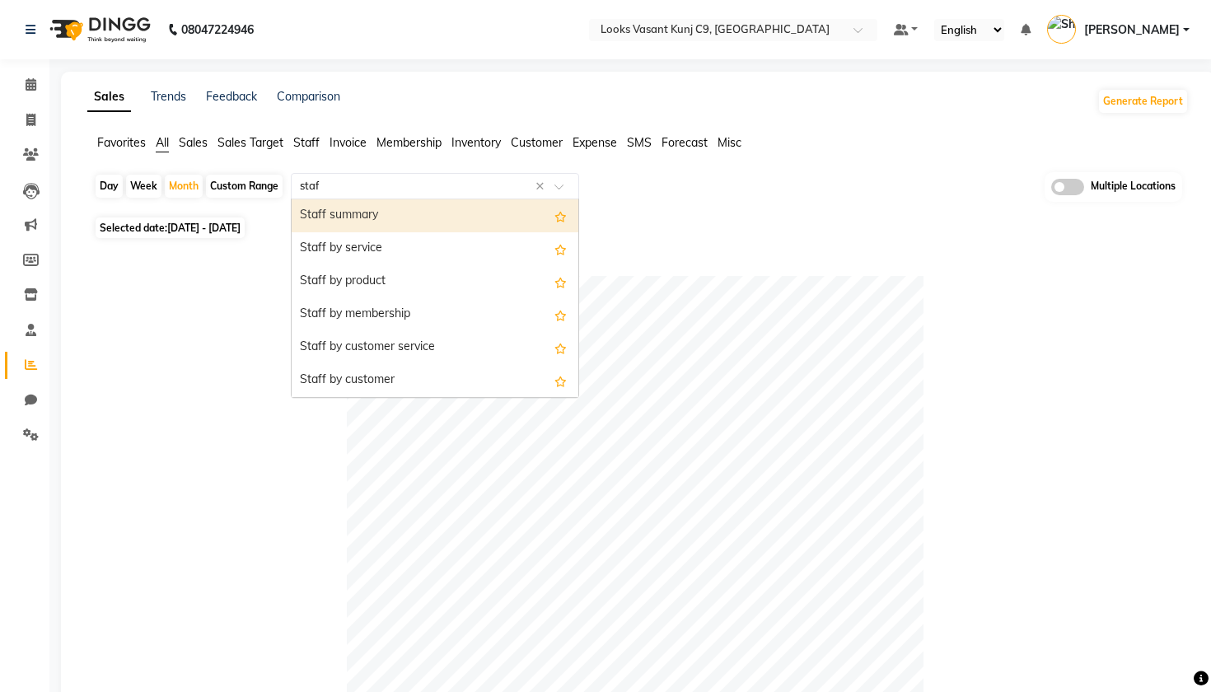
type input "staff"
click at [415, 218] on div "Staff summary" at bounding box center [435, 215] width 287 height 33
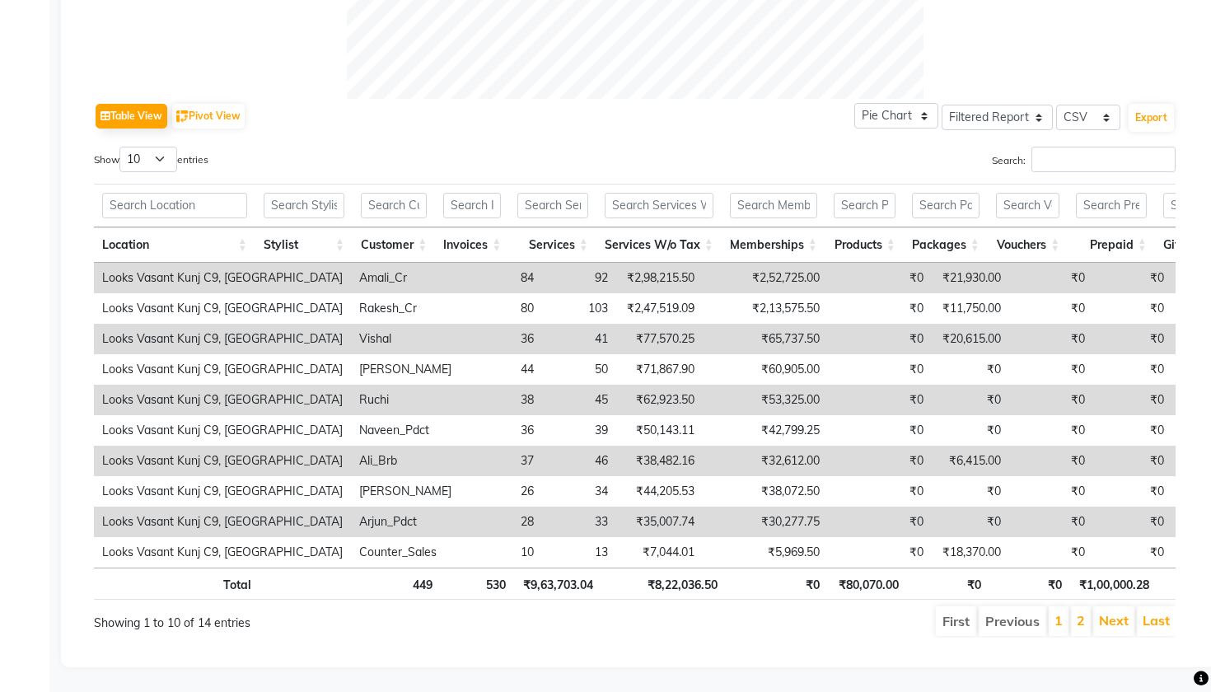
scroll to position [754, 0]
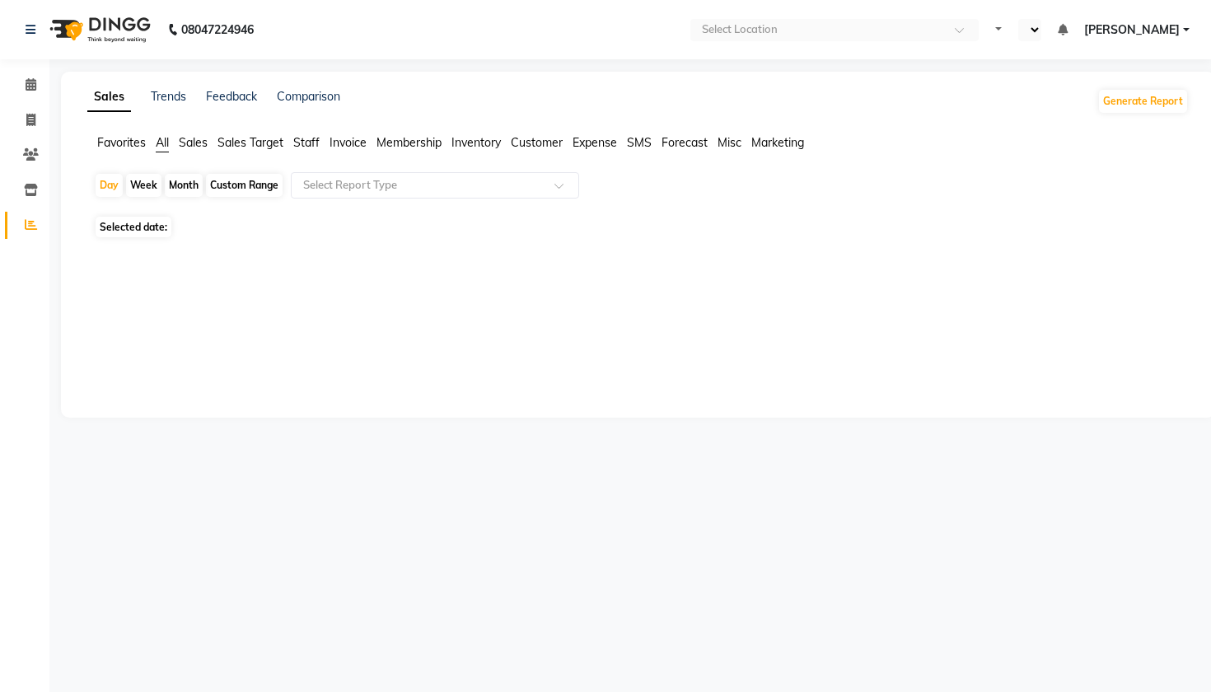
select select "en"
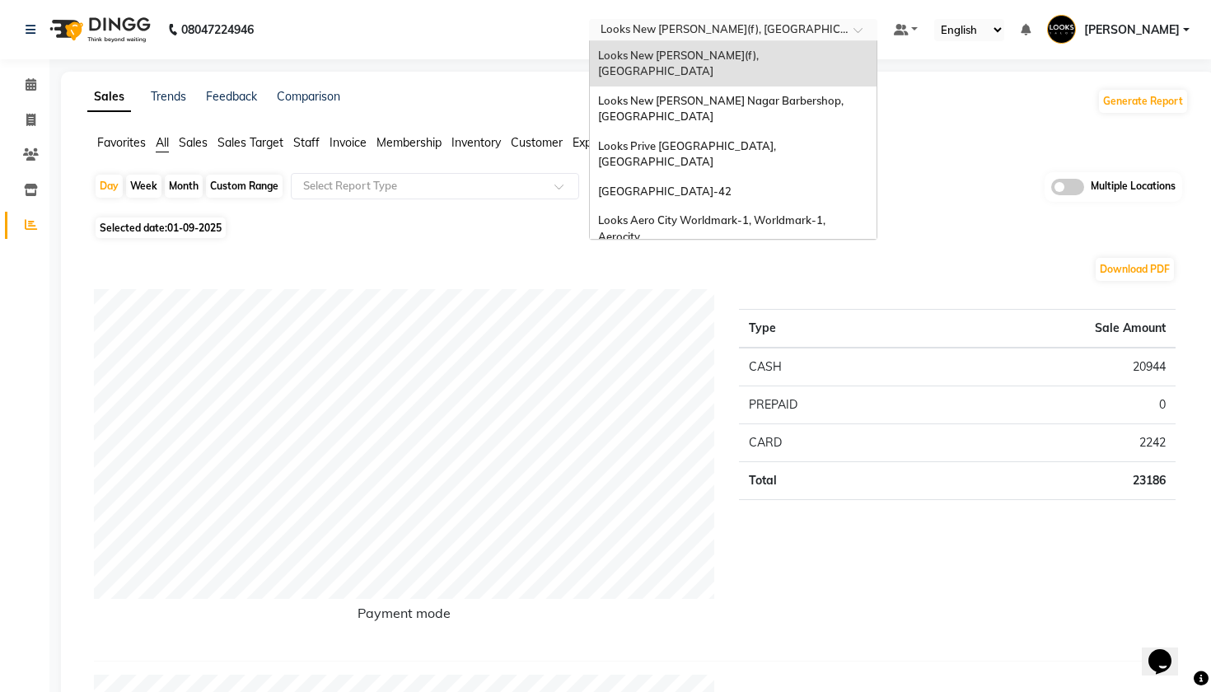
click at [641, 26] on input "text" at bounding box center [716, 31] width 239 height 16
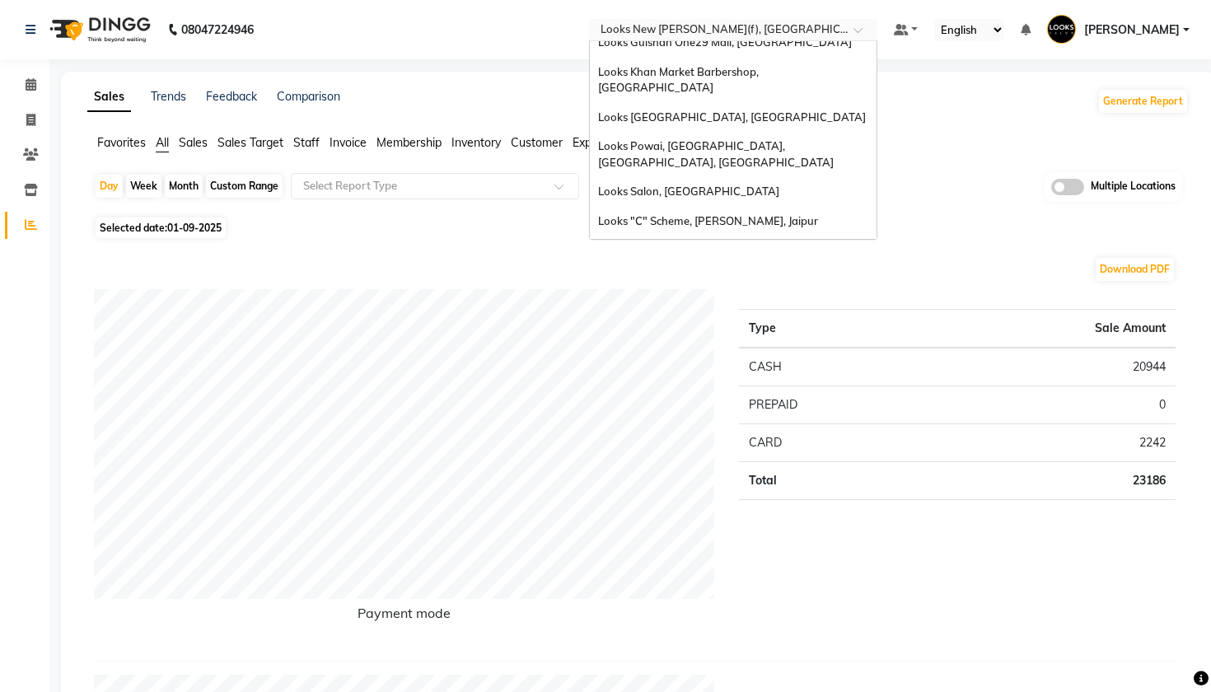
scroll to position [1592, 0]
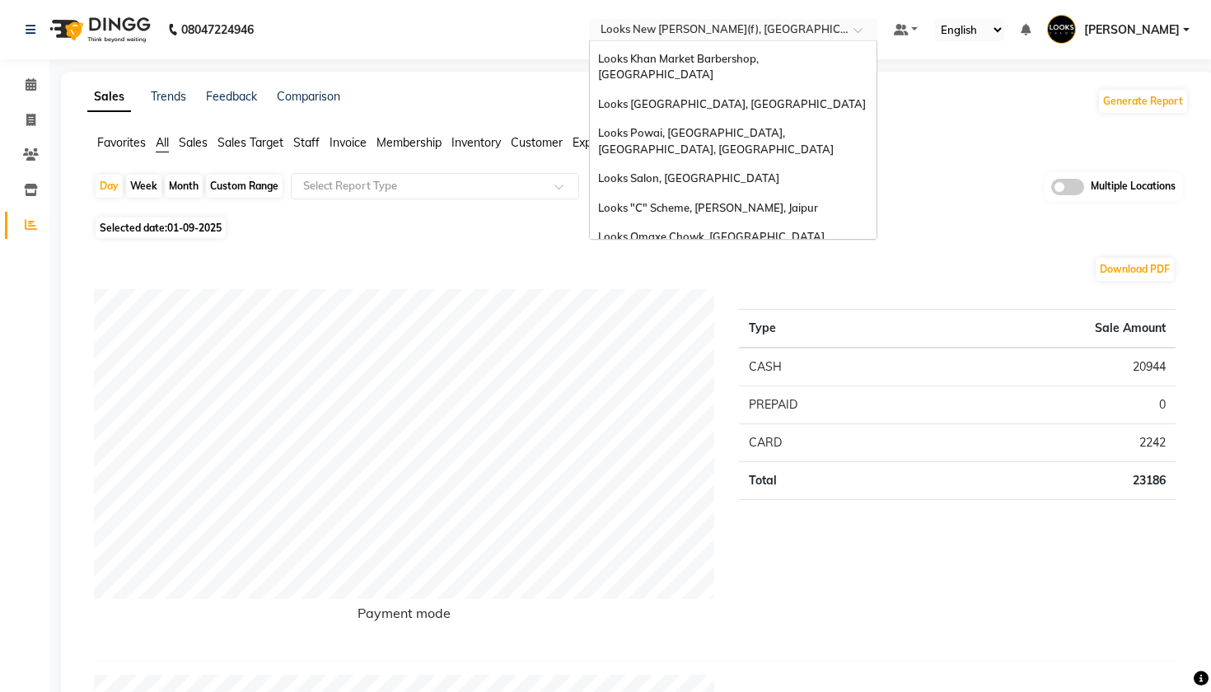
click at [598, 512] on span "Looks [GEOGRAPHIC_DATA], [GEOGRAPHIC_DATA]" at bounding box center [732, 518] width 268 height 13
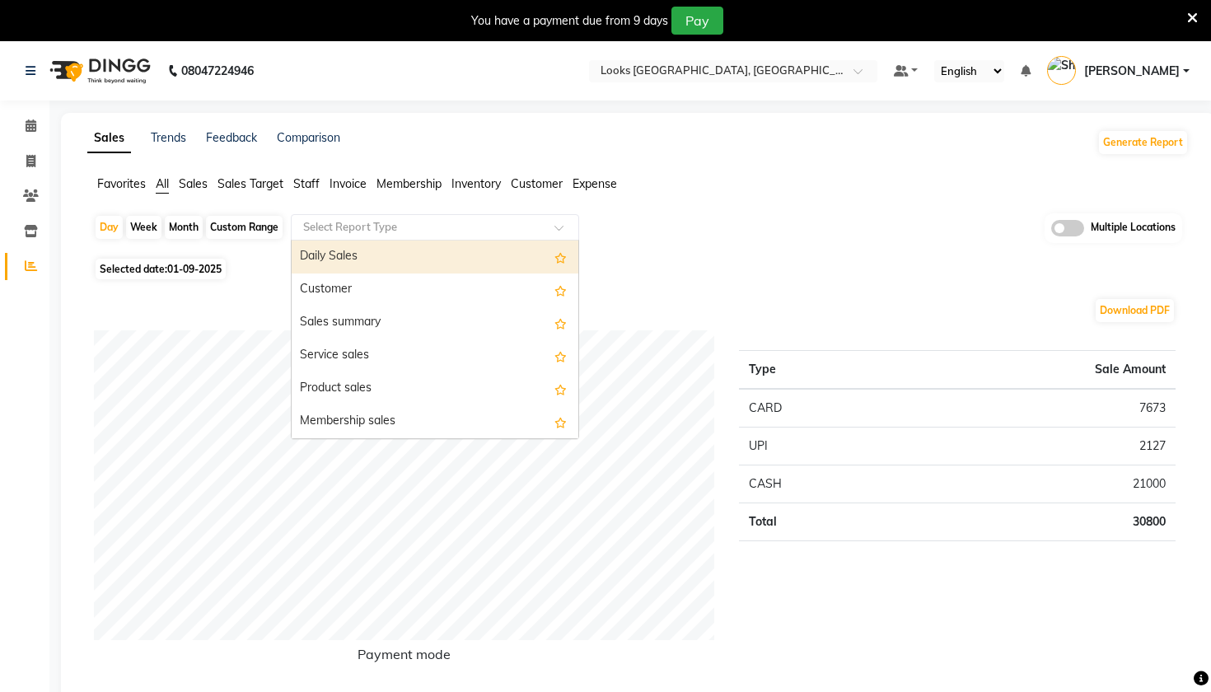
click at [372, 237] on div "Select Report Type" at bounding box center [435, 227] width 288 height 26
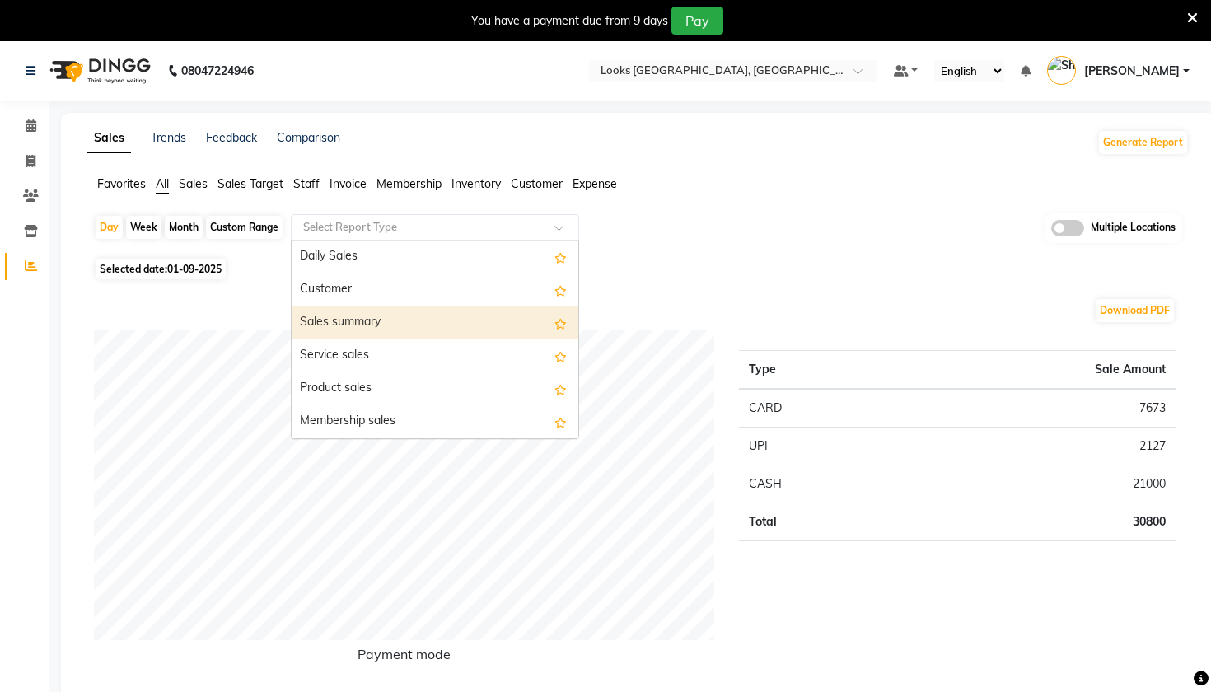
click at [345, 314] on div "Sales summary" at bounding box center [435, 323] width 287 height 33
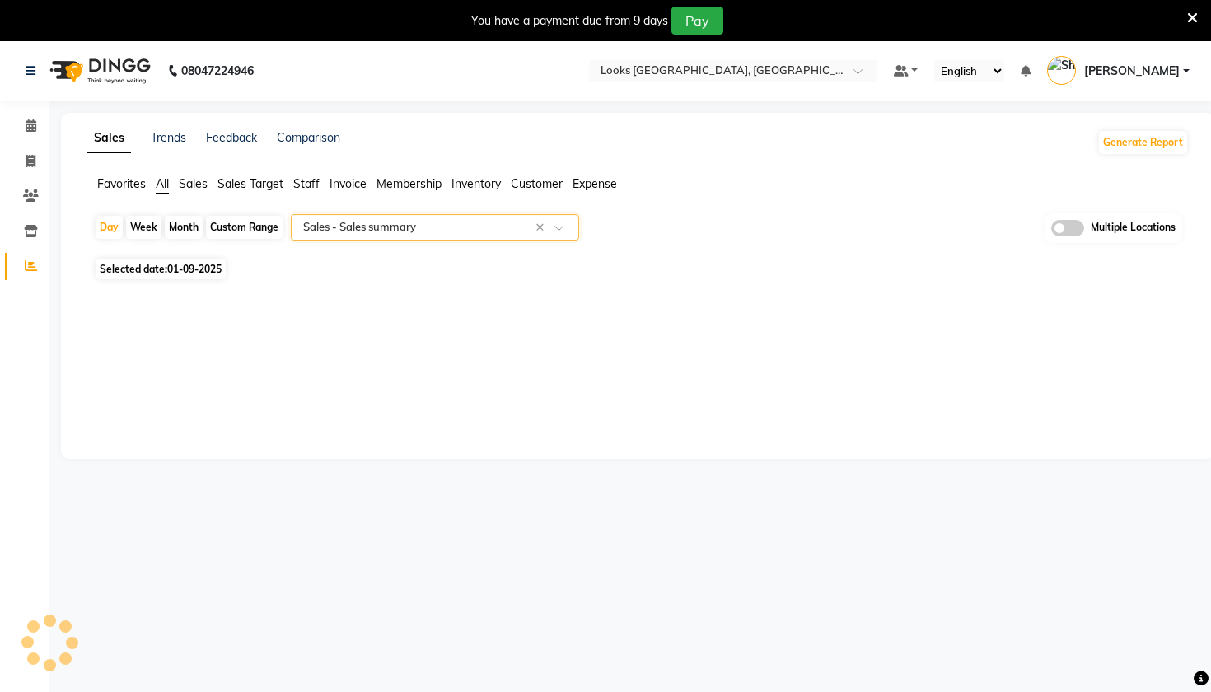
select select "filtered_report"
select select "pdf"
click at [371, 226] on input "text" at bounding box center [418, 227] width 237 height 16
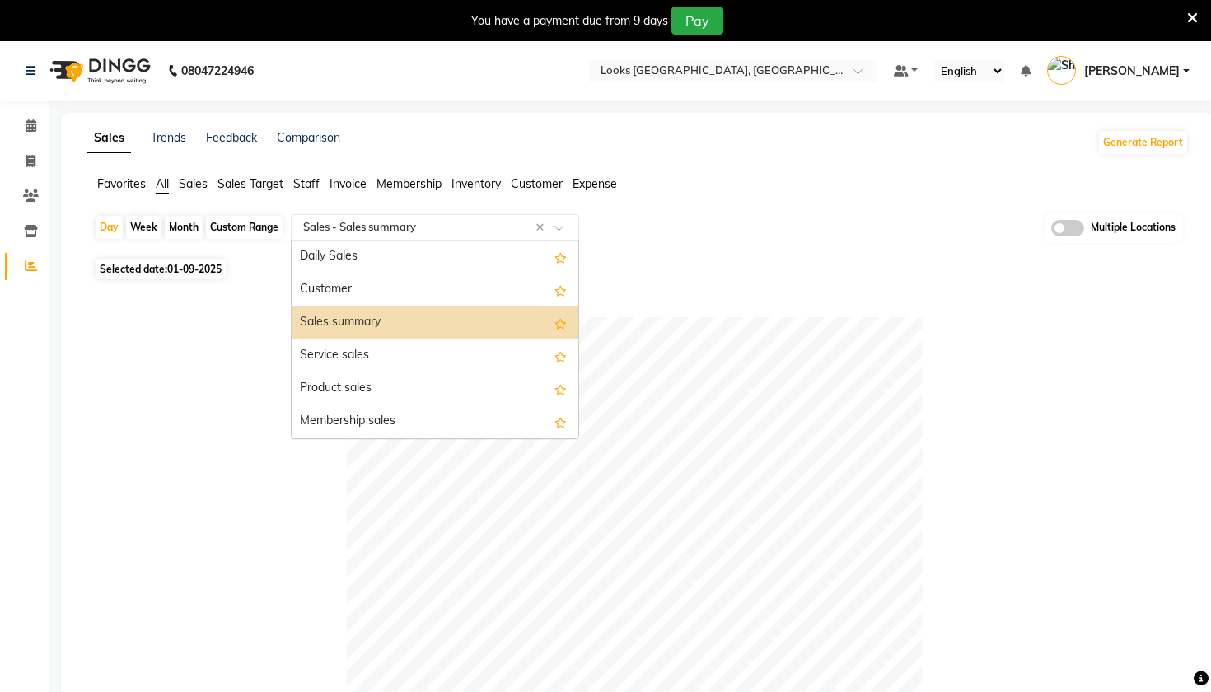
click at [371, 226] on input "text" at bounding box center [418, 227] width 237 height 16
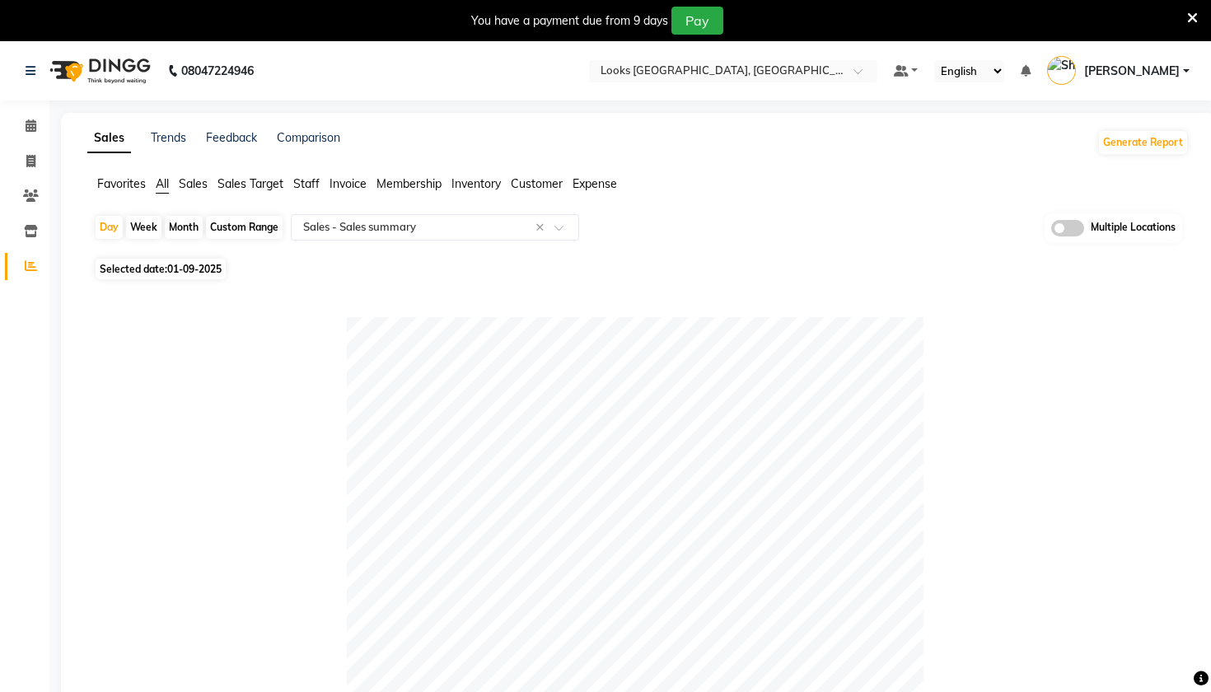
click at [215, 270] on span "01-09-2025" at bounding box center [194, 269] width 54 height 12
select select "9"
select select "2025"
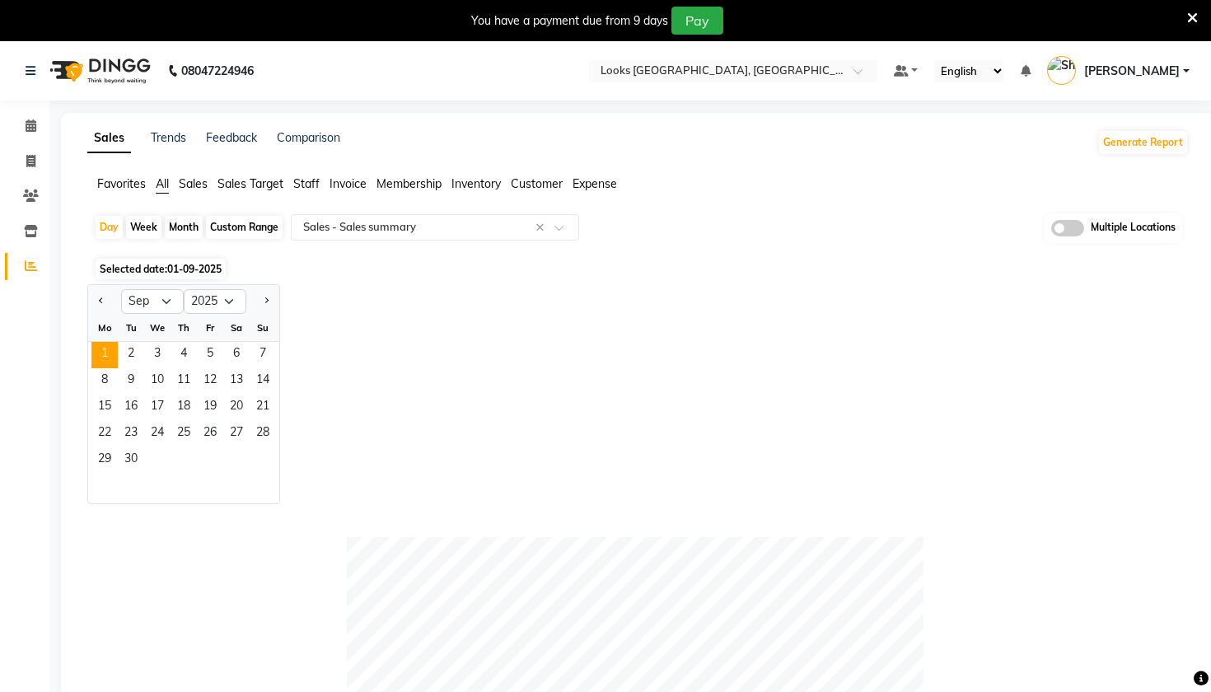
click at [349, 269] on div "Selected date: [DATE]" at bounding box center [641, 268] width 1095 height 17
click at [363, 241] on div "Day Week Month Custom Range Select Report Type × Sales - Sales summary × Multip…" at bounding box center [638, 233] width 1088 height 40
click at [189, 222] on div "Month" at bounding box center [184, 227] width 38 height 23
select select "9"
select select "2025"
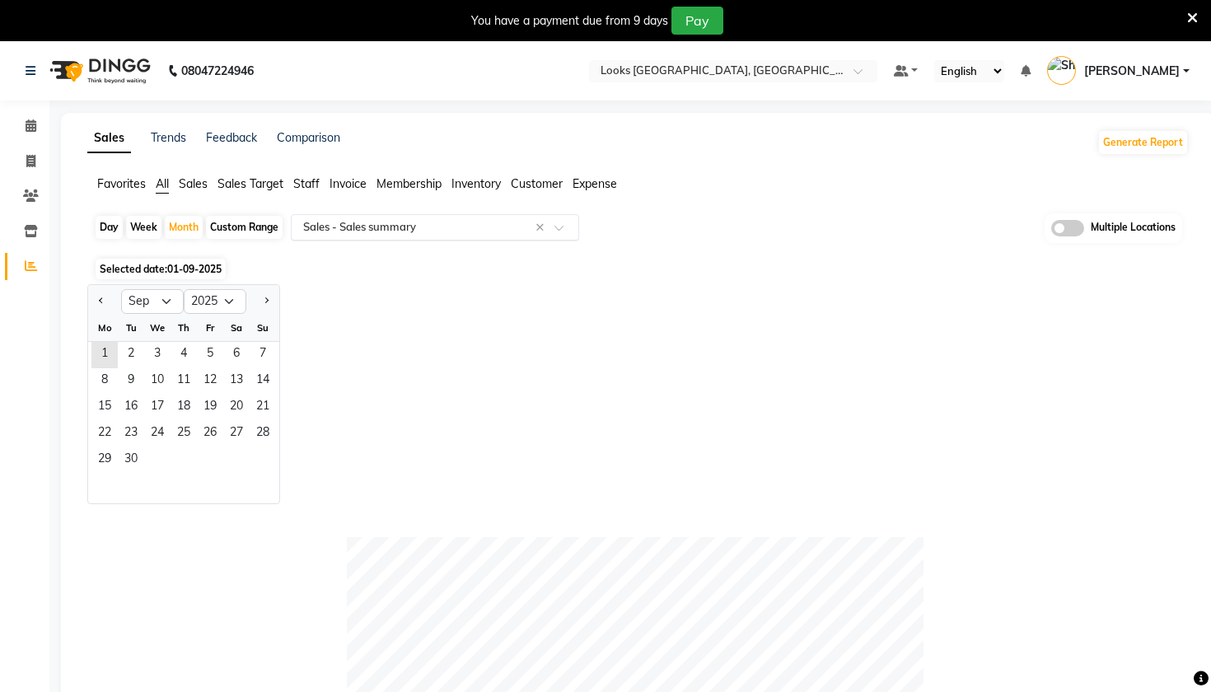
click at [420, 232] on input "text" at bounding box center [418, 227] width 237 height 16
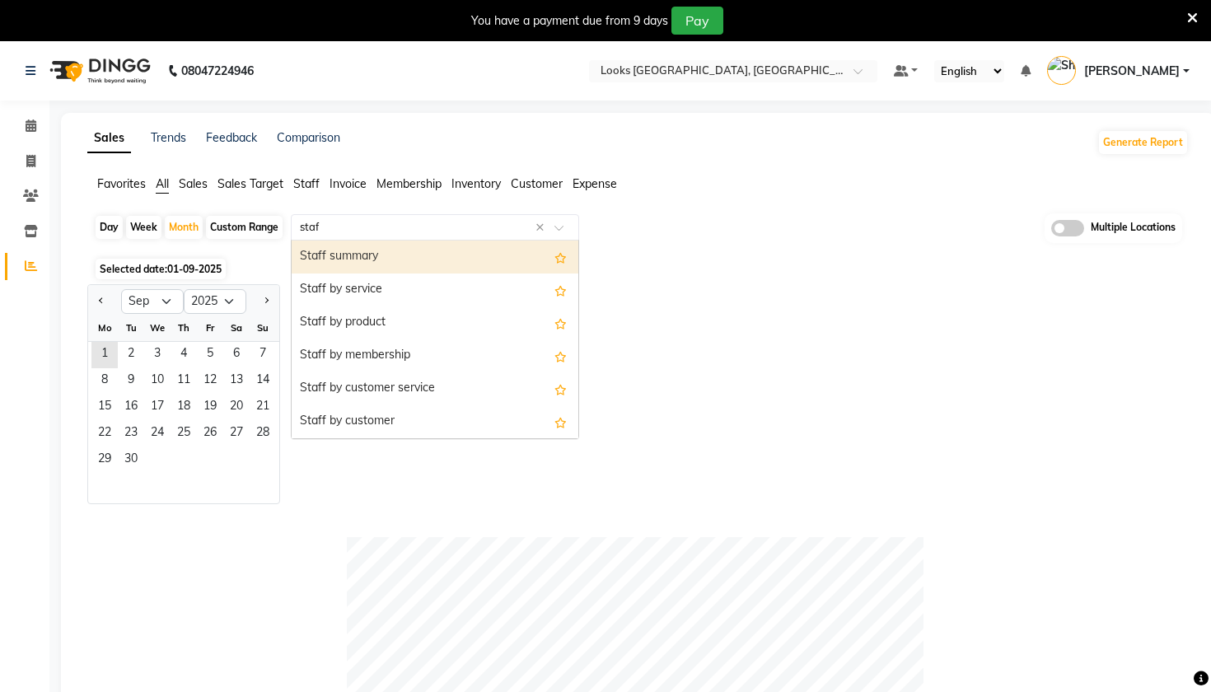
type input "staff"
click at [411, 256] on div "Staff summary" at bounding box center [435, 257] width 287 height 33
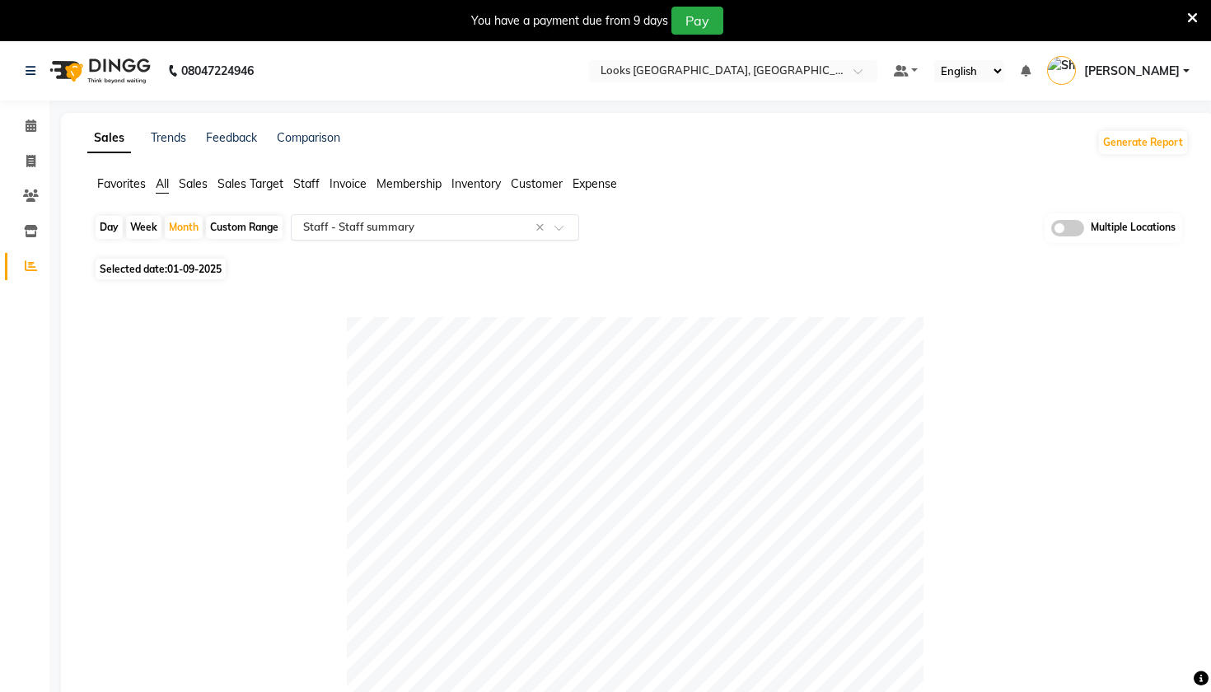
click at [381, 231] on input "text" at bounding box center [418, 227] width 237 height 16
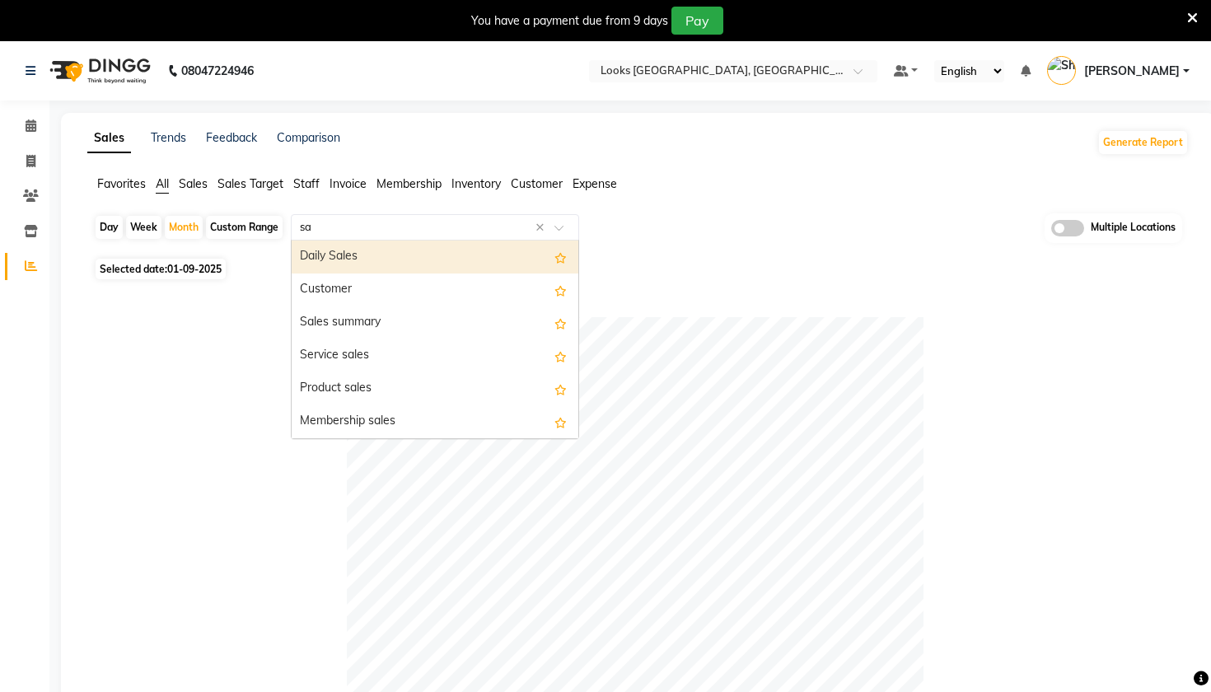
type input "sal"
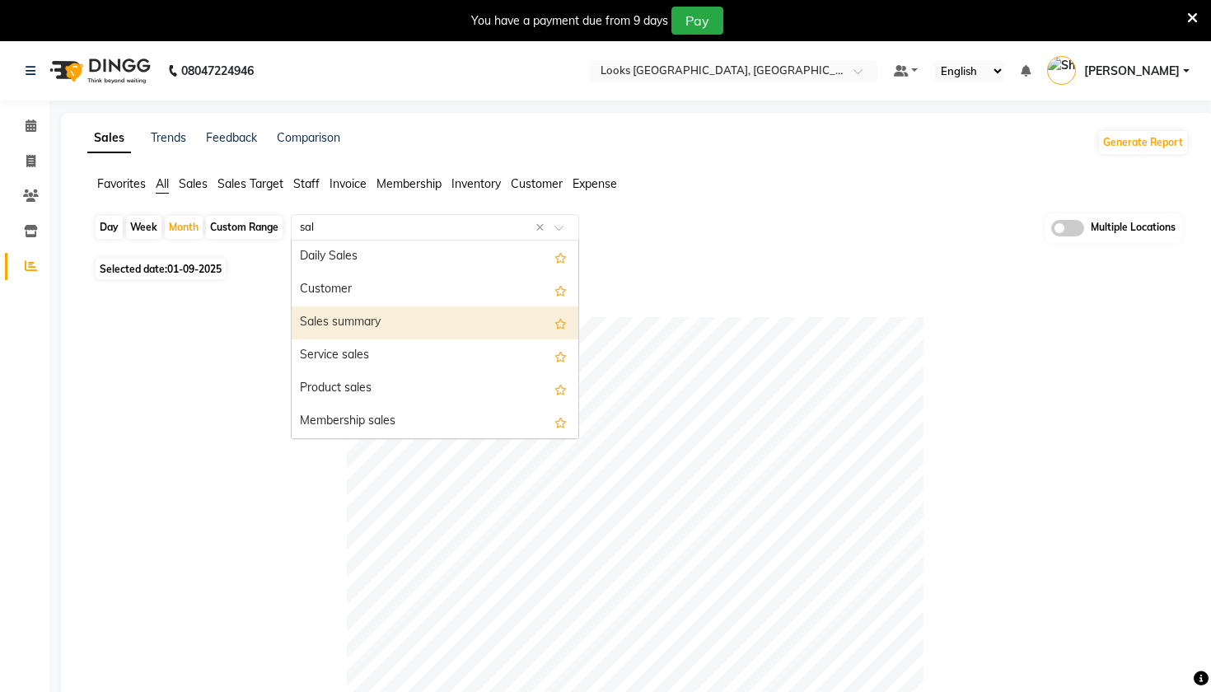
click at [336, 324] on div "Sales summary" at bounding box center [435, 323] width 287 height 33
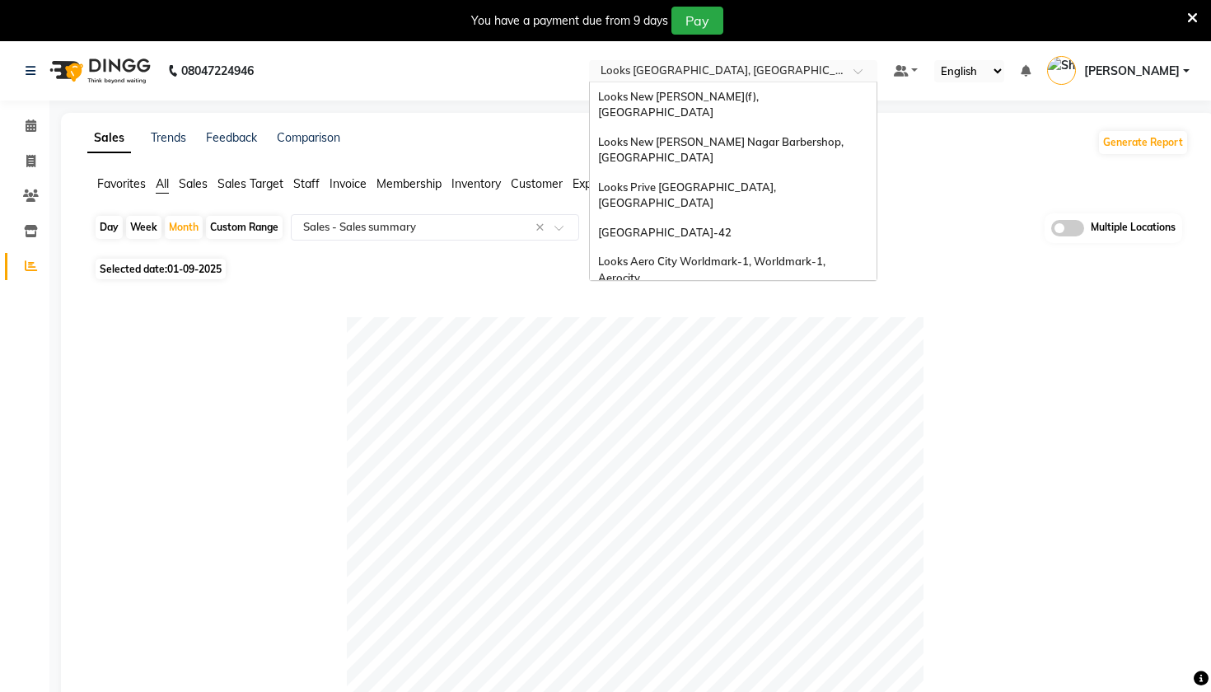
scroll to position [1615, 0]
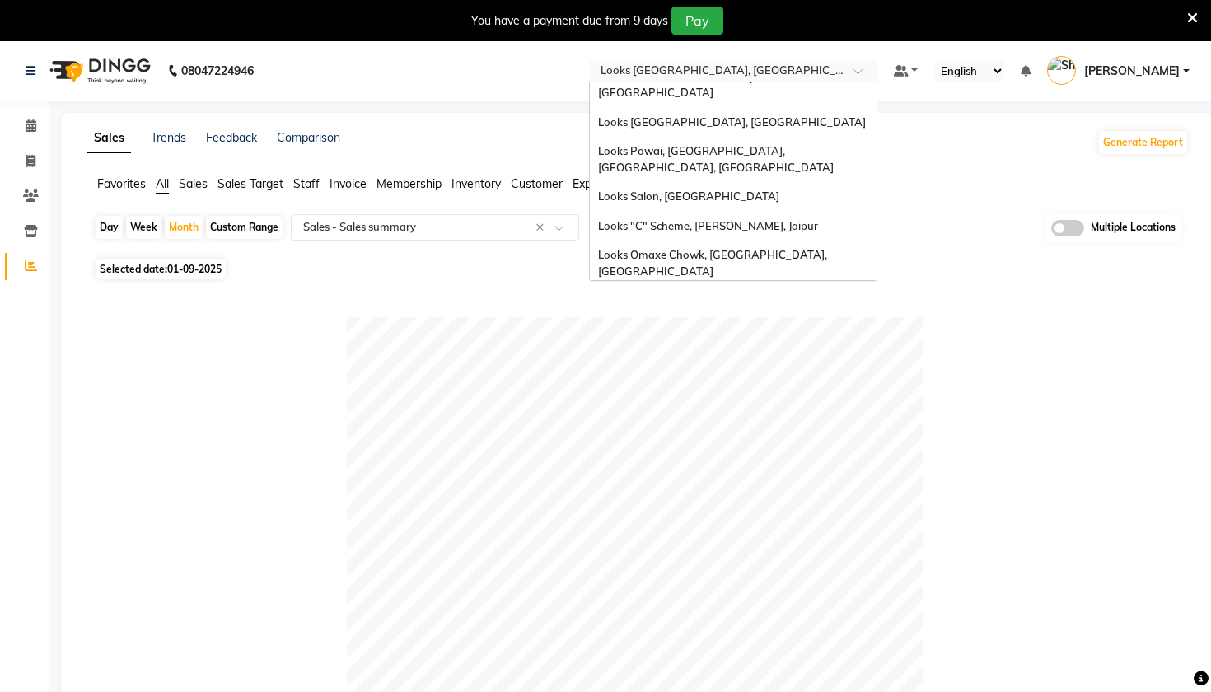
click at [695, 69] on div at bounding box center [733, 72] width 288 height 16
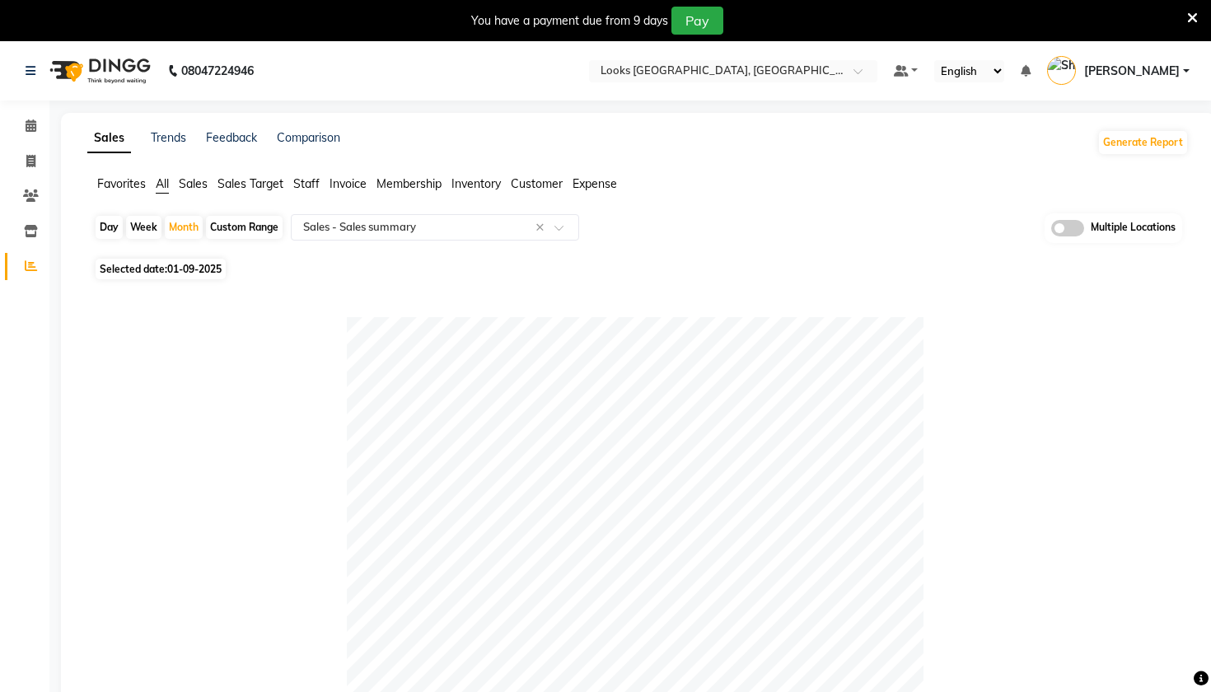
click at [320, 227] on input "text" at bounding box center [418, 227] width 237 height 16
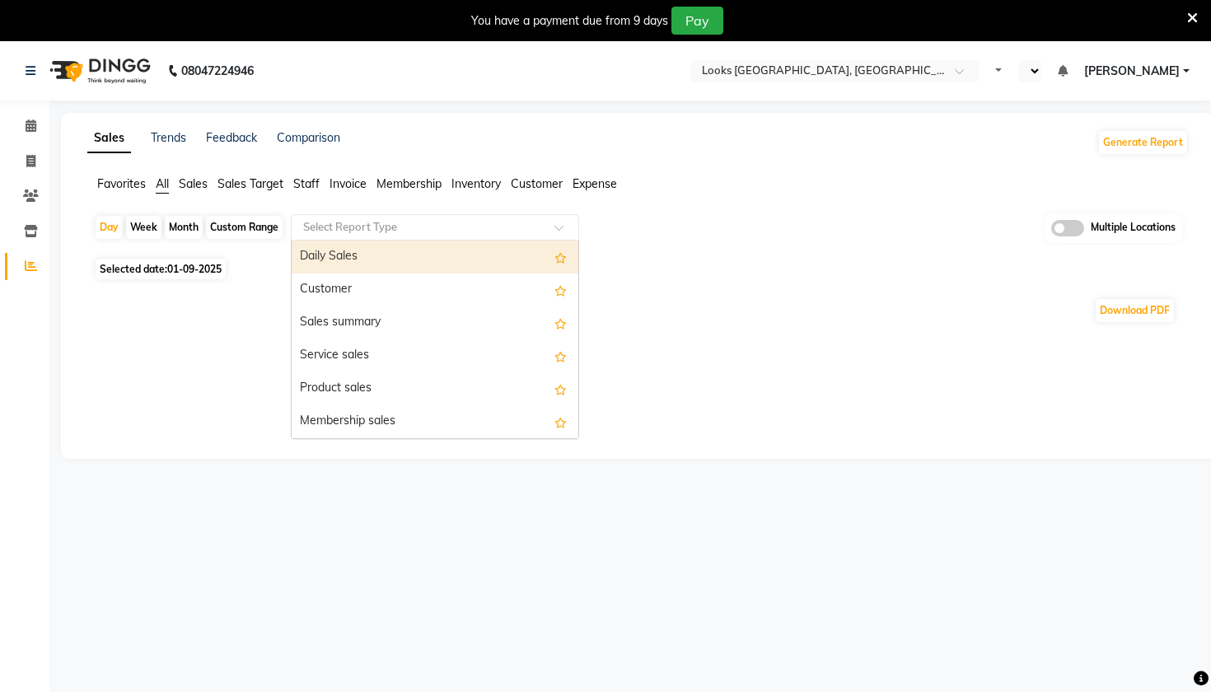
click at [350, 270] on div "Daily Sales" at bounding box center [435, 257] width 287 height 33
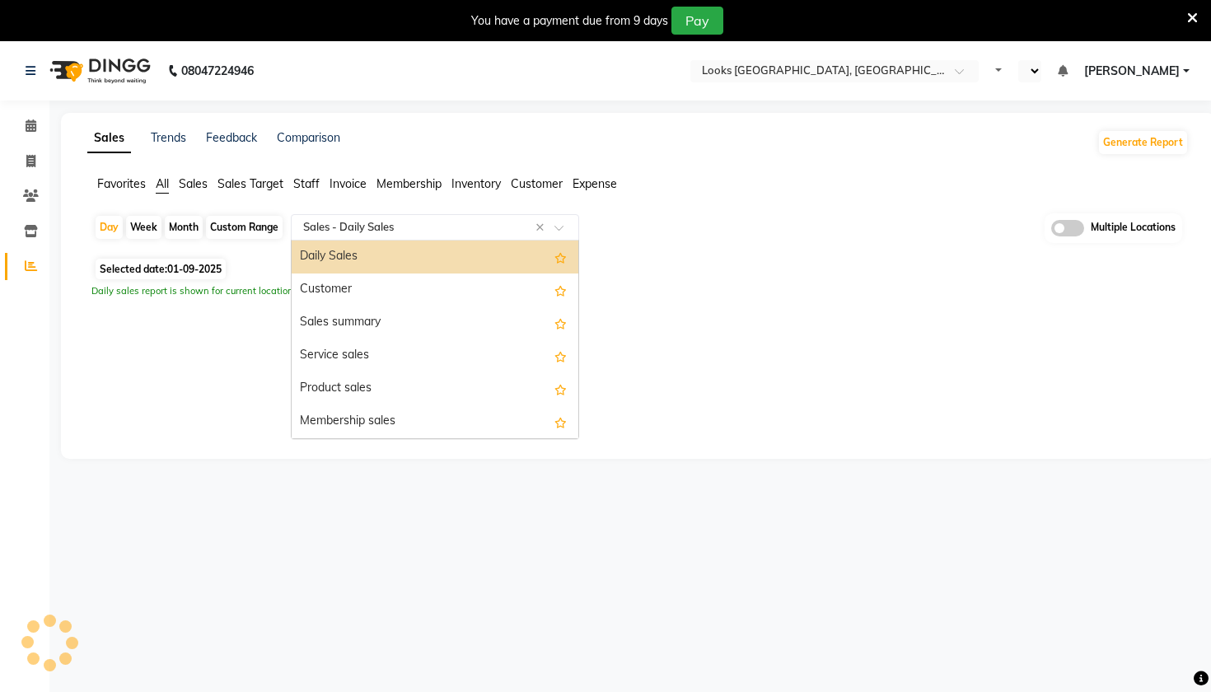
click at [330, 232] on input "text" at bounding box center [418, 227] width 237 height 16
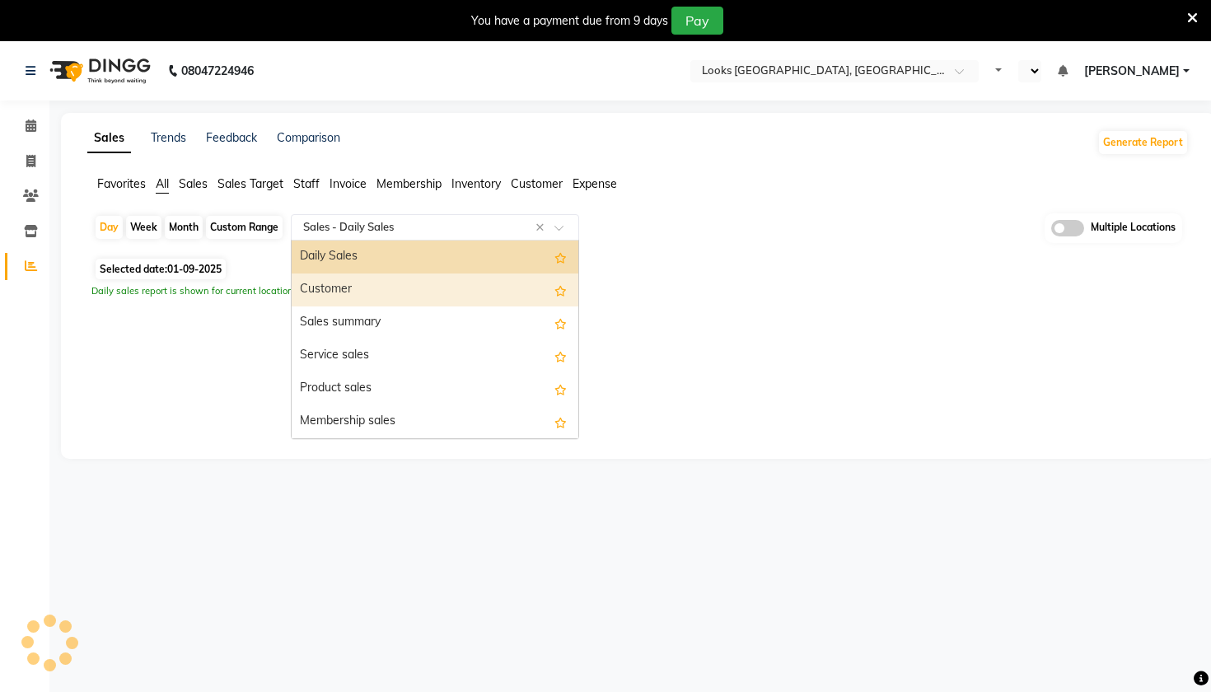
select select "filtered_report"
select select "pdf"
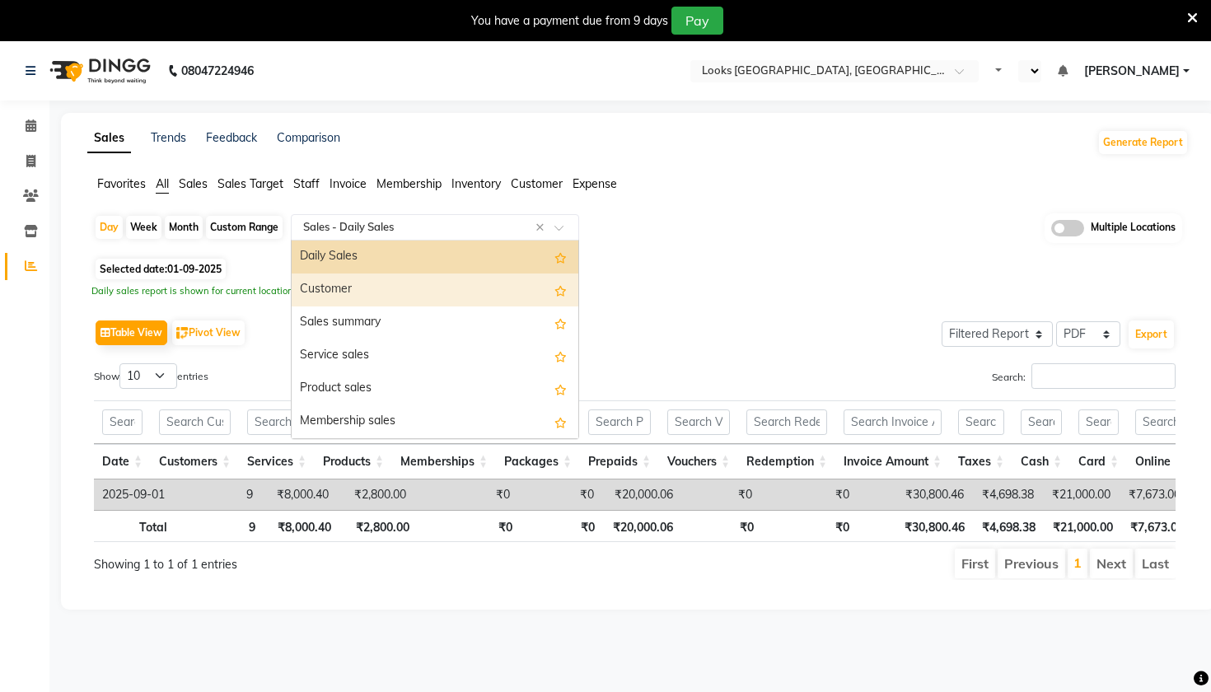
click at [322, 567] on div "Showing 1 to 1 of 1 entries" at bounding box center [312, 560] width 437 height 27
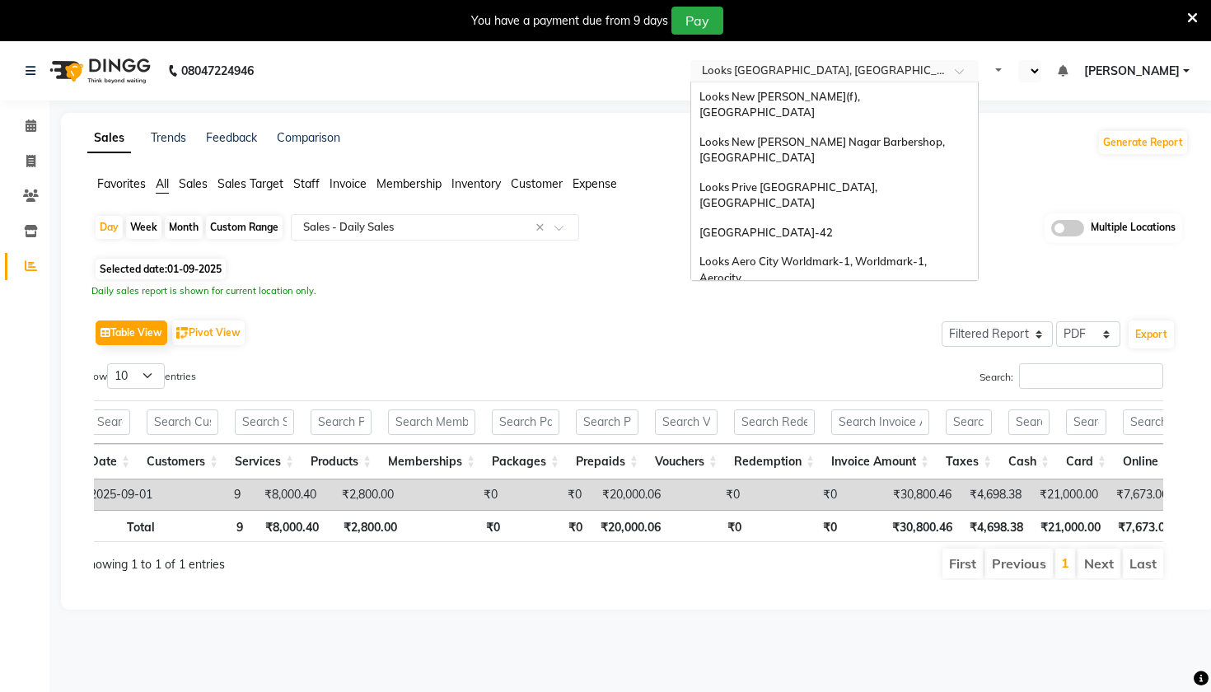
click at [699, 74] on input "text" at bounding box center [818, 72] width 239 height 16
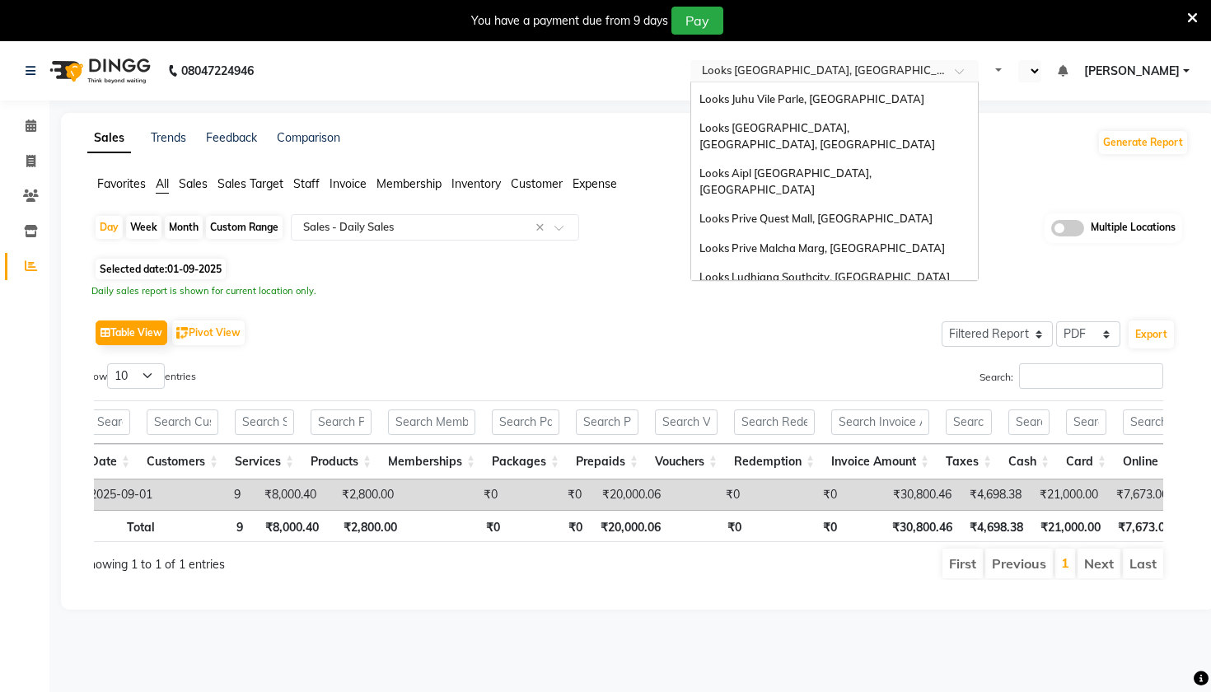
scroll to position [1018, 0]
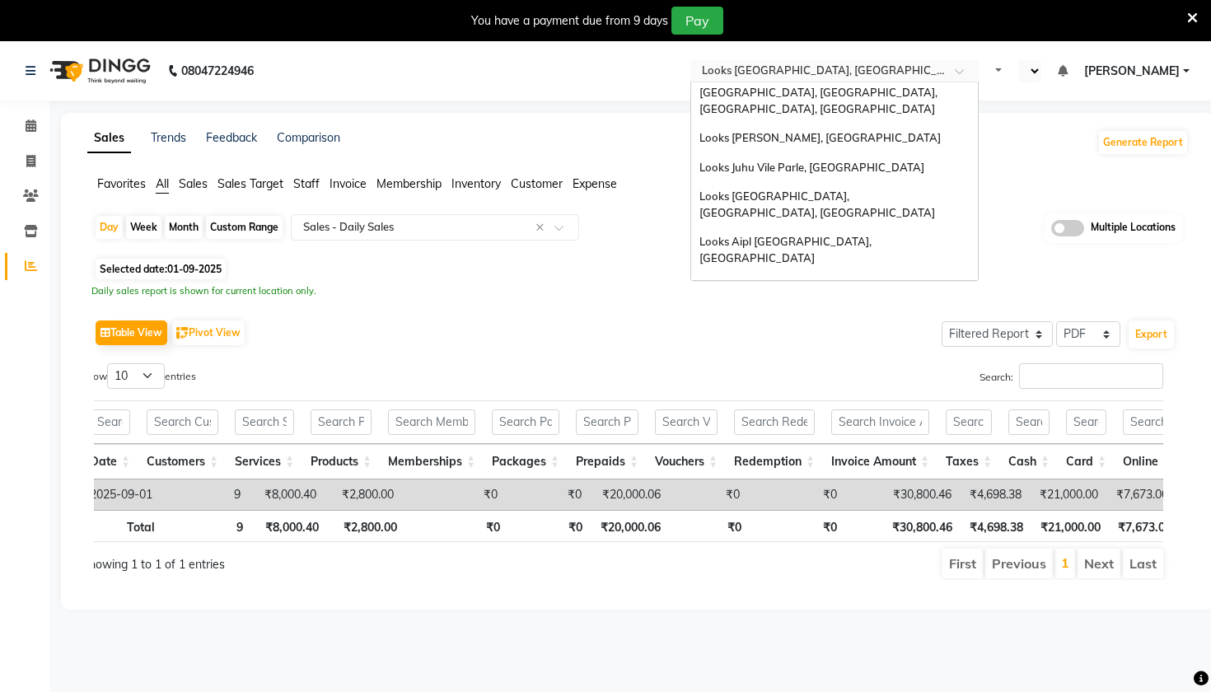
click at [442, 270] on div "Selected date: [DATE]" at bounding box center [641, 268] width 1095 height 17
